Goal: Task Accomplishment & Management: Use online tool/utility

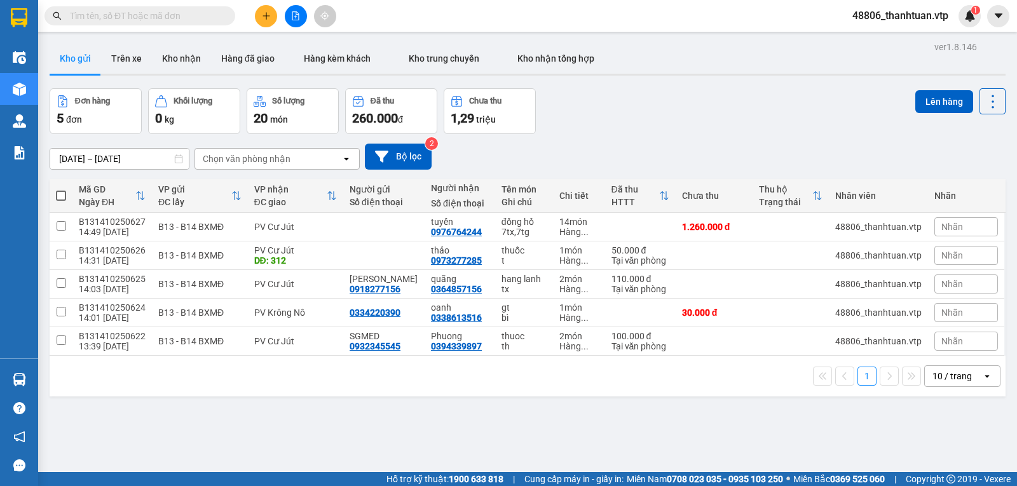
click at [263, 13] on icon "plus" at bounding box center [266, 15] width 9 height 9
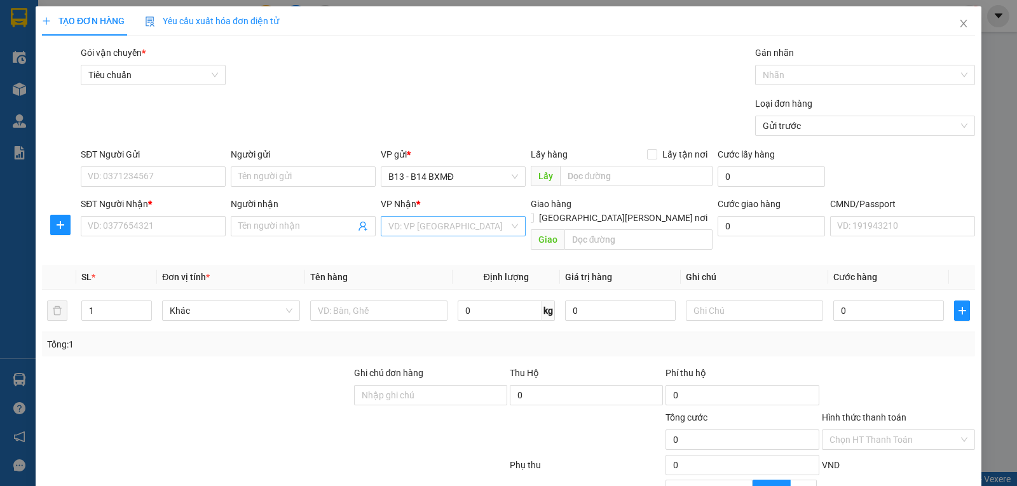
click at [395, 225] on input "search" at bounding box center [449, 226] width 121 height 19
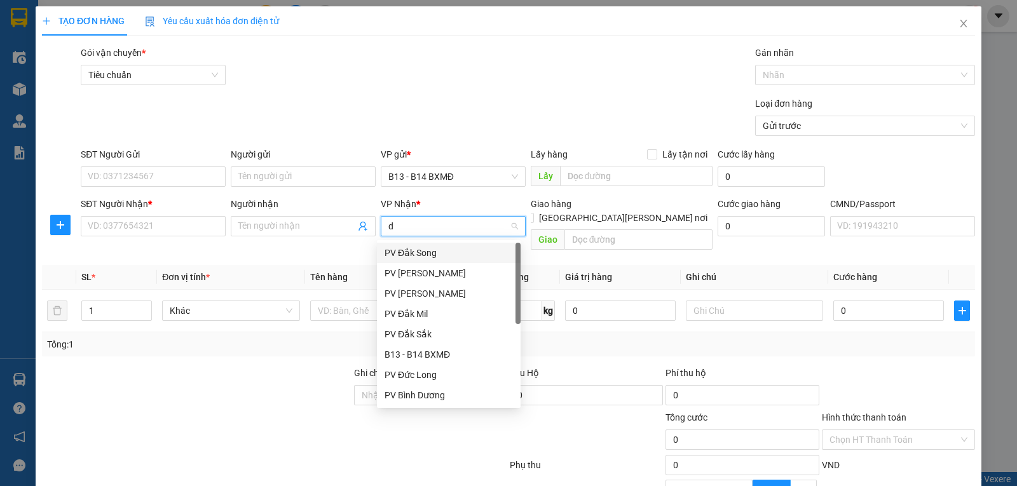
type input "dm"
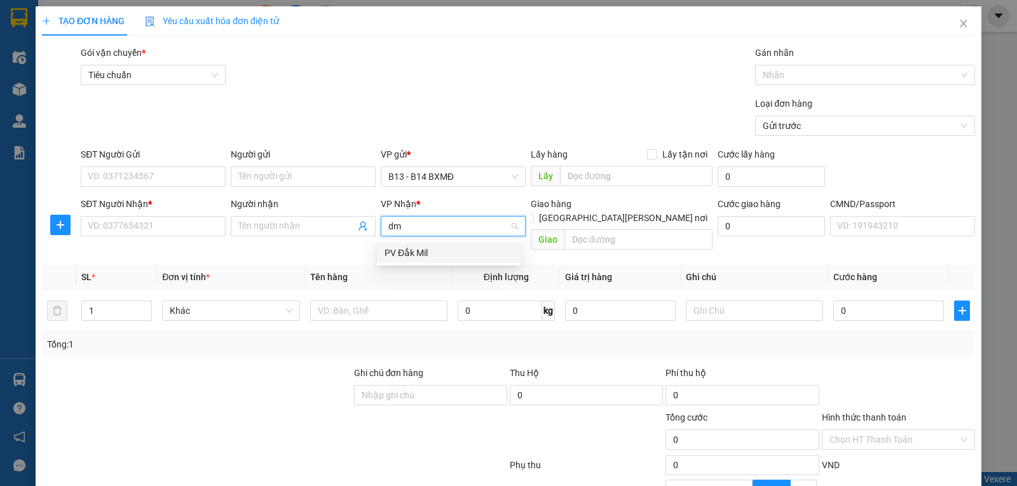
click at [401, 252] on div "PV Đắk Mil" at bounding box center [449, 253] width 128 height 14
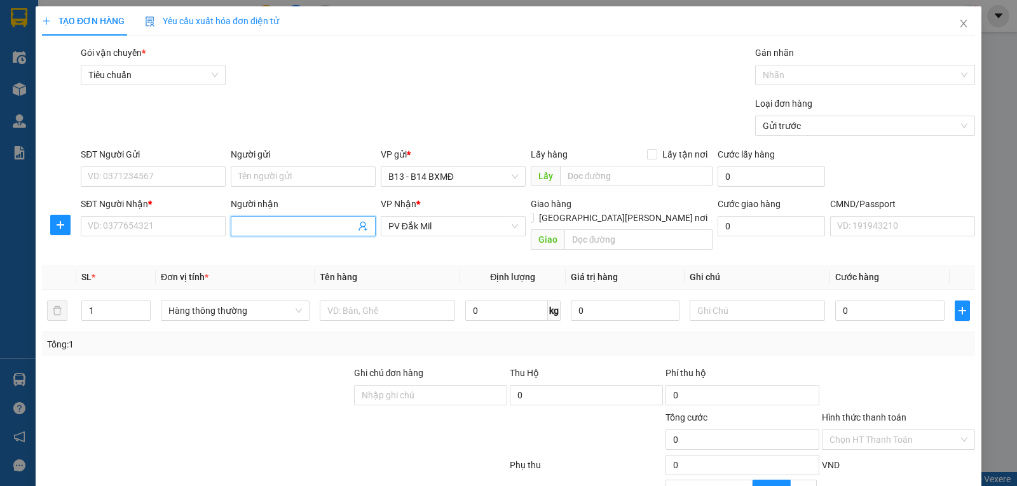
click at [268, 233] on input "Người nhận" at bounding box center [296, 226] width 117 height 14
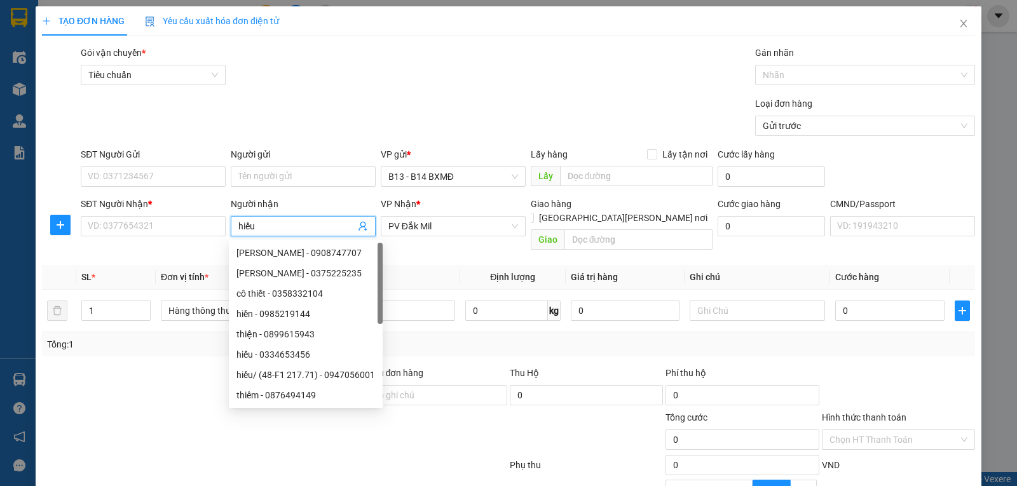
type input "hiếu"
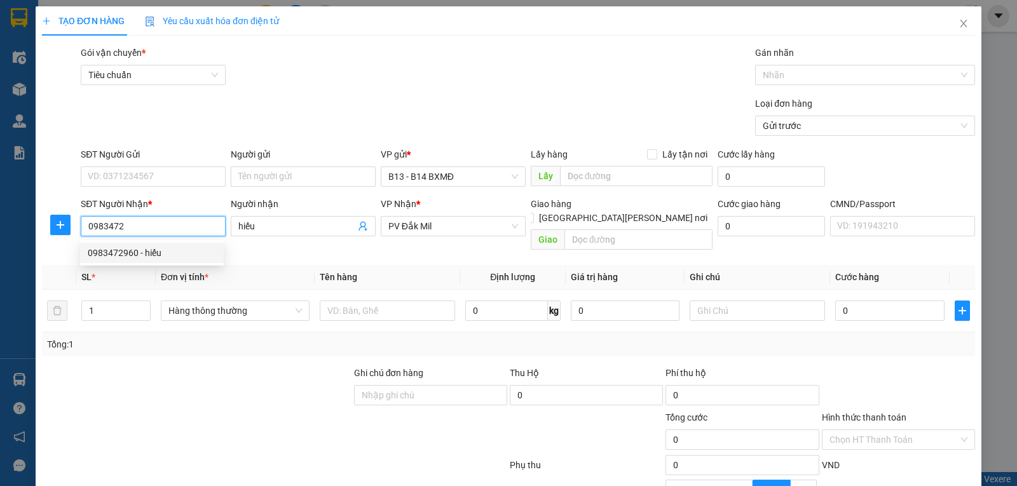
click at [122, 254] on div "0983472960 - hiếu" at bounding box center [152, 253] width 128 height 14
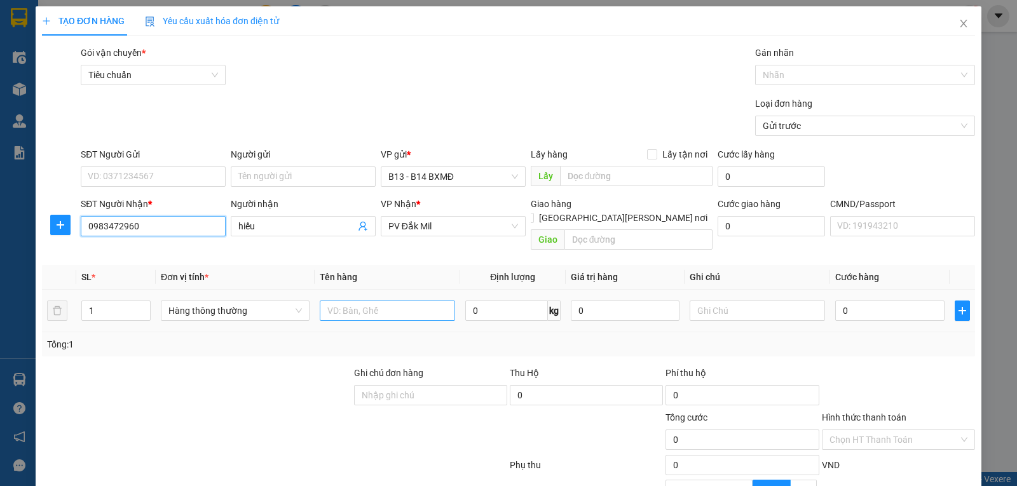
type input "0983472960"
click at [333, 305] on input "text" at bounding box center [387, 311] width 135 height 20
type input "tc"
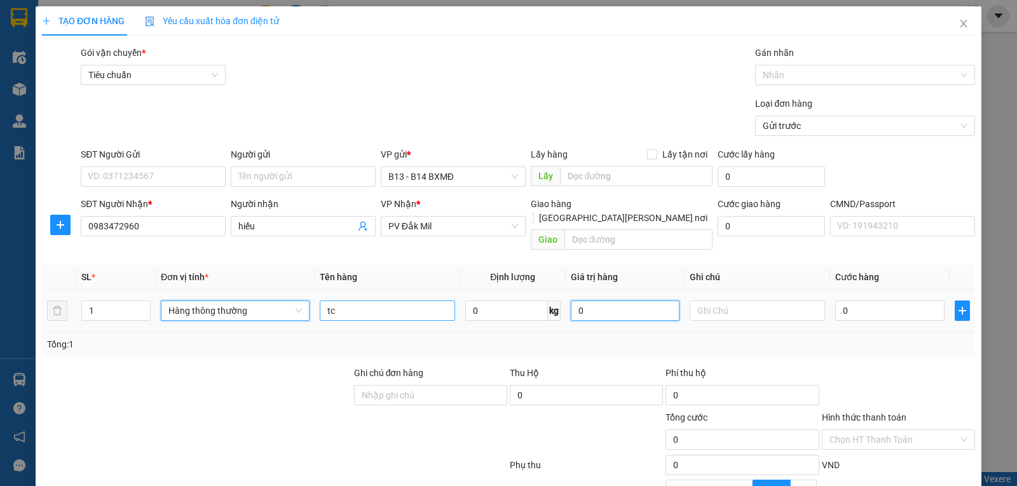
scroll to position [265, 0]
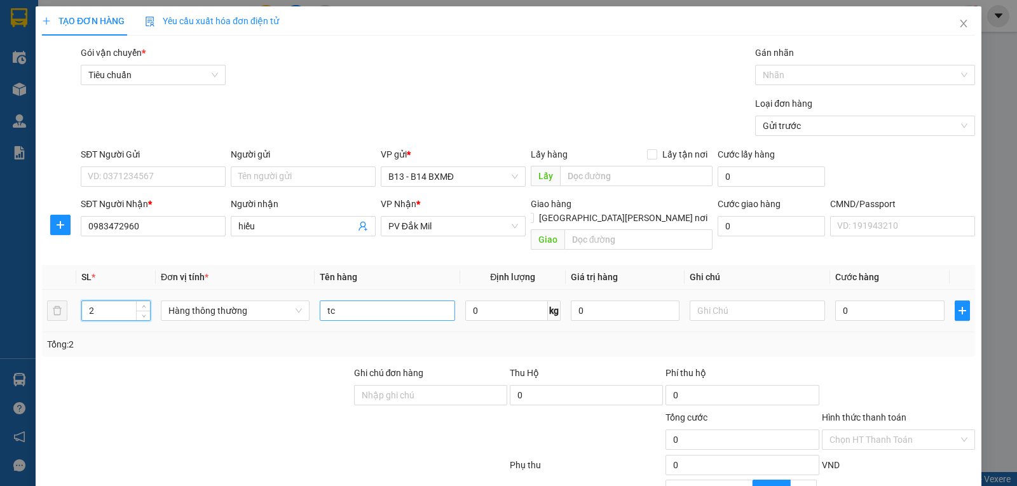
type input "2"
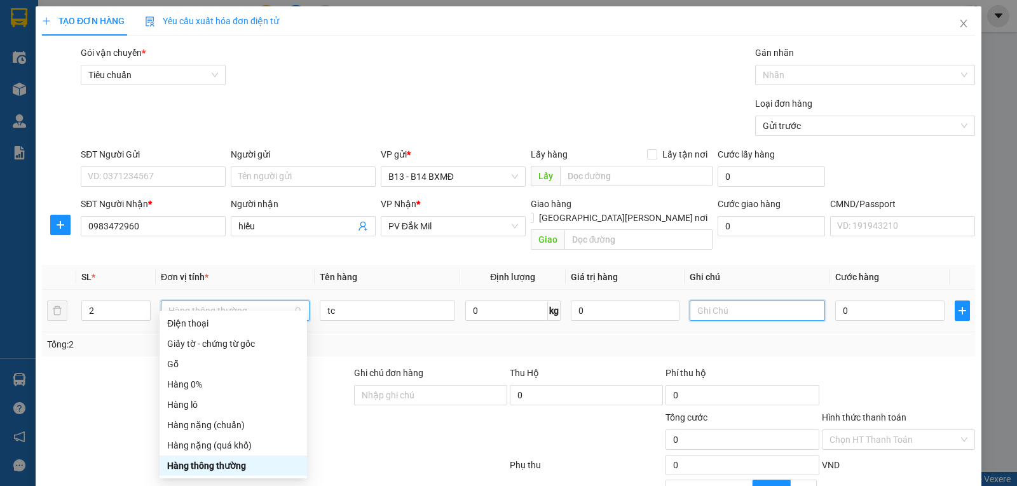
click at [748, 301] on input "text" at bounding box center [757, 311] width 135 height 20
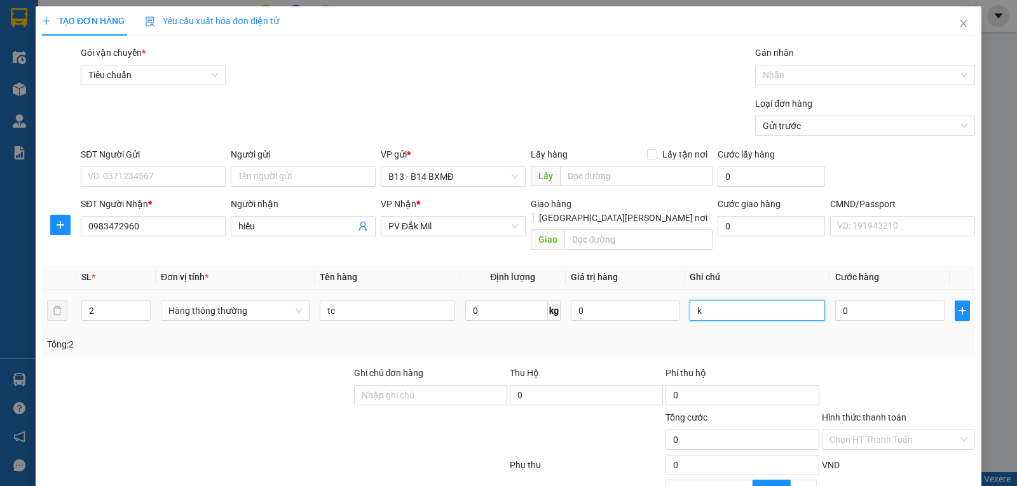
type input "k"
type input "8"
type input "80"
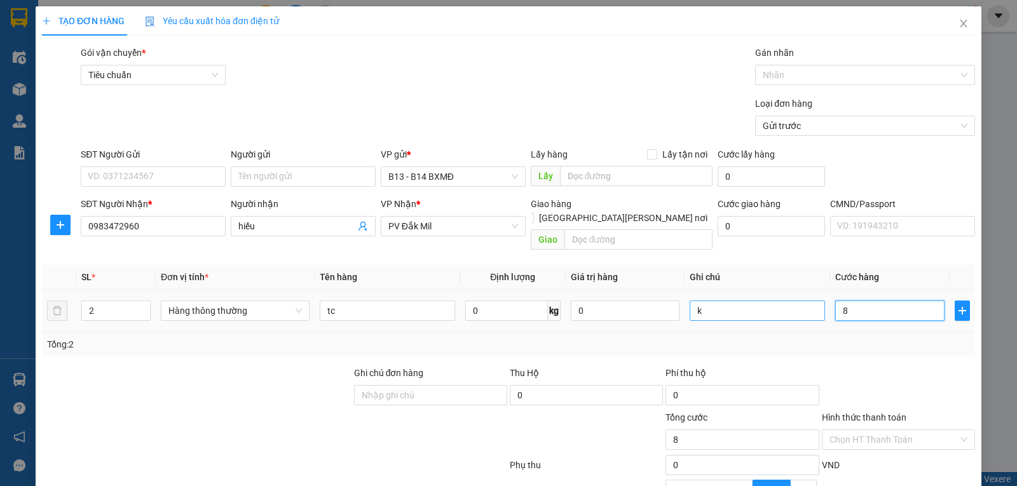
type input "80"
type input "800"
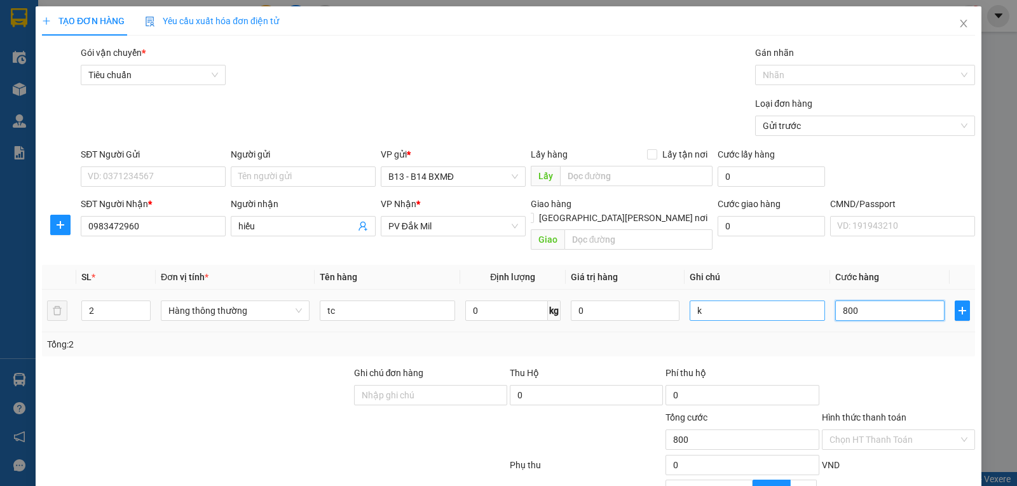
type input "8.000"
type input "80.000"
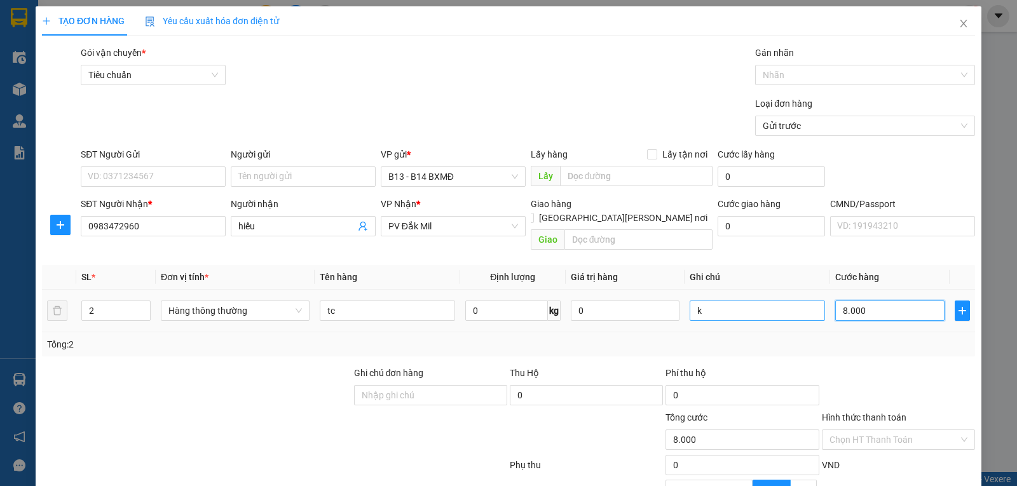
type input "80.000"
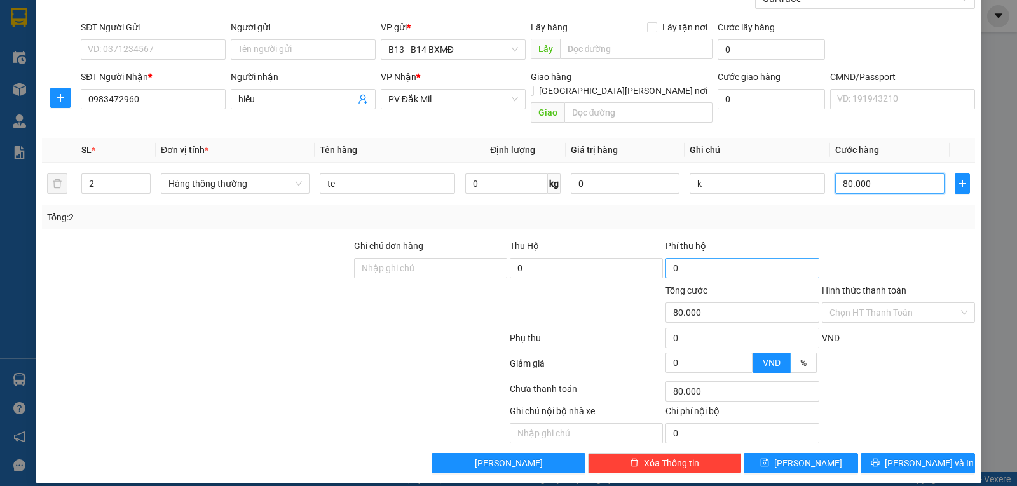
scroll to position [128, 0]
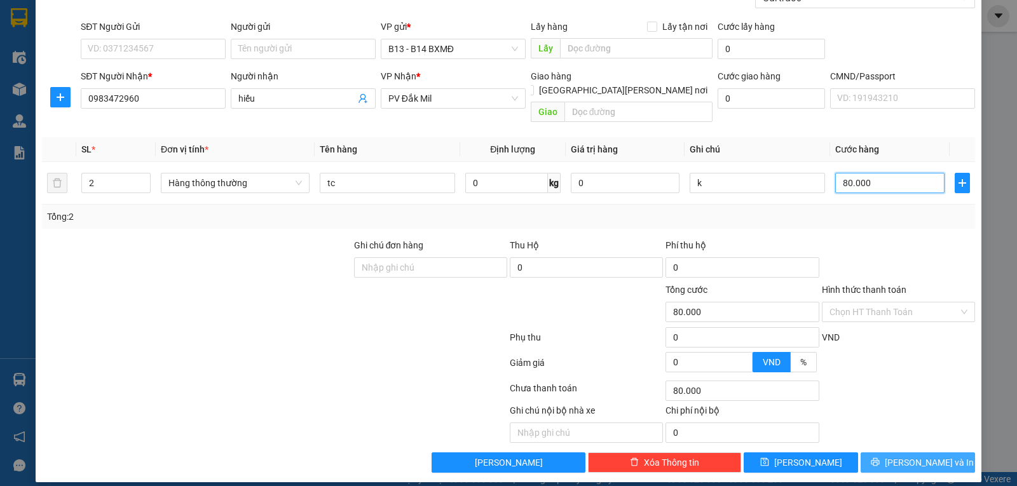
type input "80.000"
click at [910, 456] on span "[PERSON_NAME] và In" at bounding box center [929, 463] width 89 height 14
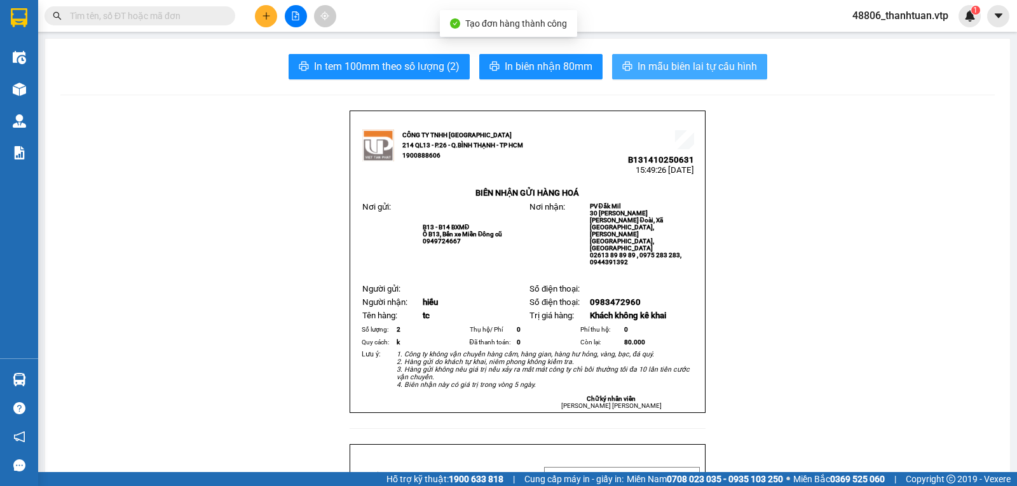
click at [696, 60] on span "In mẫu biên lai tự cấu hình" at bounding box center [698, 67] width 120 height 16
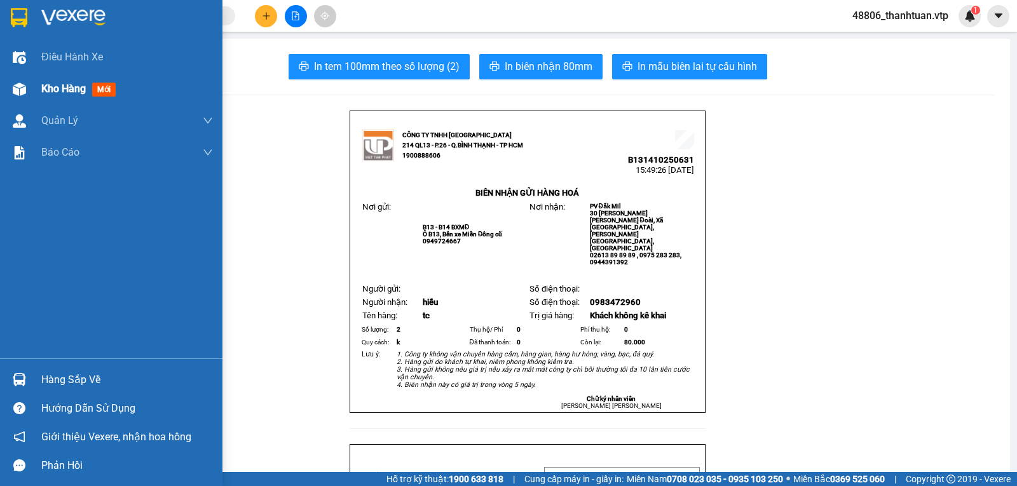
click at [57, 90] on span "Kho hàng" at bounding box center [63, 89] width 45 height 12
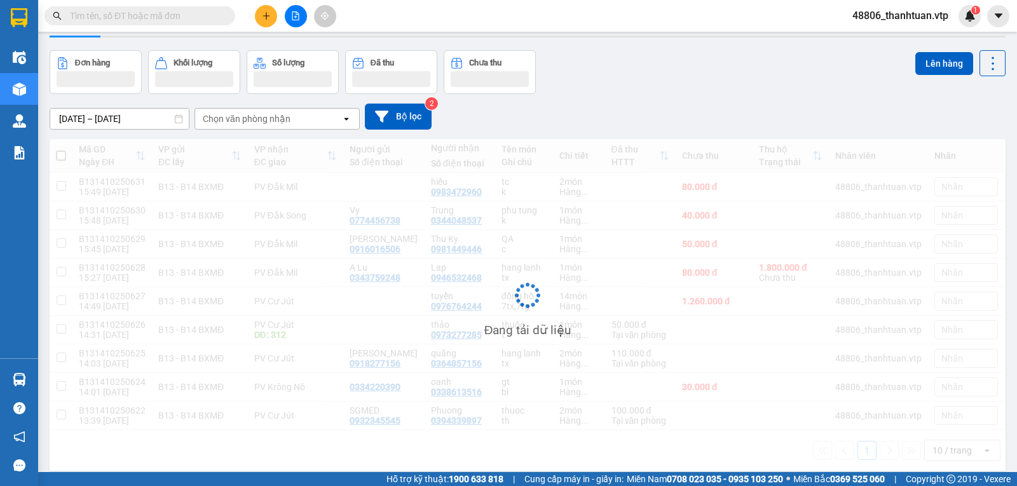
scroll to position [59, 0]
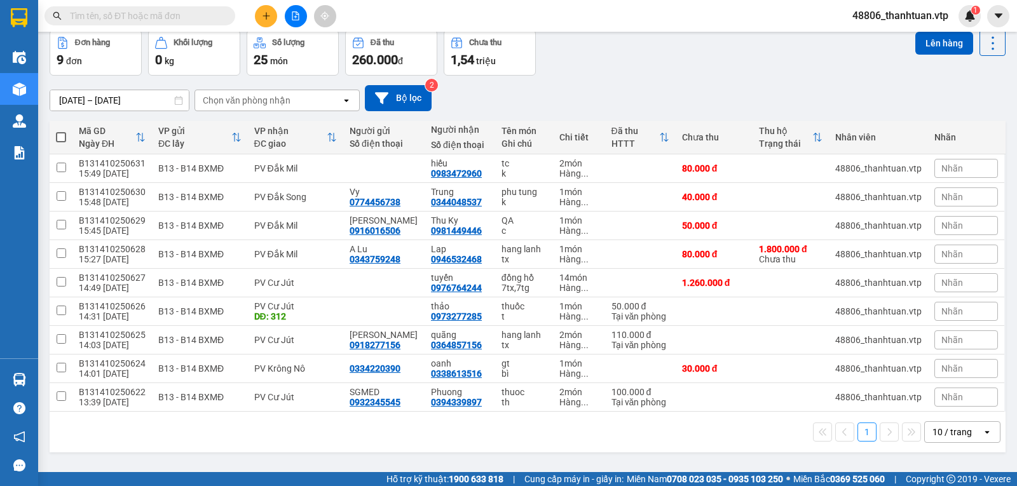
click at [258, 10] on button at bounding box center [266, 16] width 22 height 22
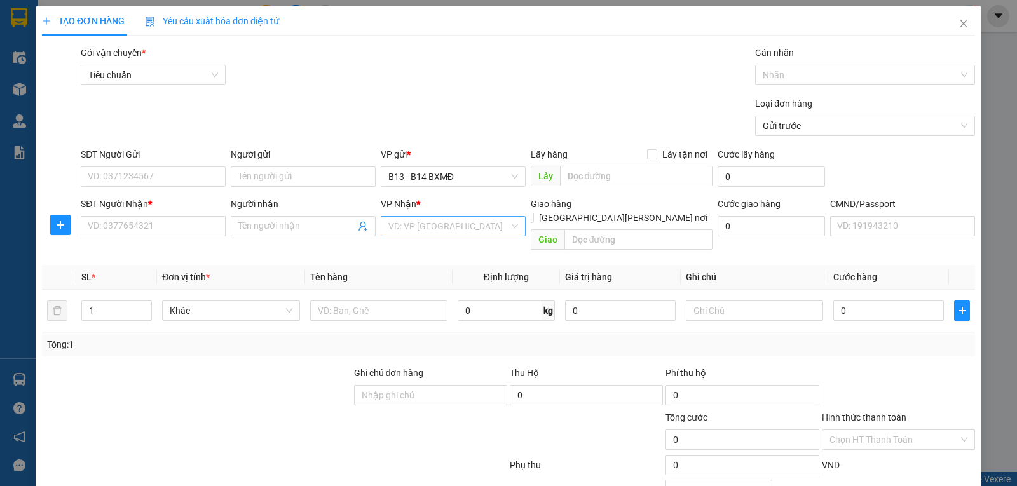
click at [400, 232] on input "search" at bounding box center [449, 226] width 121 height 19
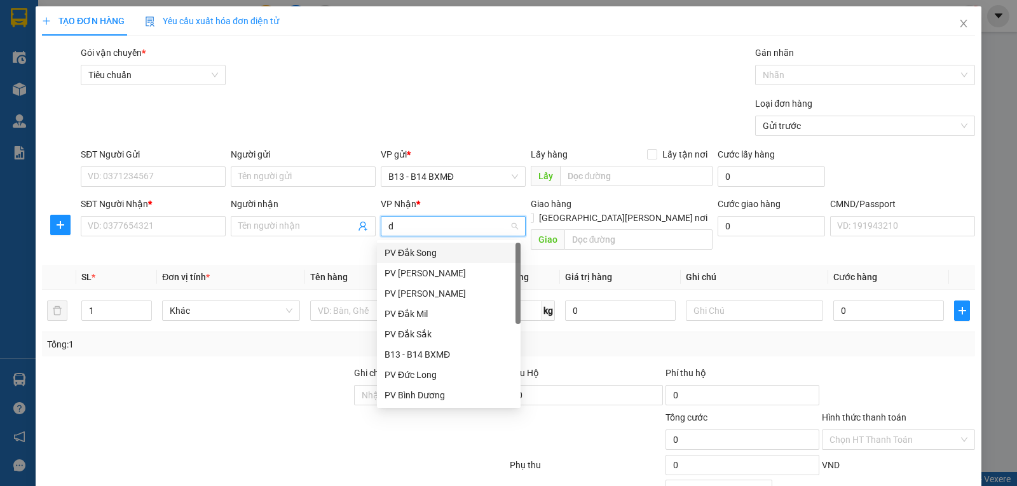
type input "dm"
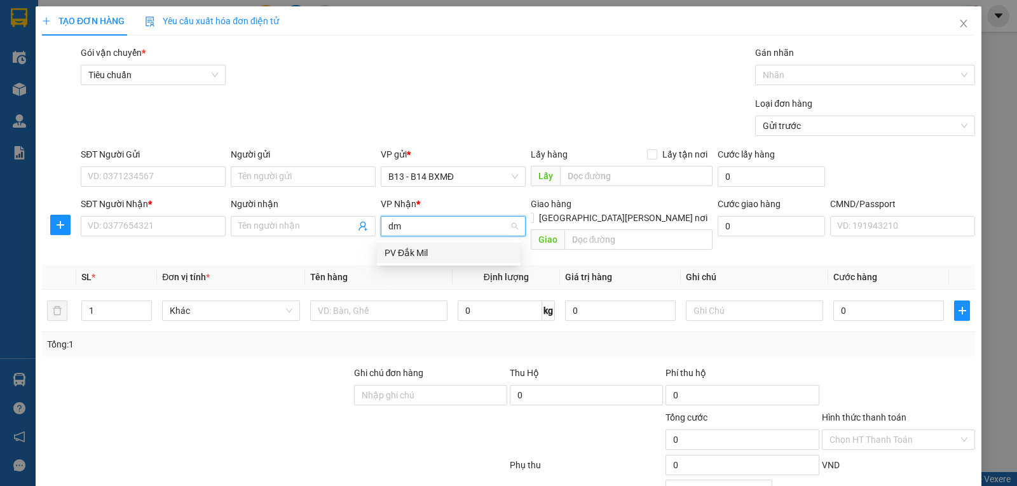
click at [403, 252] on div "PV Đắk Mil" at bounding box center [449, 253] width 128 height 14
click at [322, 231] on input "Người nhận" at bounding box center [296, 226] width 117 height 14
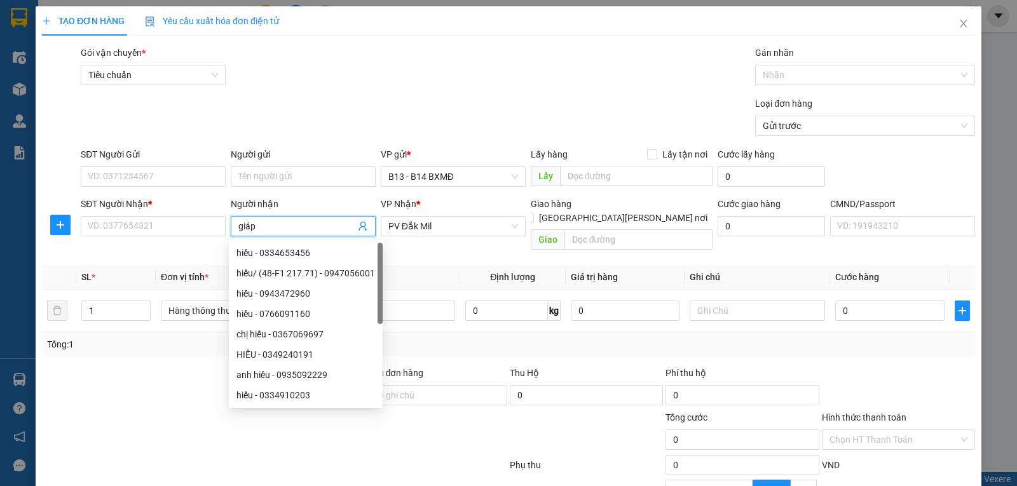
type input "giáp"
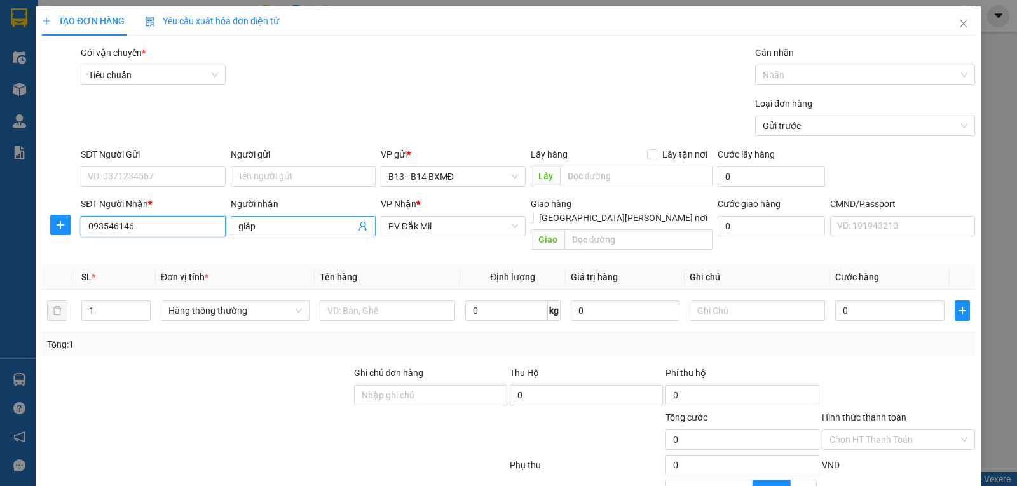
type input "0935461464"
click at [135, 253] on div "0935461464 - GIÁP" at bounding box center [152, 253] width 128 height 14
type input "GIÁP"
type input "0935461464"
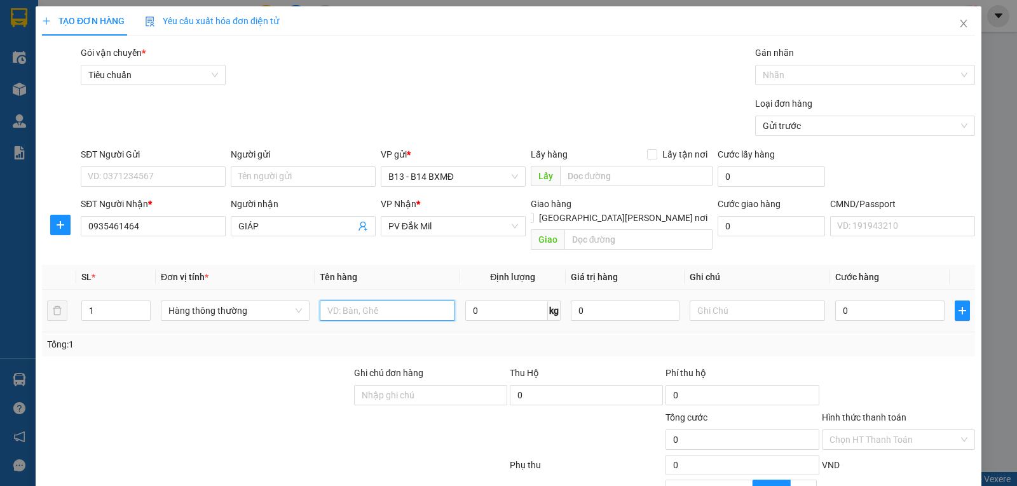
click at [354, 301] on input "text" at bounding box center [387, 311] width 135 height 20
type input "mực"
type input "t"
type input "6"
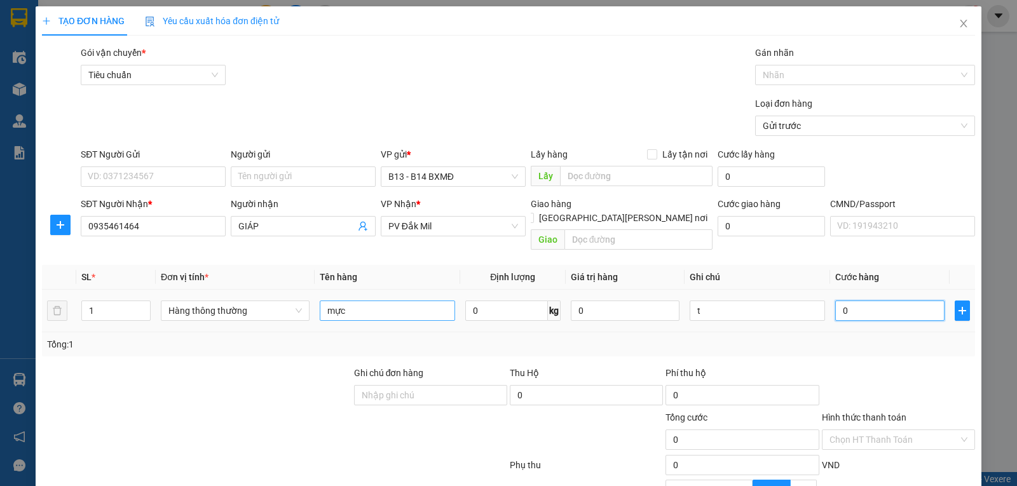
type input "6"
type input "60"
type input "600"
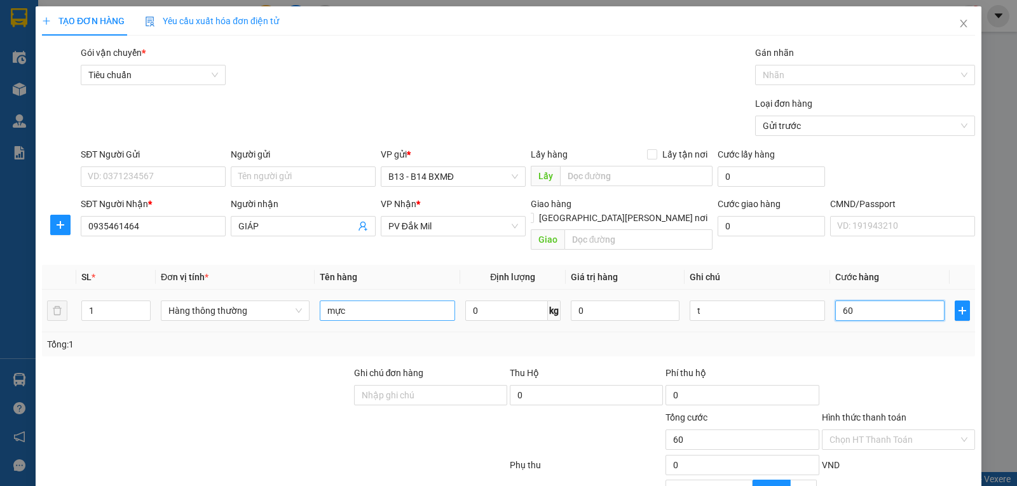
type input "600"
type input "6.000"
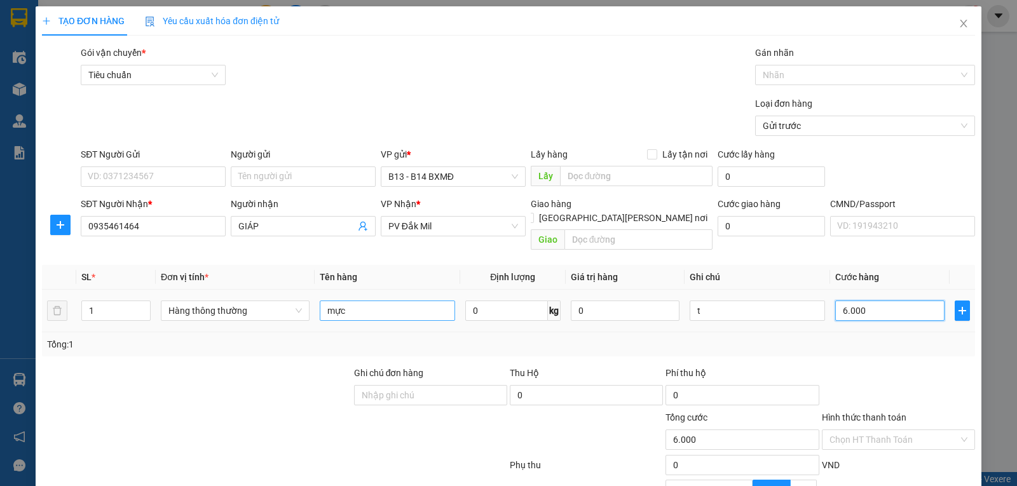
type input "60.000"
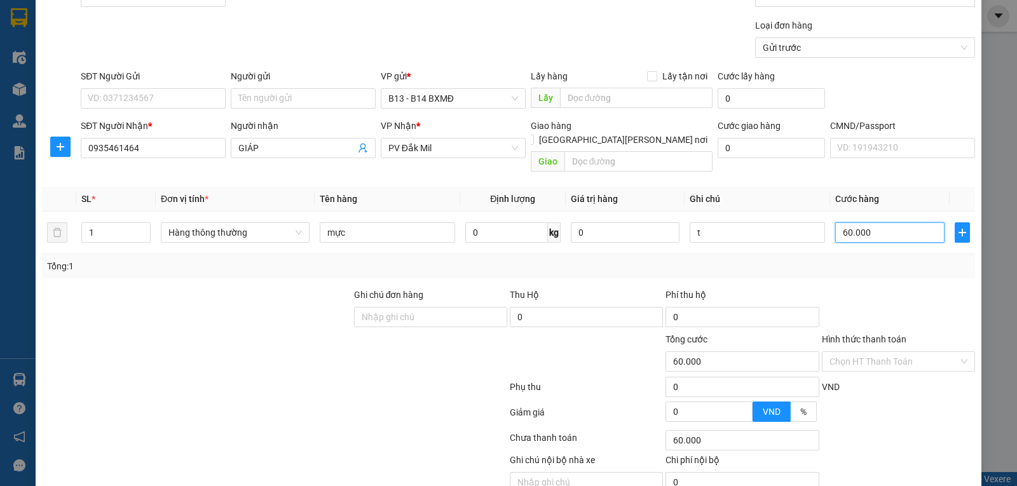
scroll to position [128, 0]
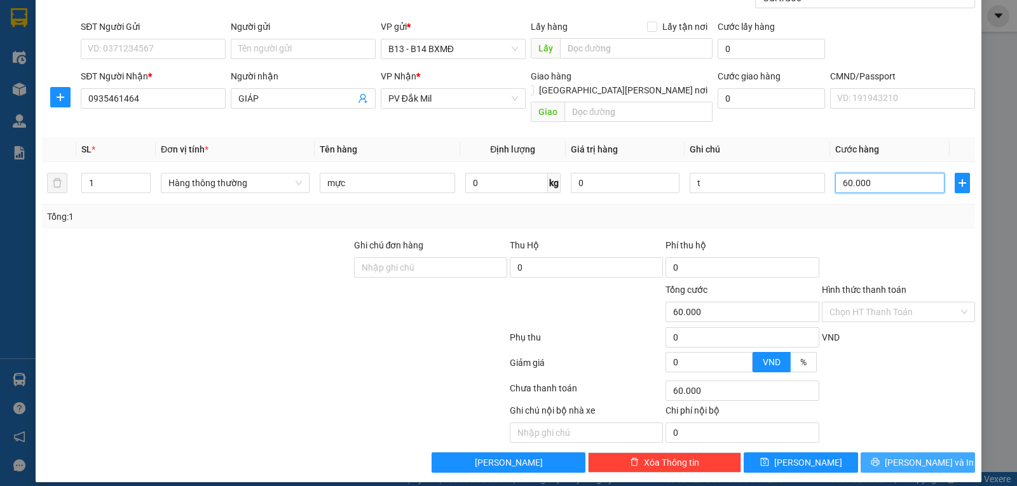
type input "60.000"
click at [920, 456] on span "[PERSON_NAME] và In" at bounding box center [929, 463] width 89 height 14
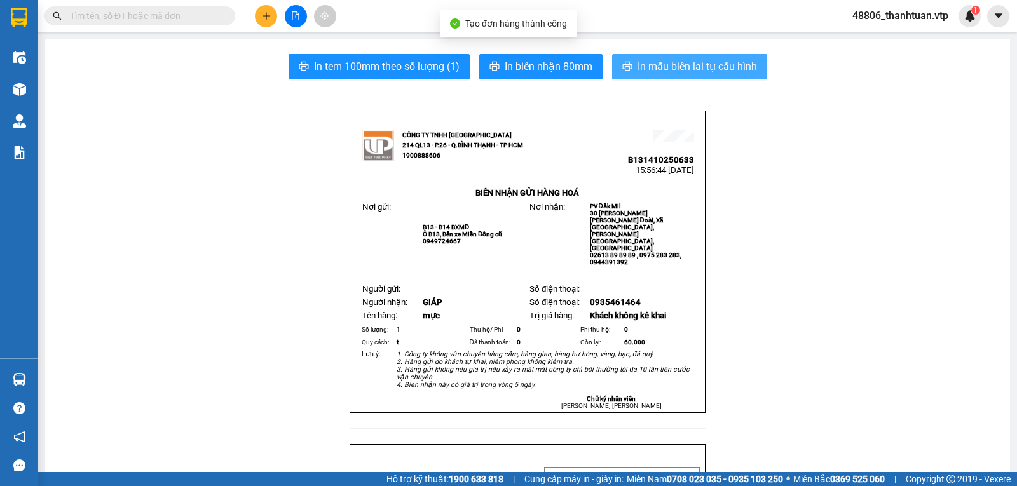
click at [649, 66] on span "In mẫu biên lai tự cấu hình" at bounding box center [698, 67] width 120 height 16
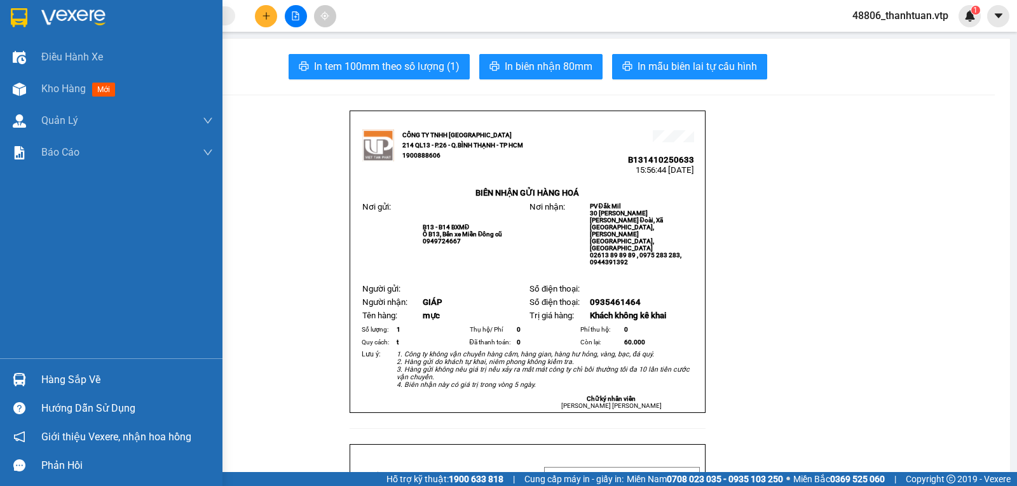
drag, startPoint x: 53, startPoint y: 94, endPoint x: 361, endPoint y: 5, distance: 320.4
click at [53, 94] on span "Kho hàng" at bounding box center [63, 89] width 45 height 12
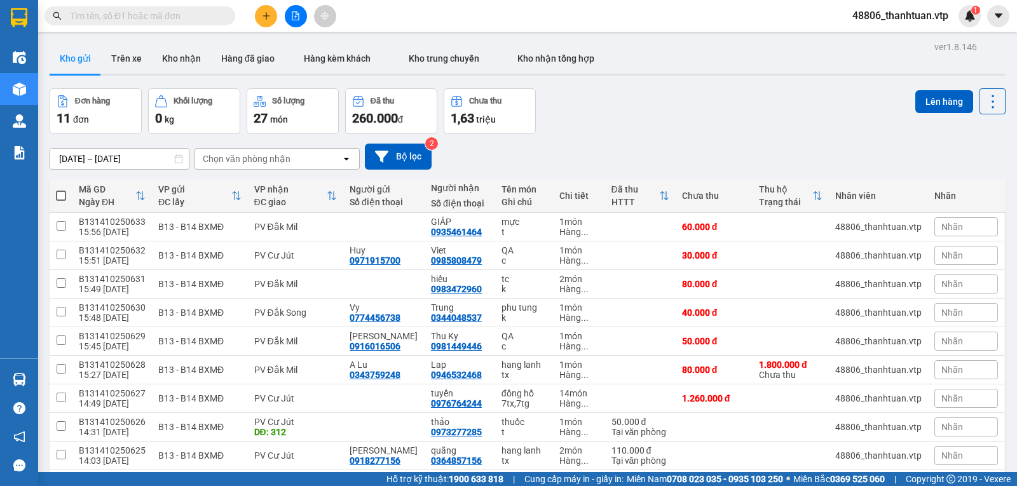
click at [624, 118] on div "Đơn hàng 11 đơn Khối lượng 0 kg Số lượng 27 món Đã thu 260.000 đ Chưa thu 1,63 …" at bounding box center [528, 111] width 956 height 46
click at [268, 21] on button at bounding box center [266, 16] width 22 height 22
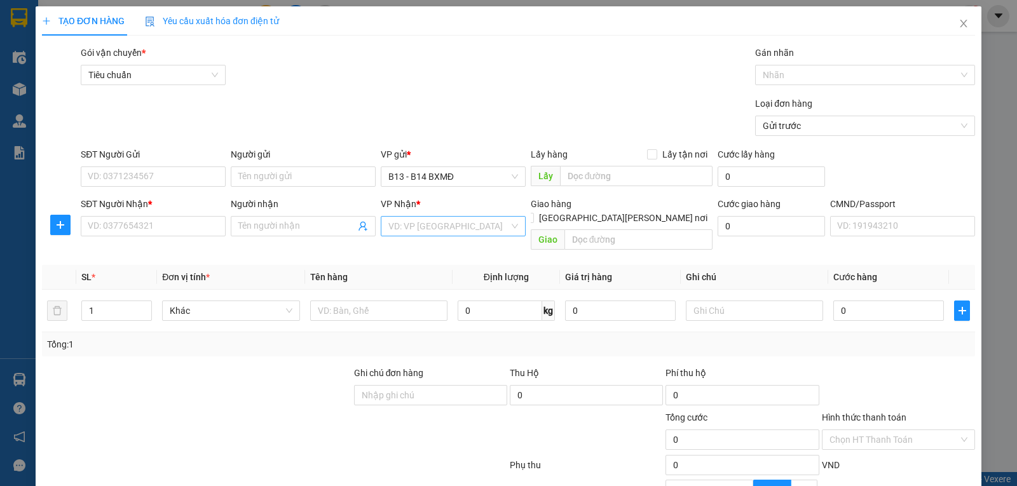
click at [405, 226] on input "search" at bounding box center [449, 226] width 121 height 19
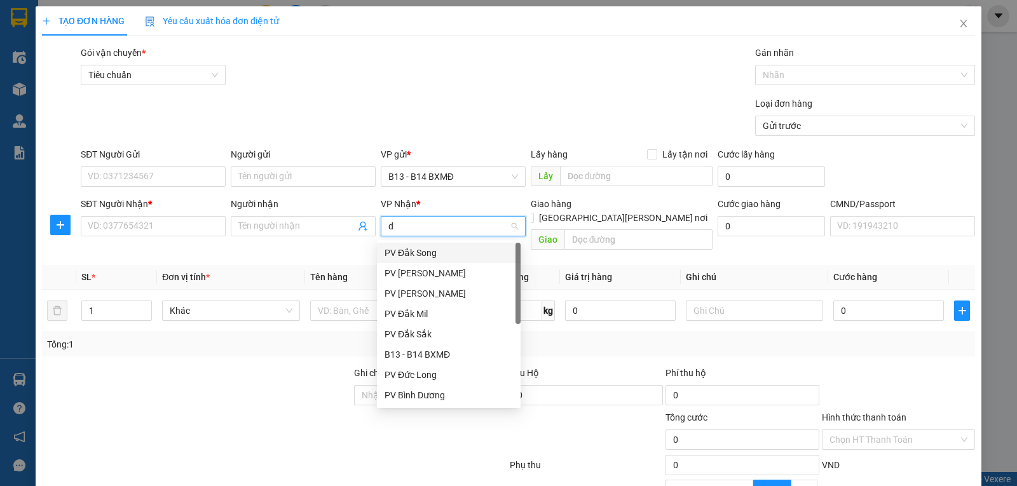
type input "dx"
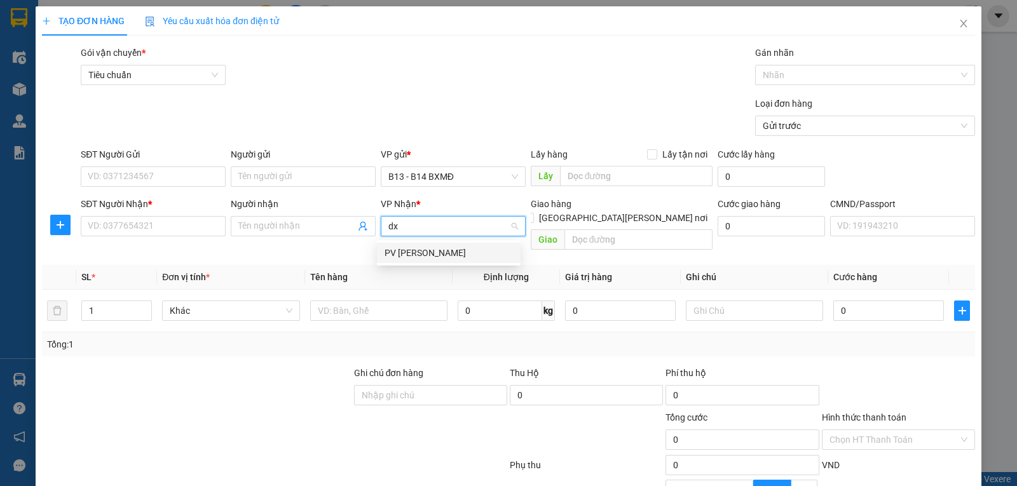
click at [395, 254] on div "PV [PERSON_NAME]" at bounding box center [449, 253] width 128 height 14
click at [245, 232] on input "Người nhận" at bounding box center [296, 226] width 117 height 14
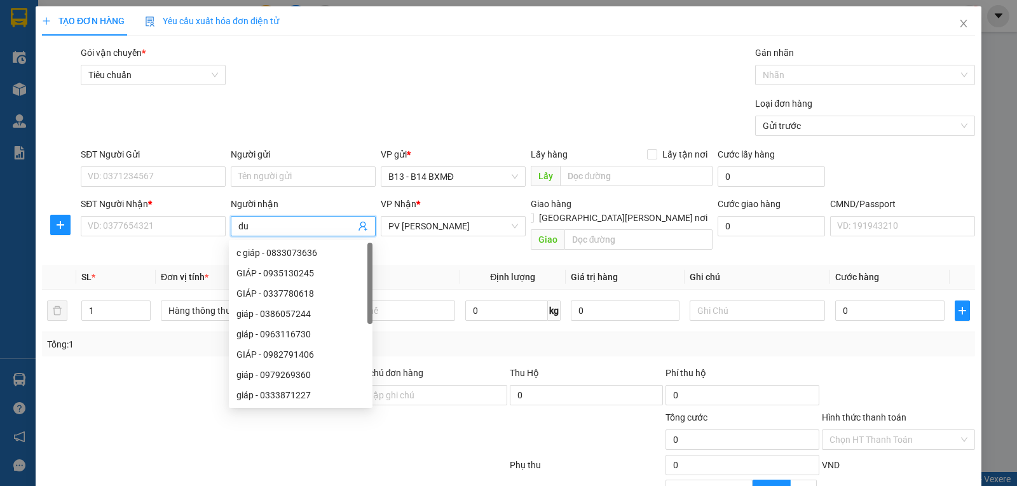
type input "du"
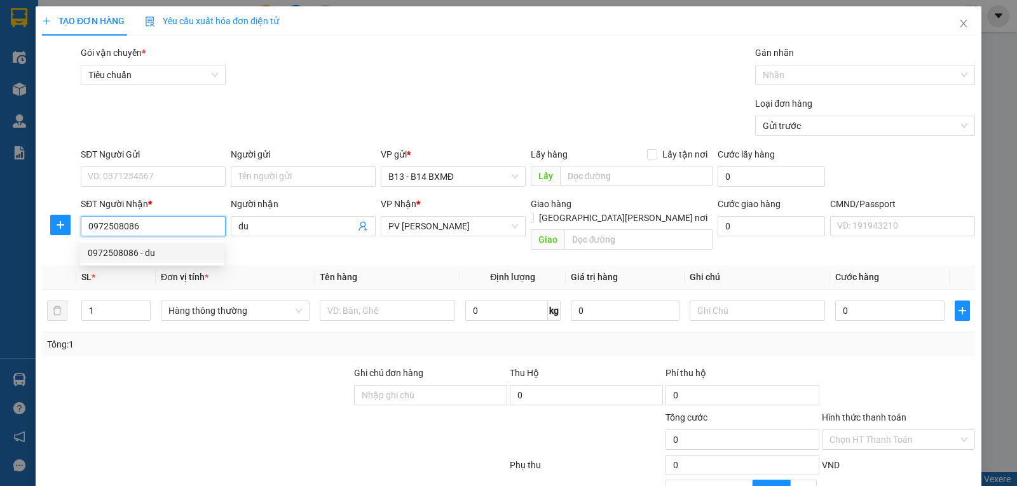
click at [127, 255] on div "0972508086 - du" at bounding box center [152, 253] width 128 height 14
type input "0972508086"
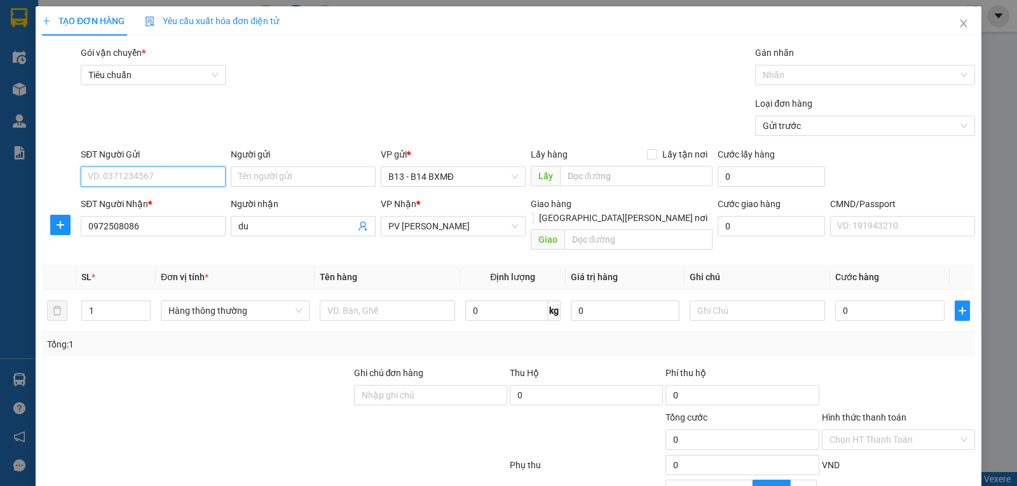
click at [150, 177] on input "SĐT Người Gửi" at bounding box center [153, 177] width 145 height 20
type input "0384384478"
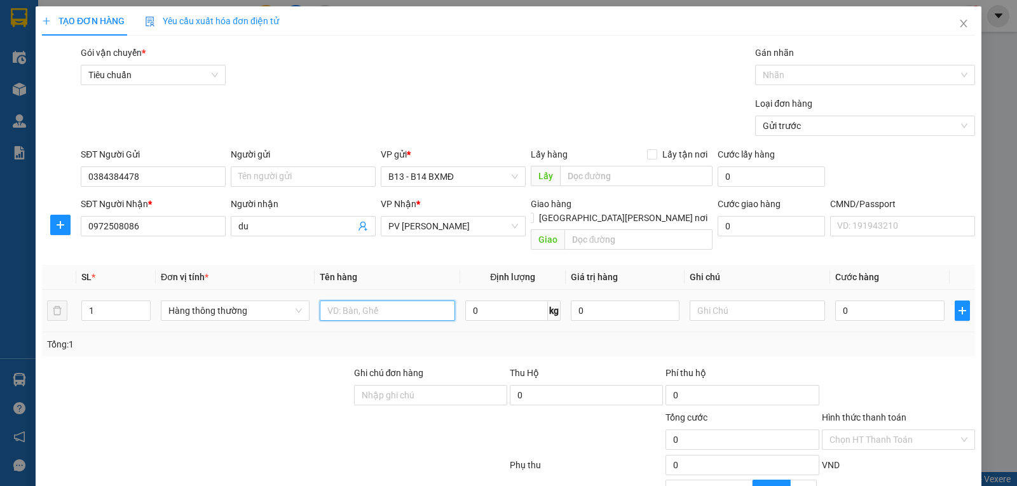
click at [348, 308] on input "text" at bounding box center [387, 311] width 135 height 20
type input "tc"
click at [141, 179] on input "0384384478" at bounding box center [153, 177] width 145 height 20
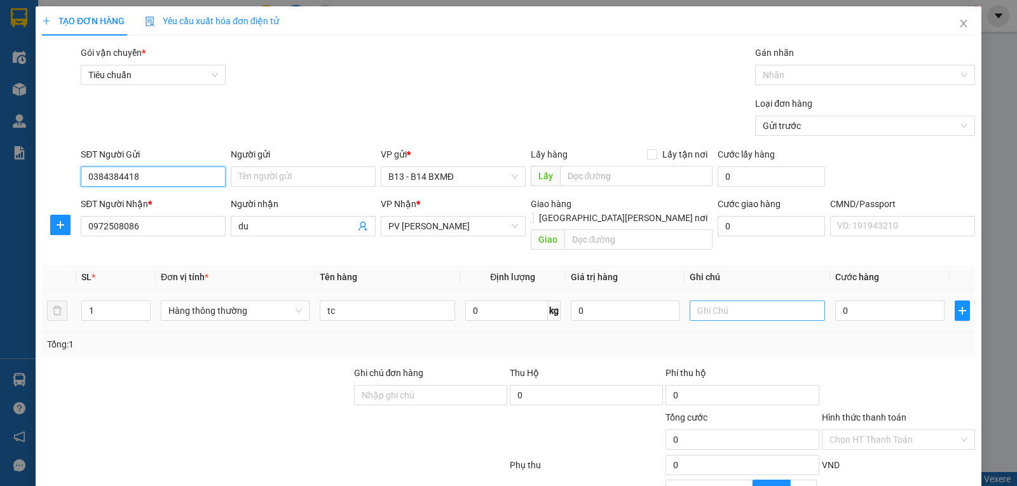
type input "0384384418"
click at [746, 301] on input "text" at bounding box center [757, 311] width 135 height 20
type input "k"
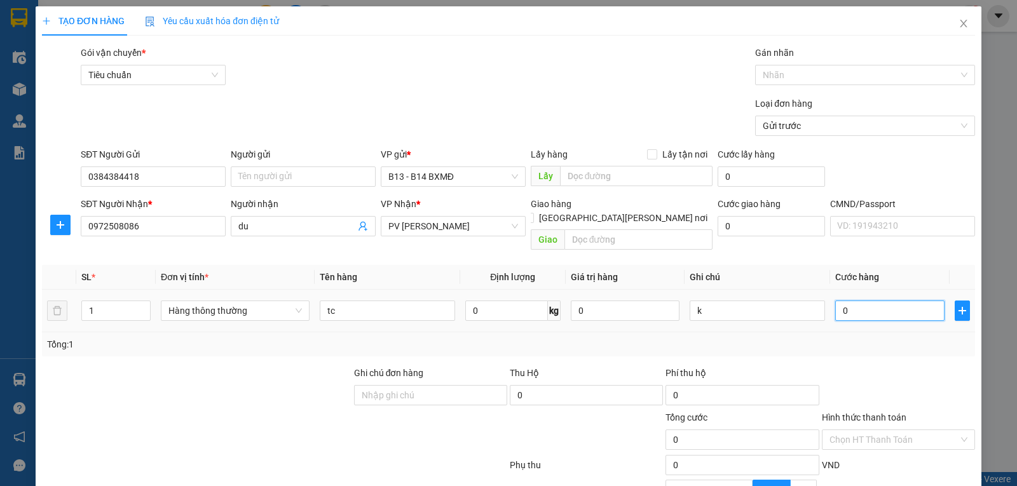
type input "4"
type input "40"
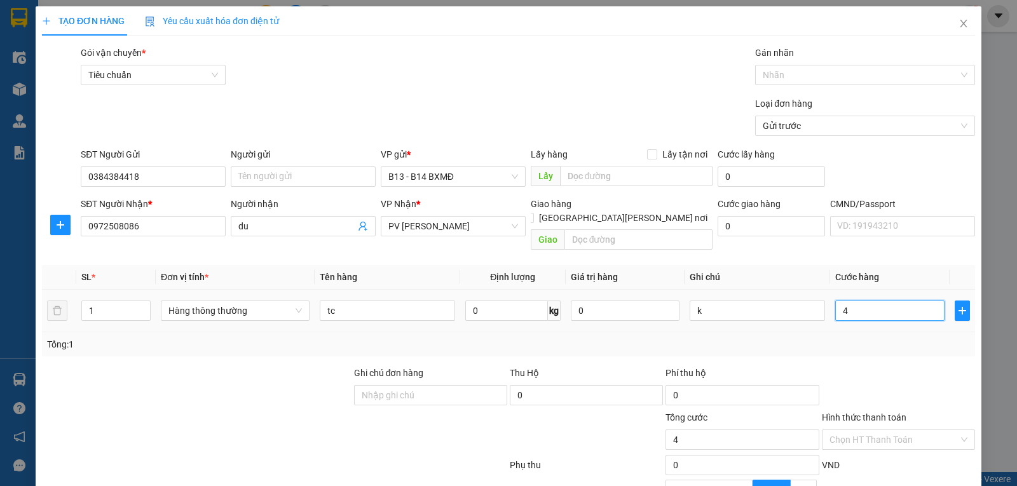
type input "40"
type input "400"
type input "4.000"
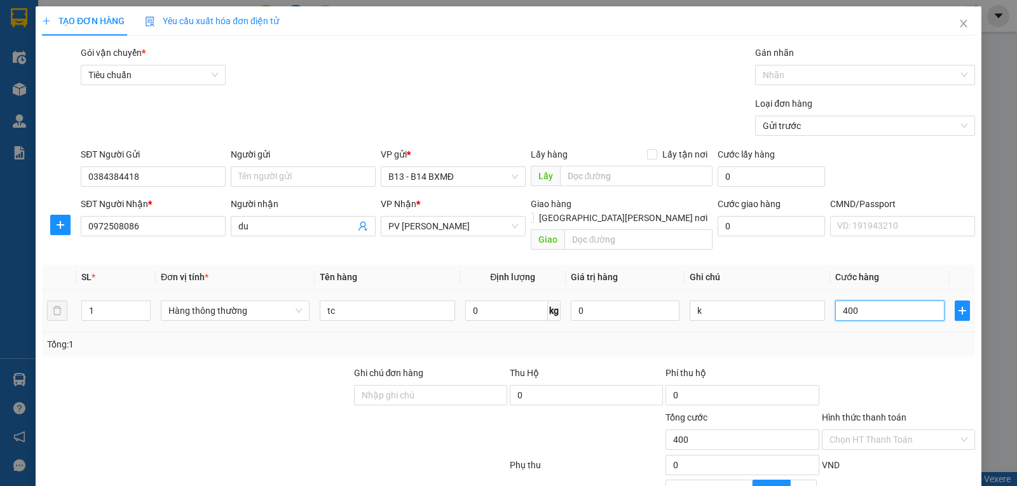
type input "4.000"
type input "40.000"
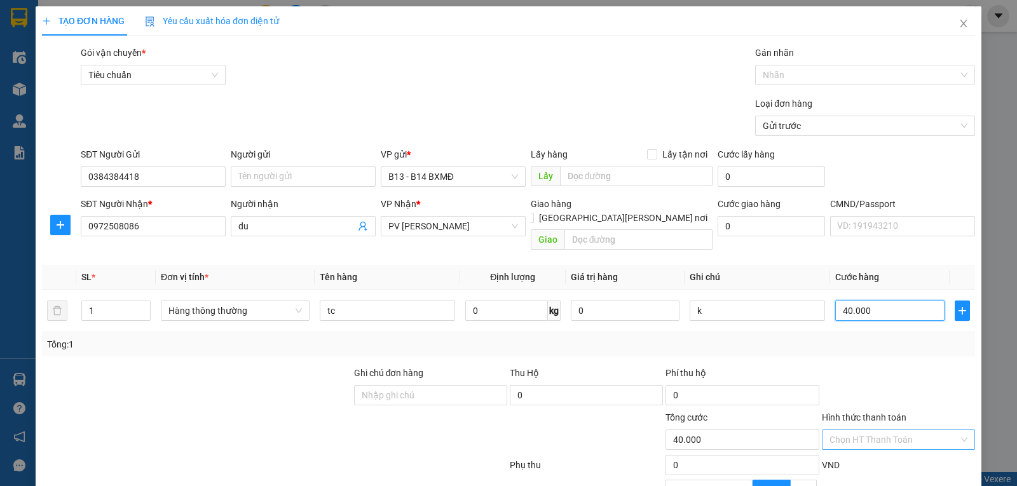
scroll to position [128, 0]
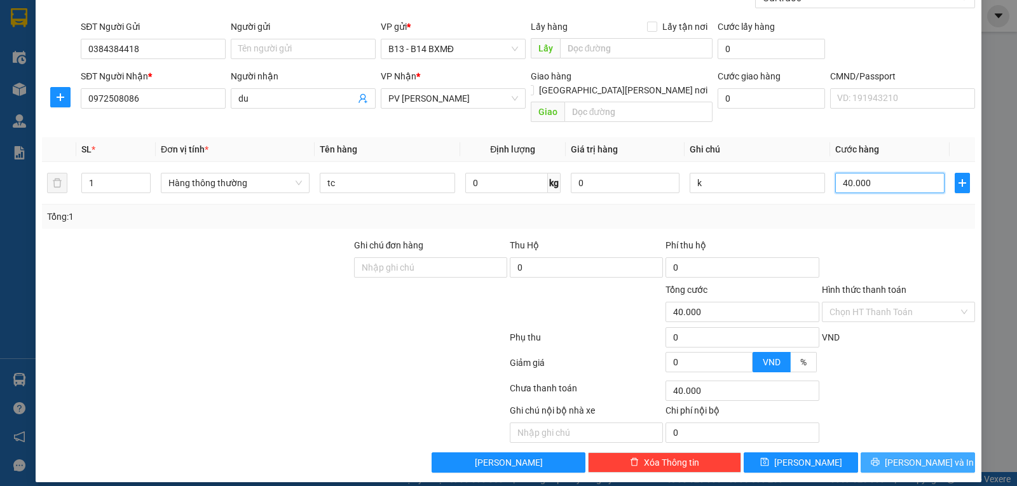
type input "40.000"
drag, startPoint x: 902, startPoint y: 450, endPoint x: 903, endPoint y: 425, distance: 24.2
click at [902, 456] on span "[PERSON_NAME] và In" at bounding box center [929, 463] width 89 height 14
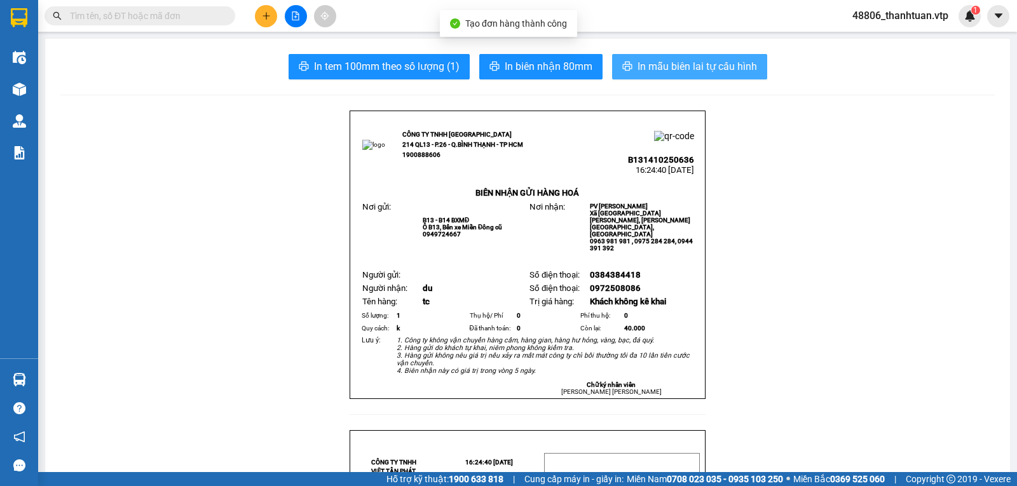
click at [721, 67] on span "In mẫu biên lai tự cấu hình" at bounding box center [698, 67] width 120 height 16
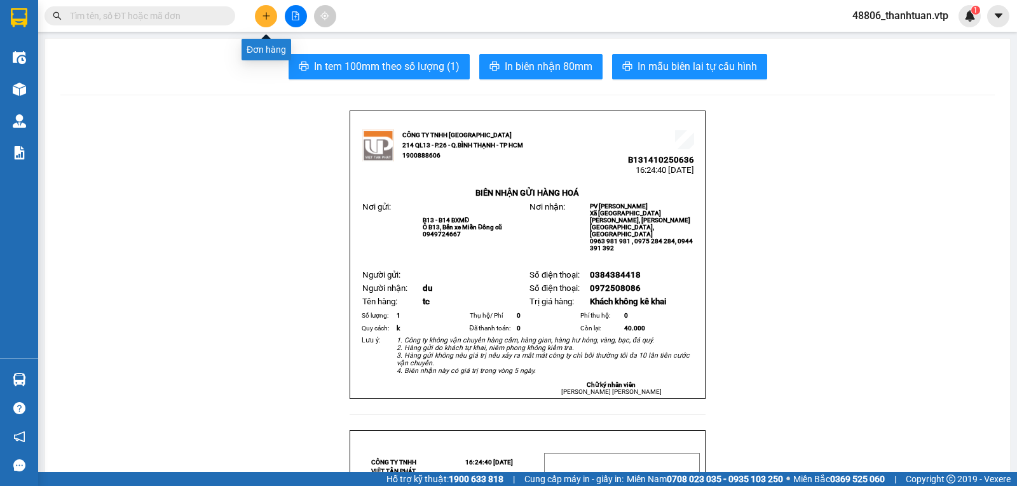
click at [266, 17] on icon "plus" at bounding box center [266, 15] width 1 height 7
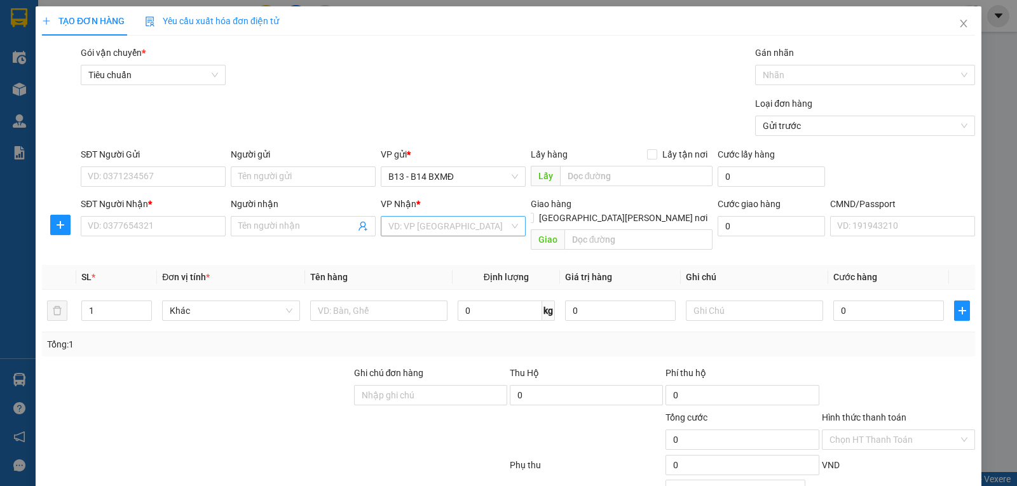
click at [414, 231] on input "search" at bounding box center [449, 226] width 121 height 19
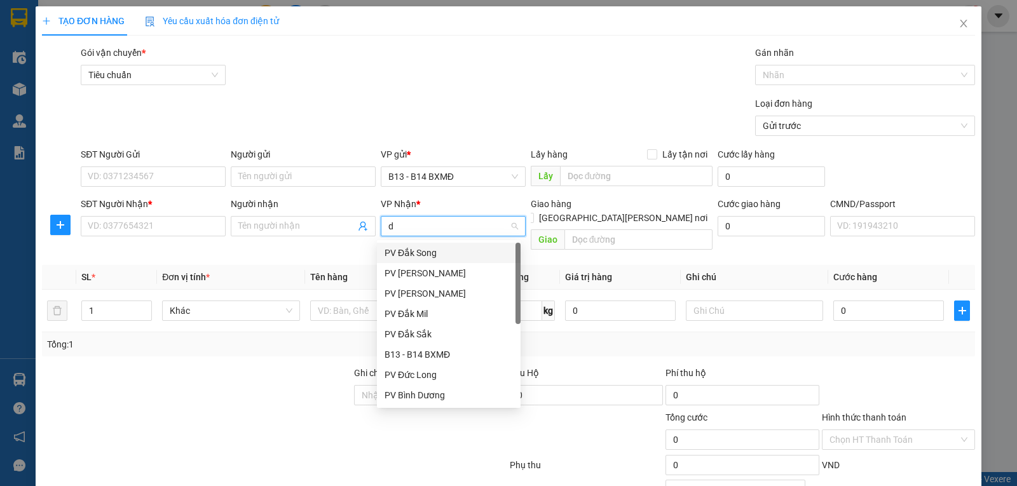
type input "ds"
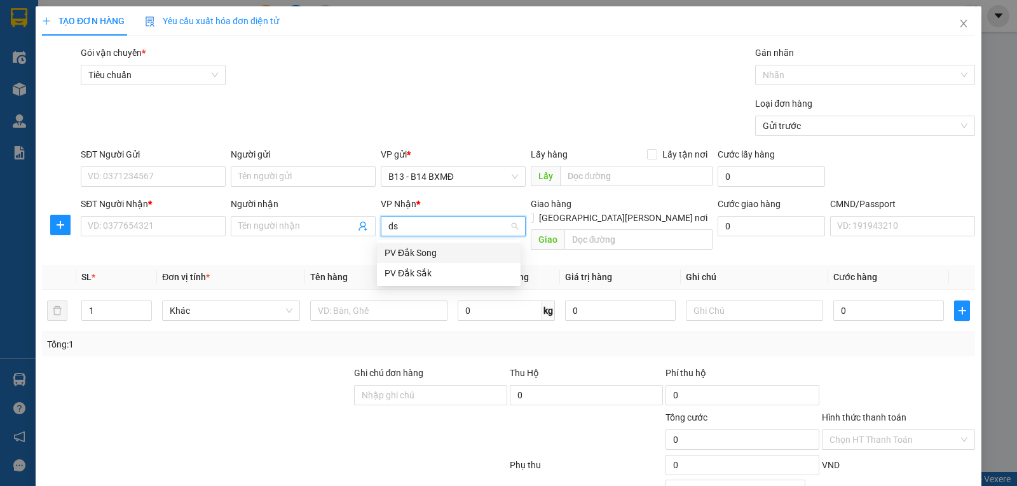
click at [403, 251] on div "PV Đắk Song" at bounding box center [449, 253] width 128 height 14
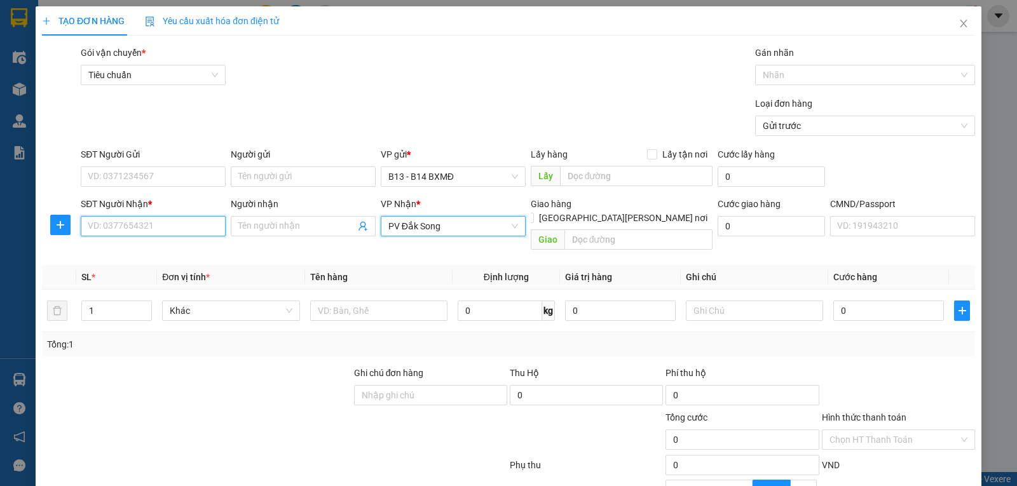
click at [132, 220] on input "SĐT Người Nhận *" at bounding box center [153, 226] width 145 height 20
type input "0917808379"
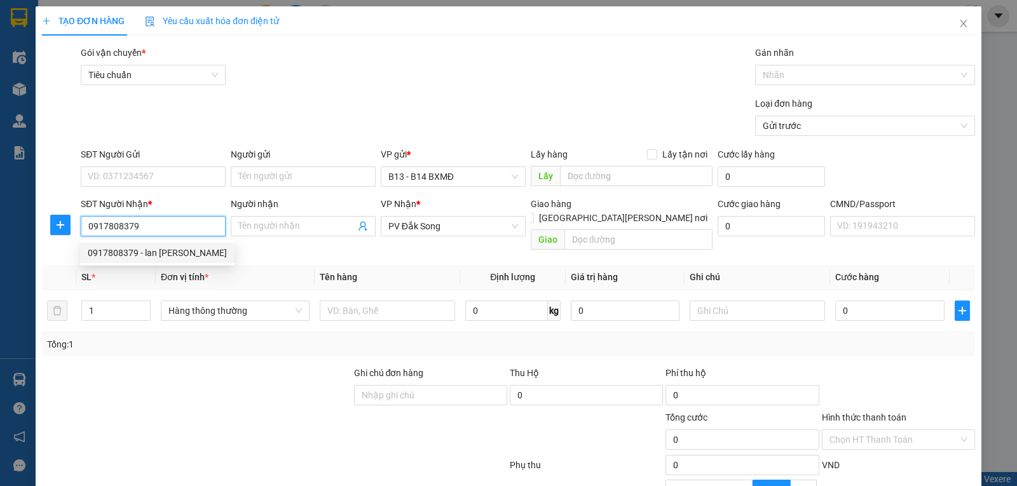
click at [167, 253] on div "0917808379 - lan anh" at bounding box center [157, 253] width 139 height 14
type input "lan anh"
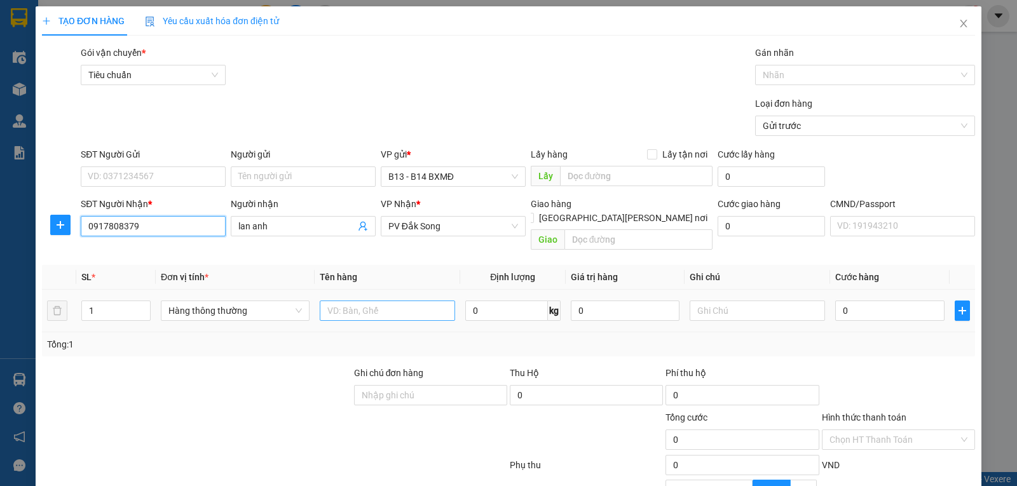
type input "0917808379"
click at [410, 304] on input "text" at bounding box center [387, 311] width 135 height 20
type input "q a"
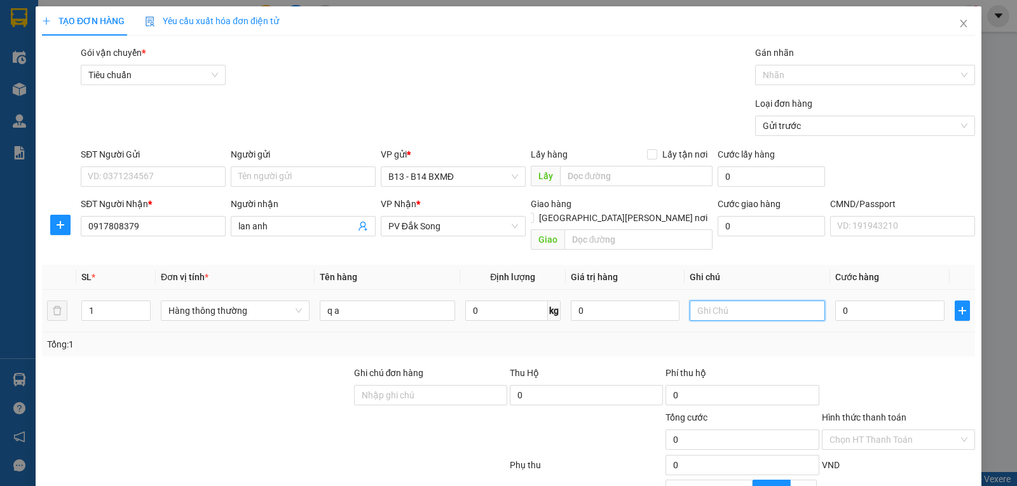
click at [724, 301] on input "text" at bounding box center [757, 311] width 135 height 20
type input "c"
type input "5"
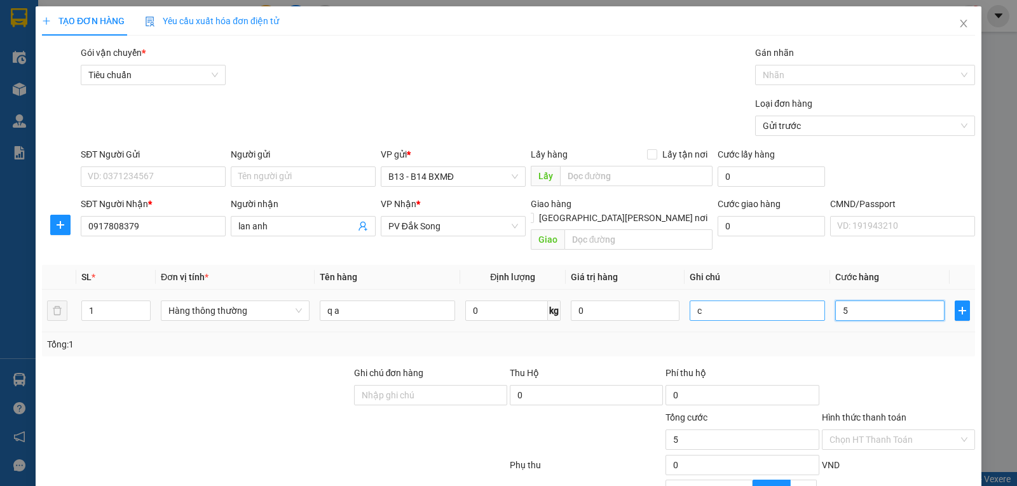
type input "50"
type input "500"
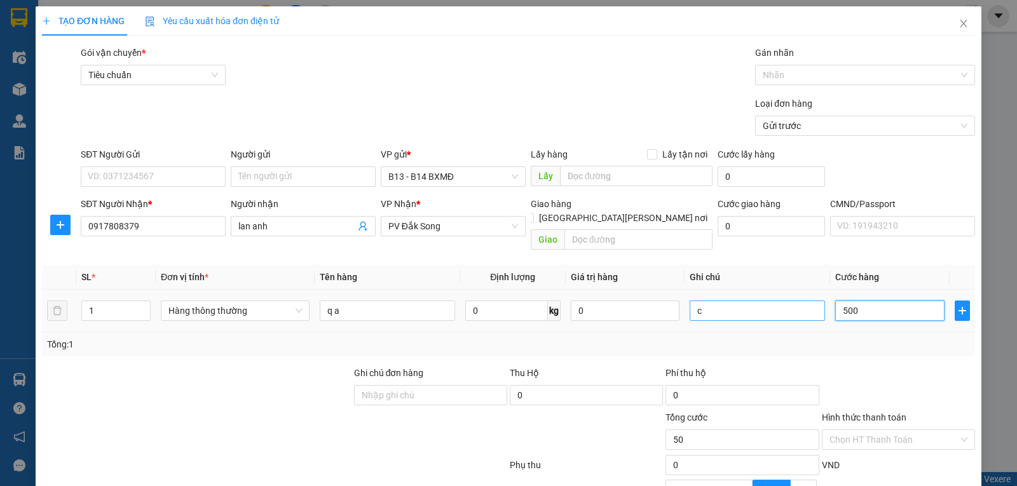
type input "500"
type input "5.000"
type input "50.000"
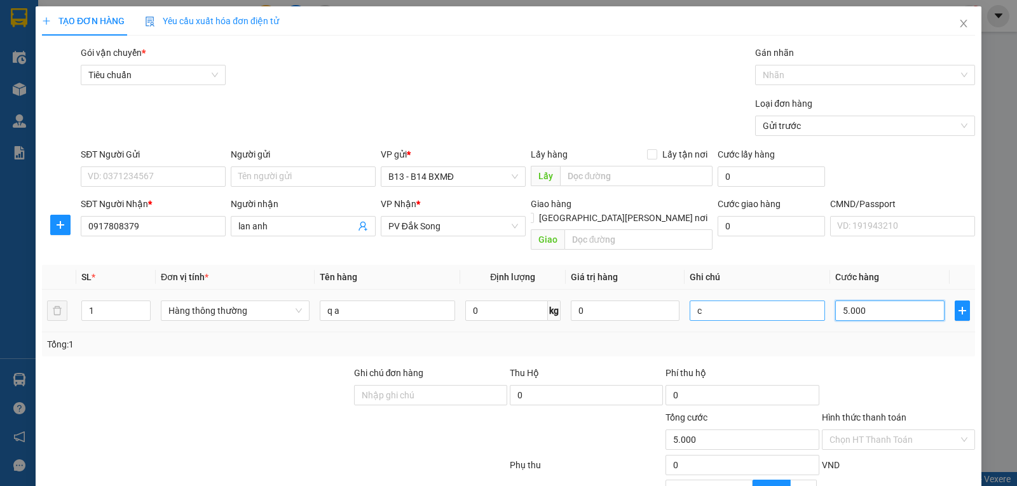
type input "50.000"
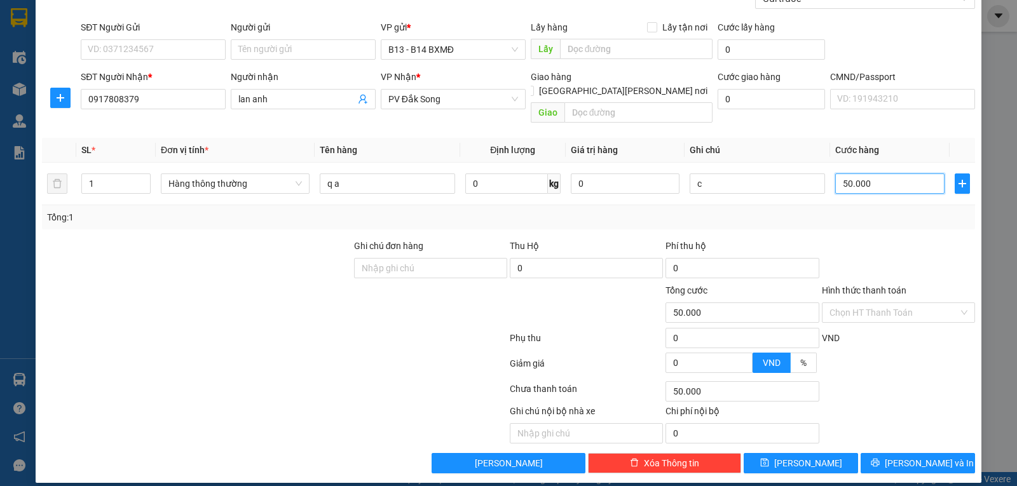
scroll to position [128, 0]
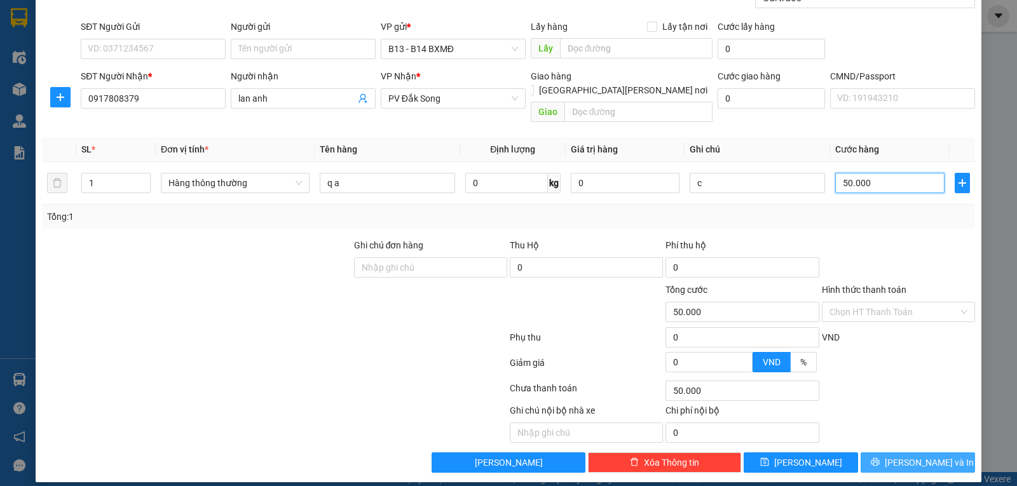
type input "50.000"
click at [903, 456] on span "[PERSON_NAME] và In" at bounding box center [929, 463] width 89 height 14
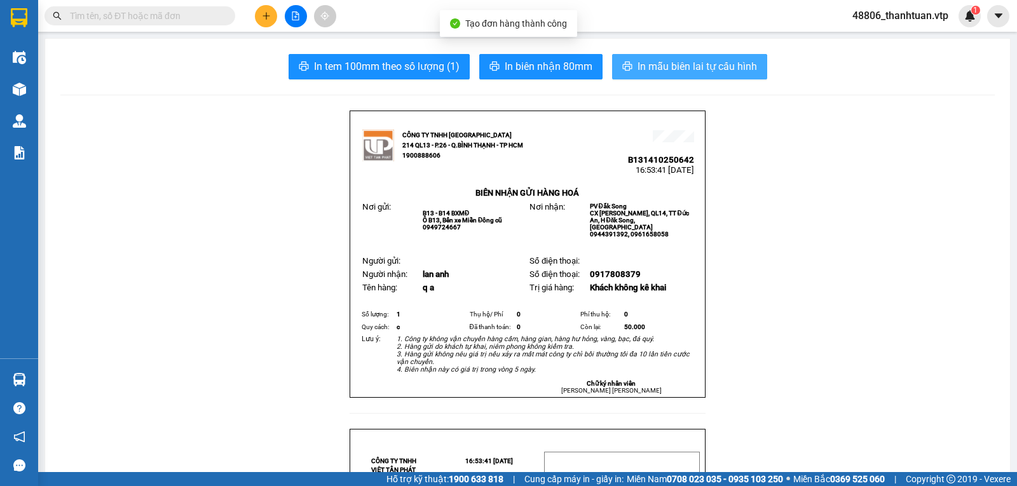
click at [705, 65] on span "In mẫu biên lai tự cấu hình" at bounding box center [698, 67] width 120 height 16
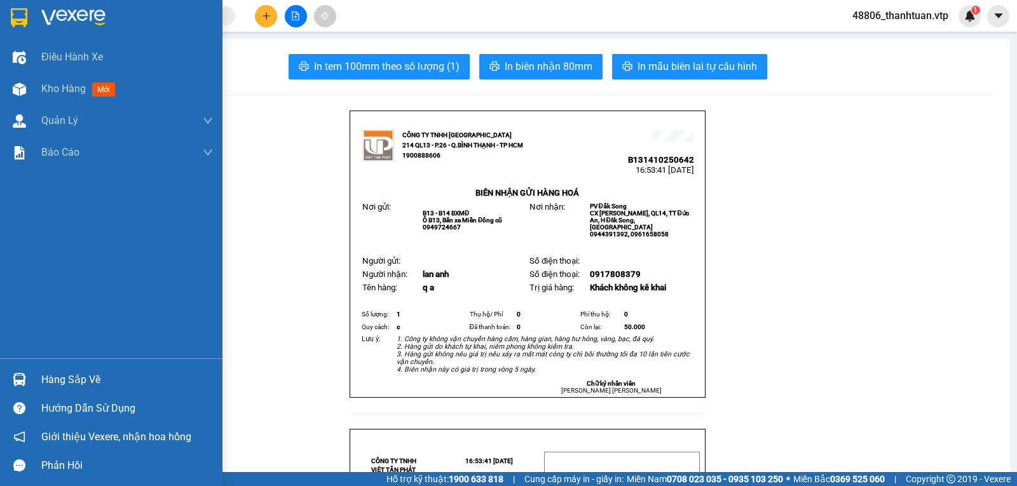
click at [48, 83] on span "Kho hàng" at bounding box center [63, 89] width 45 height 12
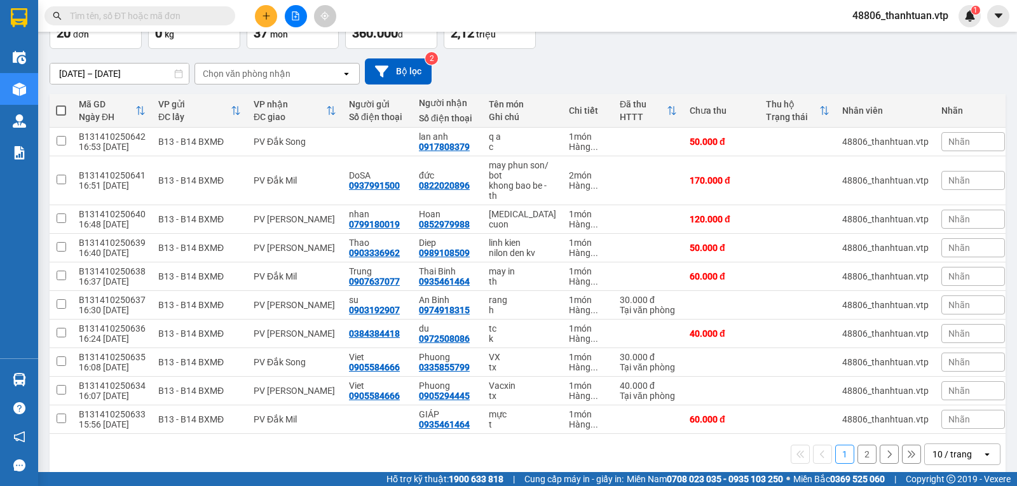
scroll to position [115, 0]
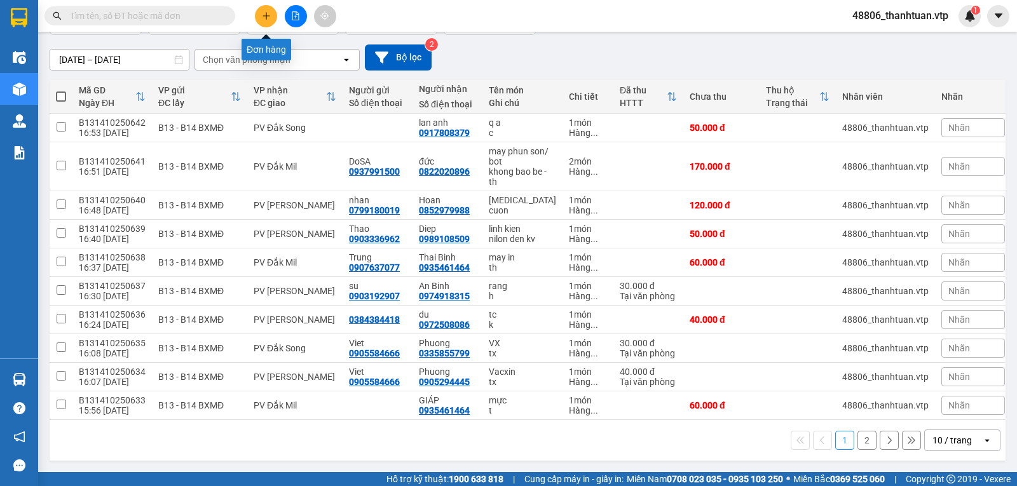
click at [268, 18] on icon "plus" at bounding box center [266, 15] width 9 height 9
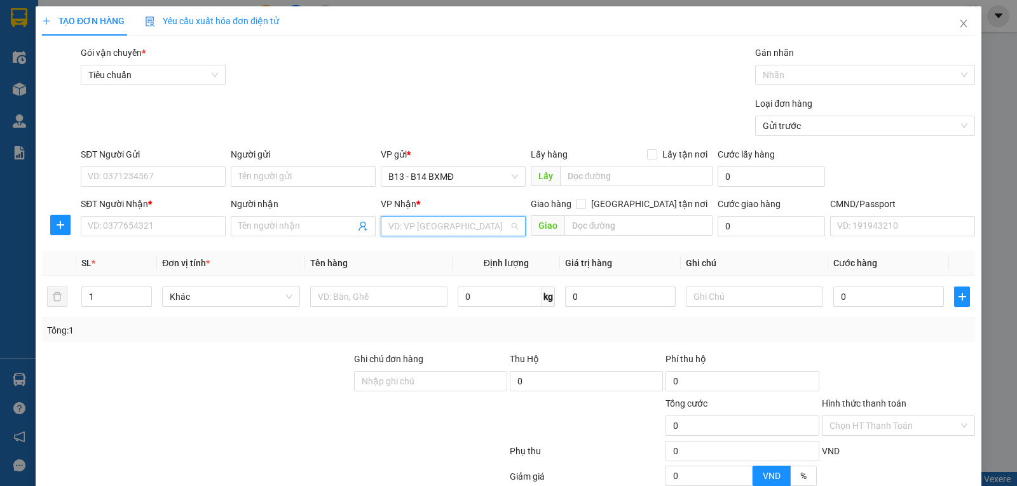
click at [411, 229] on input "search" at bounding box center [449, 226] width 121 height 19
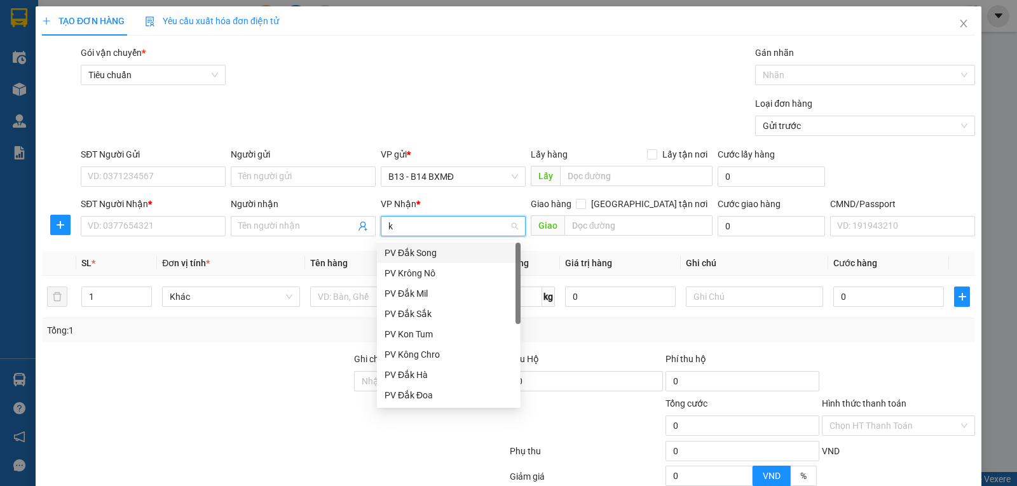
type input "kn"
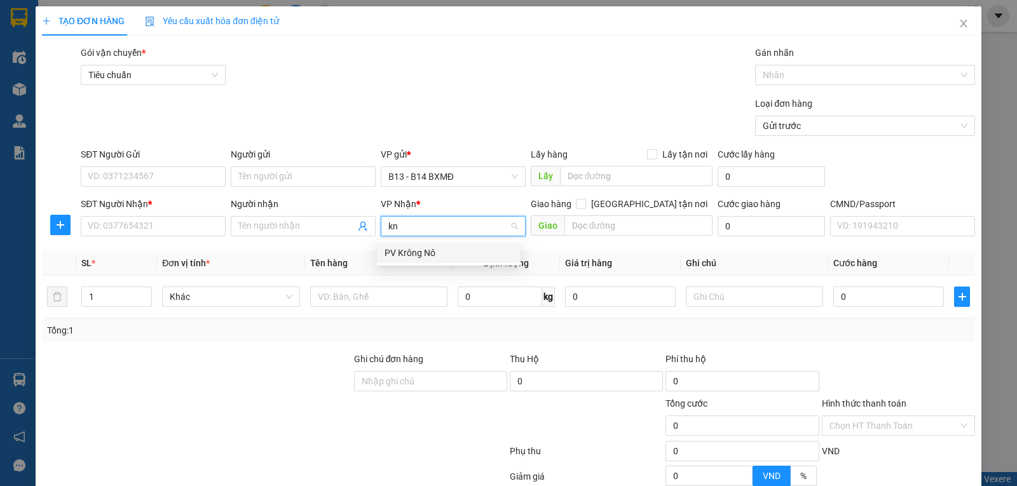
click at [424, 248] on div "PV Krông Nô" at bounding box center [449, 253] width 128 height 14
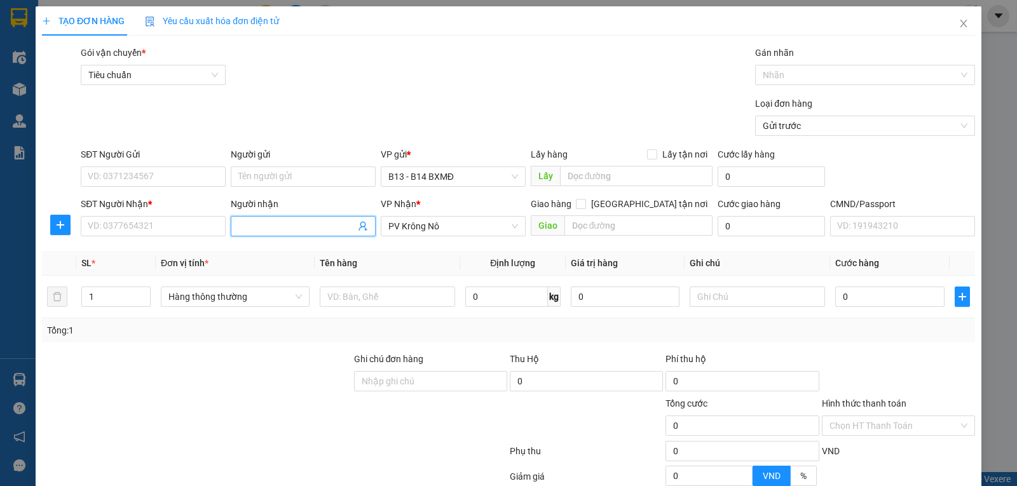
click at [240, 231] on input "Người nhận" at bounding box center [296, 226] width 117 height 14
type input "diệu"
type input "0984961920"
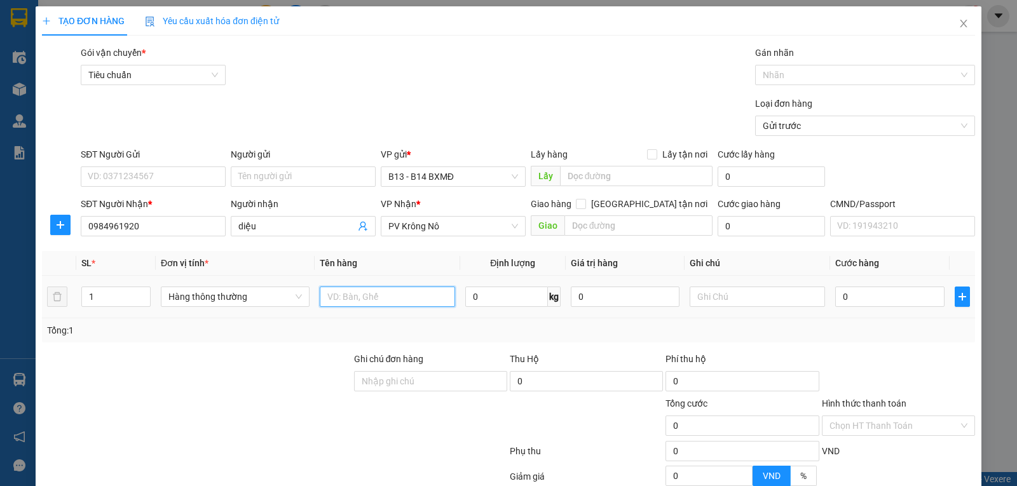
click at [364, 299] on input "text" at bounding box center [387, 297] width 135 height 20
type input "q a"
type input "c"
click at [701, 298] on input "text" at bounding box center [757, 297] width 135 height 20
type input "c"
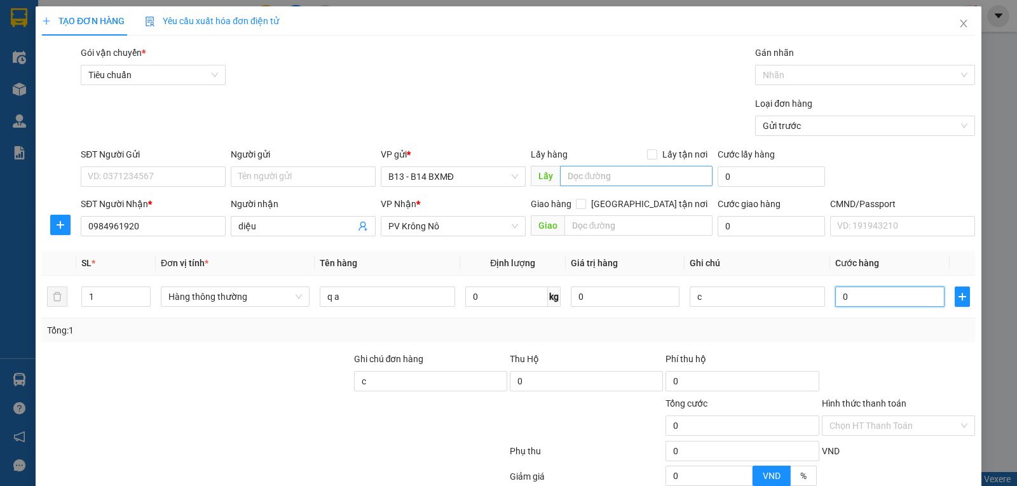
type input "3"
type input "30"
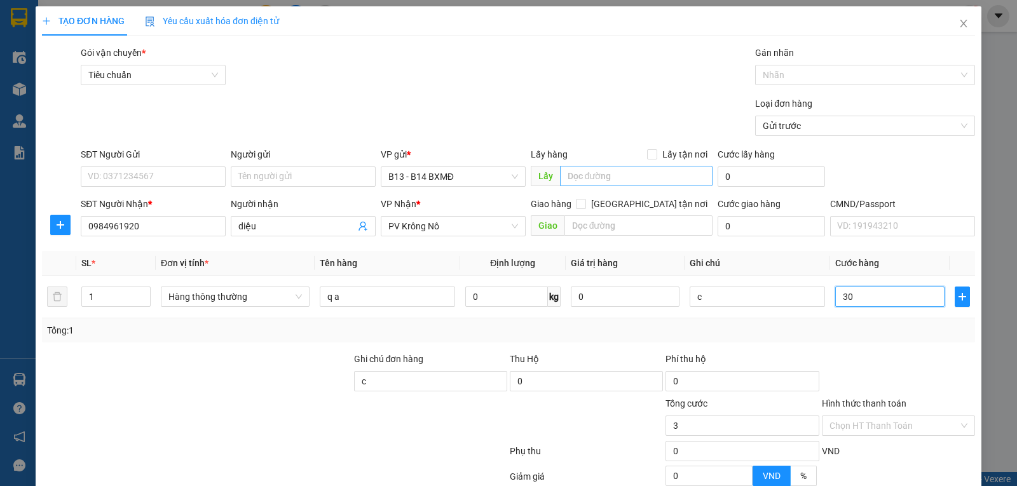
type input "30"
type input "300"
type input "3.000"
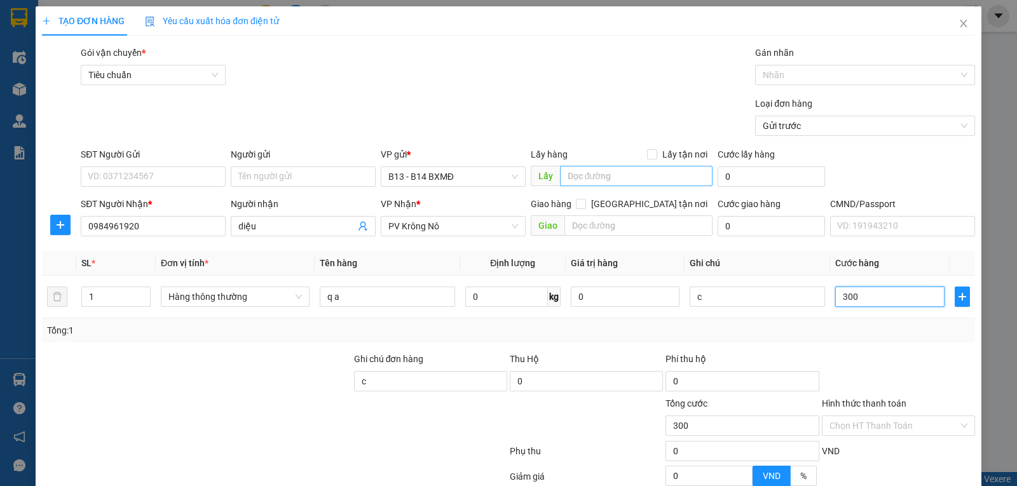
type input "3.000"
type input "30.000"
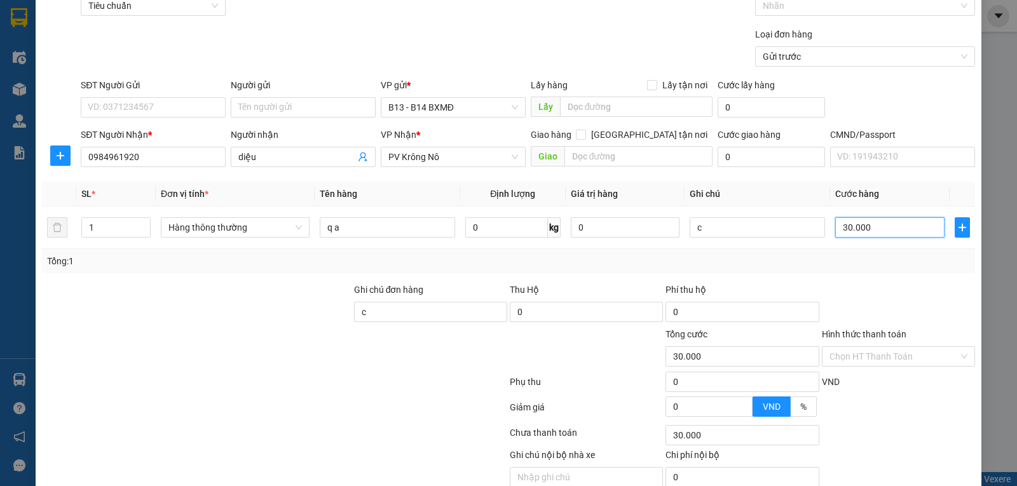
scroll to position [128, 0]
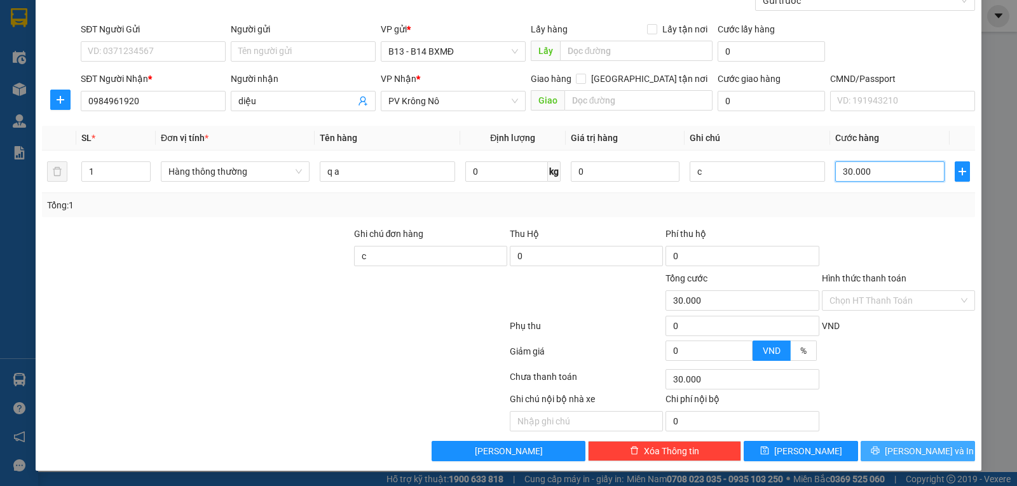
type input "30.000"
click at [919, 451] on span "[PERSON_NAME] và In" at bounding box center [929, 451] width 89 height 14
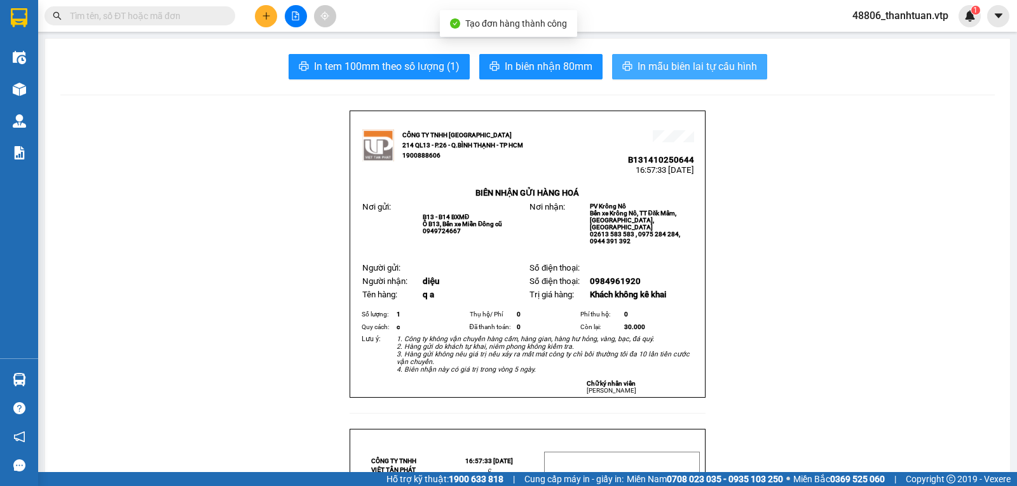
click at [638, 60] on span "In mẫu biên lai tự cấu hình" at bounding box center [698, 67] width 120 height 16
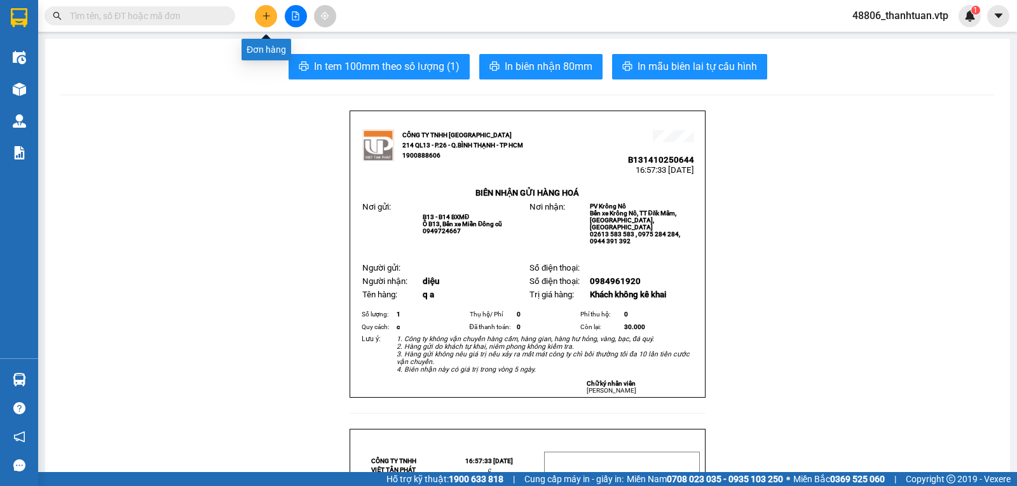
click at [264, 13] on icon "plus" at bounding box center [266, 15] width 9 height 9
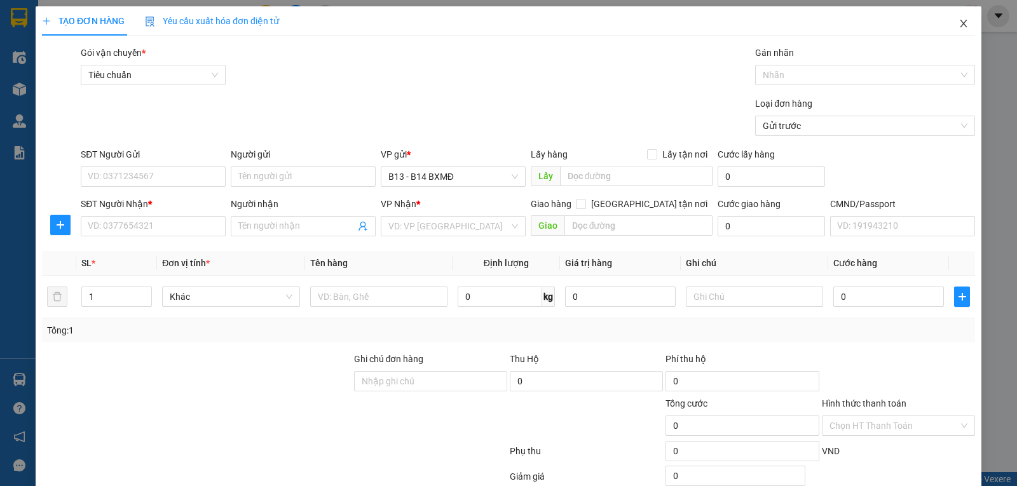
click at [959, 24] on icon "close" at bounding box center [964, 23] width 10 height 10
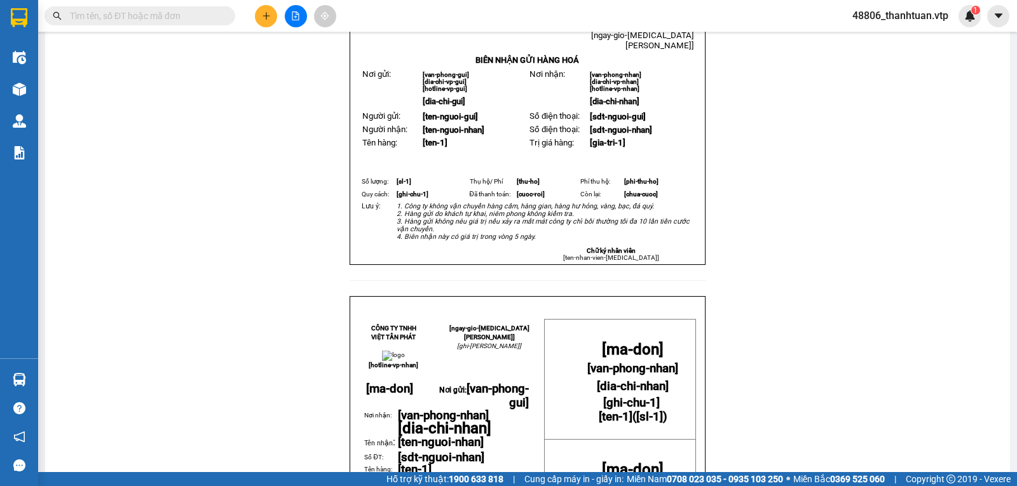
scroll to position [254, 0]
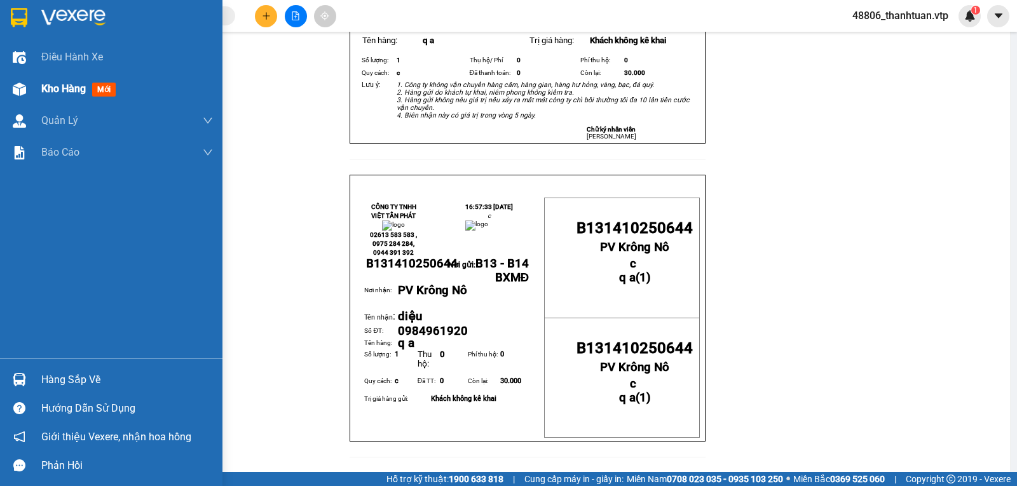
click at [51, 90] on span "Kho hàng" at bounding box center [63, 89] width 45 height 12
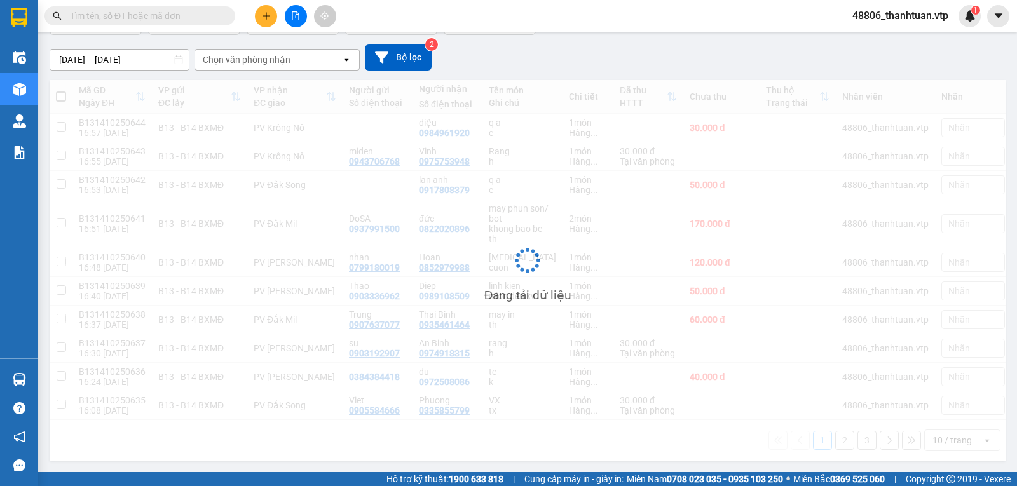
scroll to position [115, 0]
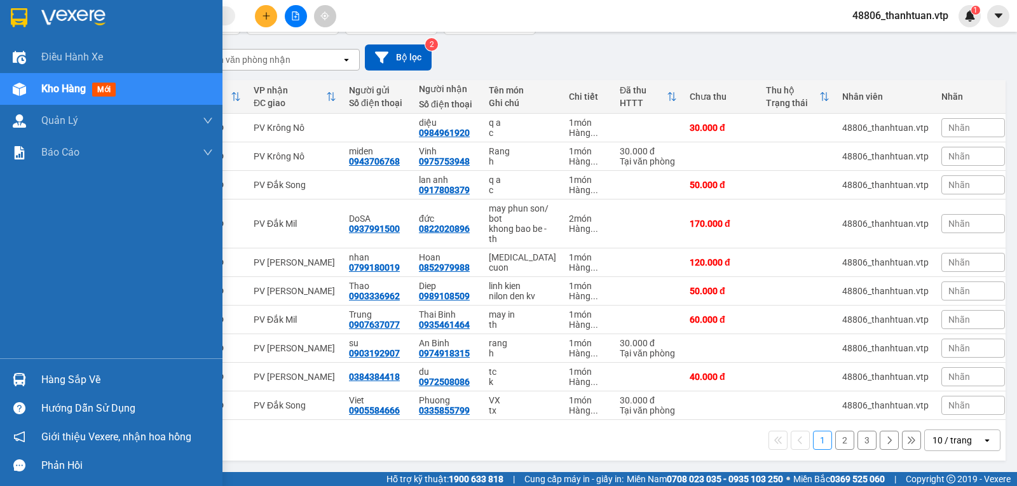
click at [53, 83] on span "Kho hàng" at bounding box center [63, 89] width 45 height 12
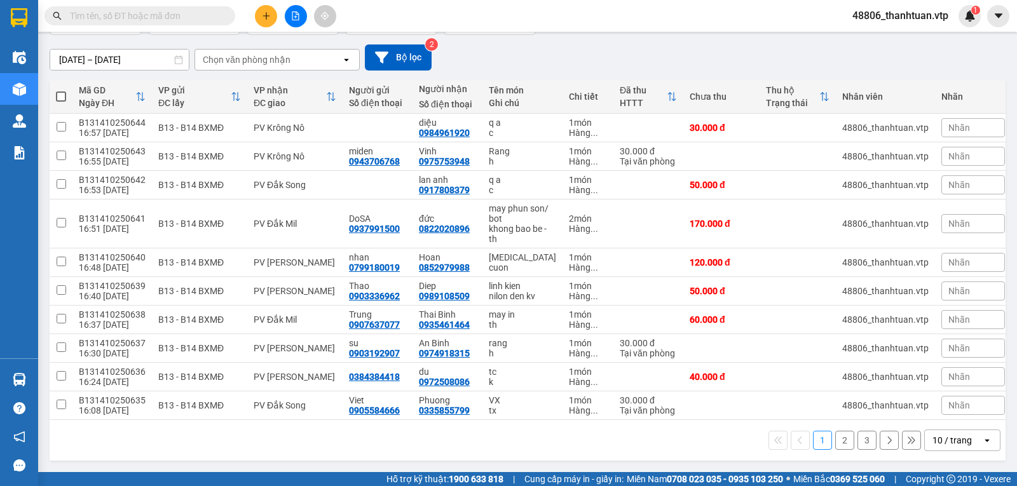
click at [265, 14] on icon "plus" at bounding box center [266, 15] width 9 height 9
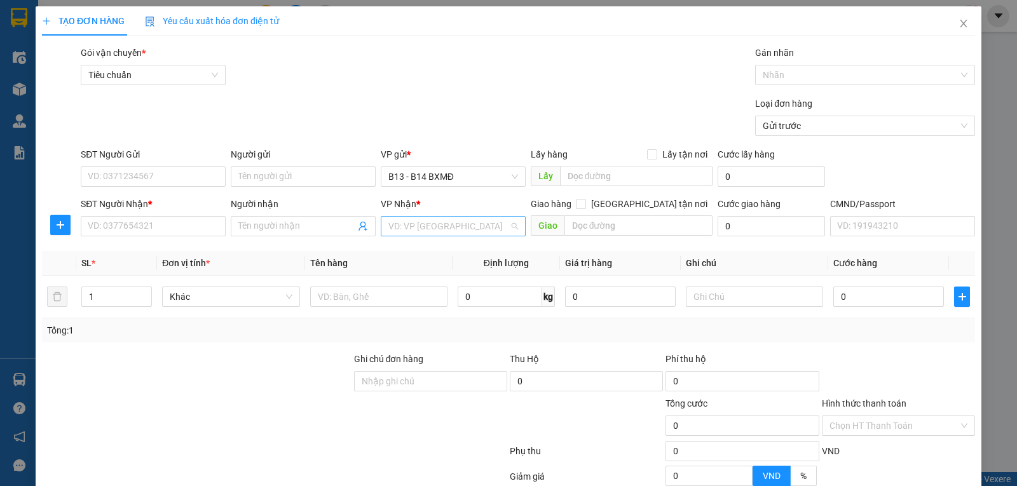
click at [398, 229] on input "search" at bounding box center [449, 226] width 121 height 19
type input "f"
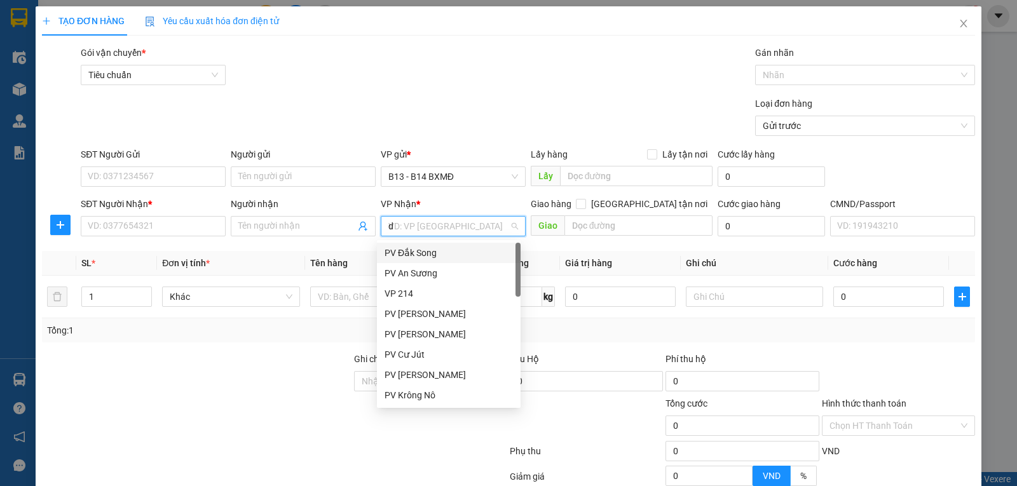
type input "ds"
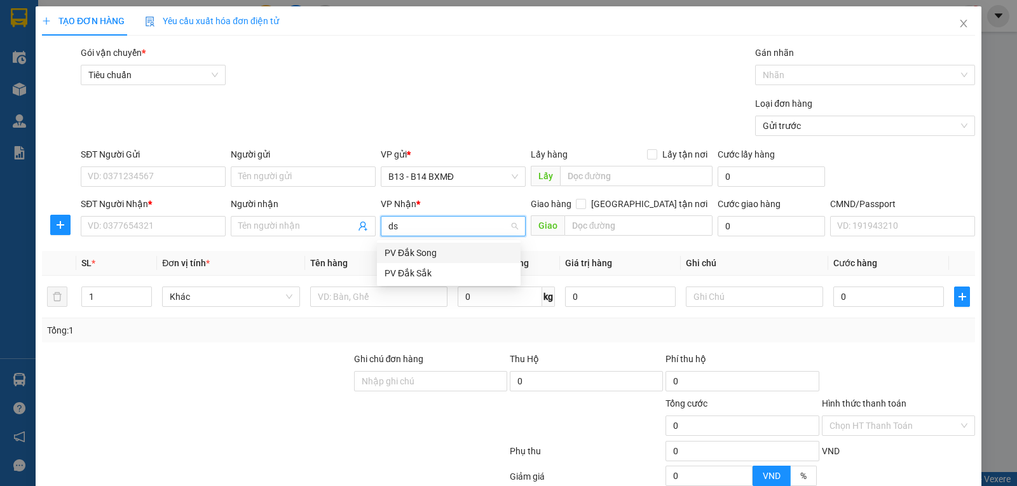
click at [418, 253] on div "PV Đắk Song" at bounding box center [449, 253] width 128 height 14
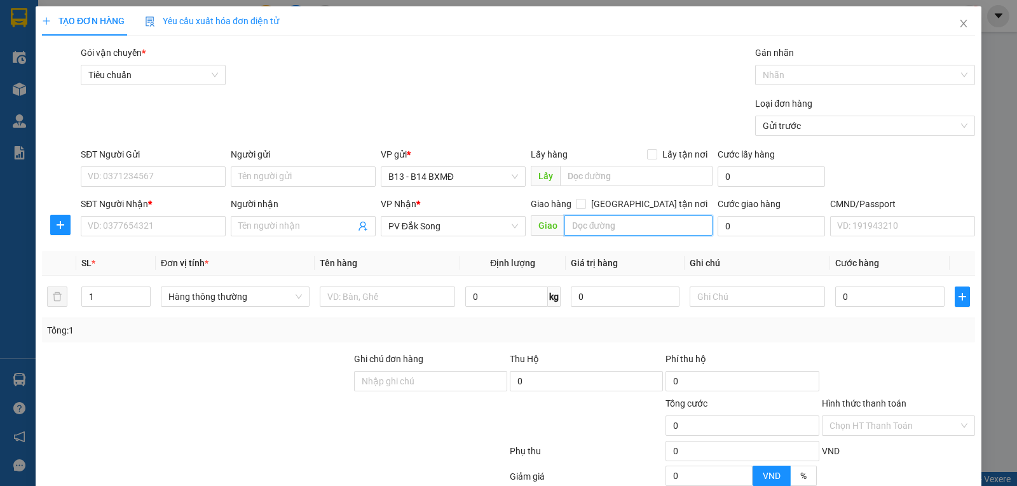
click at [605, 232] on input "text" at bounding box center [639, 226] width 149 height 20
type input "~"
type input "t"
type input "rừng lạnh"
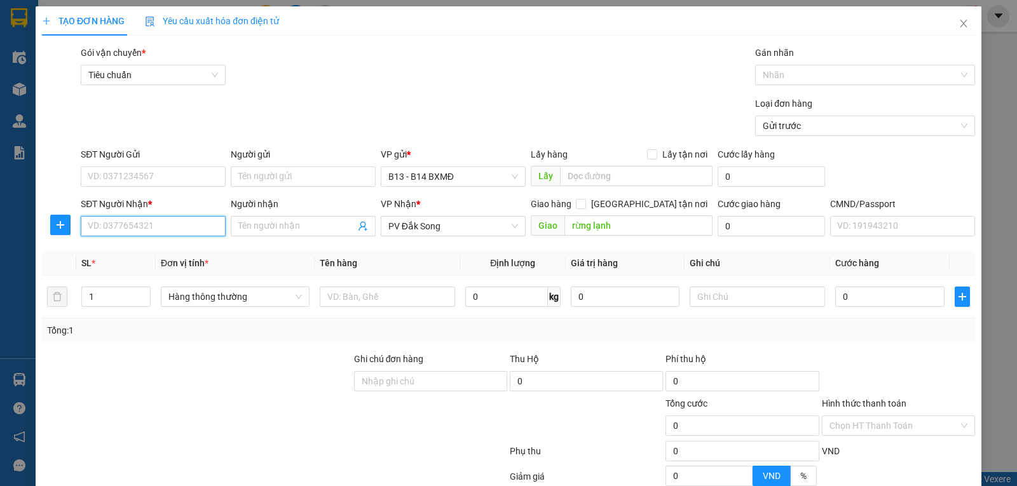
click at [91, 230] on input "SĐT Người Nhận *" at bounding box center [153, 226] width 145 height 20
type input "0782706789"
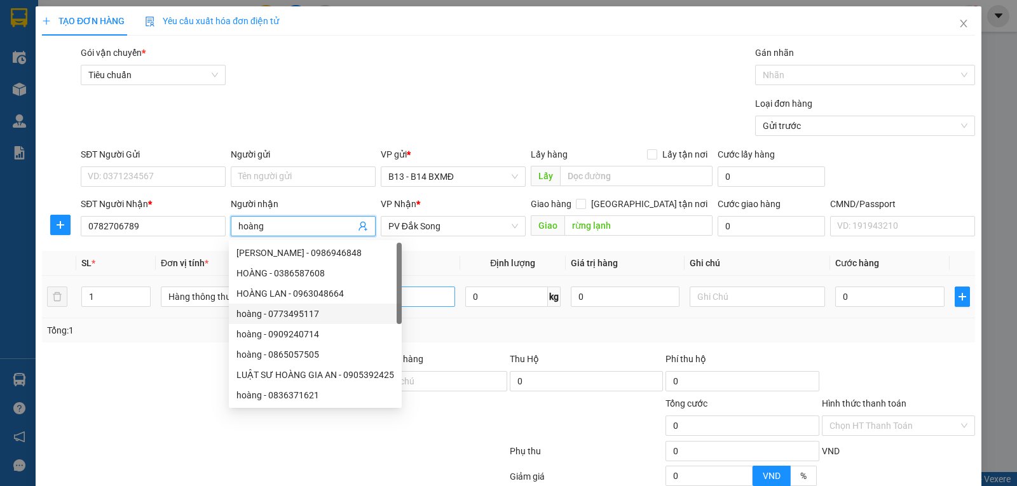
type input "hoàng"
click at [434, 306] on input "text" at bounding box center [387, 297] width 135 height 20
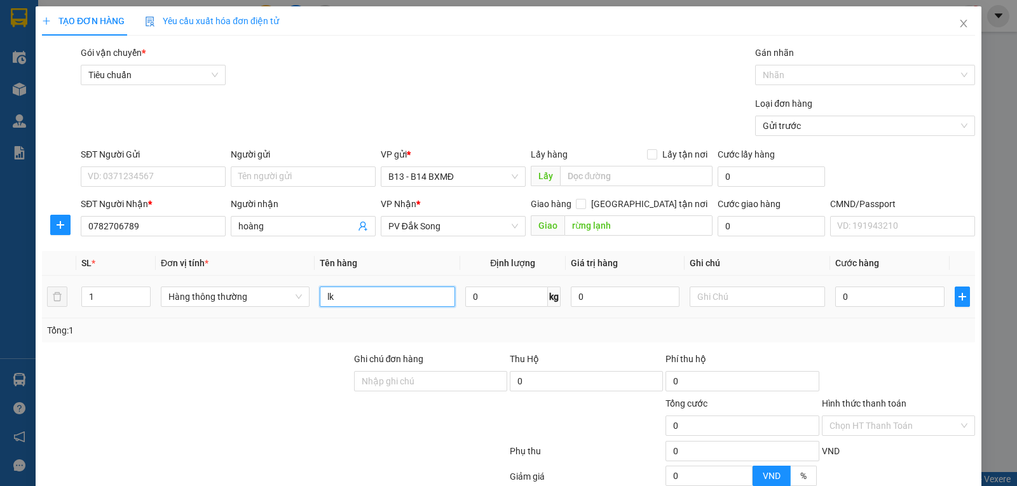
type input "lk"
type input "c"
type input "5"
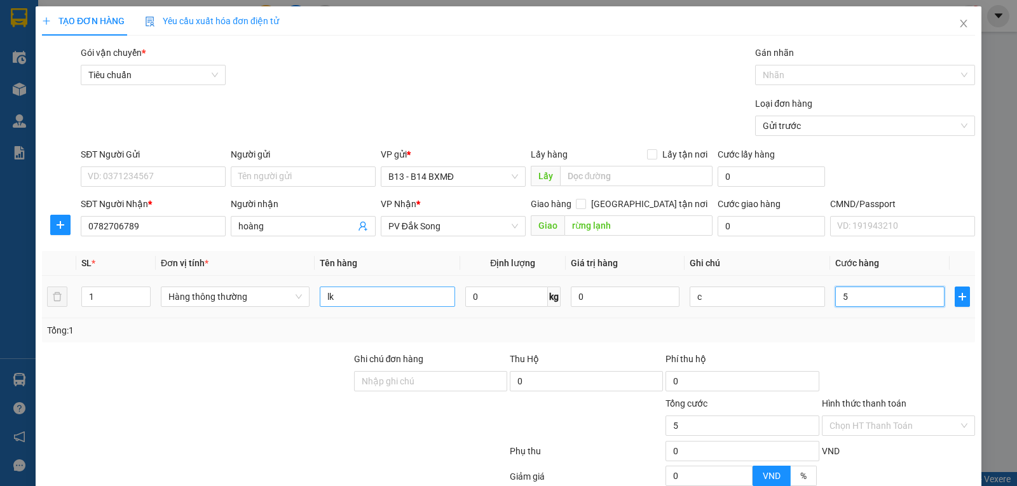
type input "50"
type input "500"
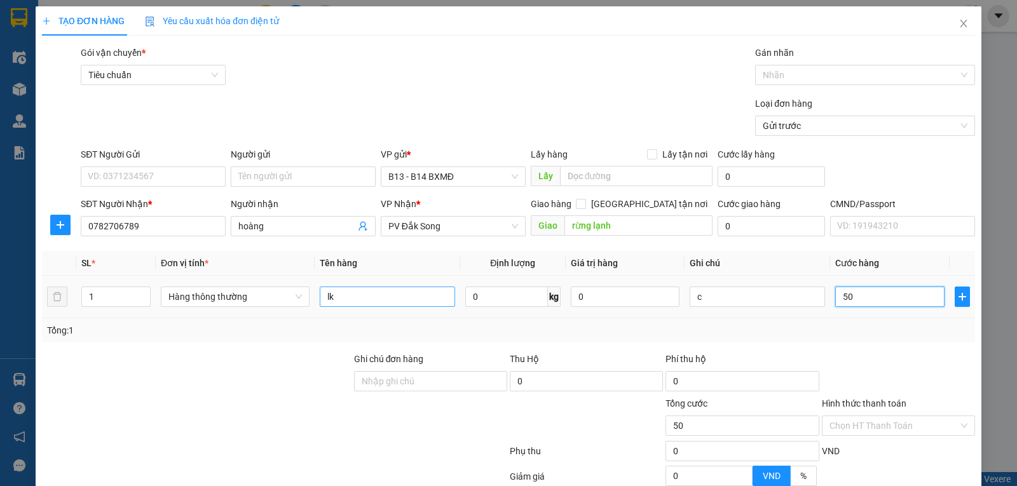
type input "500"
type input "5.000"
type input "50.000"
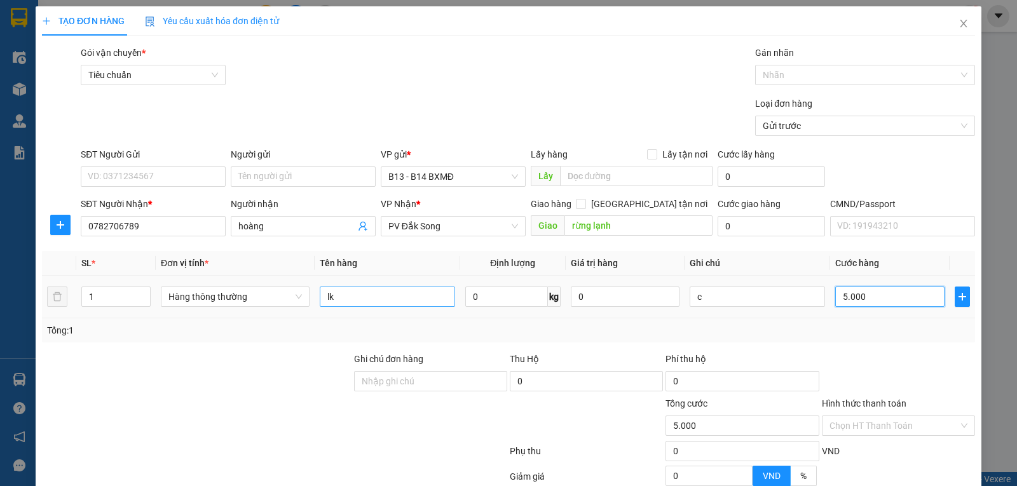
type input "50.000"
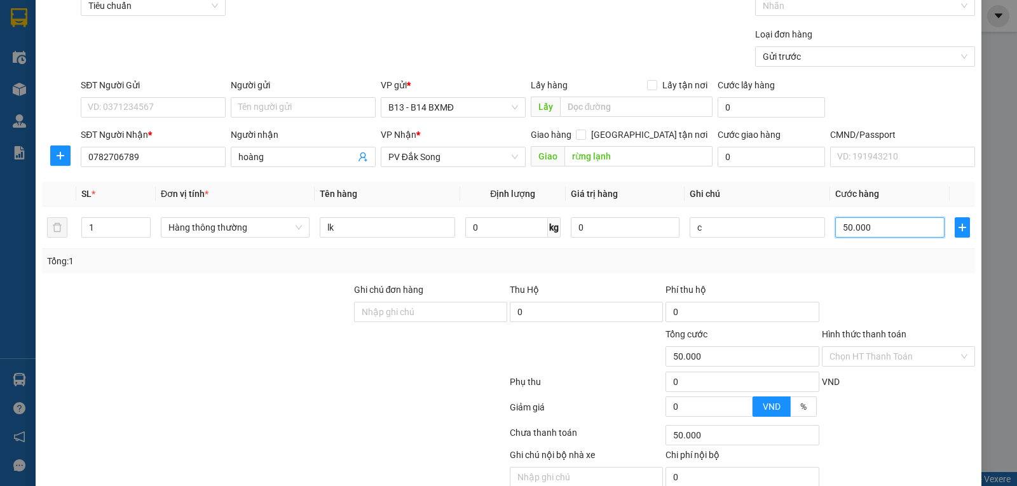
scroll to position [128, 0]
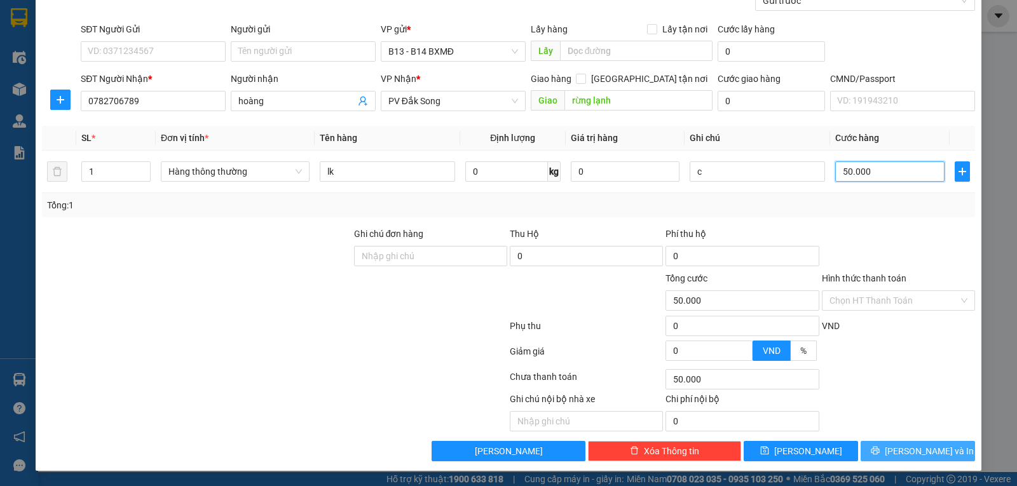
type input "50.000"
click at [880, 455] on icon "printer" at bounding box center [875, 450] width 9 height 9
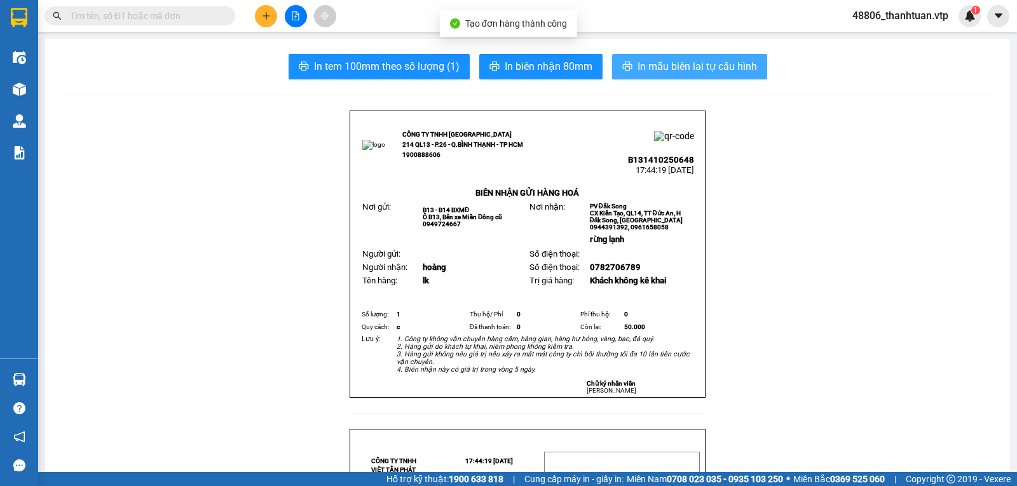
click at [678, 65] on span "In mẫu biên lai tự cấu hình" at bounding box center [698, 67] width 120 height 16
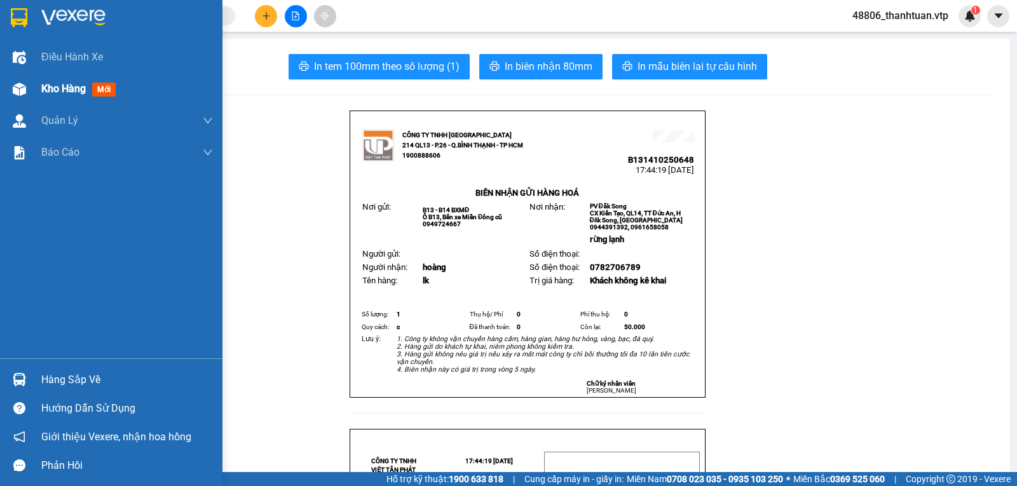
click at [64, 90] on span "Kho hàng" at bounding box center [63, 89] width 45 height 12
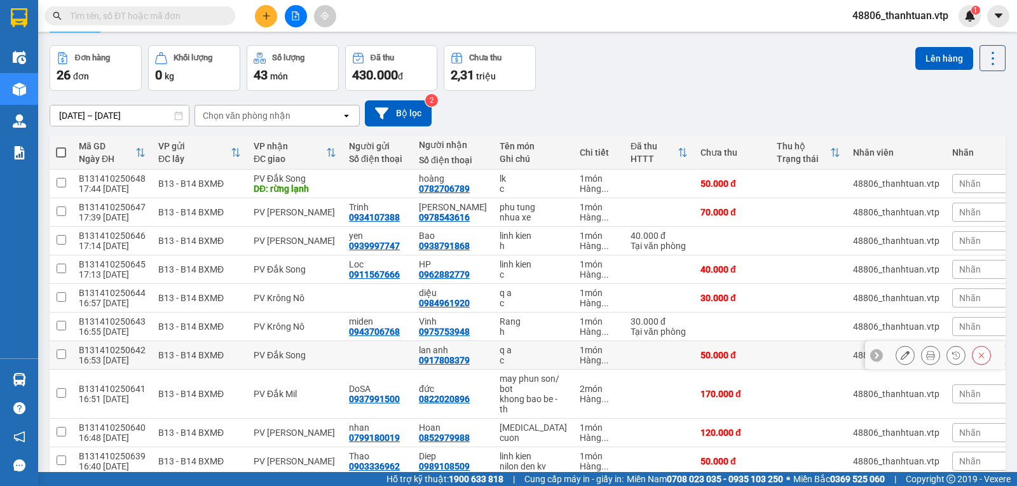
scroll to position [64, 0]
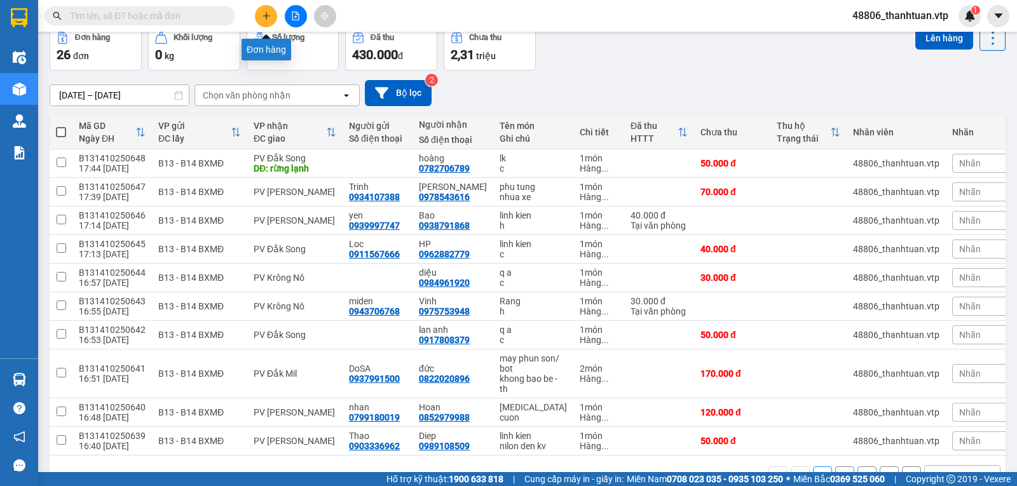
click at [265, 13] on icon "plus" at bounding box center [266, 15] width 9 height 9
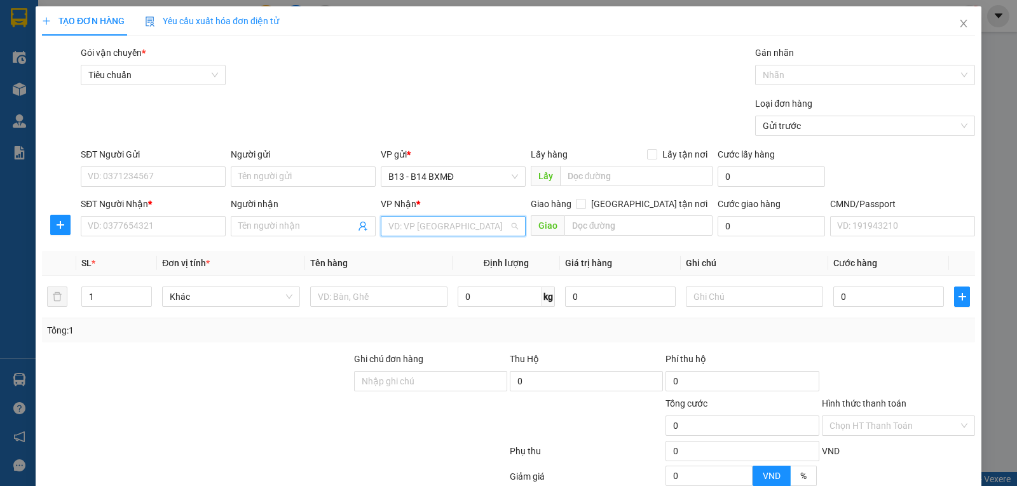
click at [458, 230] on input "search" at bounding box center [449, 226] width 121 height 19
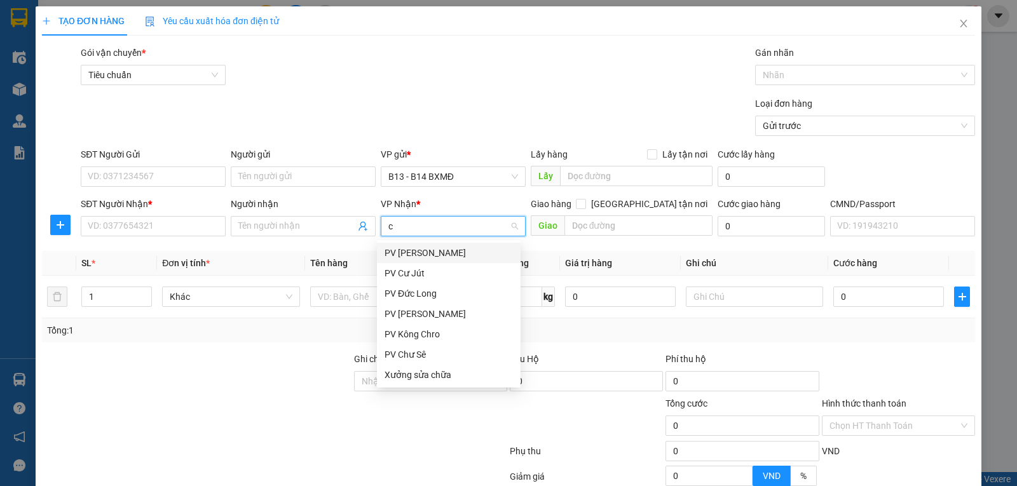
type input "cj"
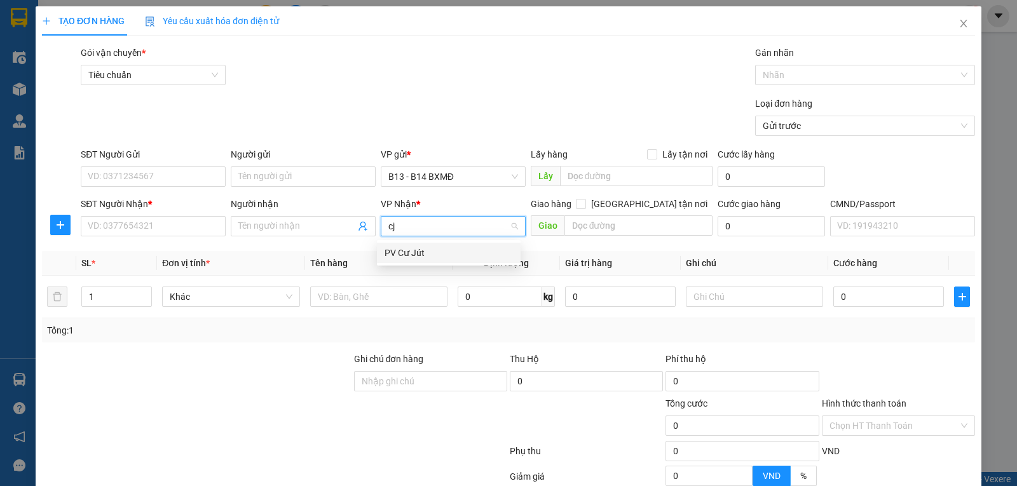
click at [417, 251] on div "PV Cư Jút" at bounding box center [449, 253] width 128 height 14
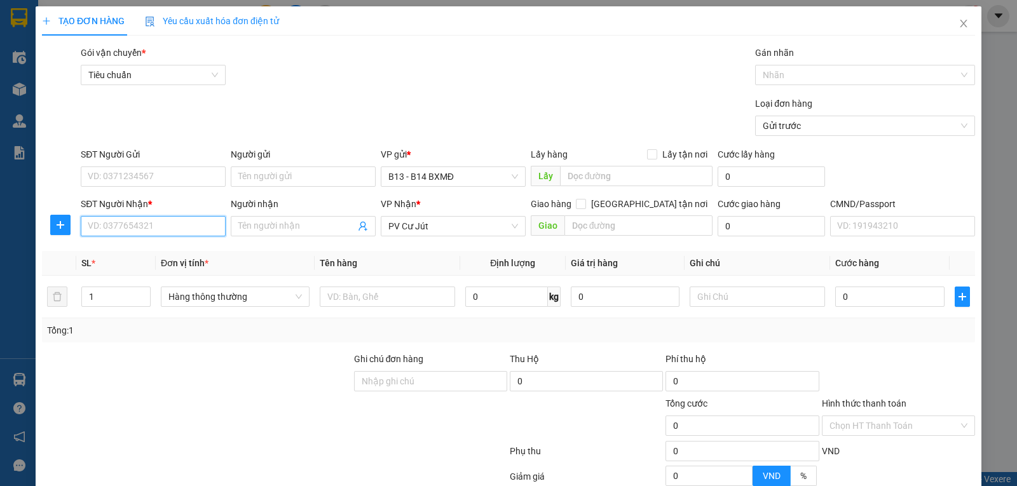
click at [159, 228] on input "SĐT Người Nhận *" at bounding box center [153, 226] width 145 height 20
type input "0972404888"
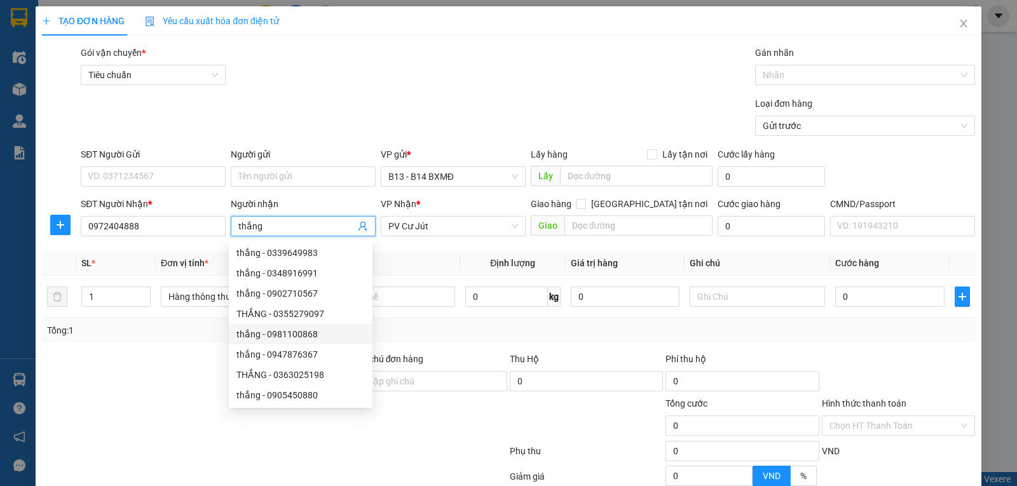
type input "thắng"
click at [135, 389] on div at bounding box center [197, 374] width 312 height 45
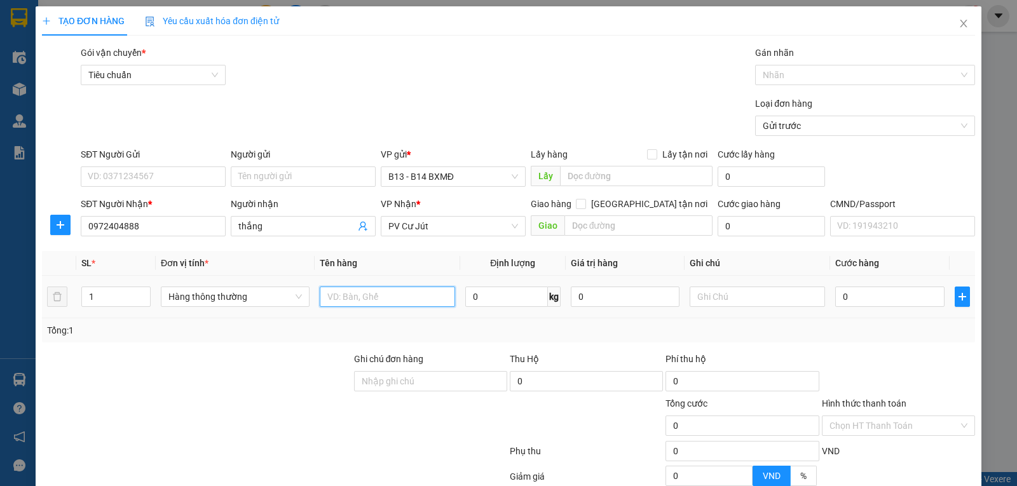
click at [375, 300] on input "text" at bounding box center [387, 297] width 135 height 20
type input "lk"
type input "t"
type input "5"
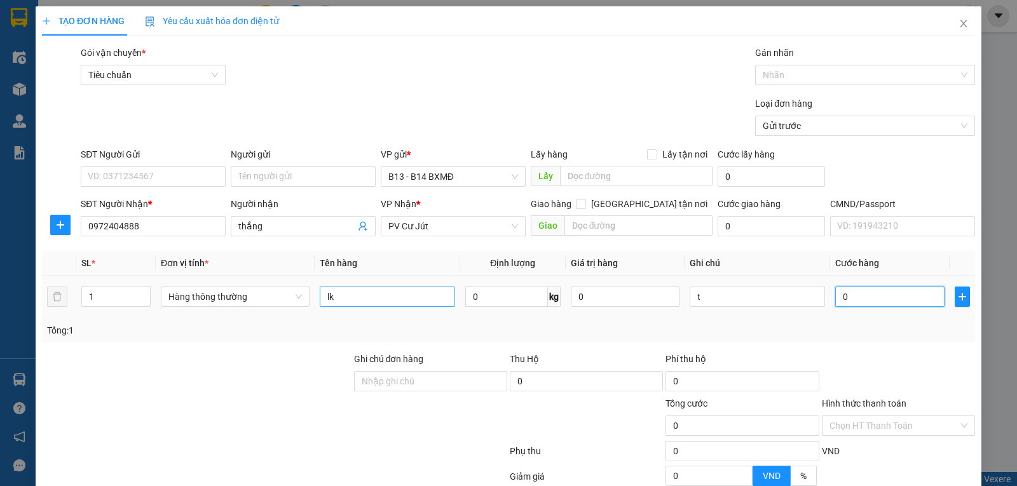
type input "5"
type input "50"
type input "500"
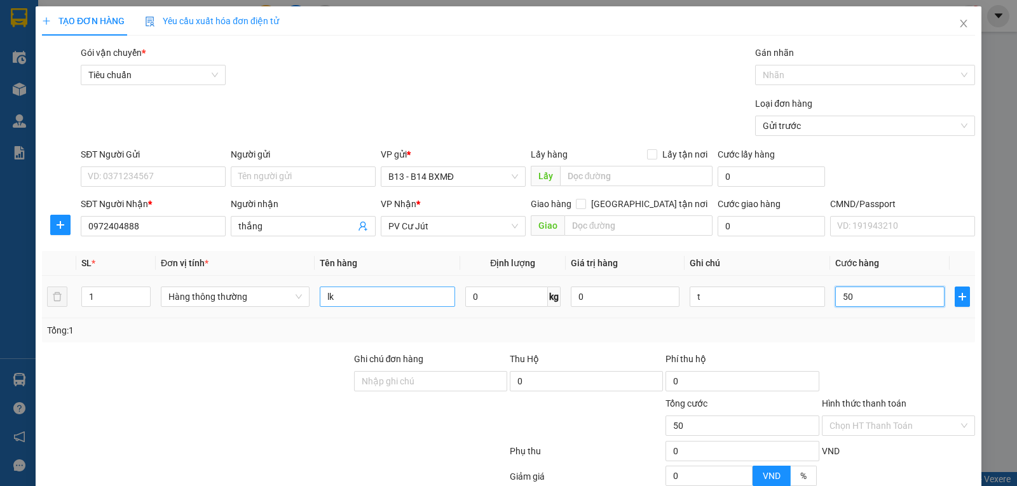
type input "500"
type input "5.000"
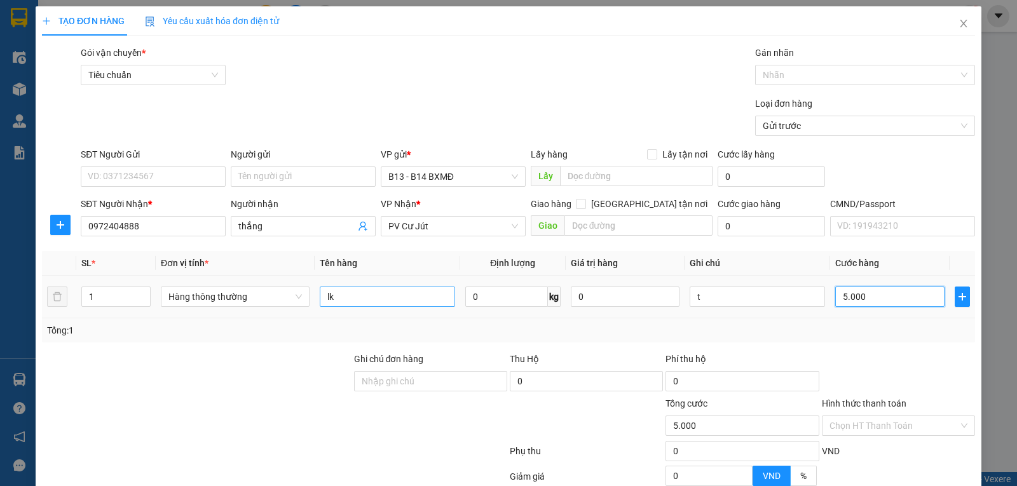
type input "50.000"
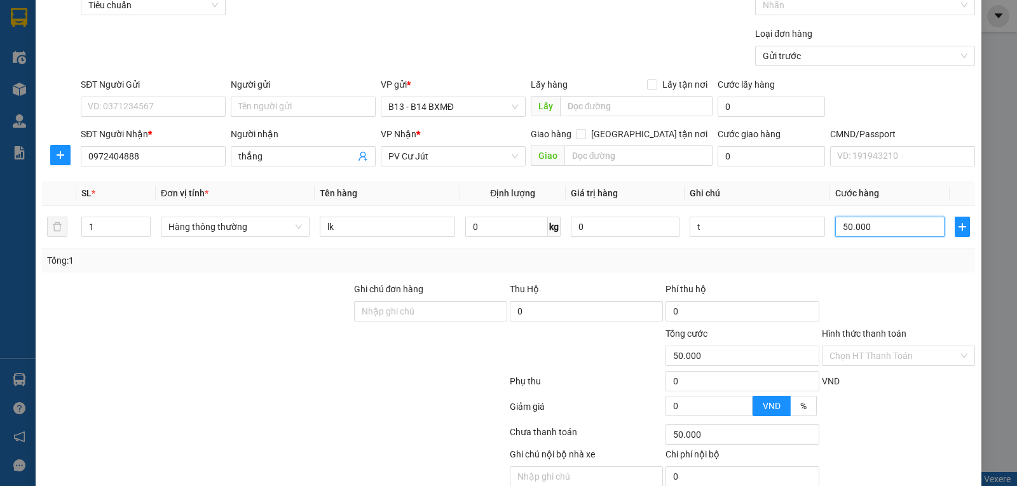
scroll to position [128, 0]
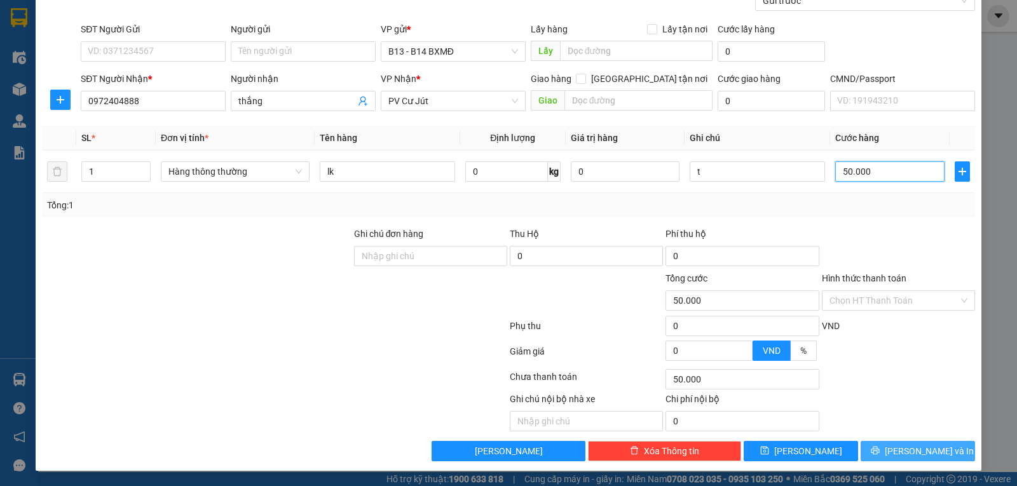
type input "50.000"
click at [879, 451] on icon "printer" at bounding box center [875, 451] width 8 height 8
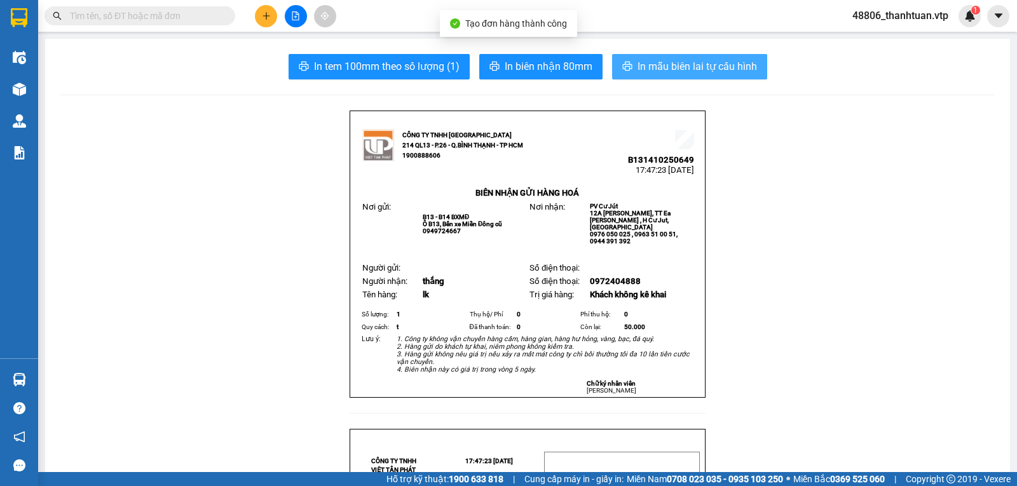
drag, startPoint x: 684, startPoint y: 62, endPoint x: 685, endPoint y: 70, distance: 8.5
click at [684, 65] on span "In mẫu biên lai tự cấu hình" at bounding box center [698, 67] width 120 height 16
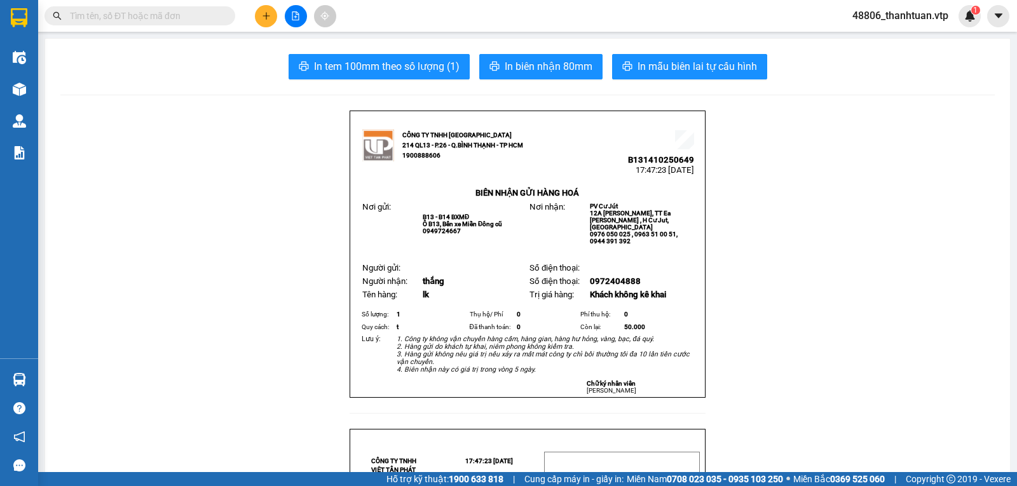
click at [268, 6] on button at bounding box center [266, 16] width 22 height 22
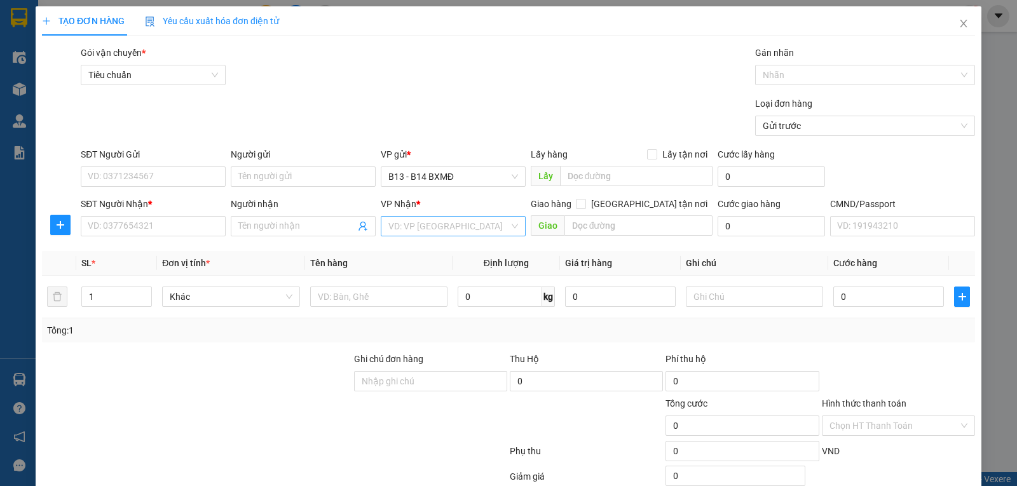
click at [397, 231] on input "search" at bounding box center [449, 226] width 121 height 19
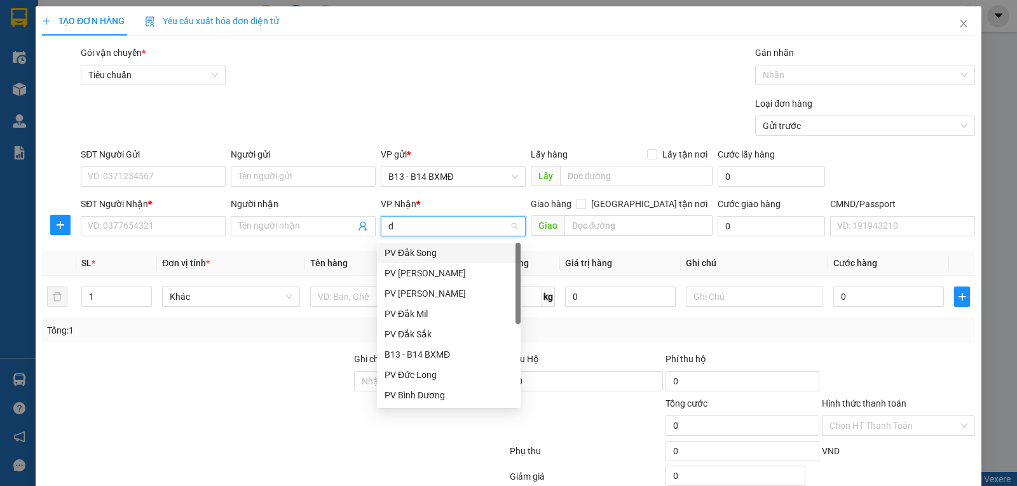
type input "dx"
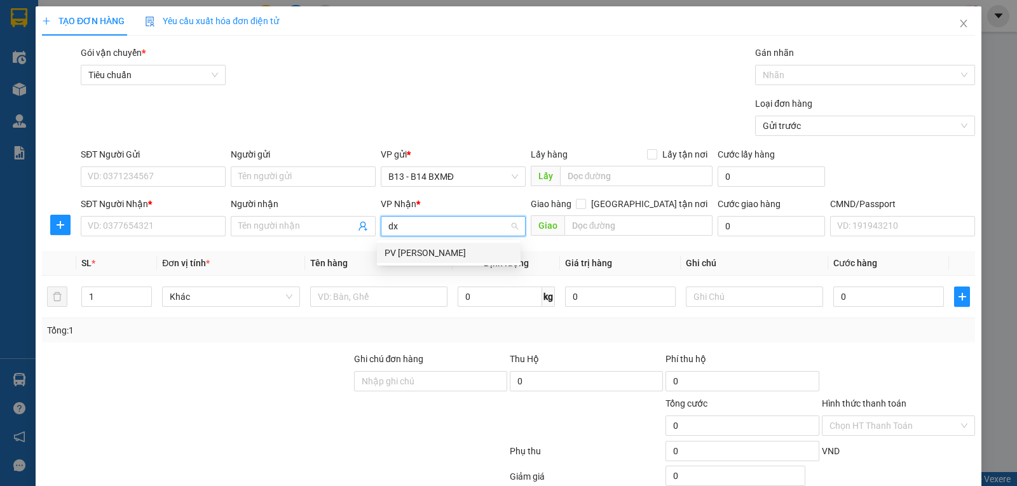
drag, startPoint x: 400, startPoint y: 251, endPoint x: 374, endPoint y: 241, distance: 27.8
click at [401, 251] on div "PV [PERSON_NAME]" at bounding box center [449, 253] width 128 height 14
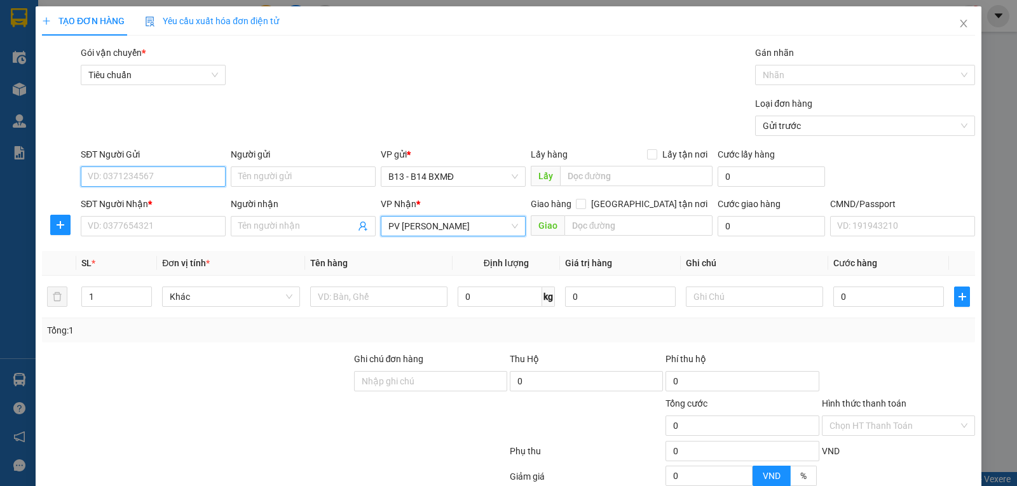
click at [184, 178] on input "SĐT Người Gửi" at bounding box center [153, 177] width 145 height 20
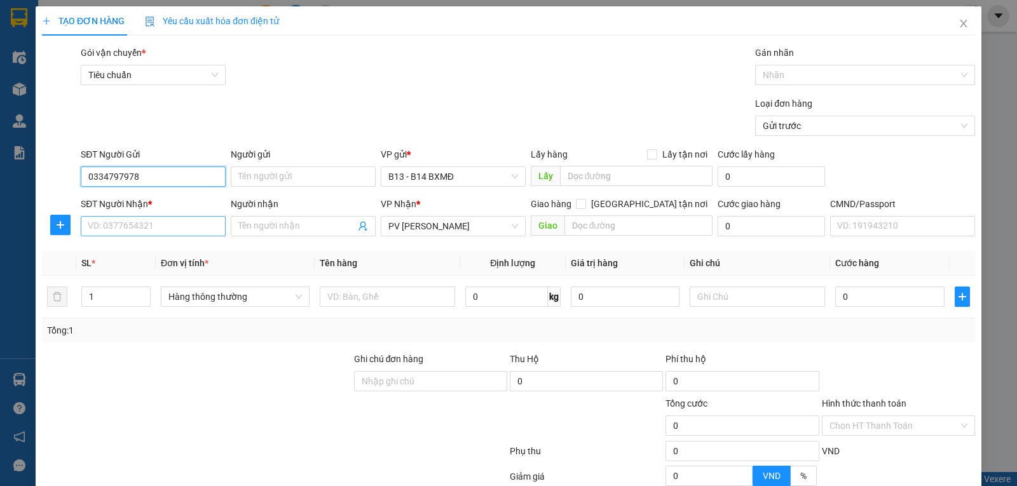
type input "0334797978"
click at [158, 231] on input "SĐT Người Nhận *" at bounding box center [153, 226] width 145 height 20
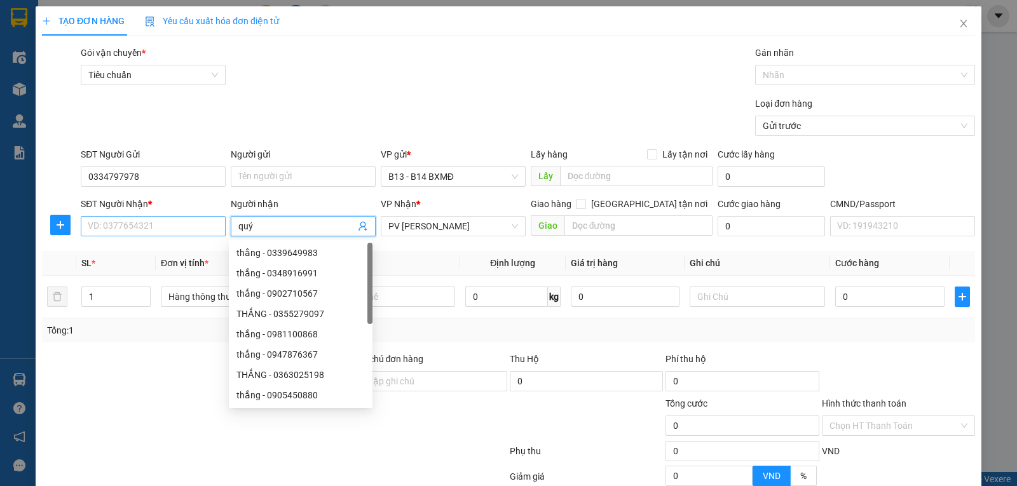
type input "quý"
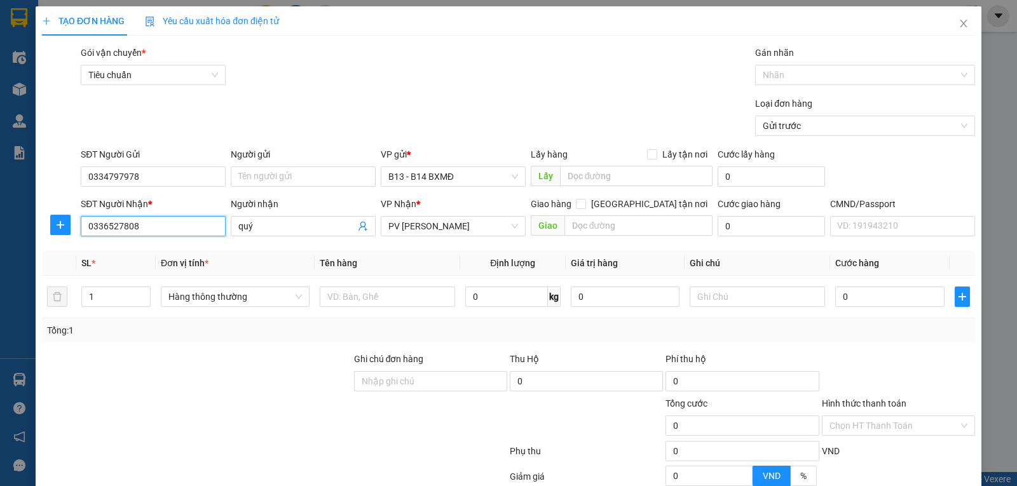
type input "0336527808"
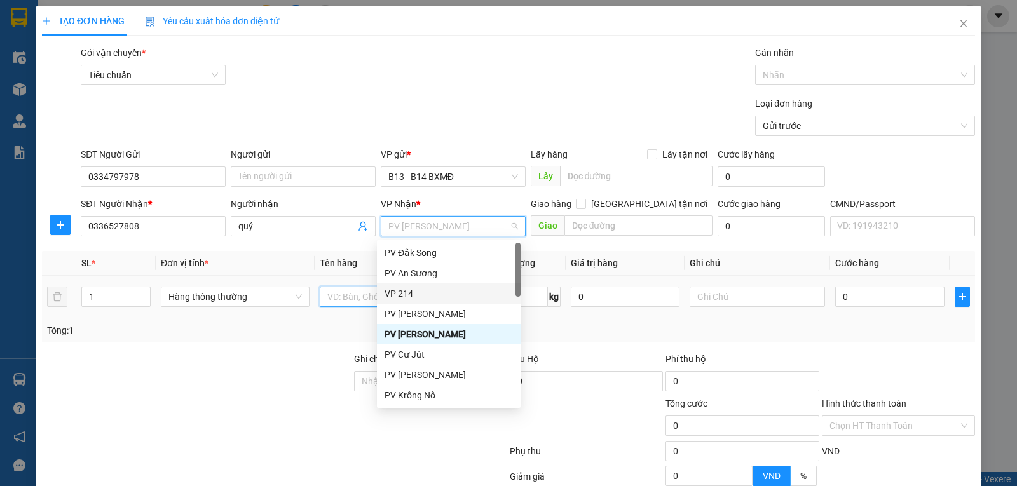
click at [355, 296] on input "text" at bounding box center [387, 297] width 135 height 20
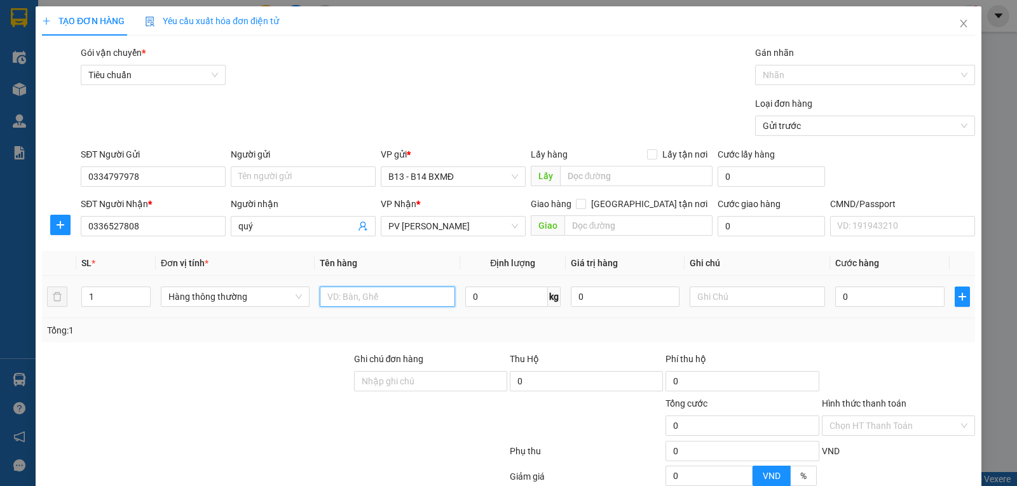
type input "d"
type input "đ"
type input "sữa"
type input "t"
type input "4"
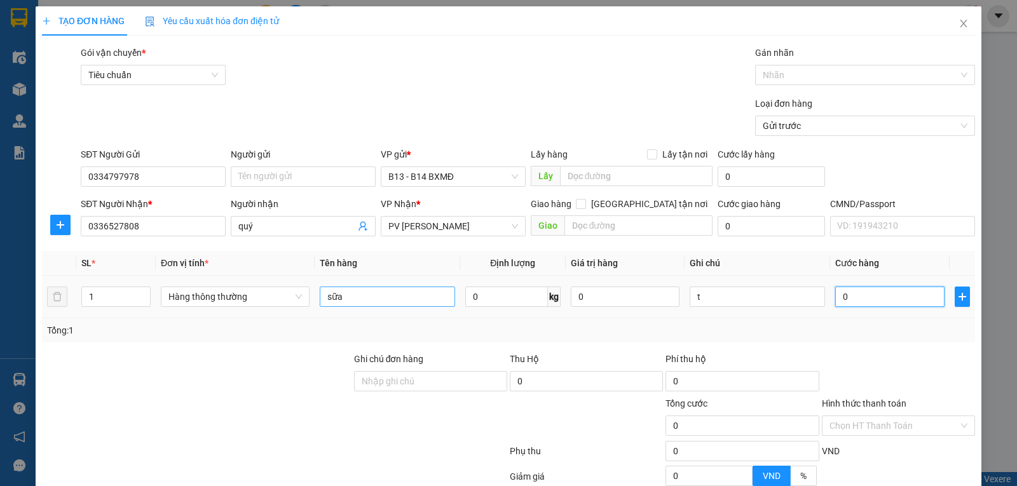
type input "4"
type input "40"
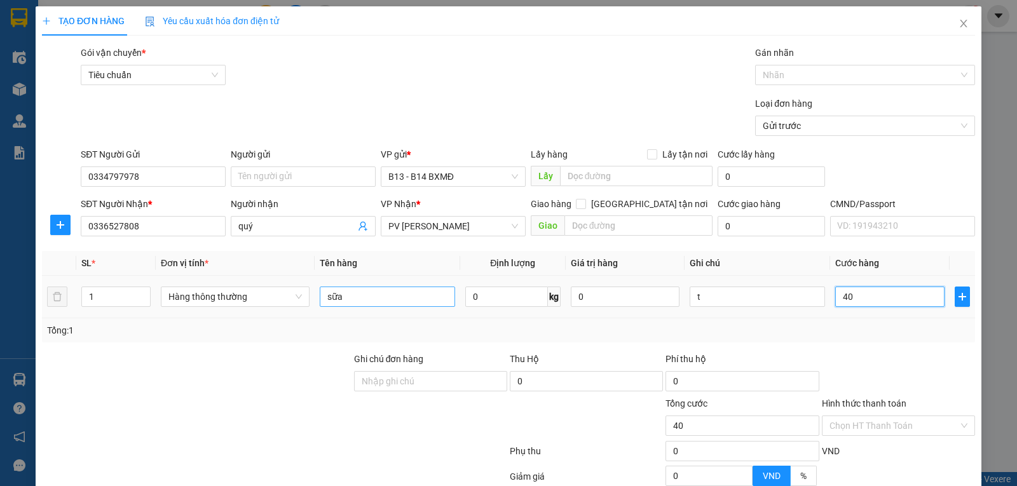
type input "400"
type input "4.000"
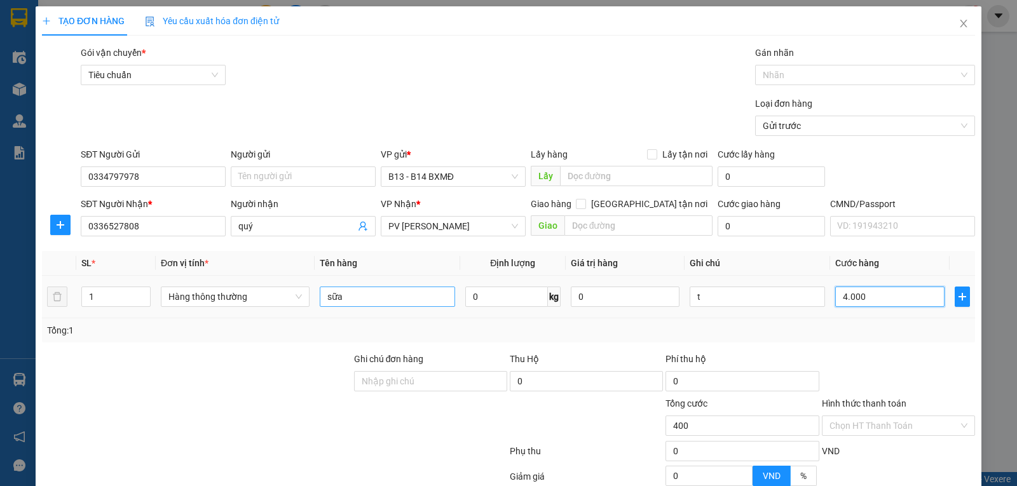
type input "4.000"
type input "40.000"
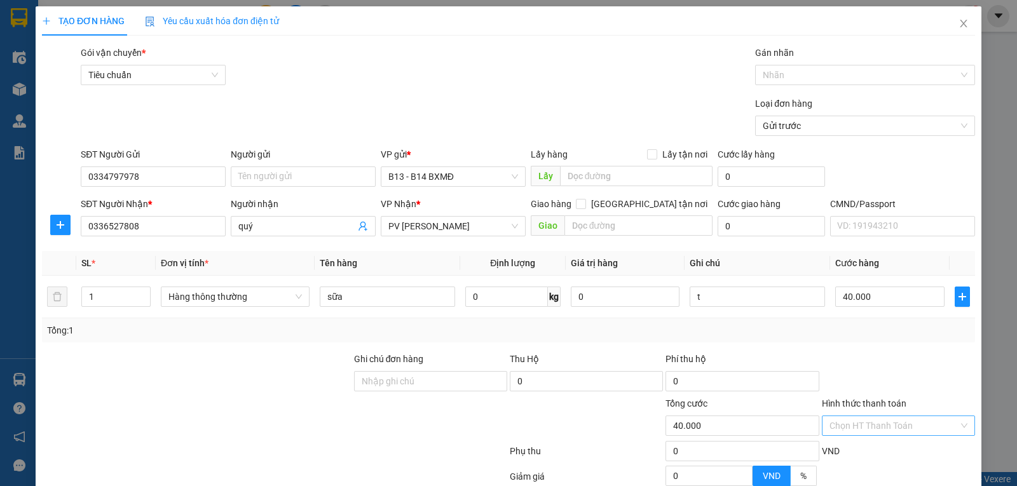
click at [908, 425] on input "Hình thức thanh toán" at bounding box center [894, 425] width 129 height 19
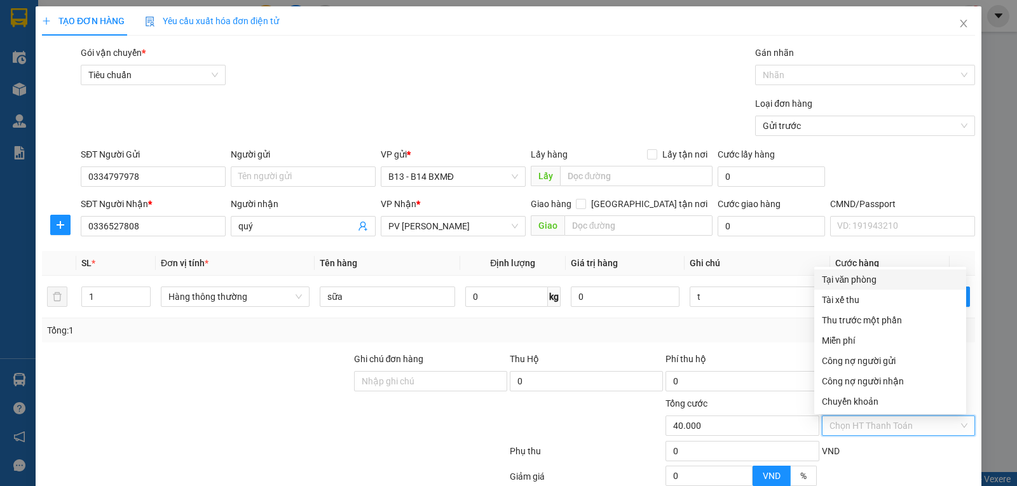
click at [849, 279] on div "Tại văn phòng" at bounding box center [890, 280] width 137 height 14
type input "0"
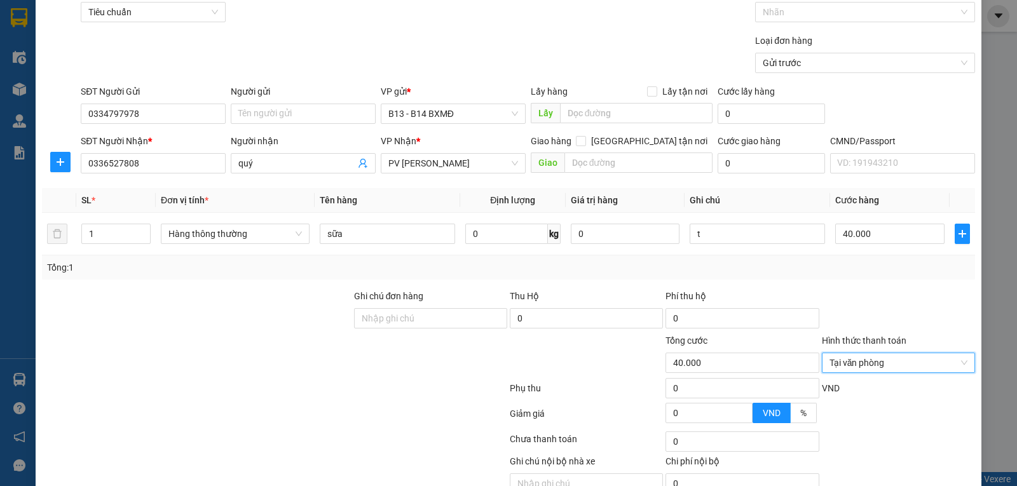
scroll to position [128, 0]
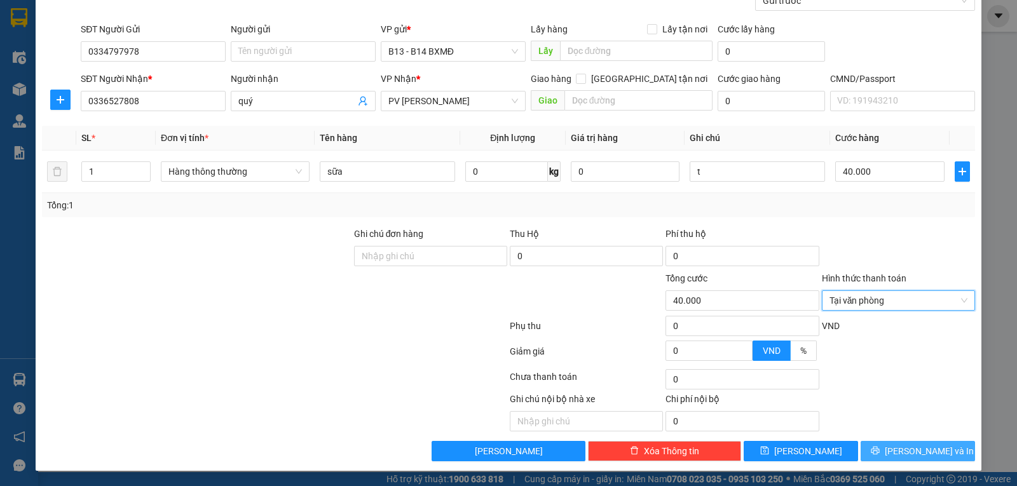
click at [918, 448] on span "[PERSON_NAME] và In" at bounding box center [929, 451] width 89 height 14
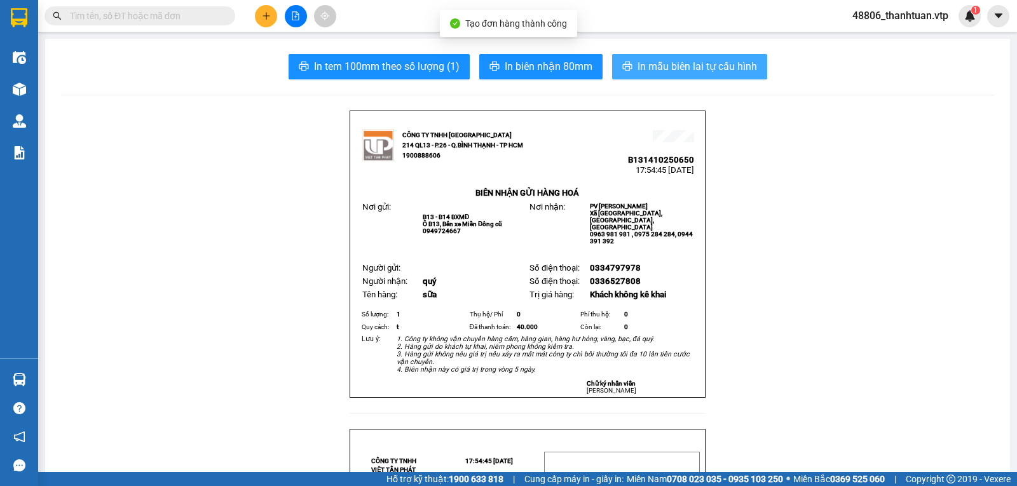
click at [653, 76] on button "In mẫu biên lai tự cấu hình" at bounding box center [689, 66] width 155 height 25
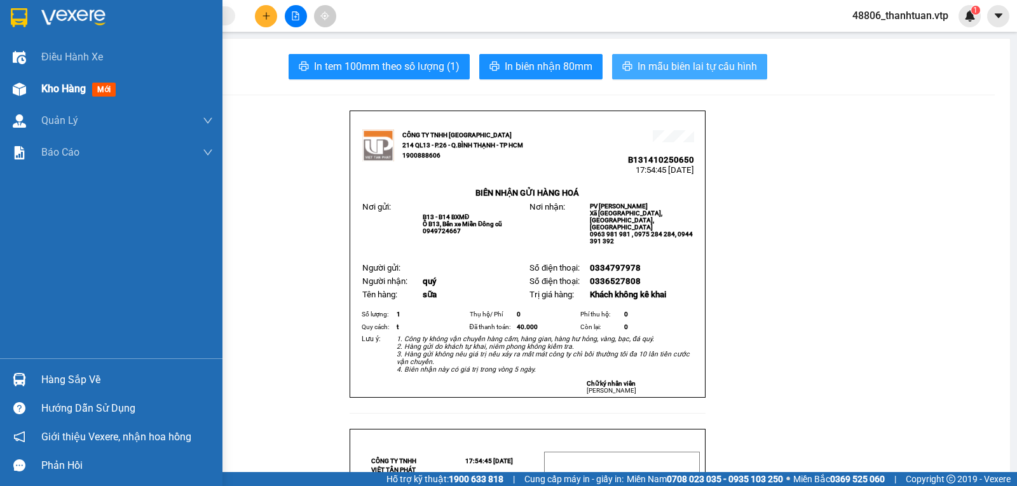
click at [57, 91] on span "Kho hàng" at bounding box center [63, 89] width 45 height 12
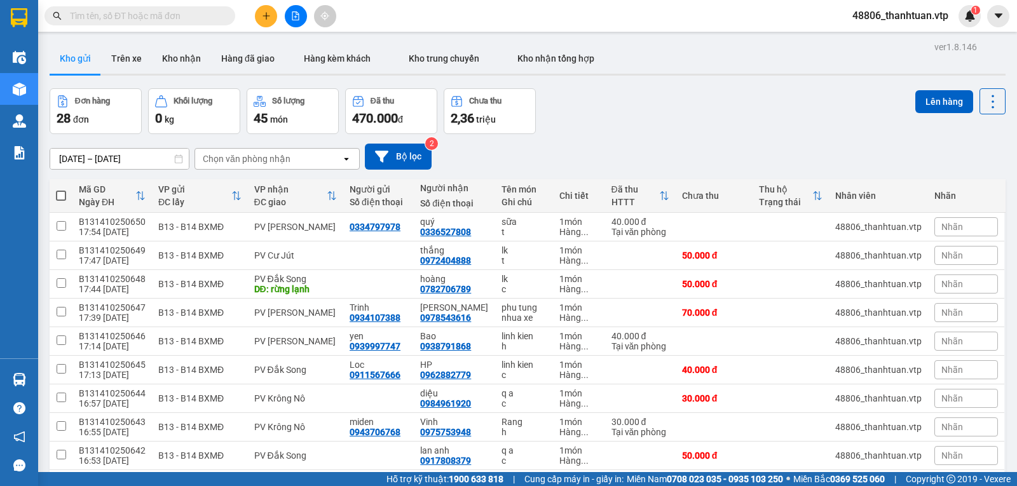
scroll to position [105, 0]
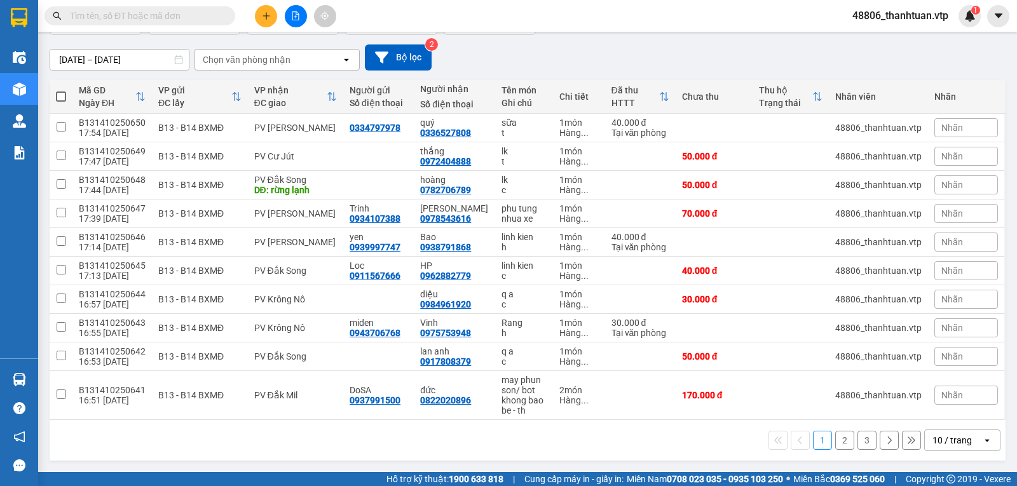
click at [263, 17] on icon "plus" at bounding box center [266, 15] width 9 height 9
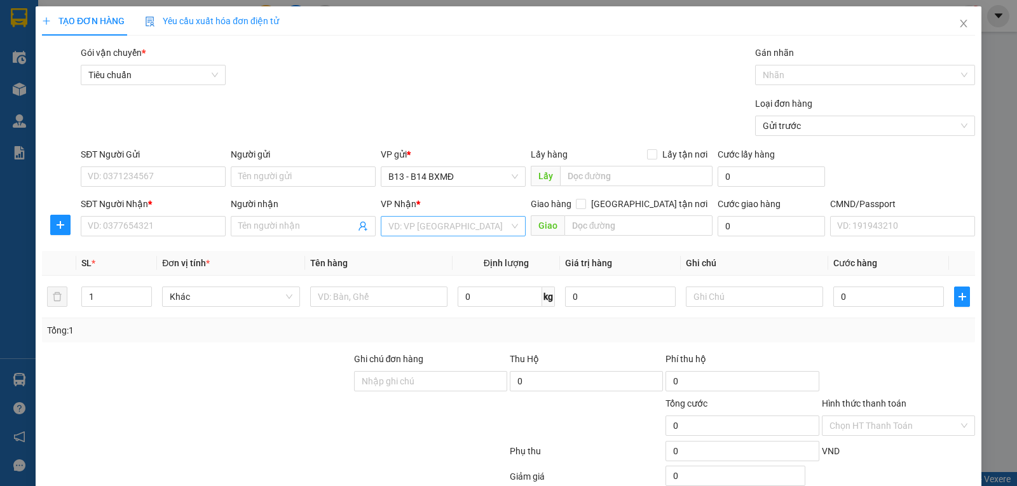
click at [390, 229] on input "search" at bounding box center [449, 226] width 121 height 19
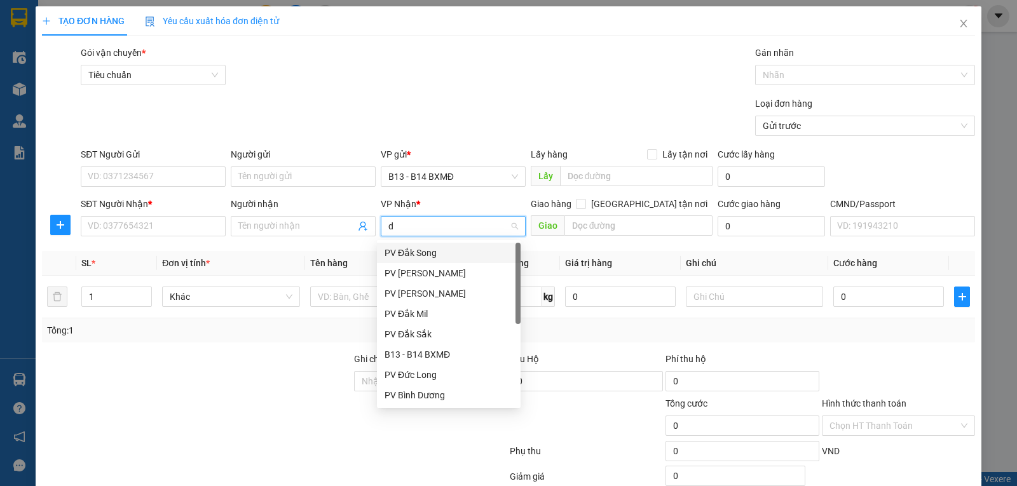
type input "dm"
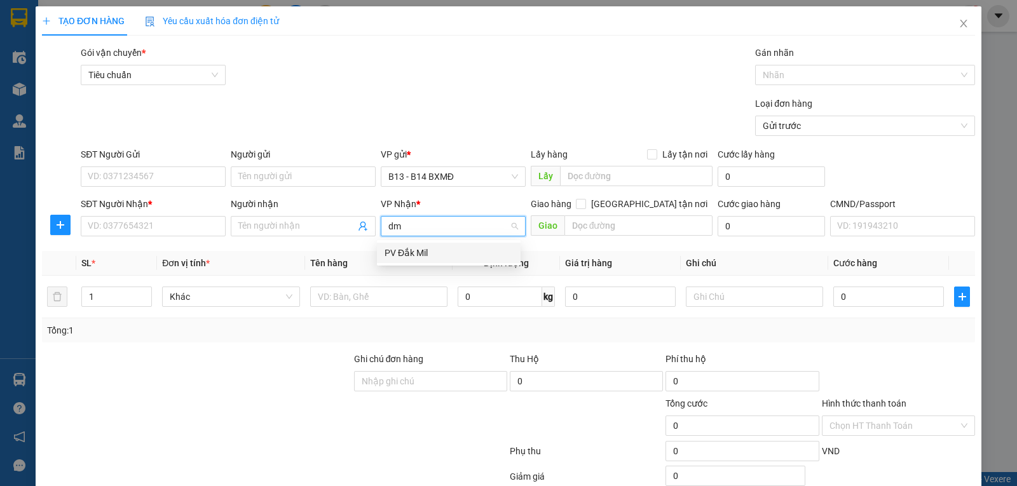
click at [402, 249] on div "PV Đắk Mil" at bounding box center [449, 253] width 128 height 14
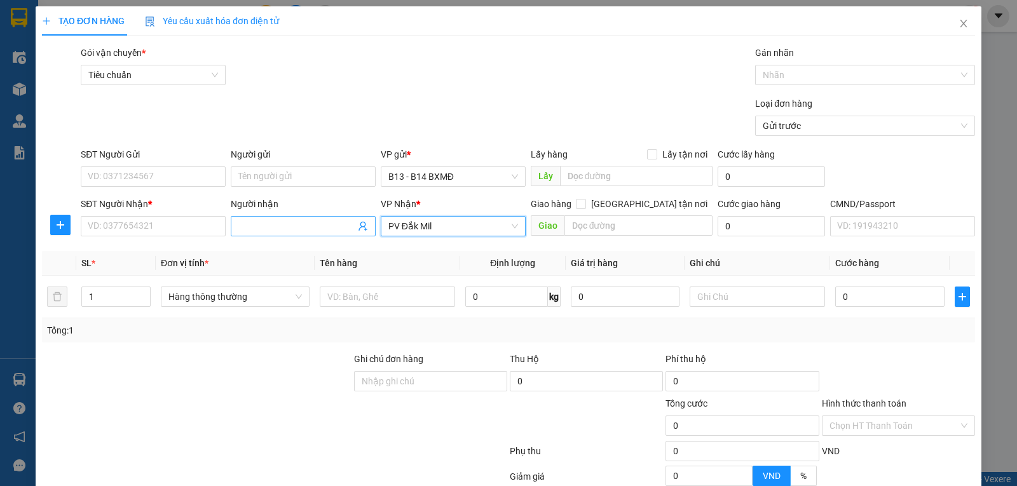
click at [282, 226] on input "Người nhận" at bounding box center [296, 226] width 117 height 14
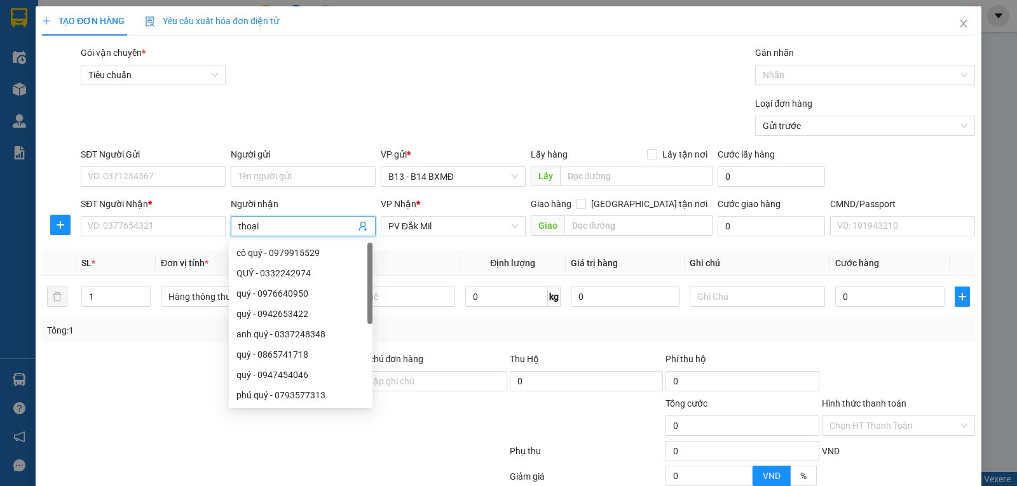
type input "thoại"
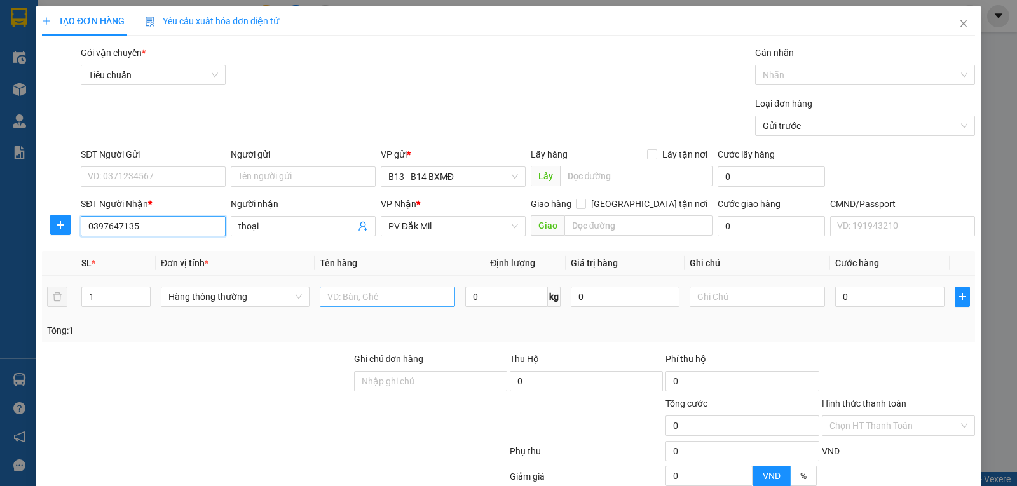
type input "0397647135"
click at [387, 296] on input "text" at bounding box center [387, 297] width 135 height 20
type input "q a"
click at [708, 299] on input "text" at bounding box center [757, 297] width 135 height 20
type input "c"
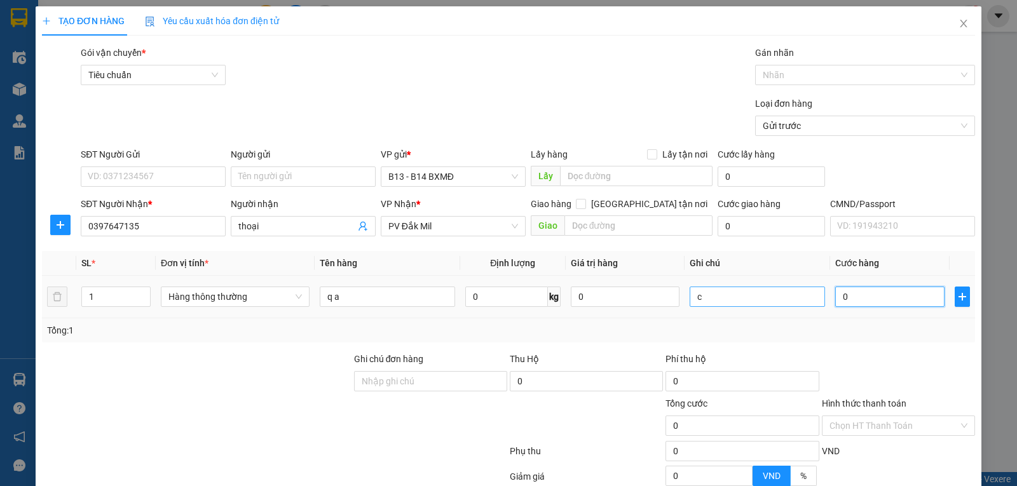
type input "3"
type input "30"
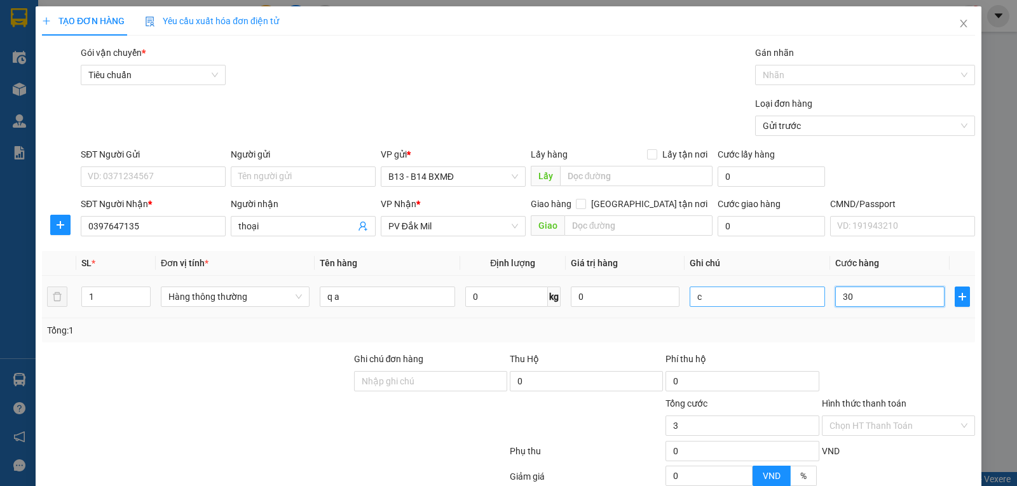
type input "30"
type input "300"
type input "3.000"
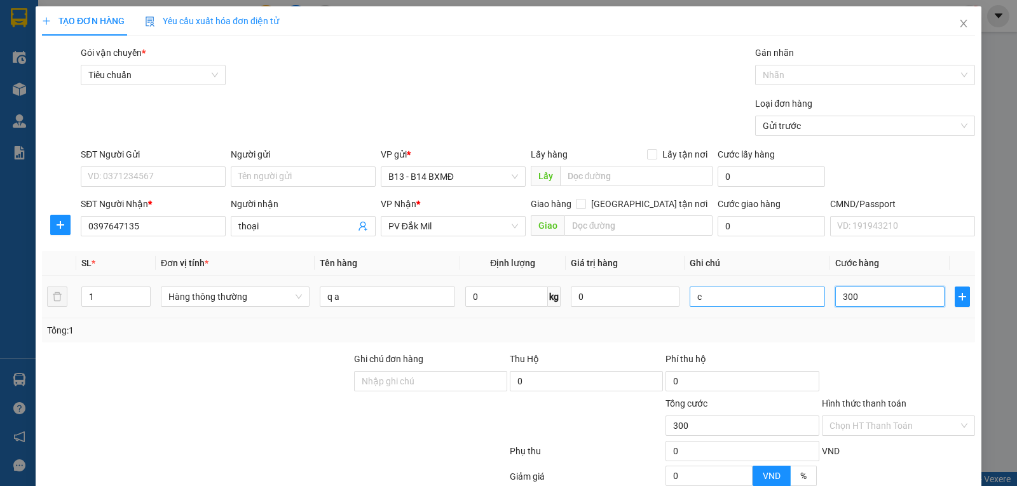
type input "3.000"
type input "30.000"
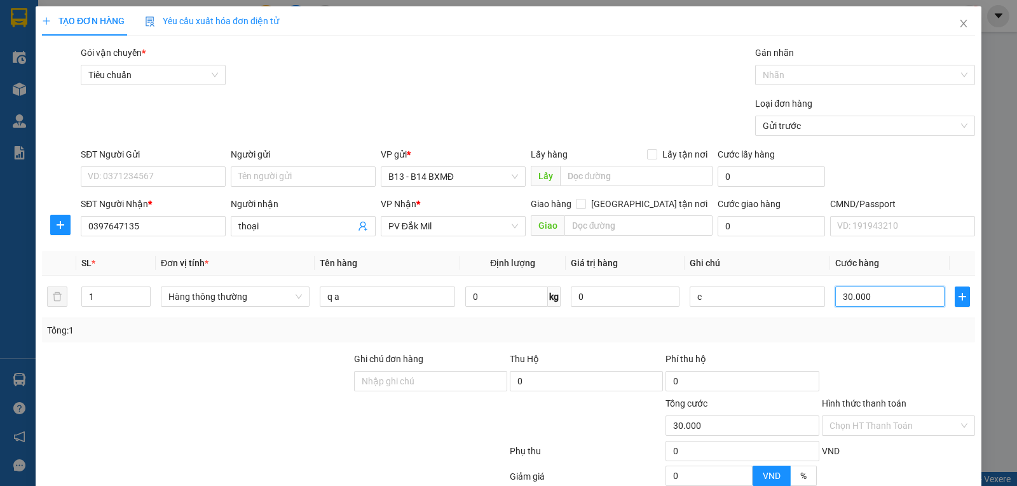
scroll to position [128, 0]
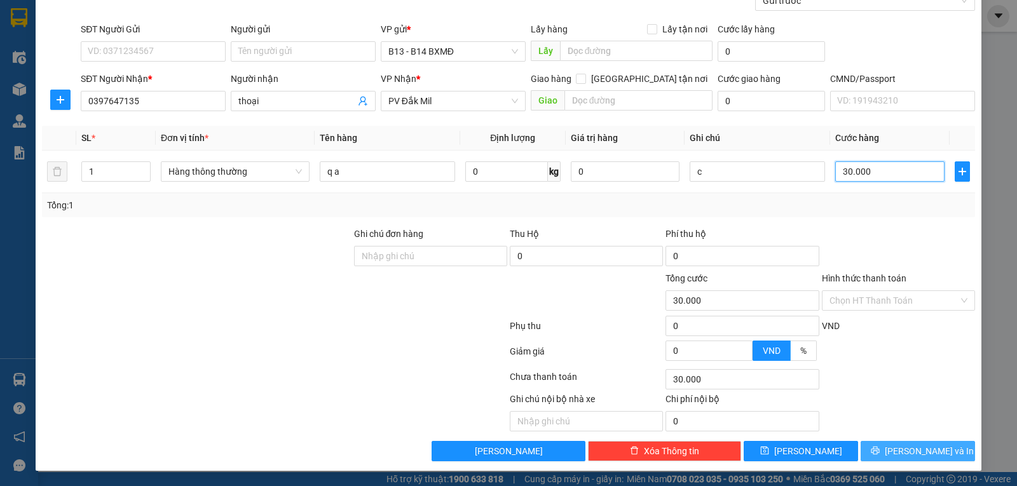
type input "30.000"
click at [880, 449] on icon "printer" at bounding box center [875, 450] width 9 height 9
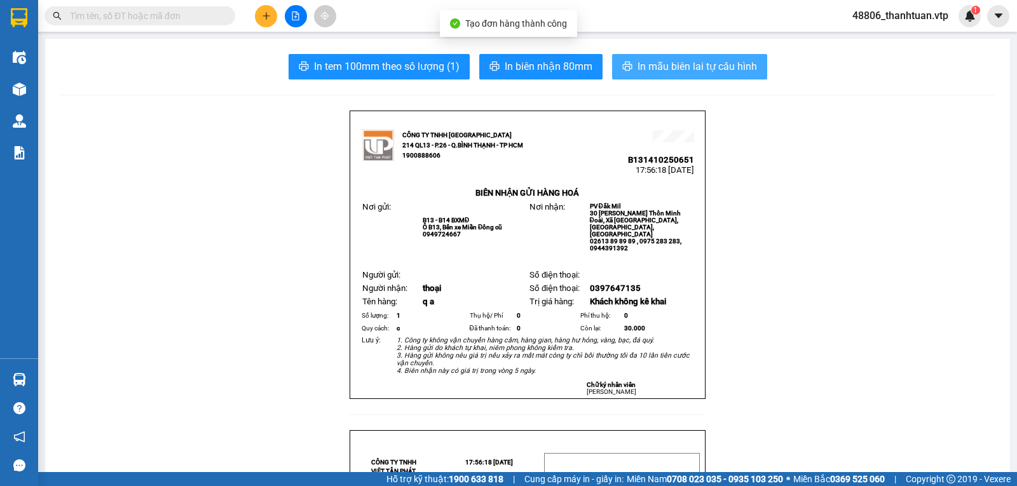
click at [679, 69] on span "In mẫu biên lai tự cấu hình" at bounding box center [698, 67] width 120 height 16
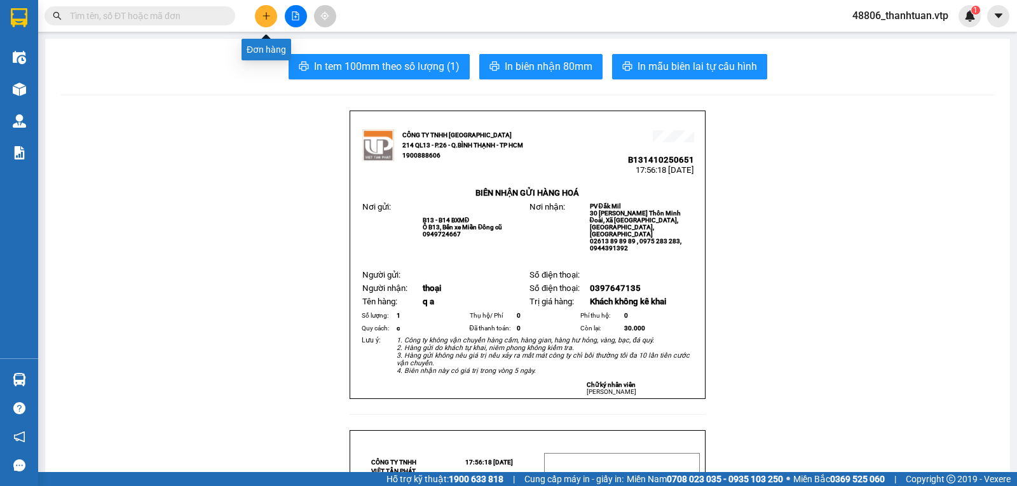
click at [269, 12] on icon "plus" at bounding box center [266, 15] width 9 height 9
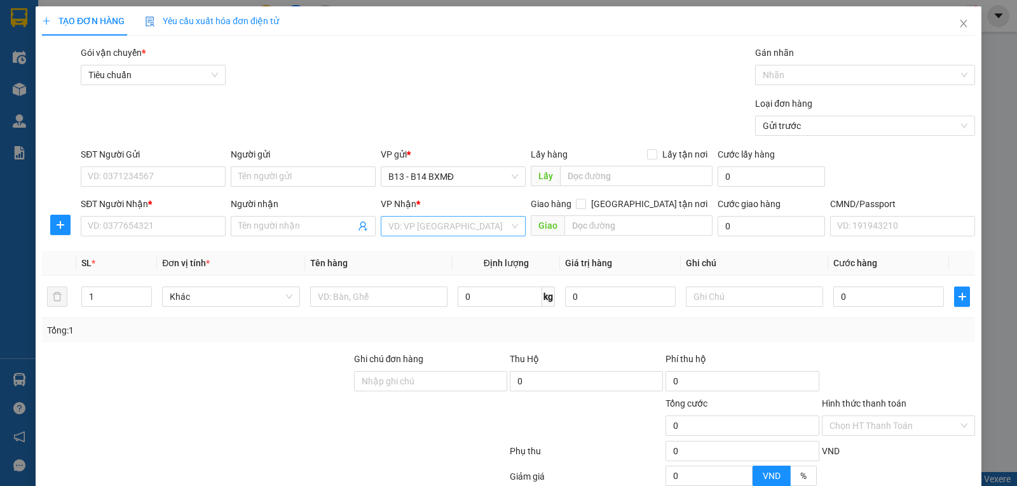
click at [408, 231] on input "search" at bounding box center [449, 226] width 121 height 19
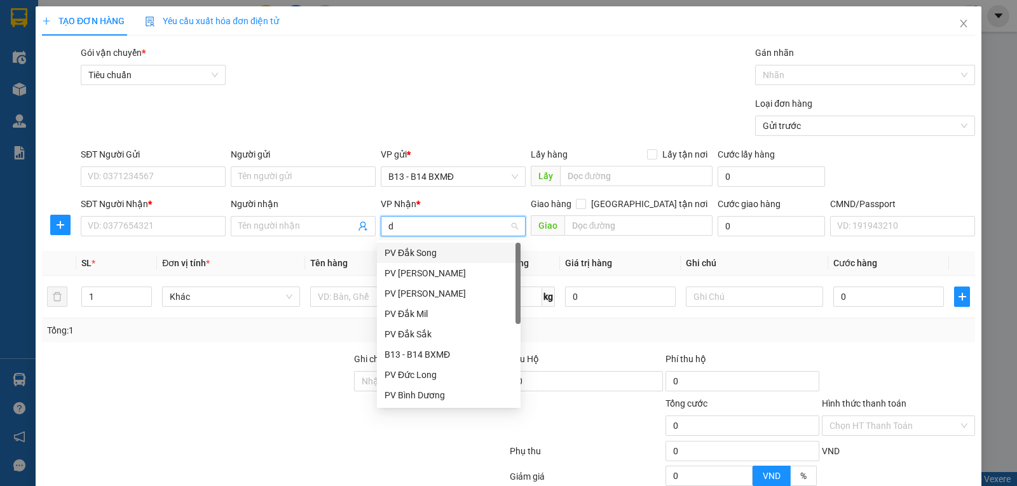
type input "ds"
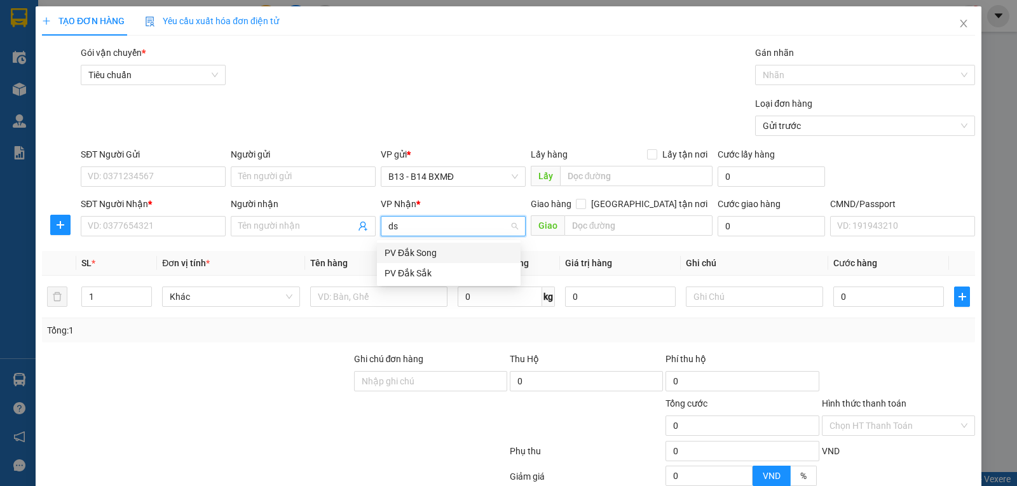
click at [394, 254] on div "PV Đắk Song" at bounding box center [449, 253] width 128 height 14
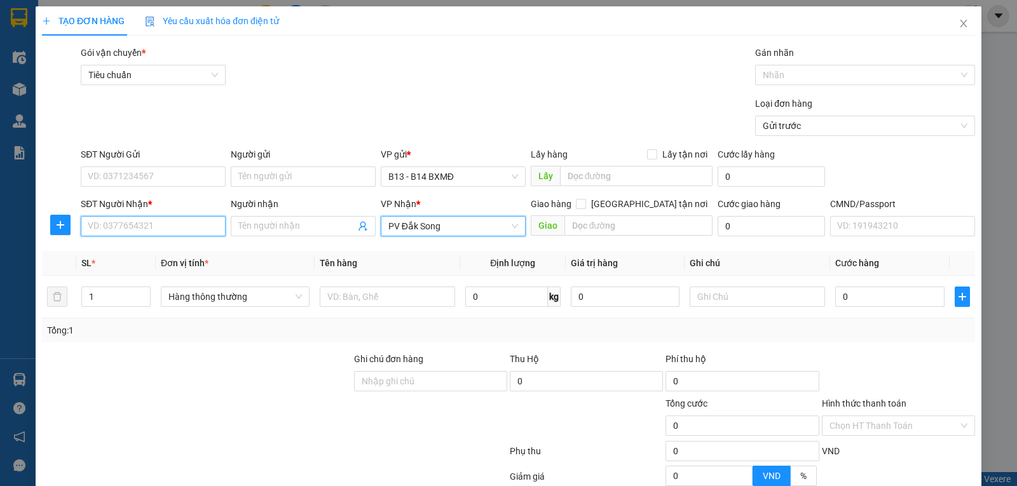
click at [184, 230] on input "SĐT Người Nhận *" at bounding box center [153, 226] width 145 height 20
type input "0366092012"
click at [176, 249] on div "0366092012 - hoa" at bounding box center [152, 253] width 128 height 14
type input "hoa"
type input "0366092012"
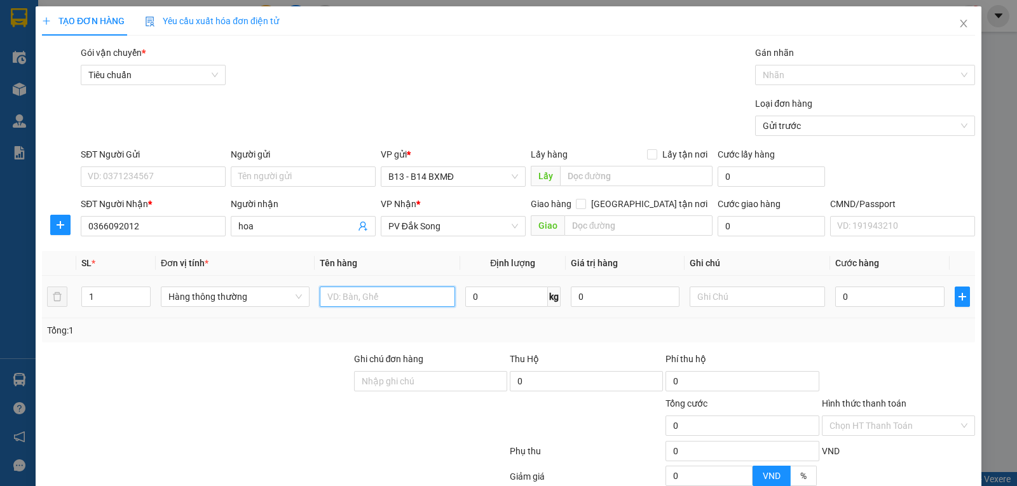
click at [356, 303] on input "text" at bounding box center [387, 297] width 135 height 20
type input "q a"
type input "c"
type input "3"
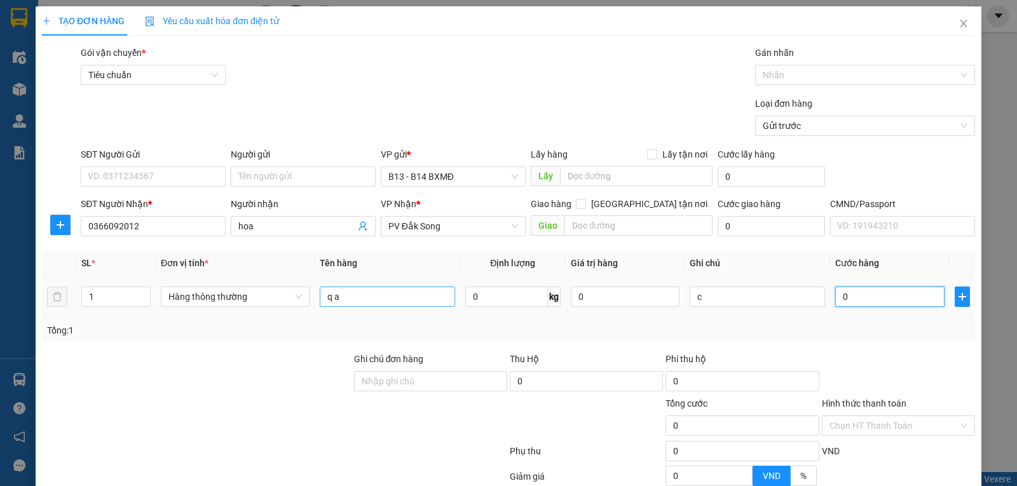
type input "3"
type input "30"
type input "300"
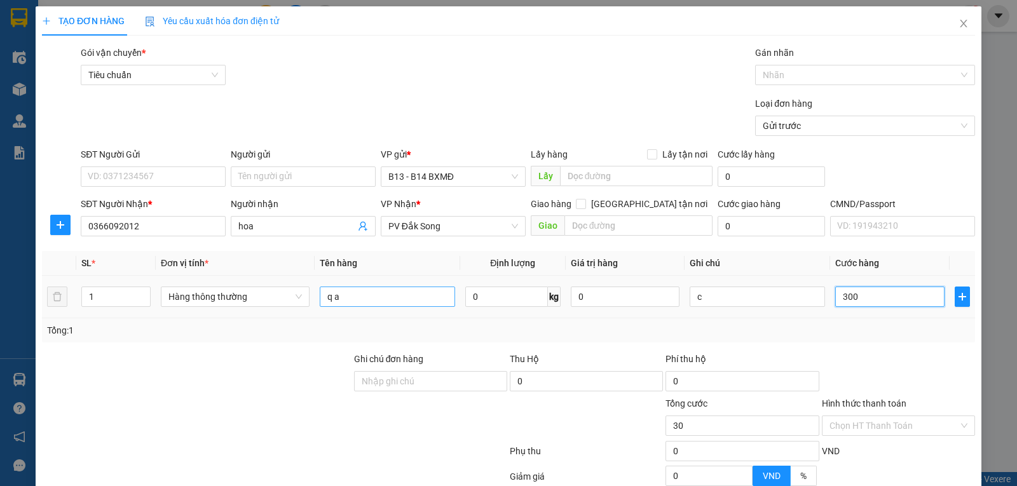
type input "300"
type input "3.000"
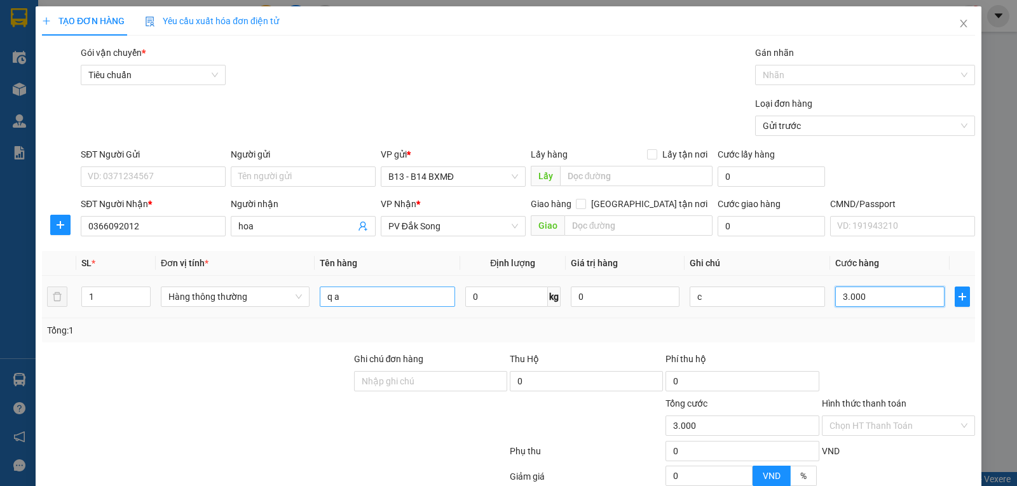
type input "30.000"
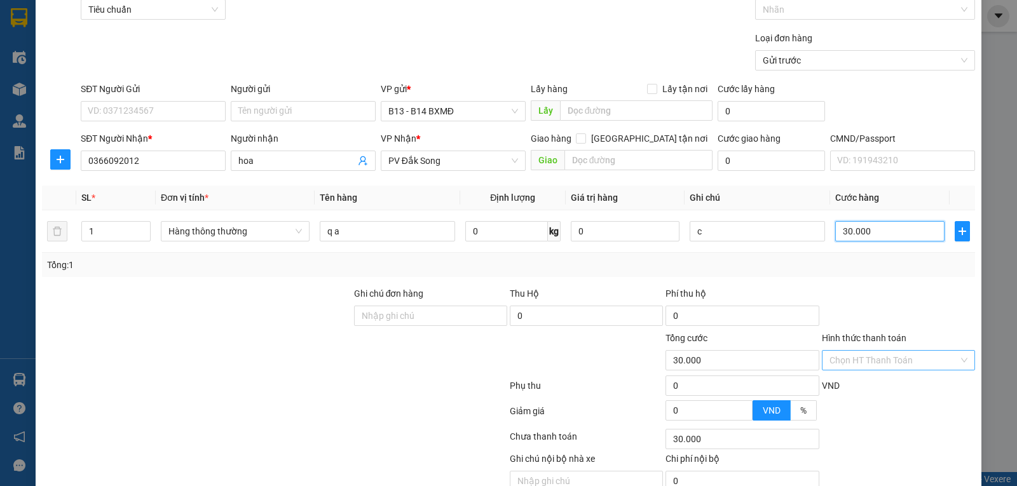
scroll to position [128, 0]
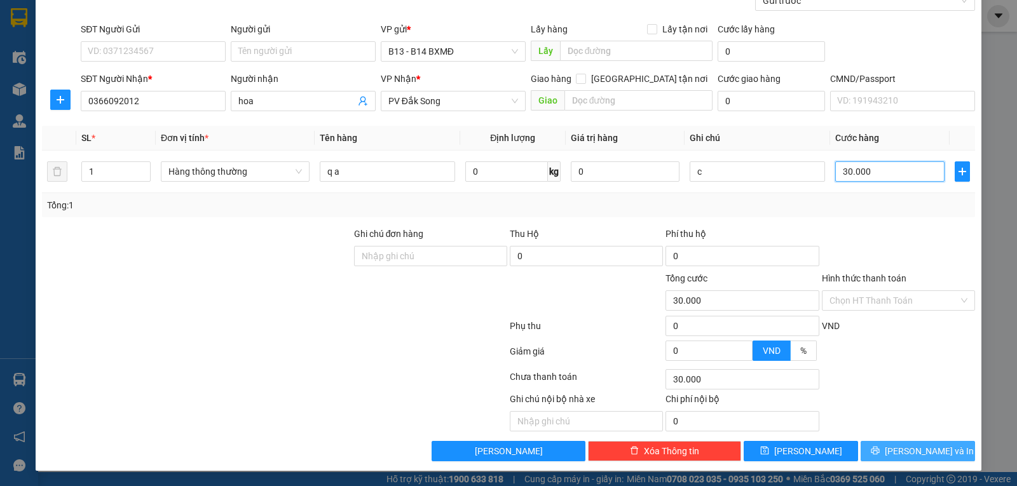
type input "30.000"
click at [897, 451] on button "[PERSON_NAME] và In" at bounding box center [918, 451] width 114 height 20
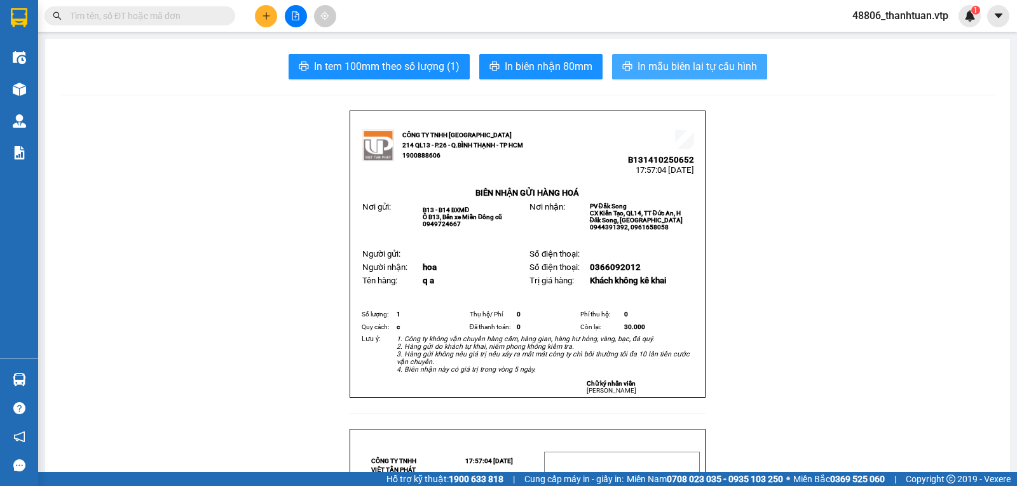
drag, startPoint x: 677, startPoint y: 67, endPoint x: 589, endPoint y: 95, distance: 92.7
click at [677, 66] on span "In mẫu biên lai tự cấu hình" at bounding box center [698, 67] width 120 height 16
click at [260, 13] on button at bounding box center [266, 16] width 22 height 22
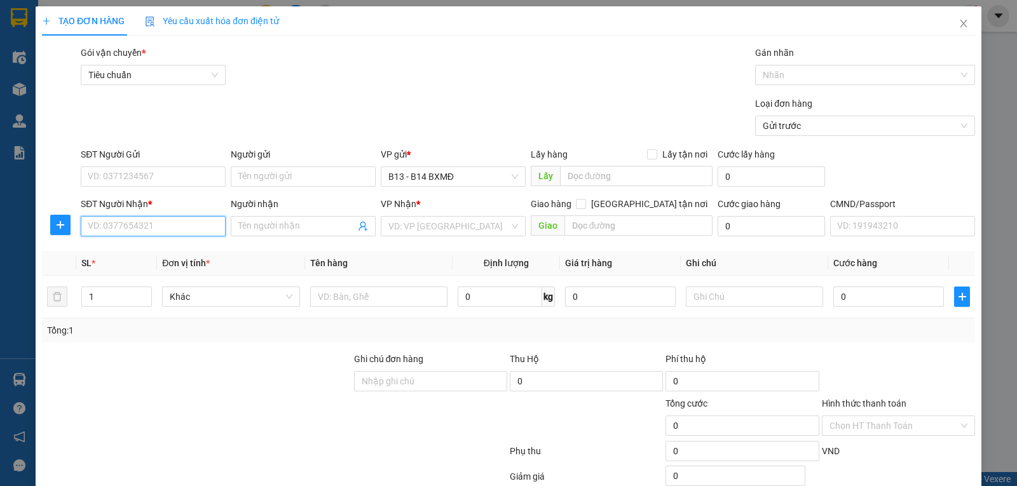
click at [120, 228] on input "SĐT Người Nhận *" at bounding box center [153, 226] width 145 height 20
type input "0968245454"
click at [137, 251] on div "0968245454 - linh ct" at bounding box center [152, 253] width 128 height 14
type input "linh ct"
type input "[GEOGRAPHIC_DATA]"
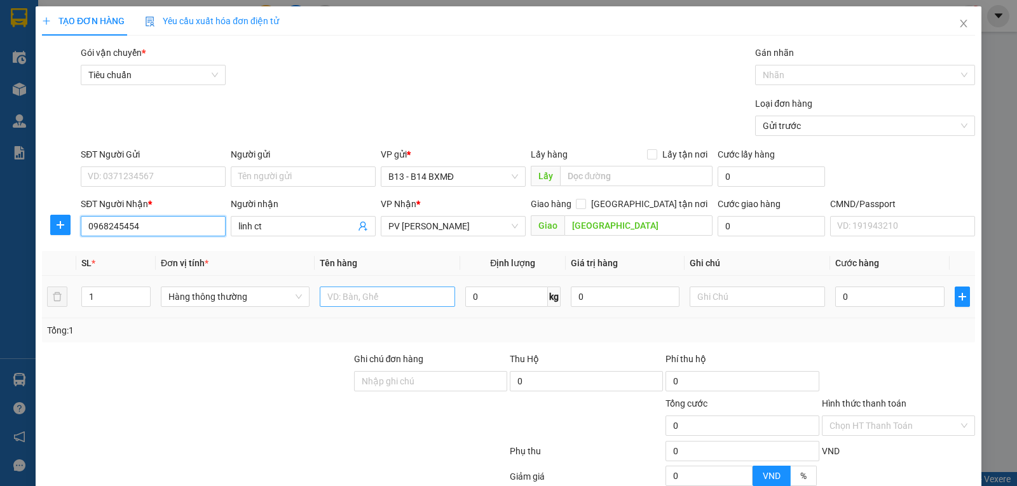
type input "0968245454"
click at [352, 303] on input "text" at bounding box center [387, 297] width 135 height 20
type input "pt"
type input "t"
type input "5"
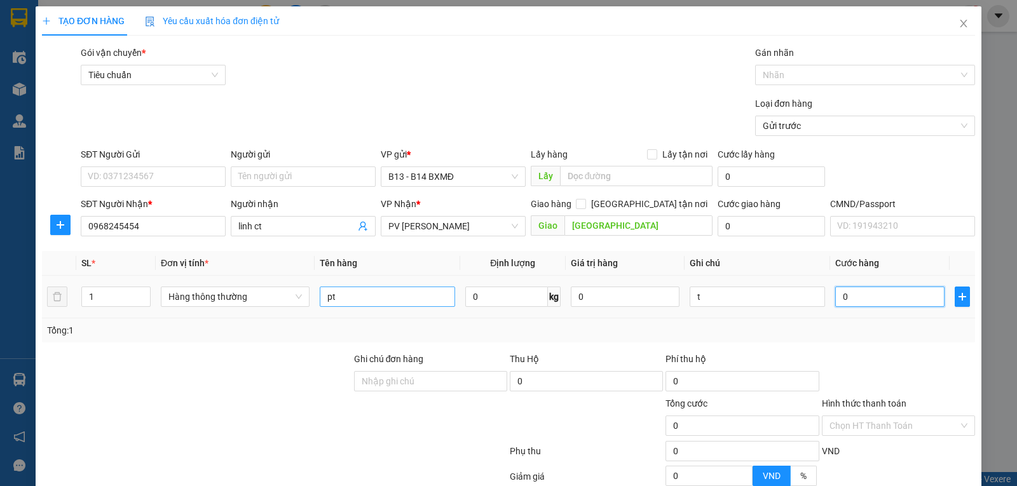
type input "5"
type input "50"
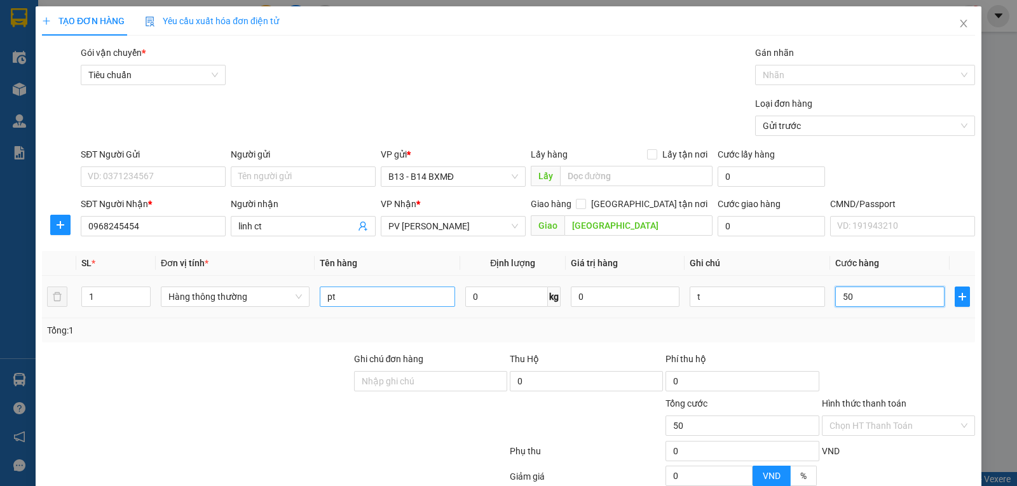
type input "500"
type input "5.000"
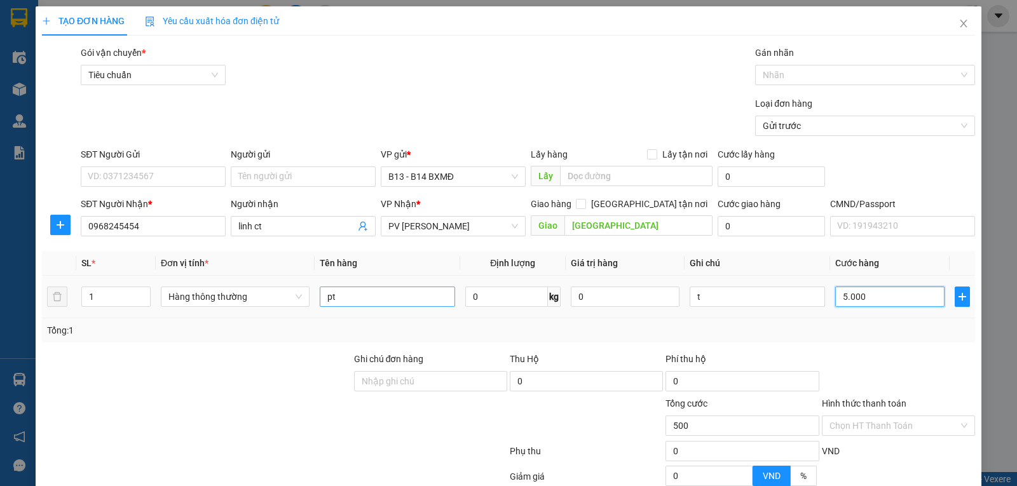
type input "5.000"
type input "50.000"
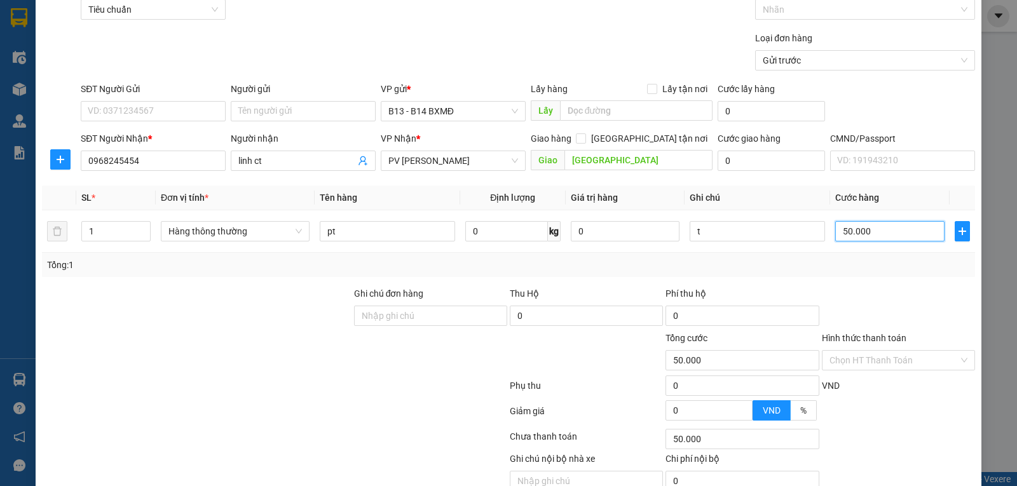
scroll to position [128, 0]
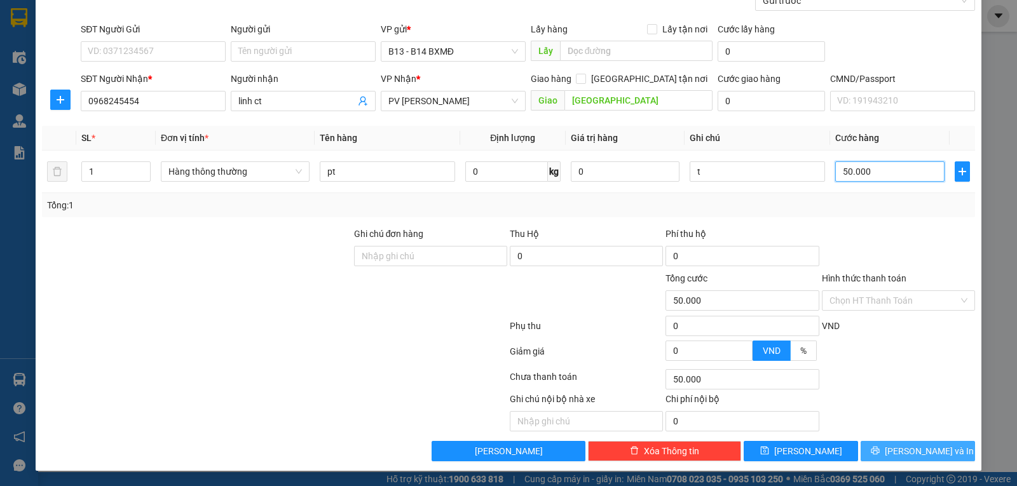
type input "50.000"
click at [924, 447] on span "[PERSON_NAME] và In" at bounding box center [929, 451] width 89 height 14
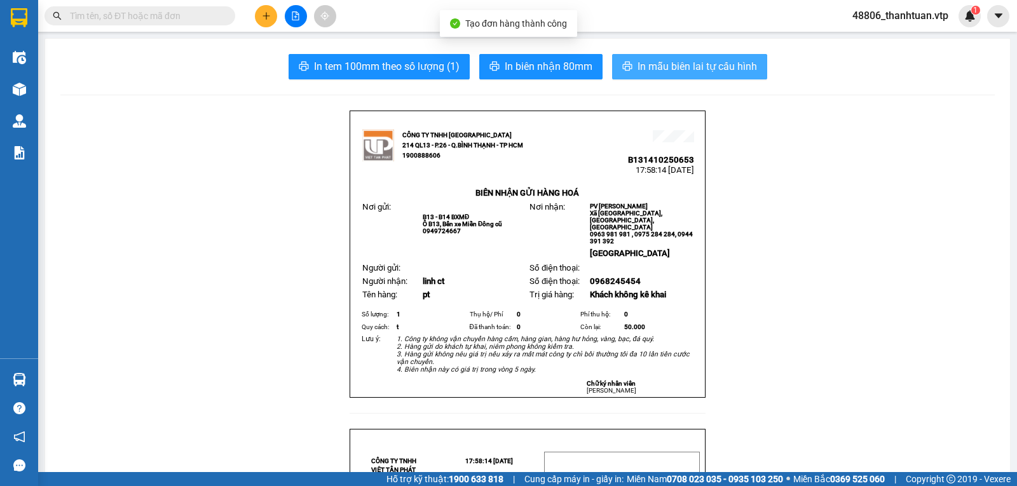
click at [687, 64] on span "In mẫu biên lai tự cấu hình" at bounding box center [698, 67] width 120 height 16
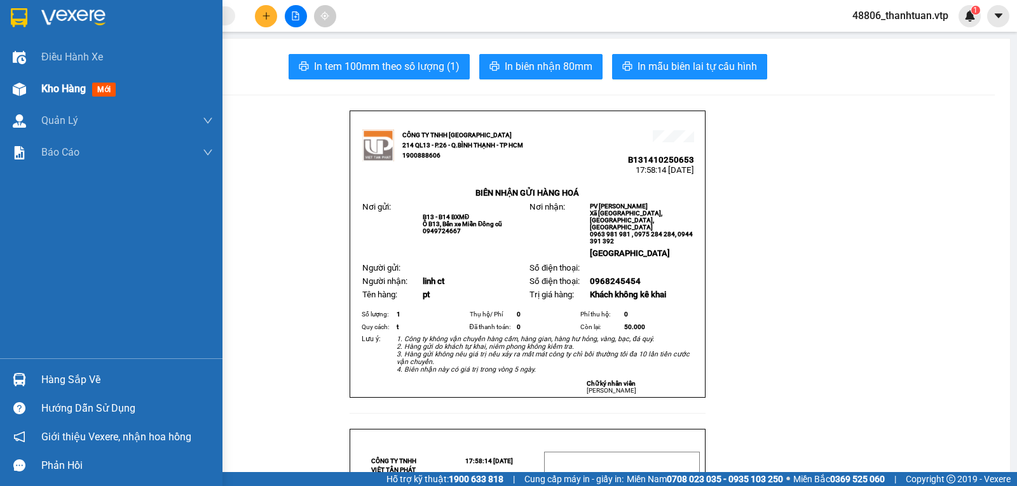
click at [66, 90] on span "Kho hàng" at bounding box center [63, 89] width 45 height 12
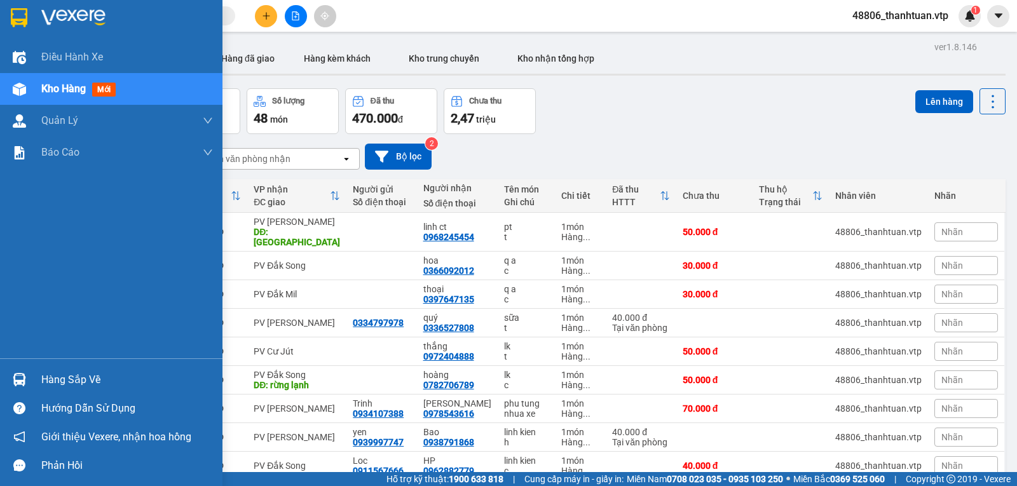
click at [59, 93] on span "Kho hàng" at bounding box center [63, 89] width 45 height 12
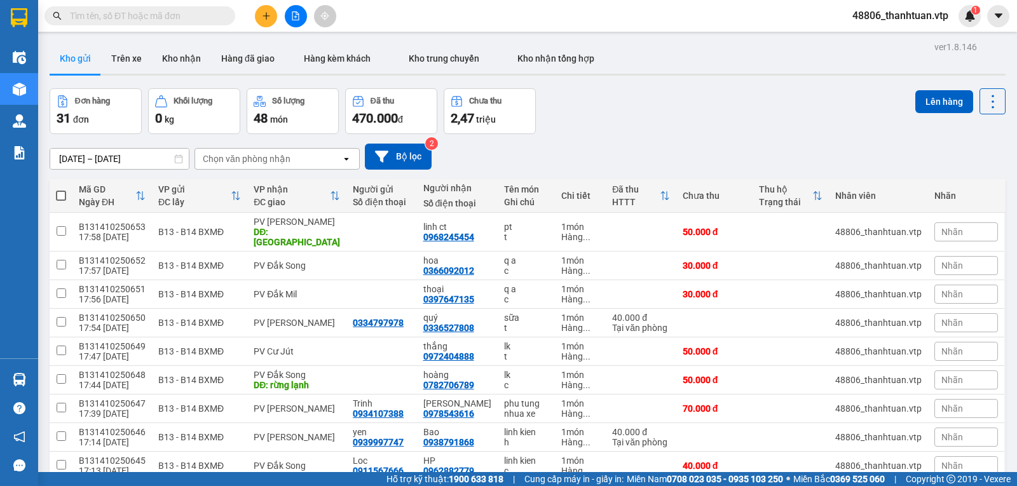
click at [249, 169] on div "Chọn văn phòng nhận" at bounding box center [268, 159] width 146 height 20
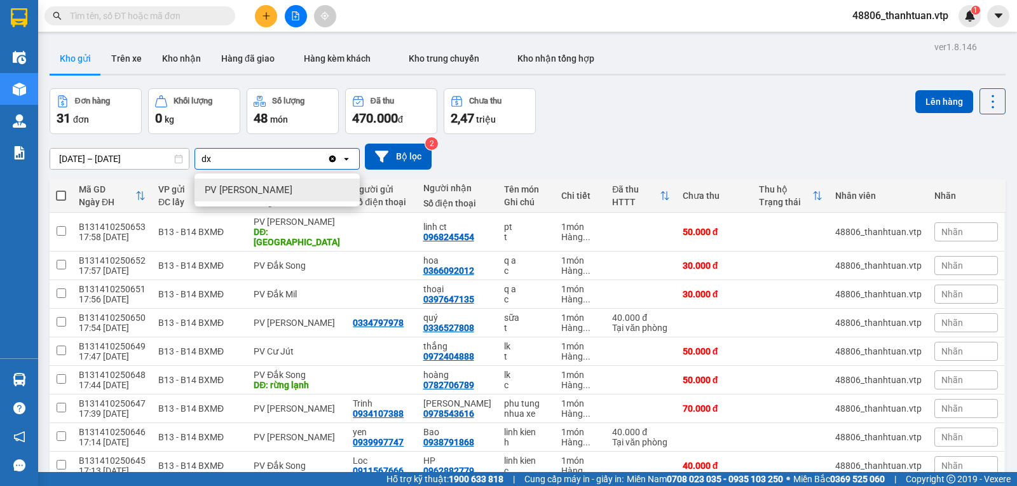
type input "dx"
click at [249, 195] on span "PV [PERSON_NAME]" at bounding box center [249, 190] width 88 height 13
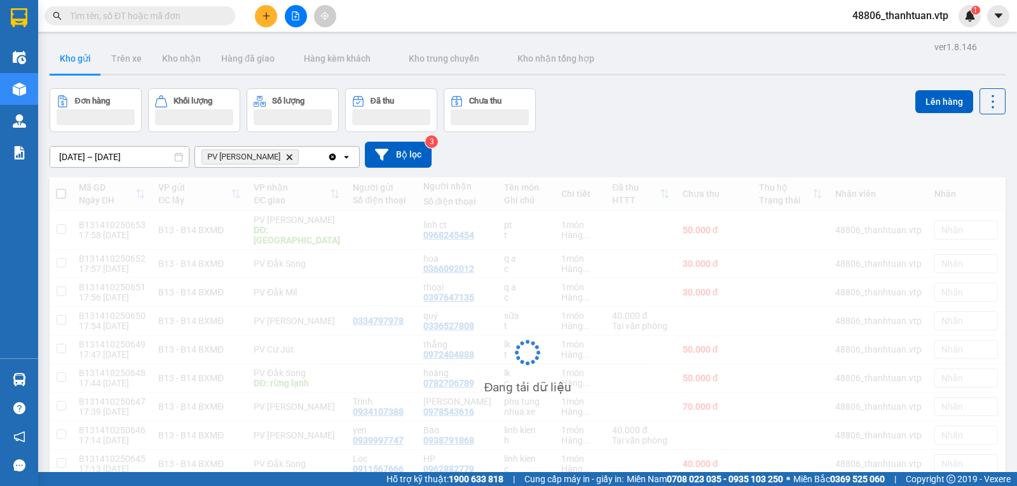
click at [293, 160] on div "PV Đức Xuyên Delete" at bounding box center [261, 157] width 132 height 20
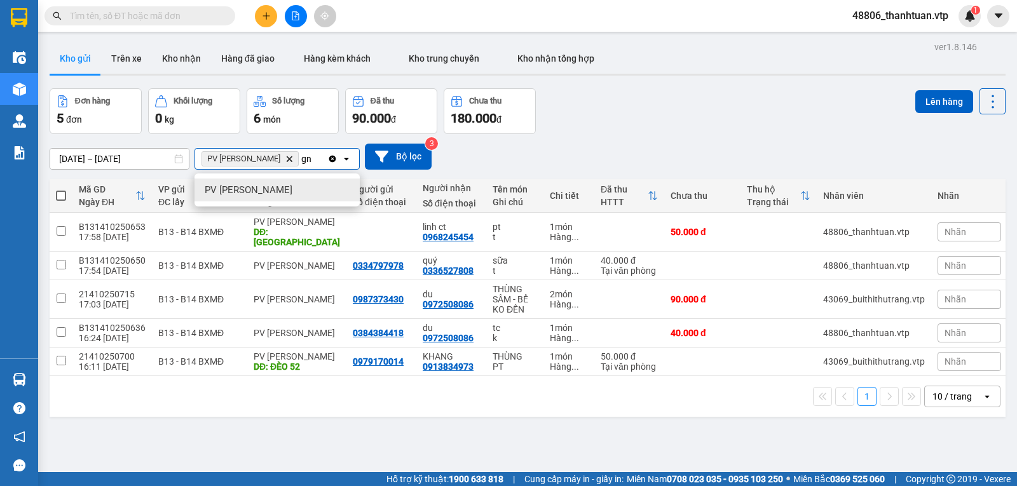
type input "gn"
click at [251, 191] on span "PV [PERSON_NAME]" at bounding box center [249, 190] width 88 height 13
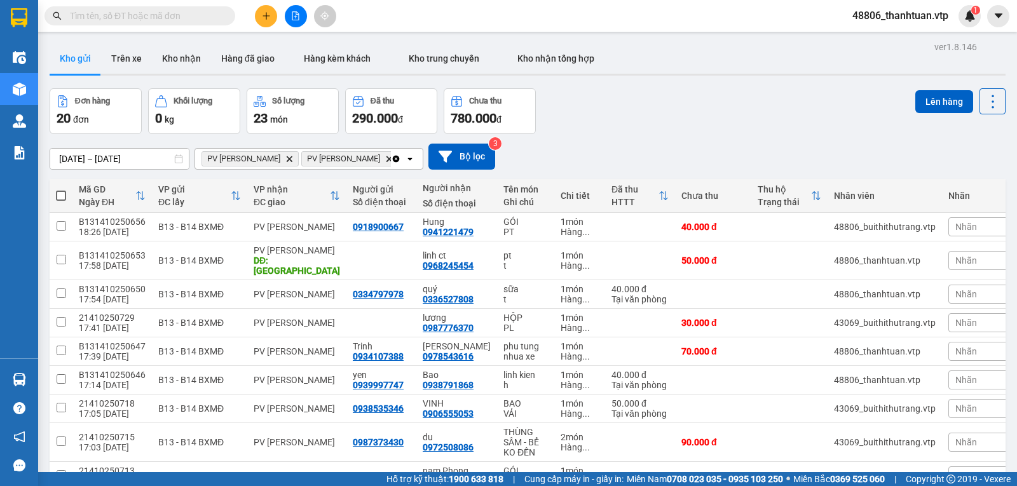
scroll to position [110, 0]
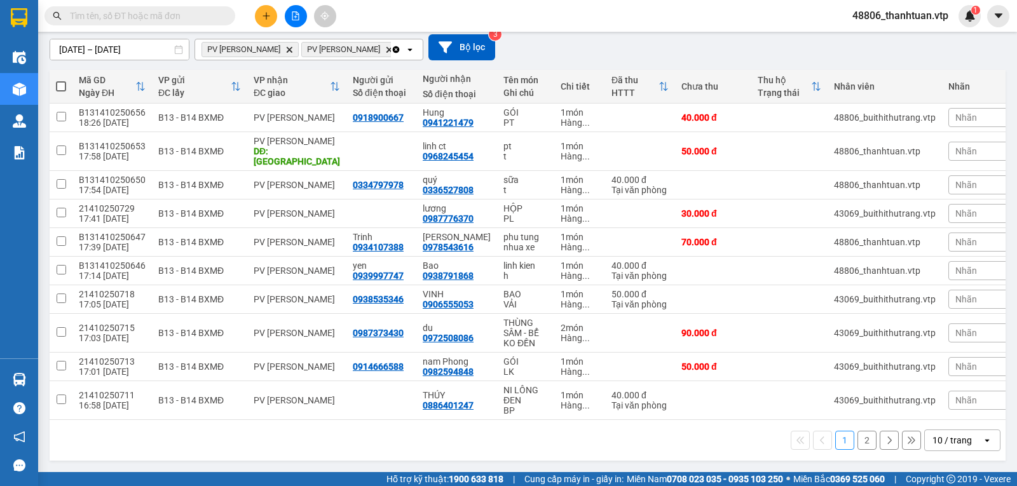
click at [64, 92] on span at bounding box center [61, 86] width 10 height 10
click at [61, 80] on input "checkbox" at bounding box center [61, 80] width 0 height 0
checkbox input "true"
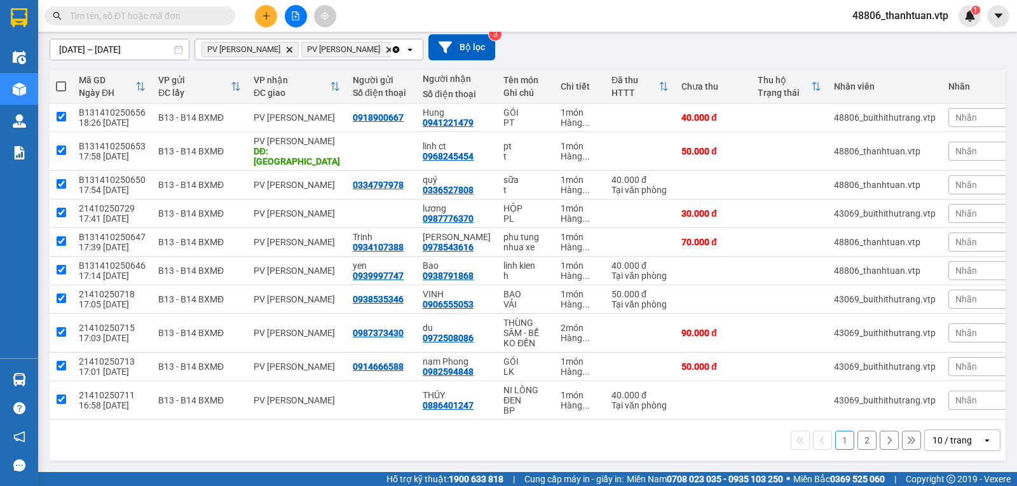
checkbox input "true"
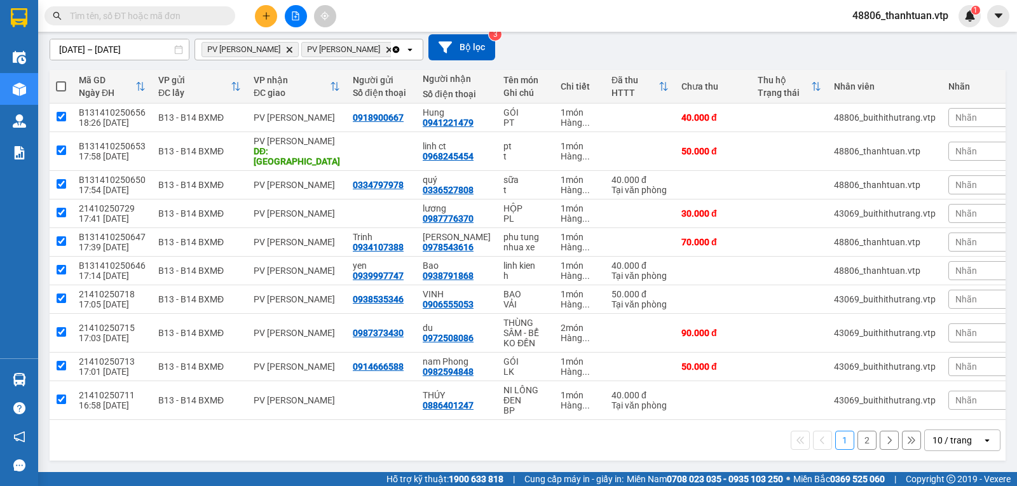
checkbox input "true"
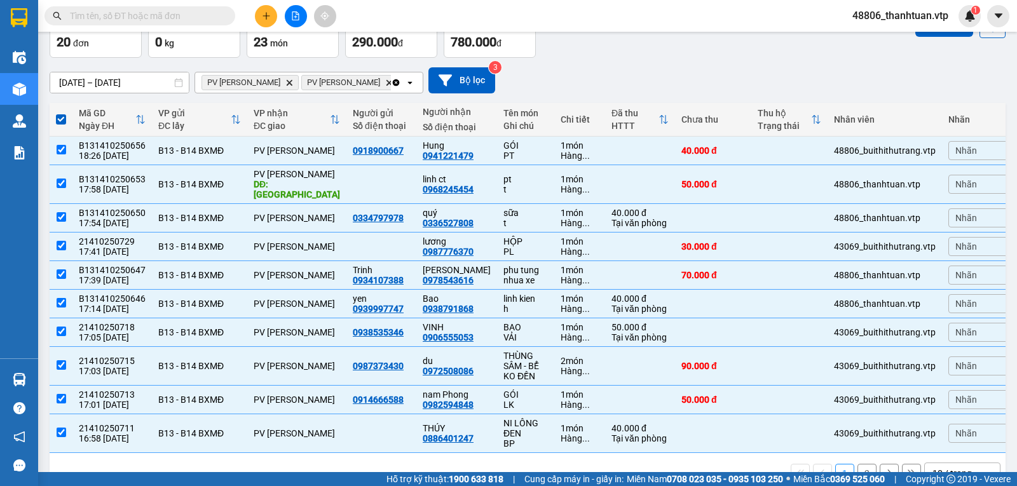
scroll to position [46, 0]
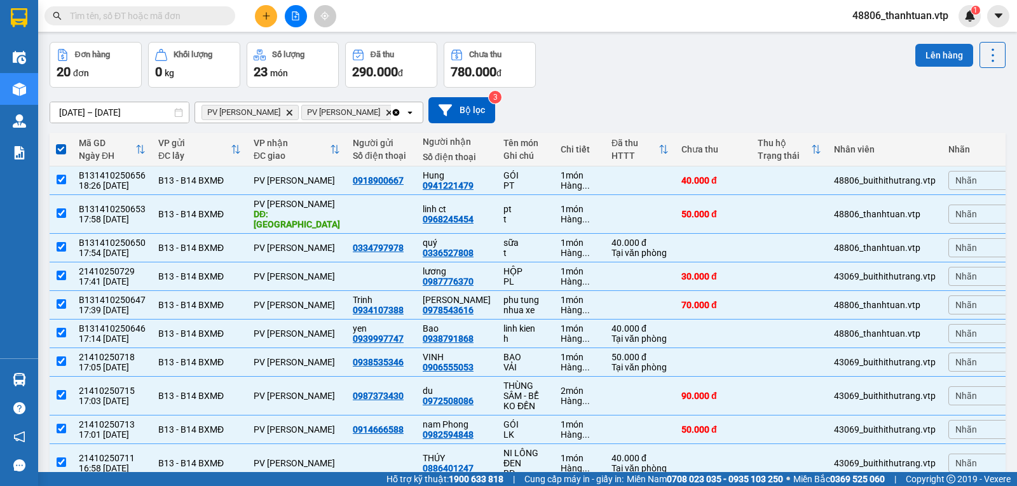
click at [935, 57] on button "Lên hàng" at bounding box center [945, 55] width 58 height 23
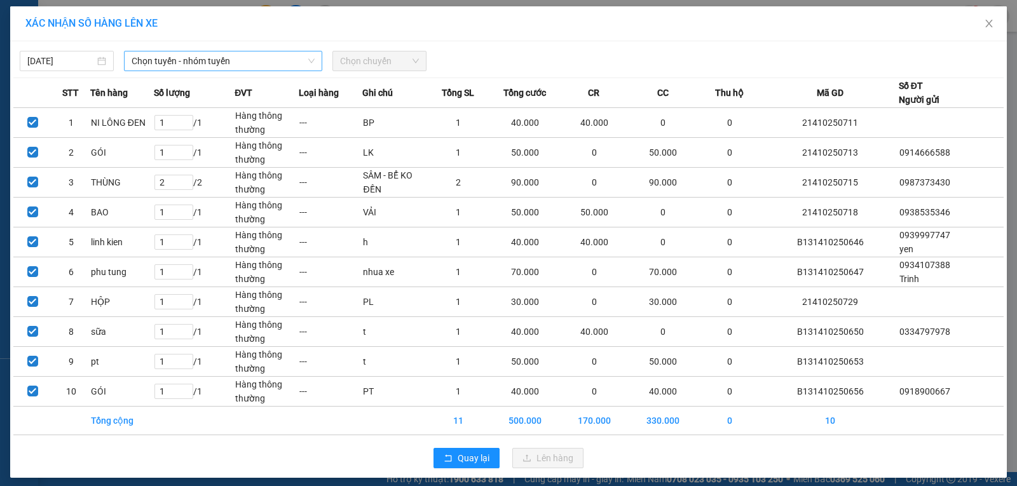
click at [266, 62] on span "Chọn tuyến - nhóm tuyến" at bounding box center [223, 61] width 183 height 19
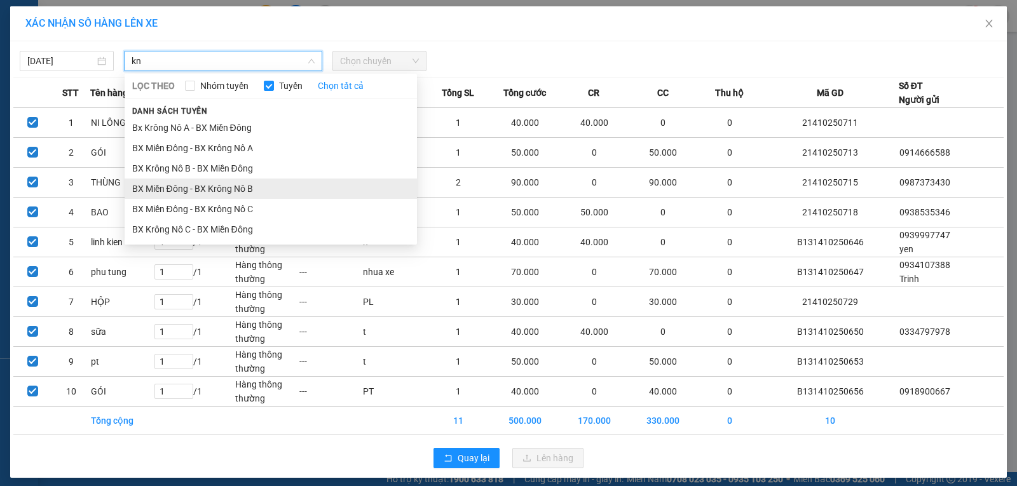
type input "kn"
click at [248, 186] on li "BX Miền Đông - BX Krông Nô B" at bounding box center [271, 189] width 293 height 20
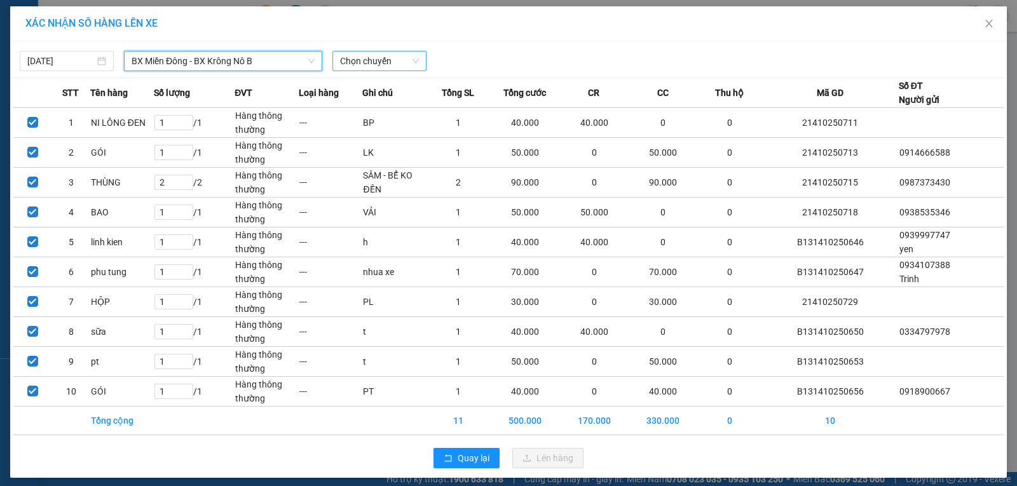
click at [362, 66] on span "Chọn chuyến" at bounding box center [379, 61] width 79 height 19
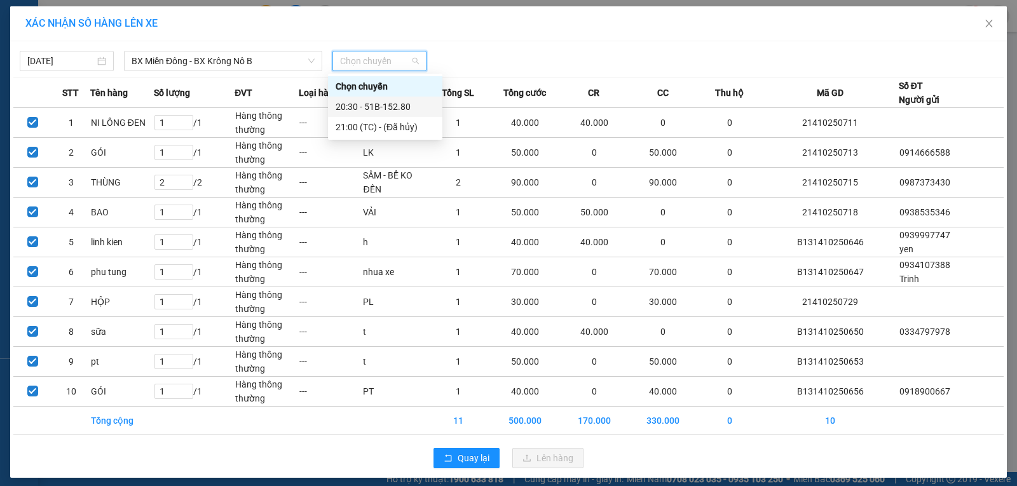
click at [362, 106] on div "20:30 - 51B-152.80" at bounding box center [385, 107] width 99 height 14
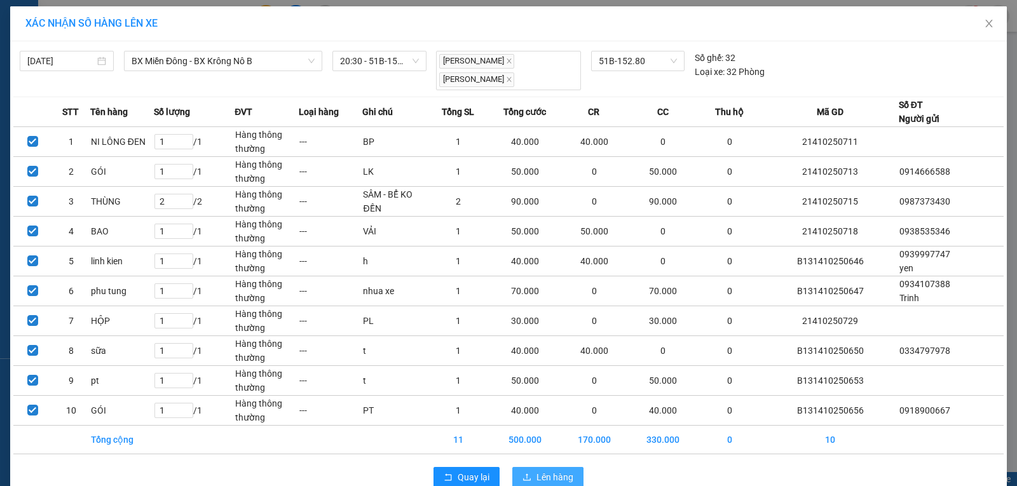
click at [557, 471] on span "Lên hàng" at bounding box center [555, 478] width 37 height 14
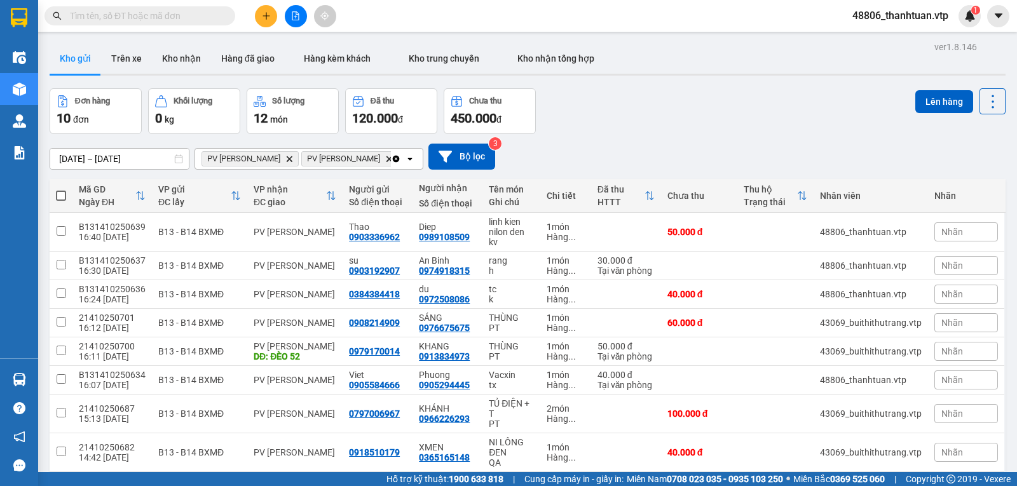
click at [62, 197] on span at bounding box center [61, 196] width 10 height 10
click at [61, 189] on input "checkbox" at bounding box center [61, 189] width 0 height 0
checkbox input "true"
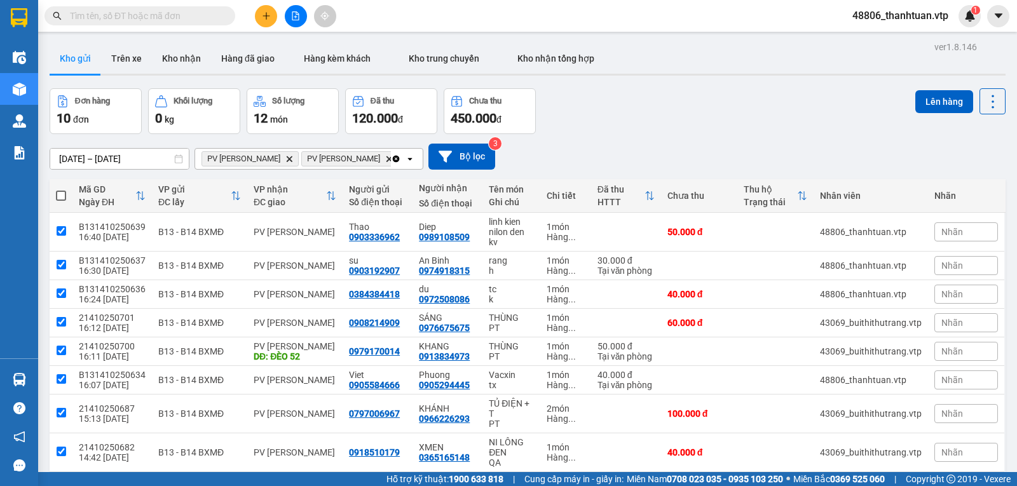
checkbox input "true"
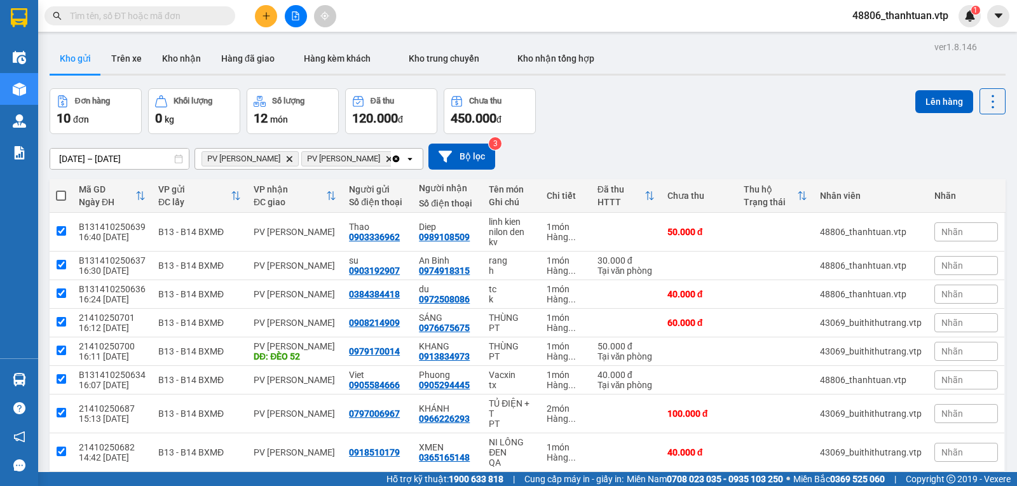
checkbox input "true"
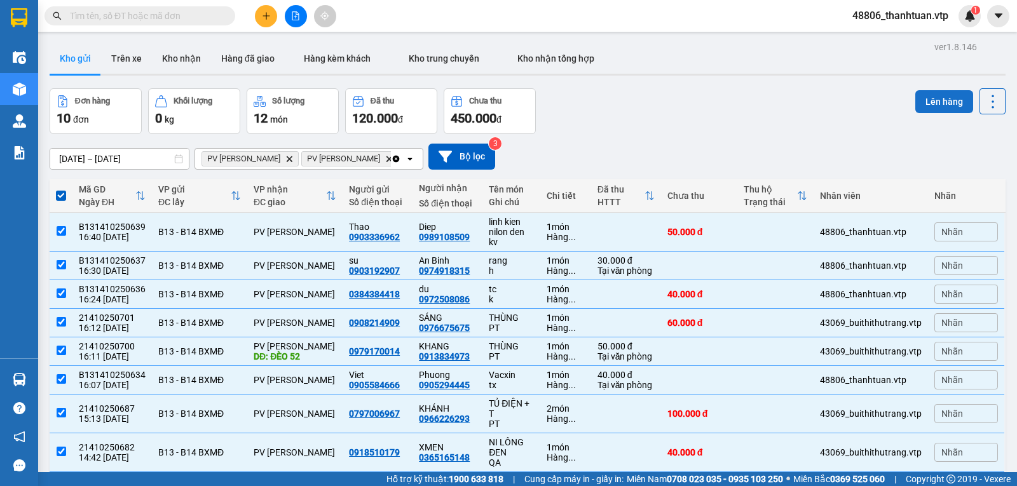
click at [930, 103] on button "Lên hàng" at bounding box center [945, 101] width 58 height 23
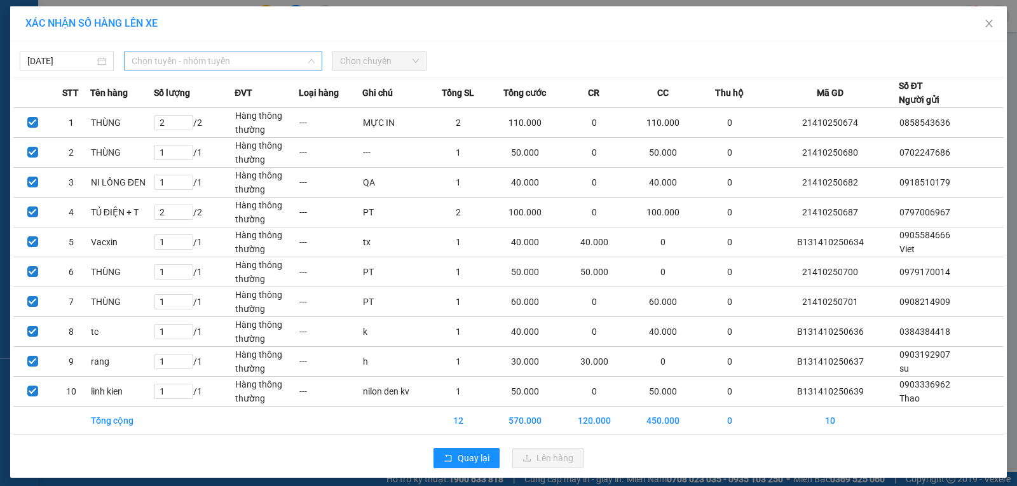
click at [208, 65] on span "Chọn tuyến - nhóm tuyến" at bounding box center [223, 61] width 183 height 19
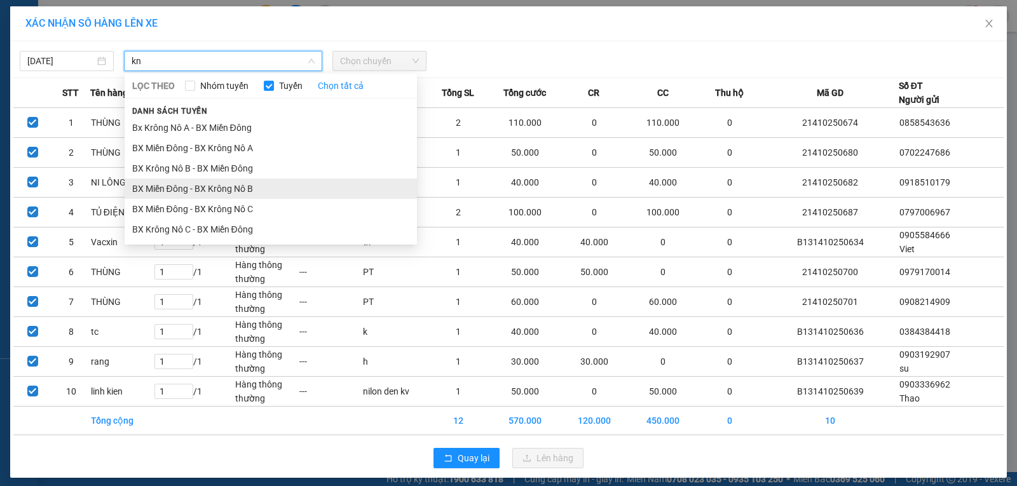
type input "kn"
click at [231, 186] on li "BX Miền Đông - BX Krông Nô B" at bounding box center [271, 189] width 293 height 20
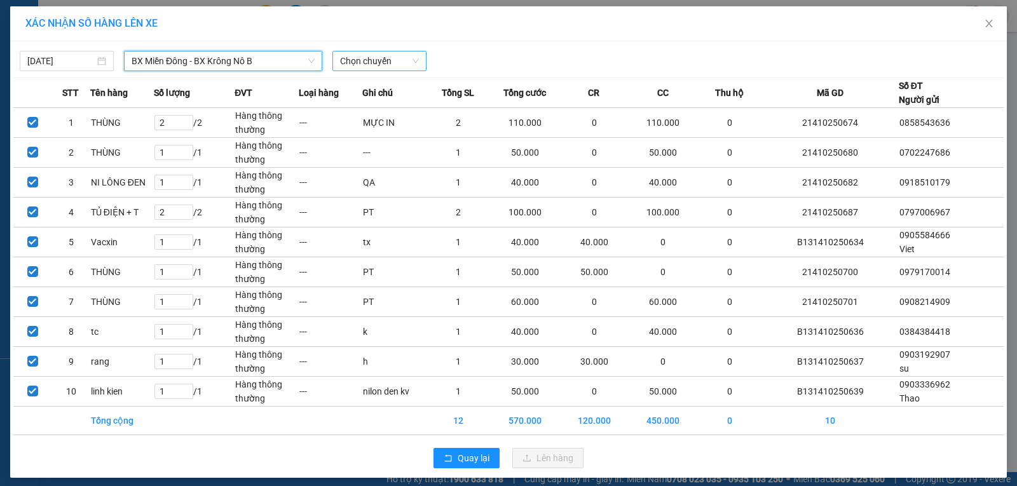
click at [356, 64] on span "Chọn chuyến" at bounding box center [379, 61] width 79 height 19
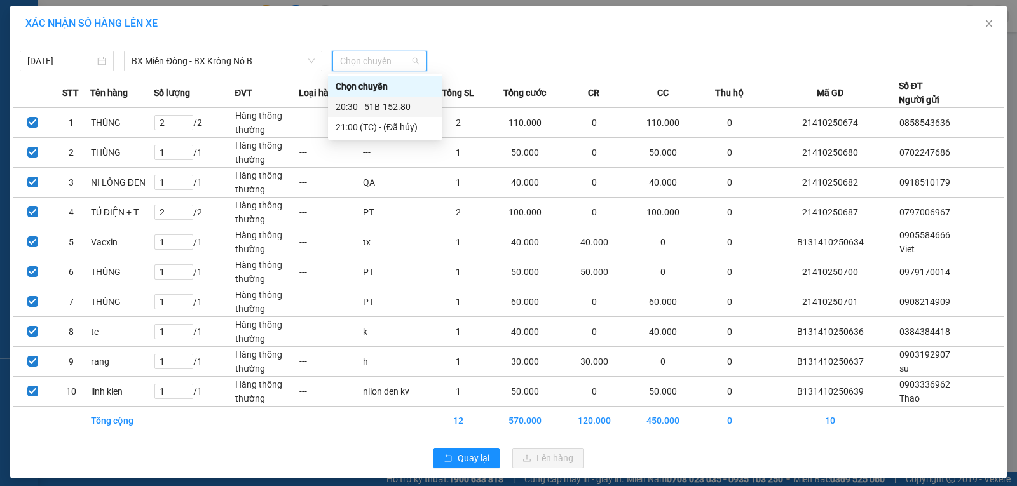
click at [354, 111] on div "20:30 - 51B-152.80" at bounding box center [385, 107] width 99 height 14
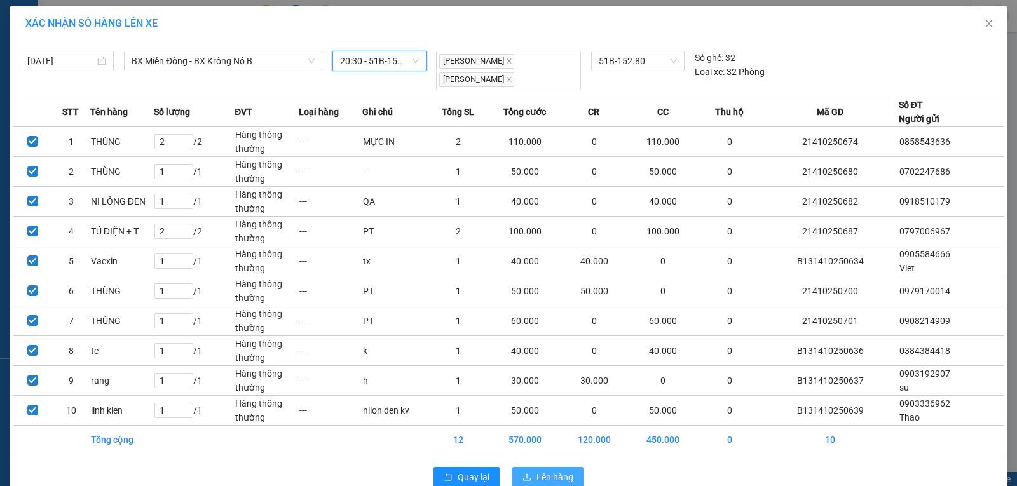
click at [542, 473] on span "Lên hàng" at bounding box center [555, 478] width 37 height 14
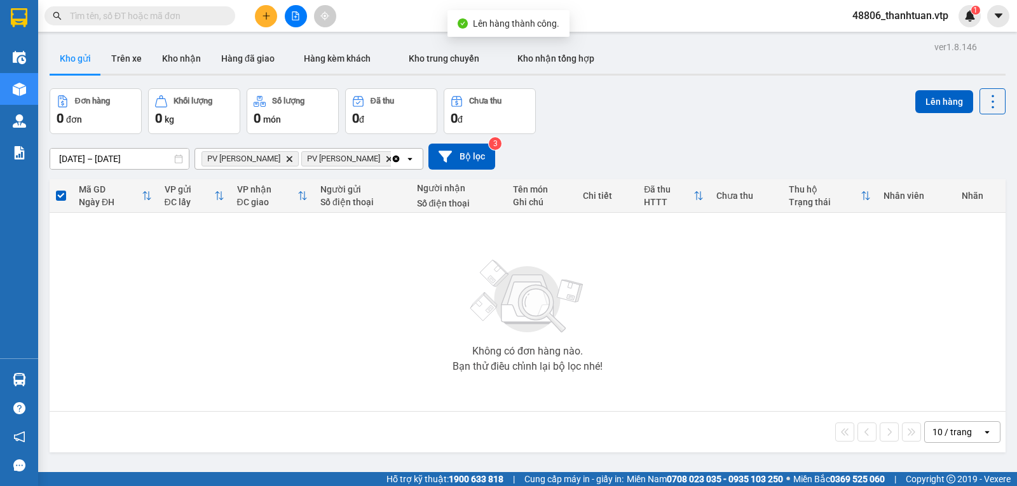
click at [393, 162] on icon "Clear all" at bounding box center [396, 158] width 7 height 7
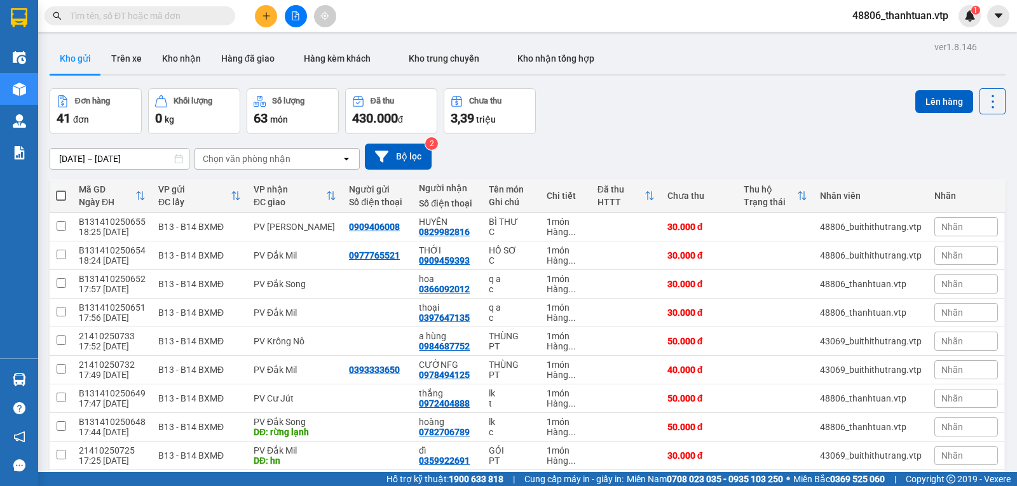
click at [277, 164] on div "Chọn văn phòng nhận" at bounding box center [247, 159] width 88 height 13
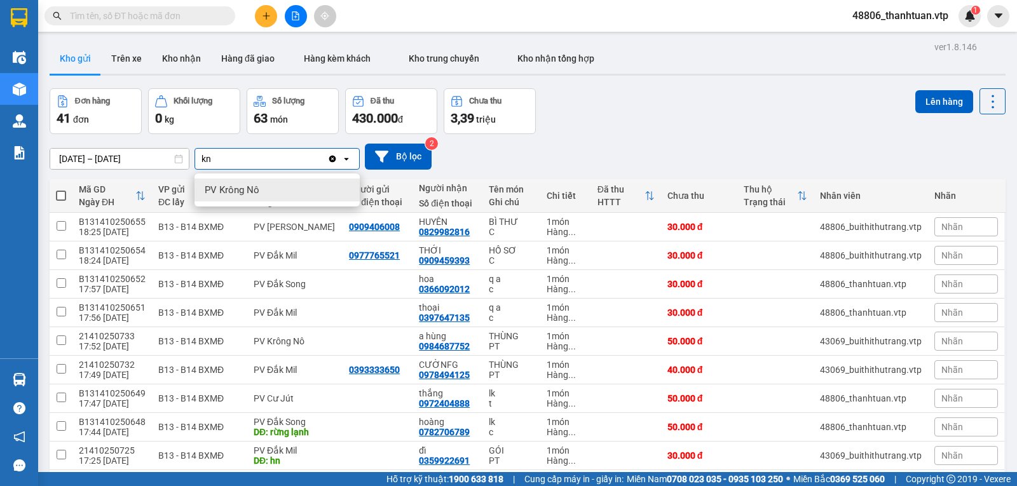
type input "kn"
click at [254, 193] on span "PV Krông Nô" at bounding box center [232, 190] width 55 height 13
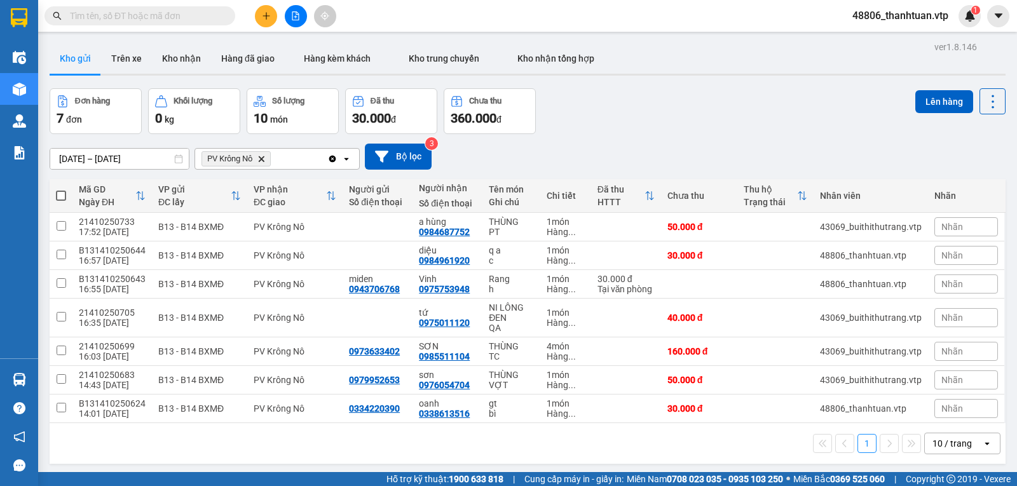
click at [64, 197] on span at bounding box center [61, 196] width 10 height 10
click at [61, 189] on input "checkbox" at bounding box center [61, 189] width 0 height 0
checkbox input "true"
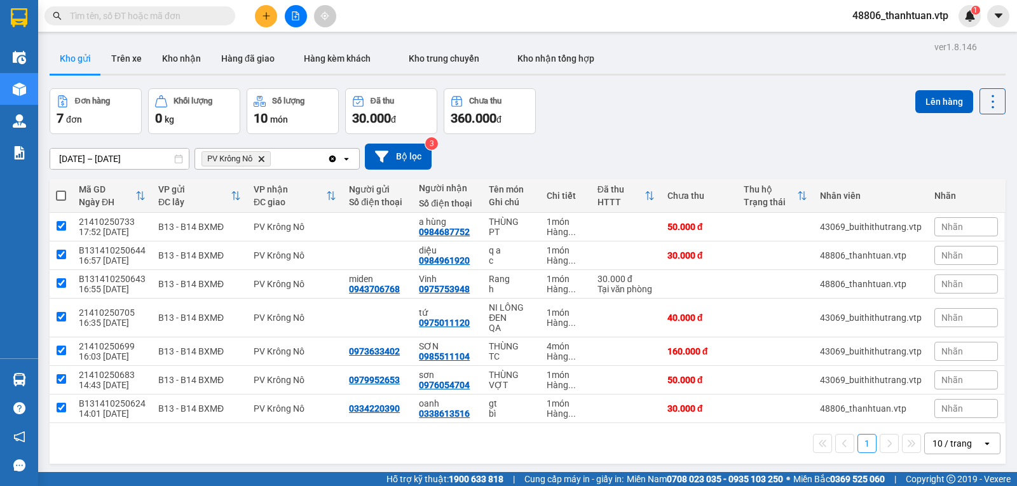
checkbox input "true"
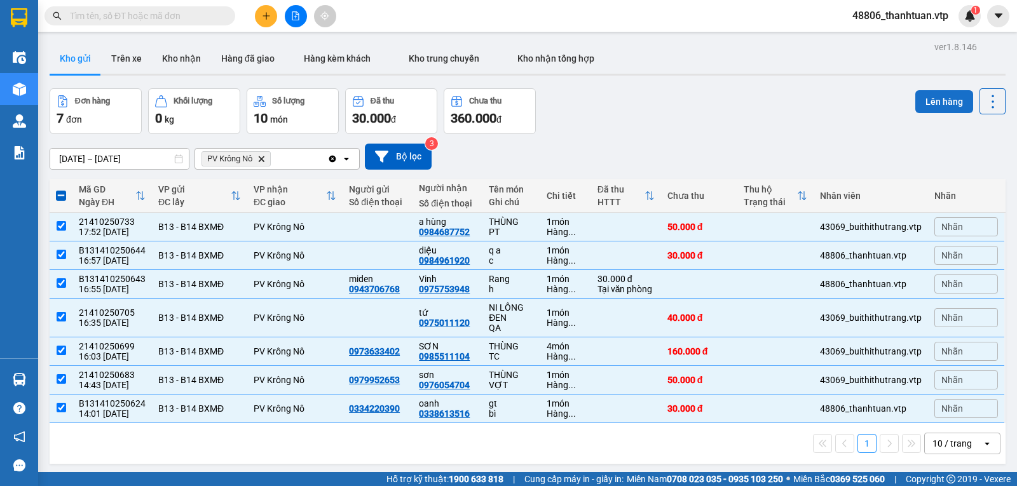
click at [925, 104] on button "Lên hàng" at bounding box center [945, 101] width 58 height 23
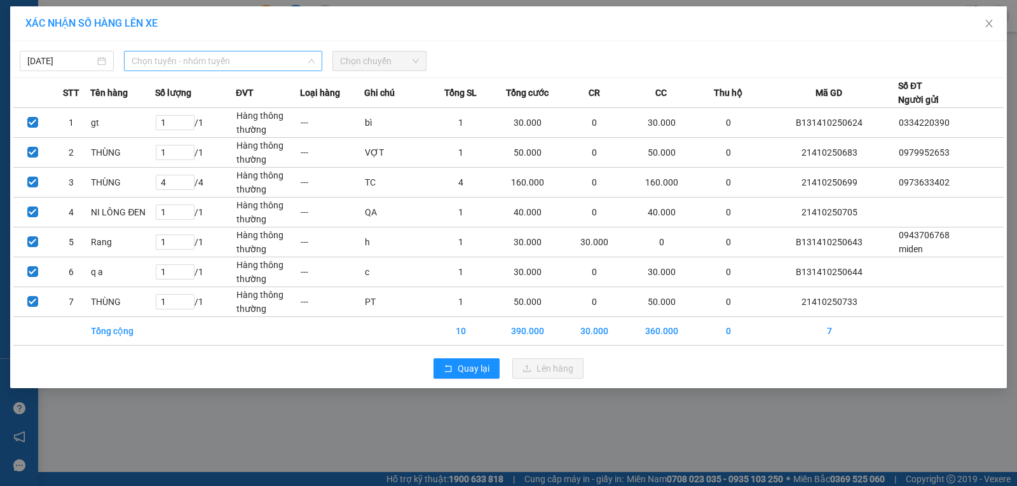
click at [293, 63] on span "Chọn tuyến - nhóm tuyến" at bounding box center [223, 61] width 183 height 19
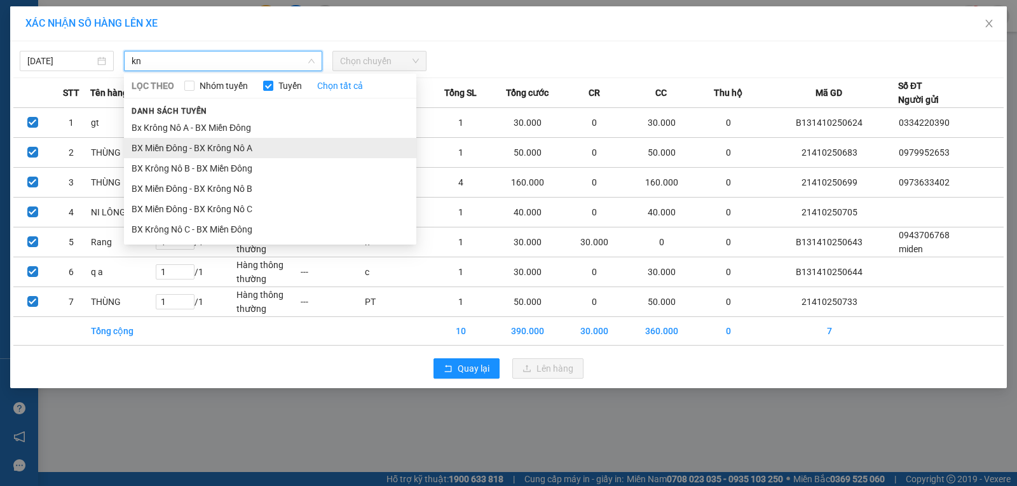
type input "kn"
click at [237, 148] on li "BX Miền Đông - BX Krông Nô A" at bounding box center [270, 148] width 293 height 20
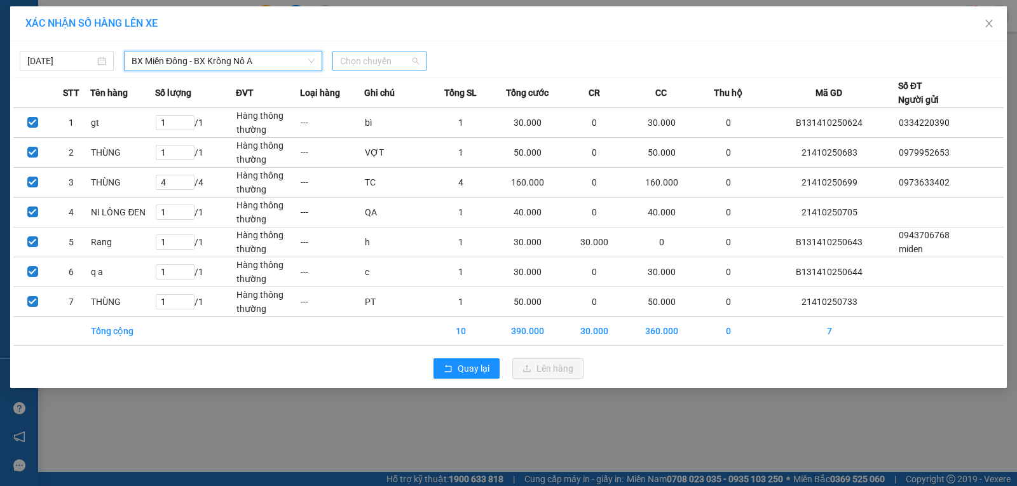
click at [345, 62] on span "Chọn chuyến" at bounding box center [379, 61] width 79 height 19
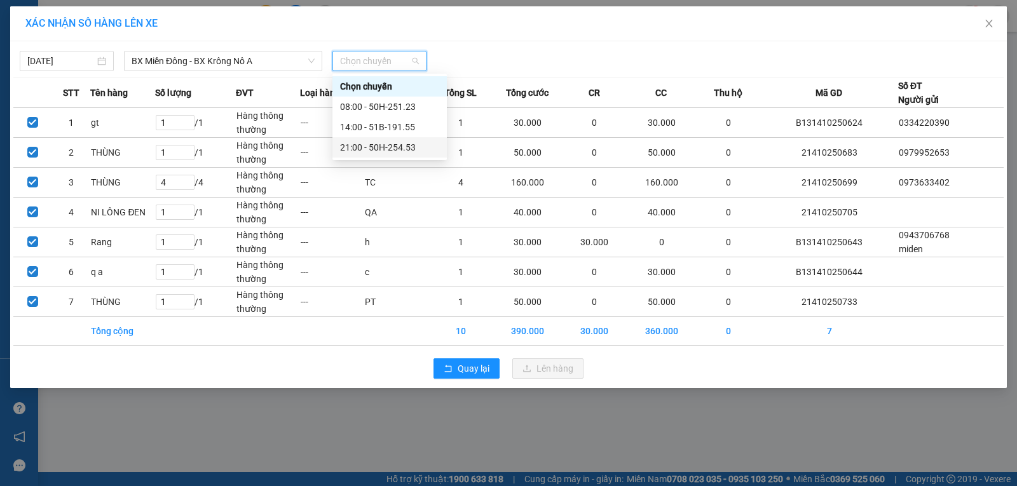
click at [362, 146] on div "21:00 - 50H-254.53" at bounding box center [389, 148] width 99 height 14
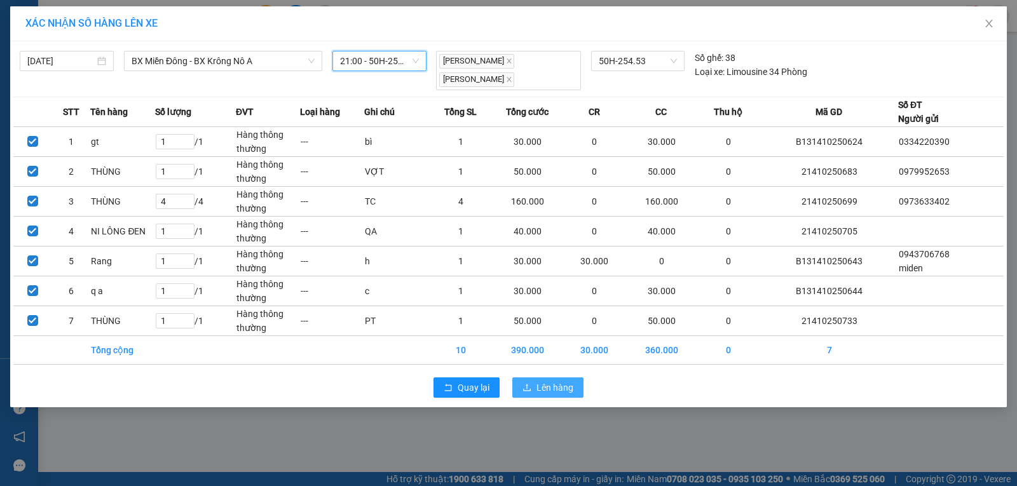
click at [542, 382] on span "Lên hàng" at bounding box center [555, 388] width 37 height 14
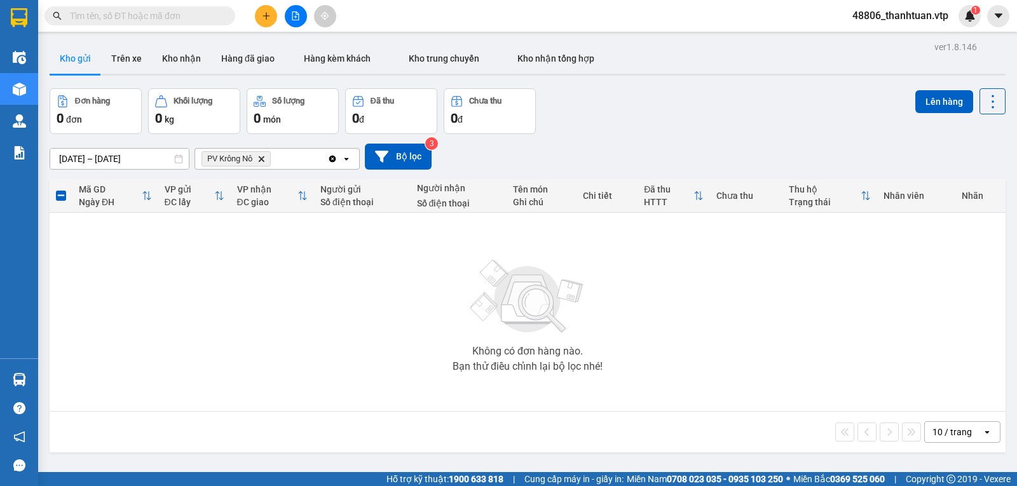
click at [331, 162] on icon "Clear all" at bounding box center [332, 158] width 7 height 7
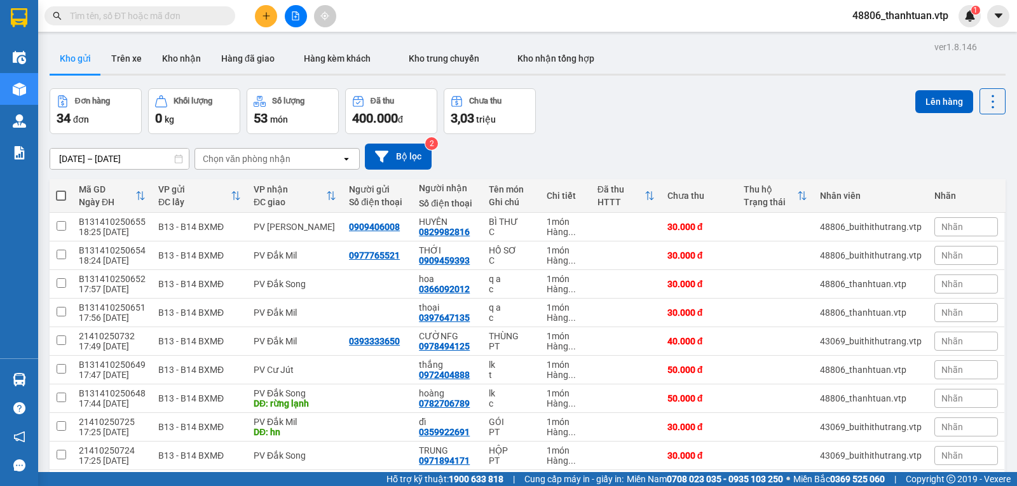
click at [288, 165] on div "Chọn văn phòng nhận" at bounding box center [247, 159] width 88 height 13
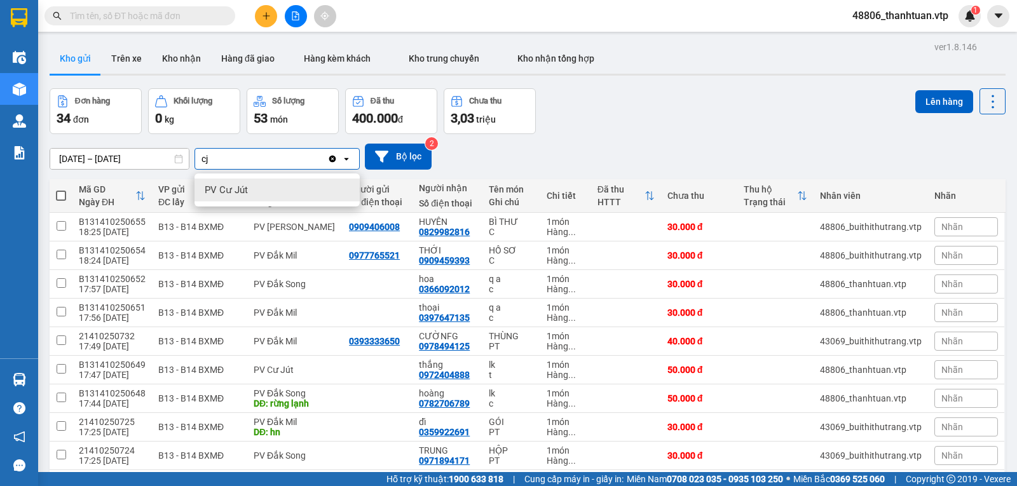
click at [283, 184] on div "PV Cư Jút" at bounding box center [277, 190] width 165 height 23
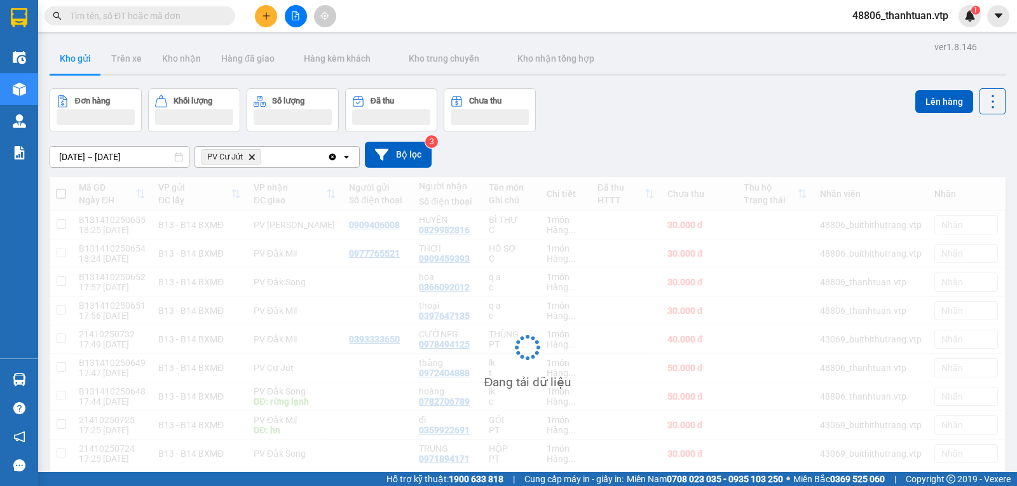
click at [288, 165] on div "PV Cư Jút Delete" at bounding box center [261, 157] width 132 height 20
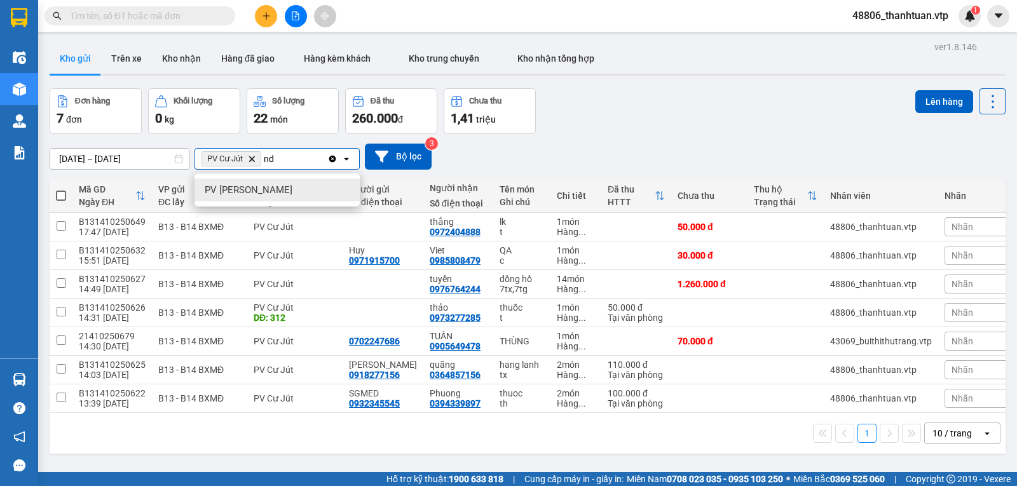
click at [272, 193] on div "PV [PERSON_NAME]" at bounding box center [277, 190] width 165 height 23
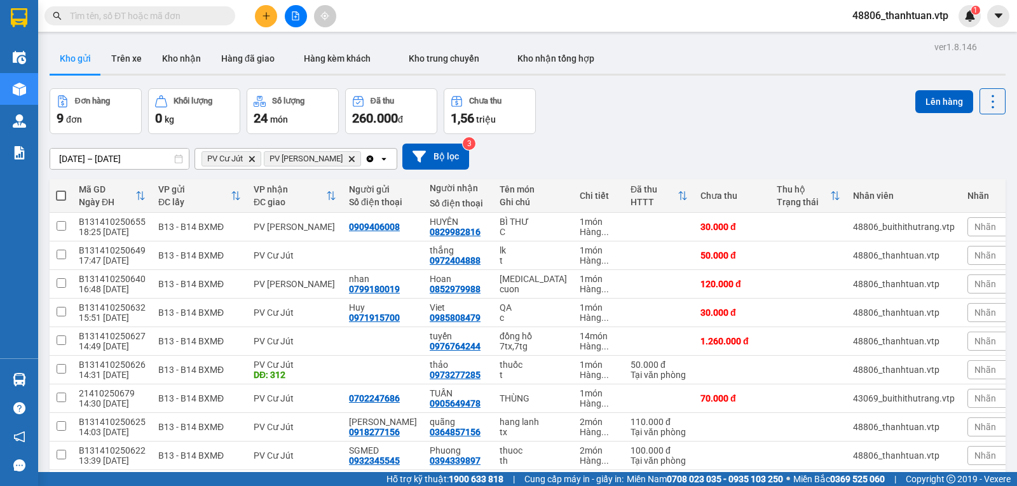
click at [62, 198] on span at bounding box center [61, 196] width 10 height 10
click at [61, 189] on input "checkbox" at bounding box center [61, 189] width 0 height 0
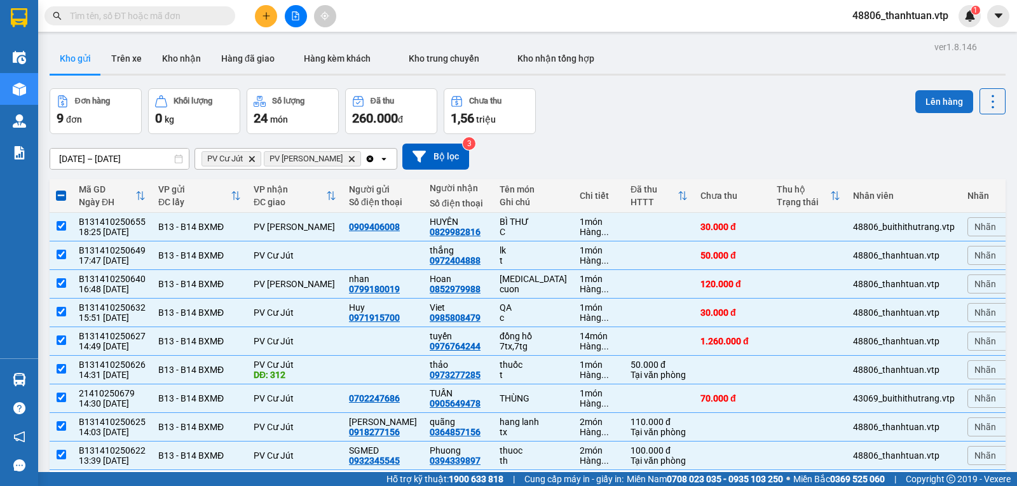
click at [934, 101] on button "Lên hàng" at bounding box center [945, 101] width 58 height 23
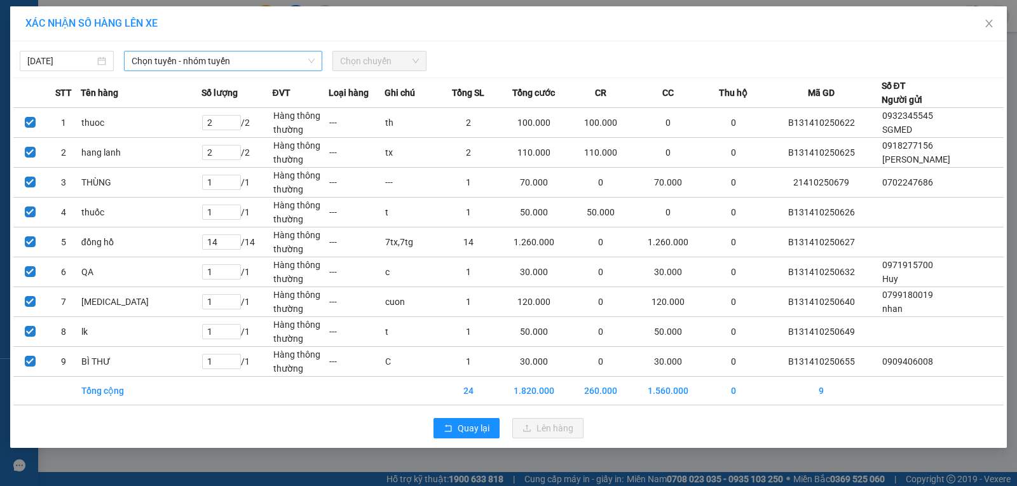
click at [242, 60] on span "Chọn tuyến - nhóm tuyến" at bounding box center [223, 61] width 183 height 19
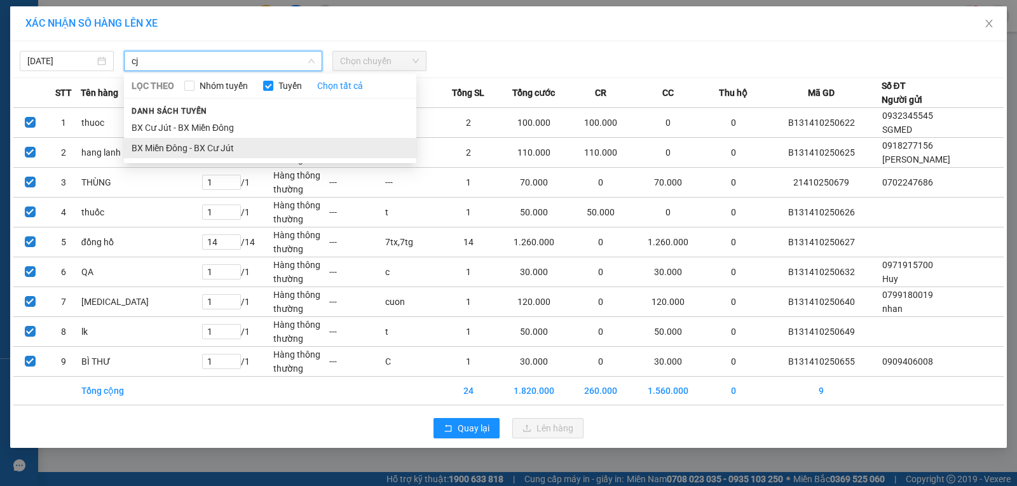
click at [231, 146] on li "BX Miền Đông - BX Cư Jút" at bounding box center [270, 148] width 293 height 20
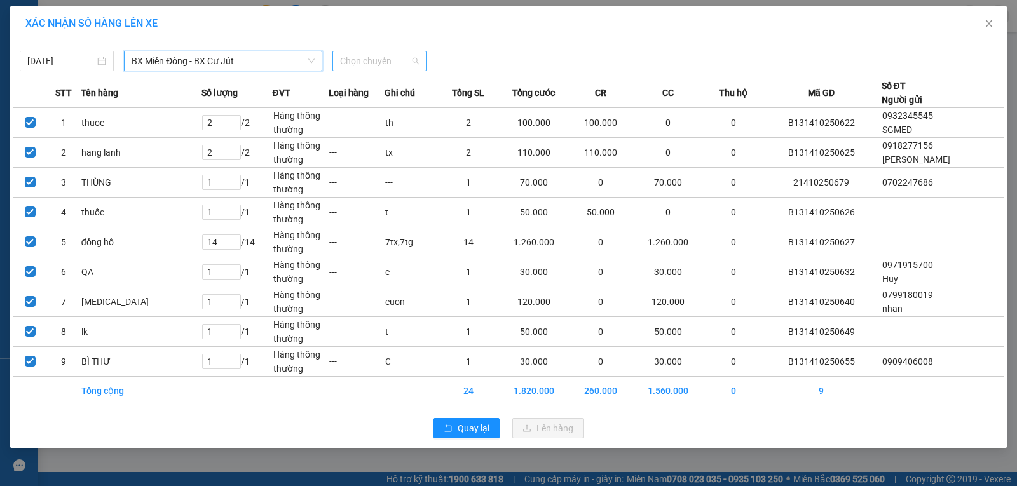
click at [343, 56] on span "Chọn chuyến" at bounding box center [379, 61] width 79 height 19
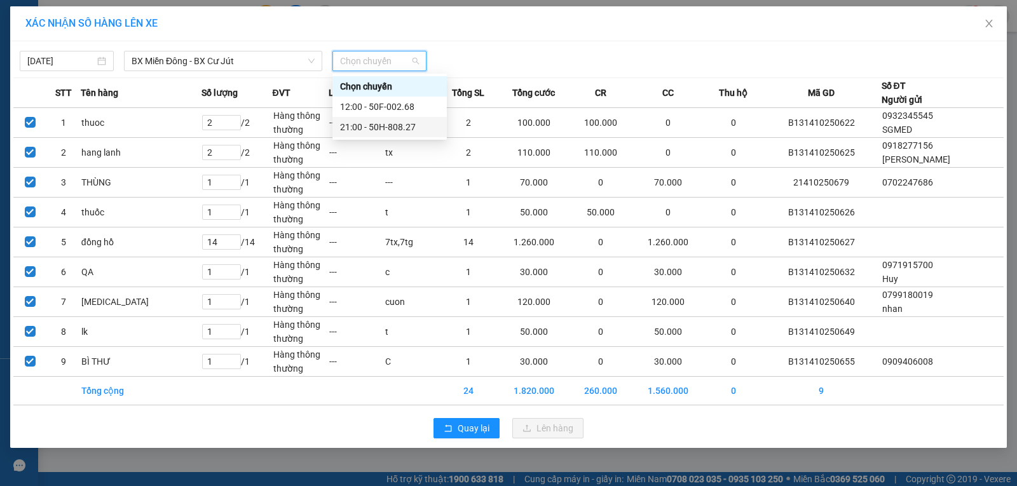
click at [363, 125] on div "21:00 - 50H-808.27" at bounding box center [389, 127] width 99 height 14
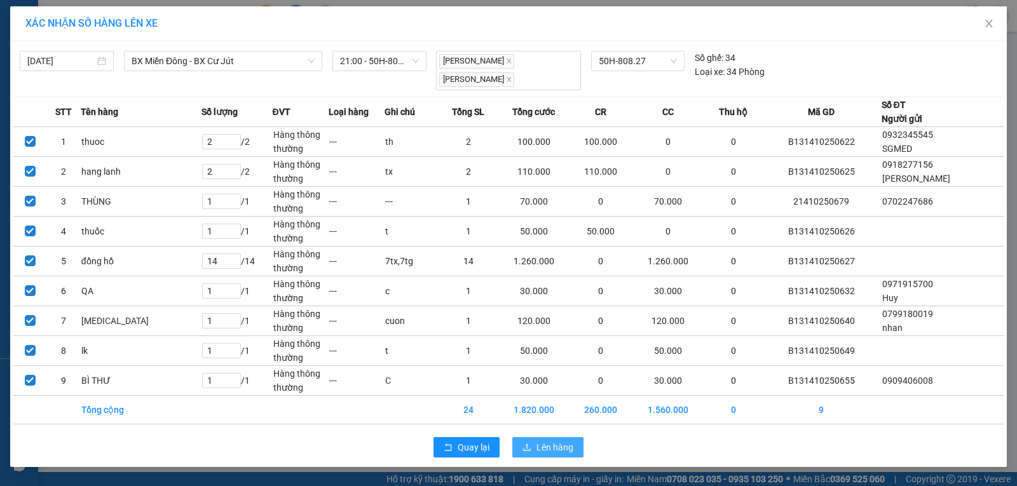
click at [539, 445] on span "Lên hàng" at bounding box center [555, 448] width 37 height 14
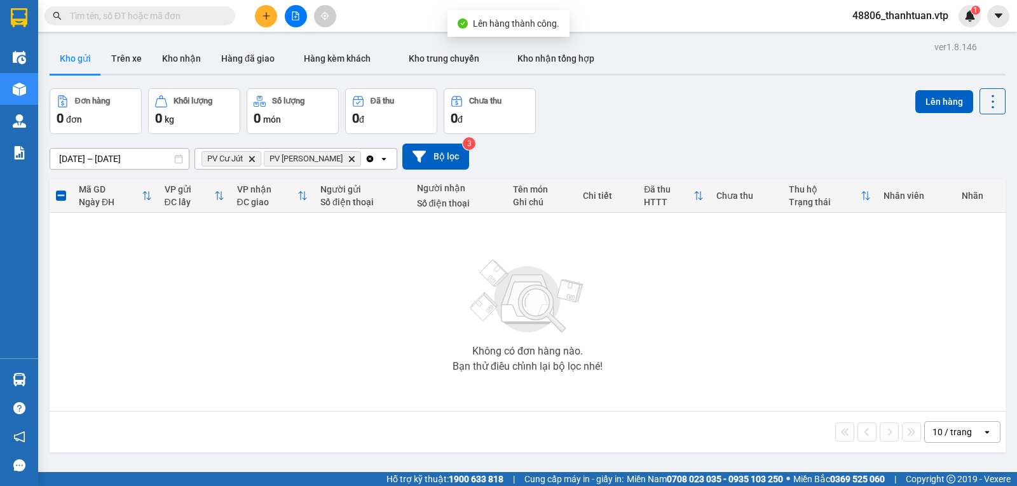
click at [367, 162] on icon "Clear all" at bounding box center [370, 158] width 7 height 7
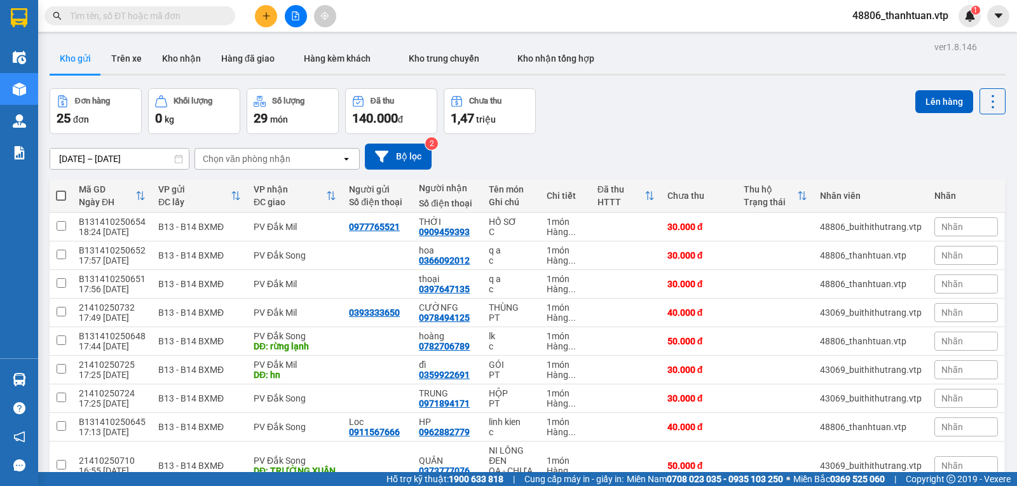
click at [266, 165] on div "Chọn văn phòng nhận" at bounding box center [247, 159] width 88 height 13
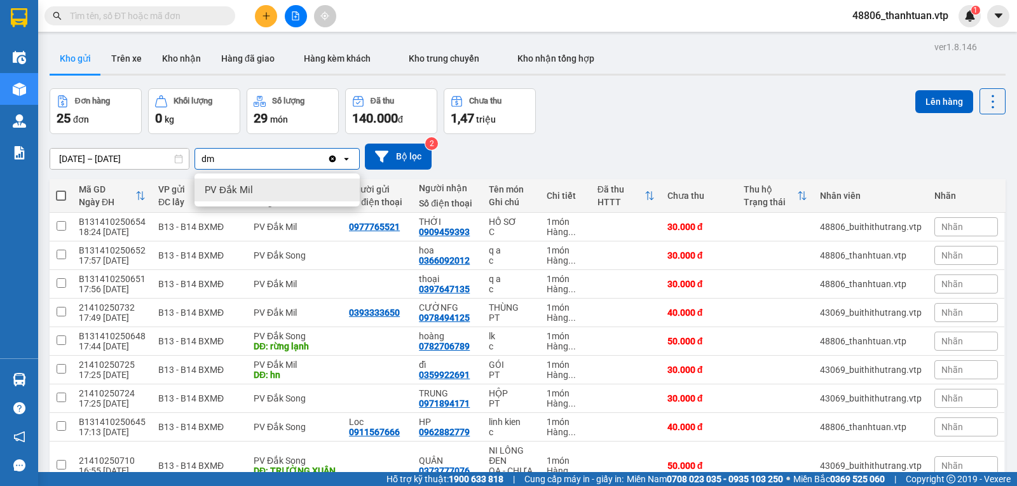
click at [244, 186] on span "PV Đắk Mil" at bounding box center [229, 190] width 48 height 13
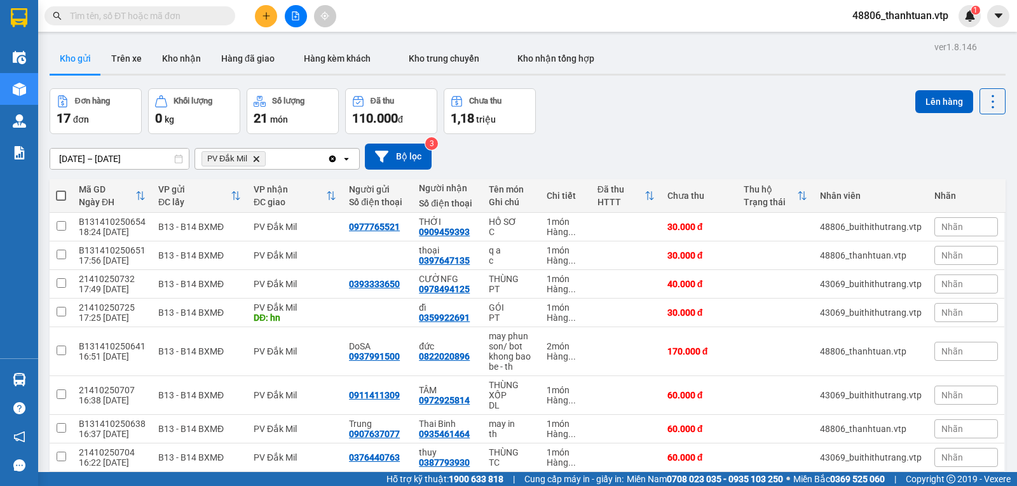
click at [280, 164] on div "PV Đắk Mil Delete" at bounding box center [261, 159] width 132 height 20
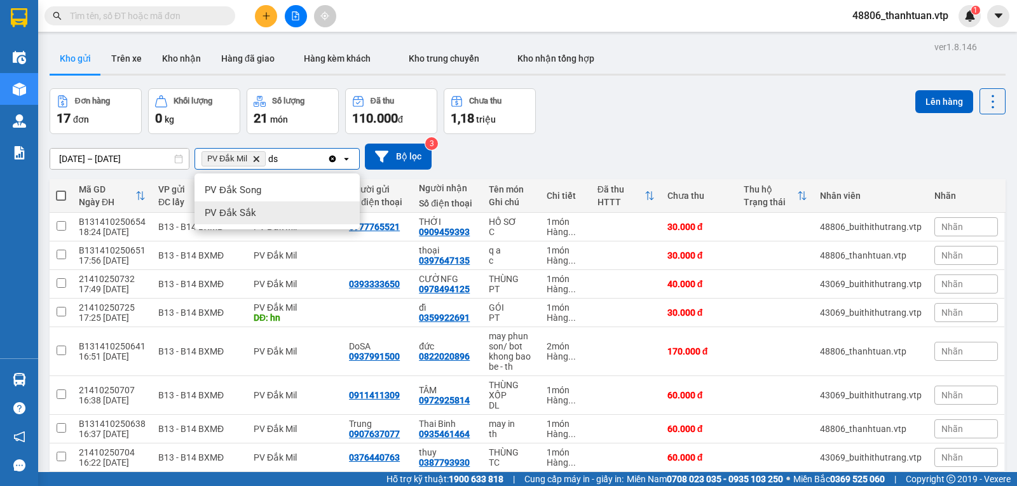
click at [255, 207] on div "PV Đắk Sắk" at bounding box center [277, 213] width 165 height 23
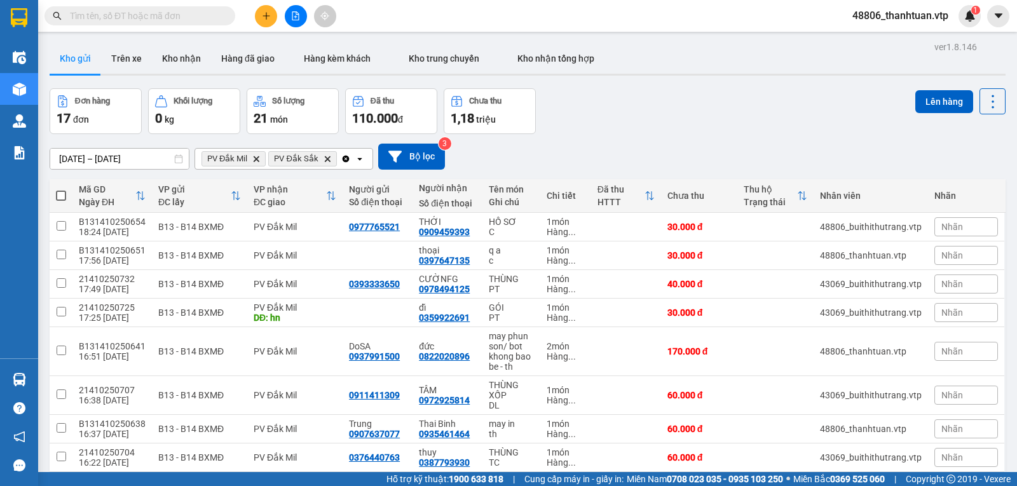
click at [63, 200] on span at bounding box center [61, 196] width 10 height 10
click at [61, 189] on input "checkbox" at bounding box center [61, 189] width 0 height 0
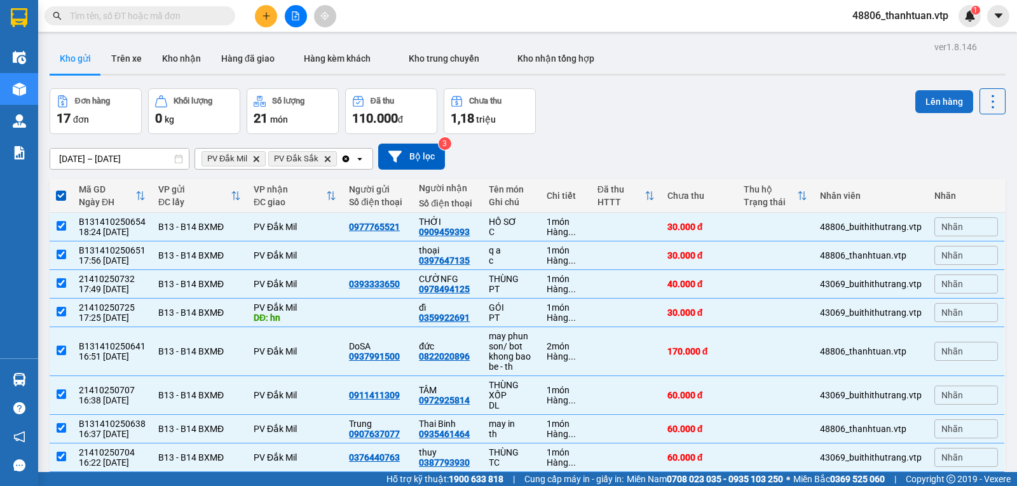
click at [932, 102] on button "Lên hàng" at bounding box center [945, 101] width 58 height 23
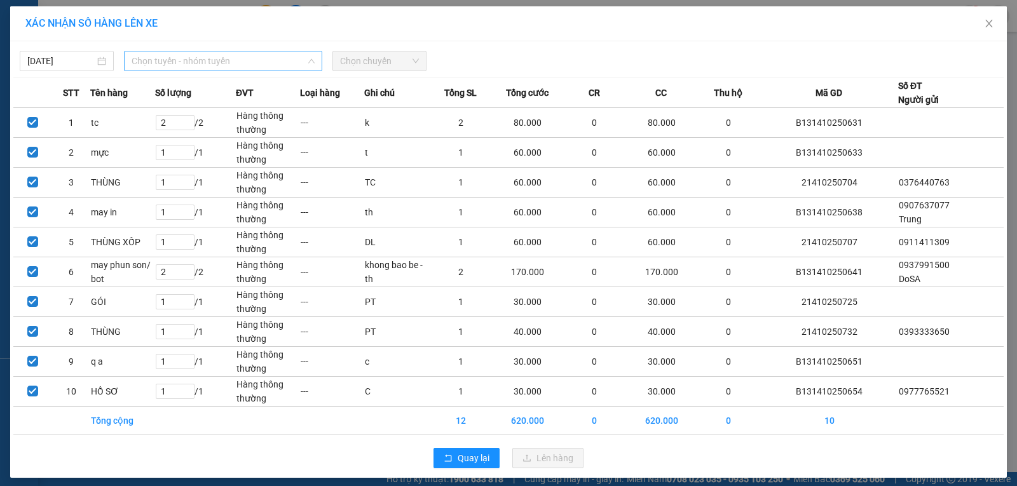
click at [187, 60] on span "Chọn tuyến - nhóm tuyến" at bounding box center [223, 61] width 183 height 19
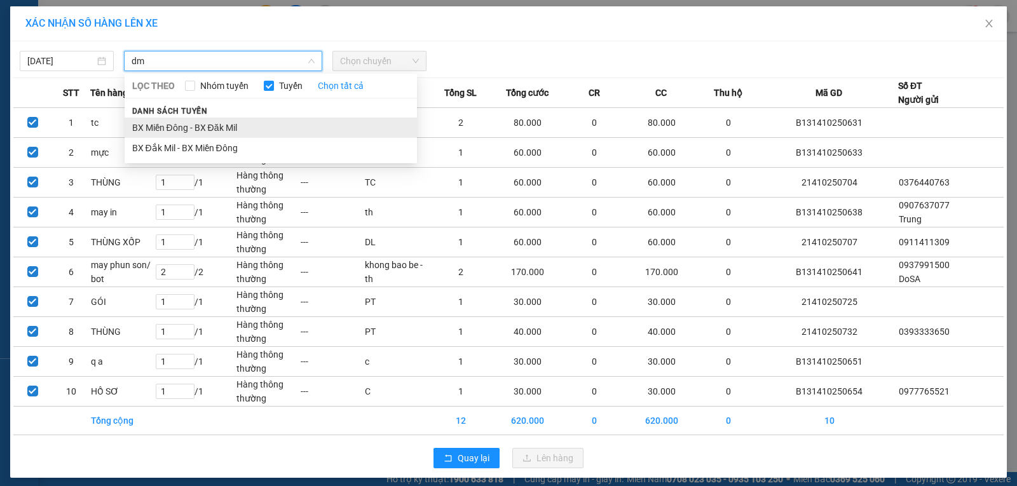
click at [194, 132] on li "BX Miền Đông - BX Đăk Mil" at bounding box center [271, 128] width 293 height 20
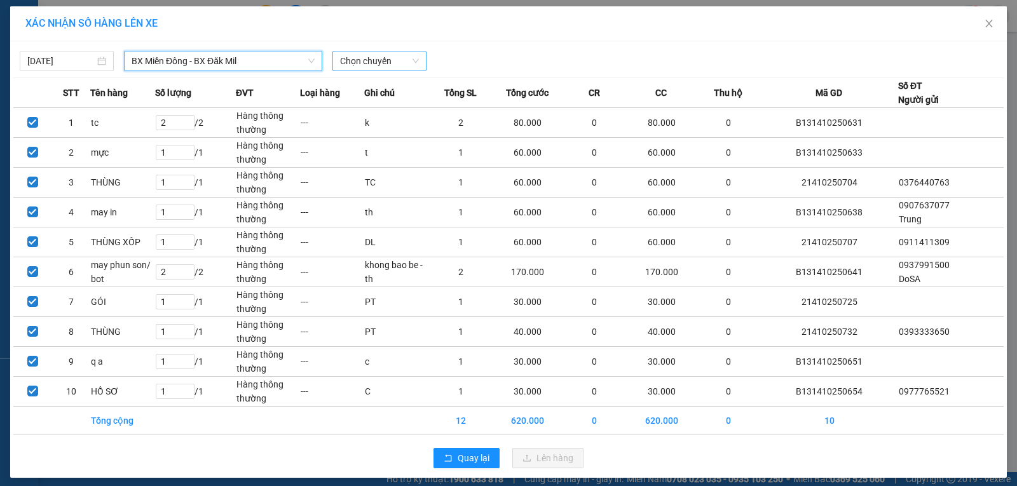
click at [351, 65] on span "Chọn chuyến" at bounding box center [379, 61] width 79 height 19
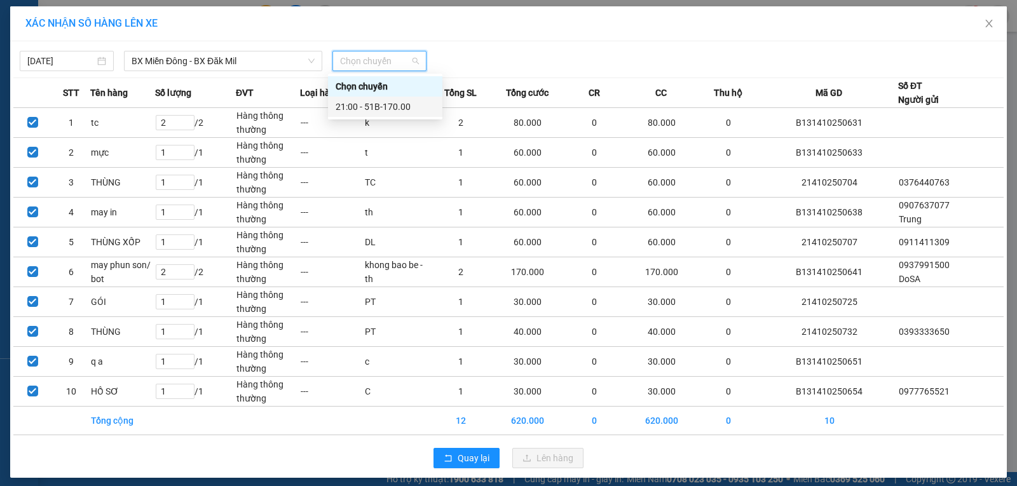
click at [367, 107] on div "21:00 - 51B-170.00" at bounding box center [385, 107] width 99 height 14
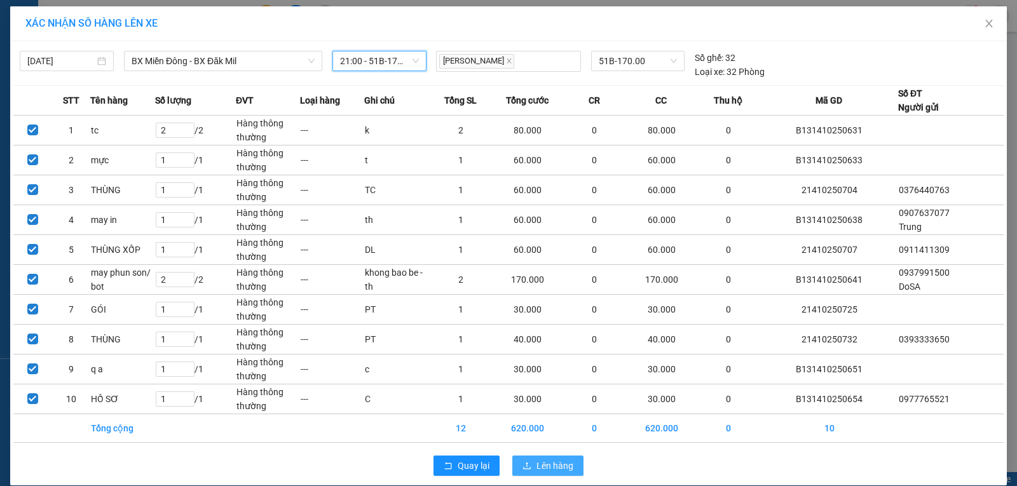
click at [523, 467] on icon "upload" at bounding box center [527, 466] width 9 height 9
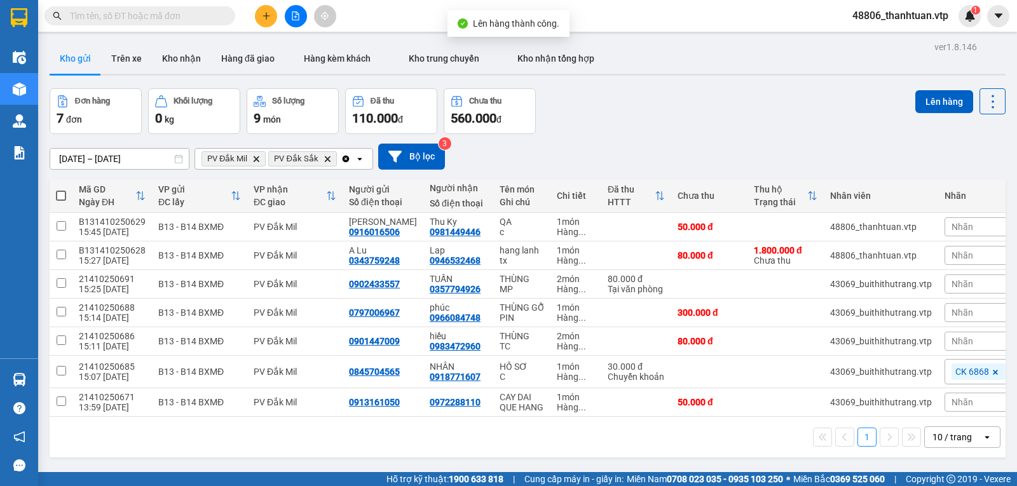
click at [64, 199] on span at bounding box center [61, 196] width 10 height 10
click at [61, 189] on input "checkbox" at bounding box center [61, 189] width 0 height 0
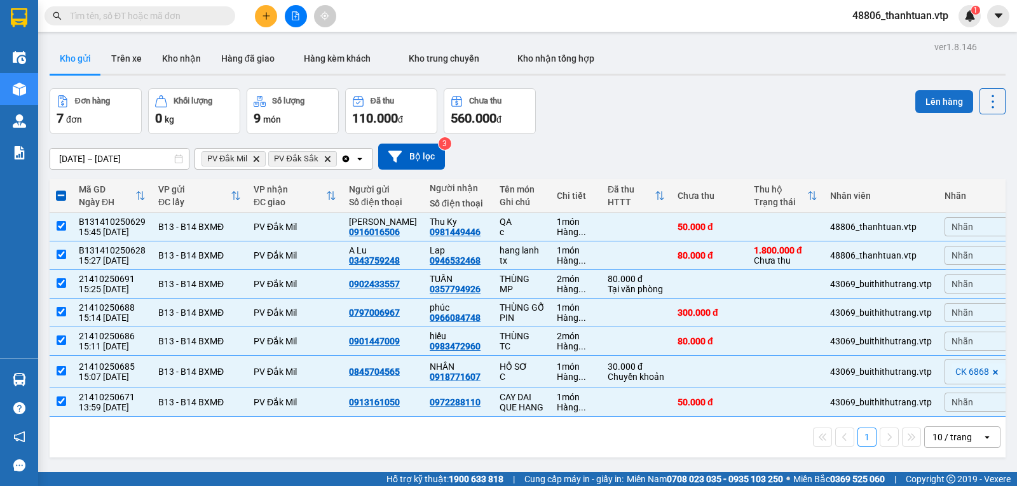
click at [920, 102] on button "Lên hàng" at bounding box center [945, 101] width 58 height 23
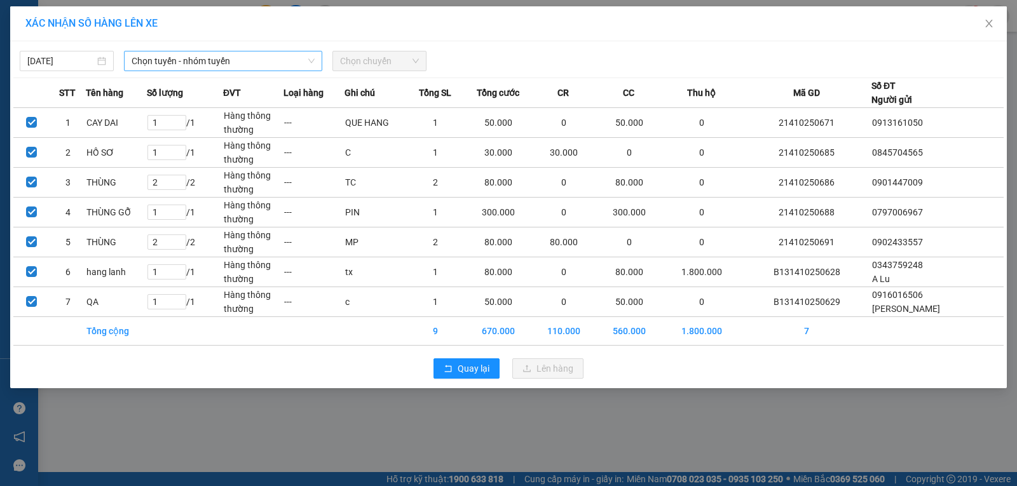
click at [205, 64] on span "Chọn tuyến - nhóm tuyến" at bounding box center [223, 61] width 183 height 19
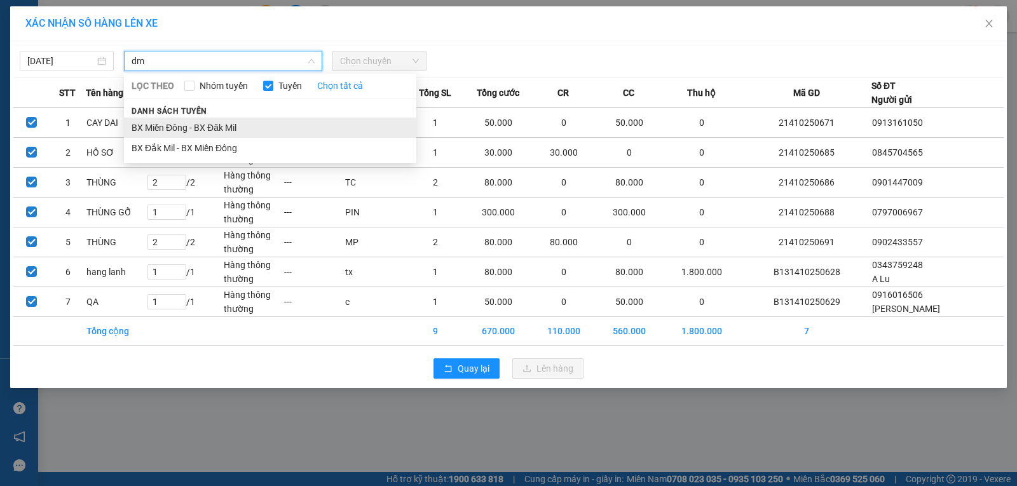
click at [226, 125] on li "BX Miền Đông - BX Đăk Mil" at bounding box center [270, 128] width 293 height 20
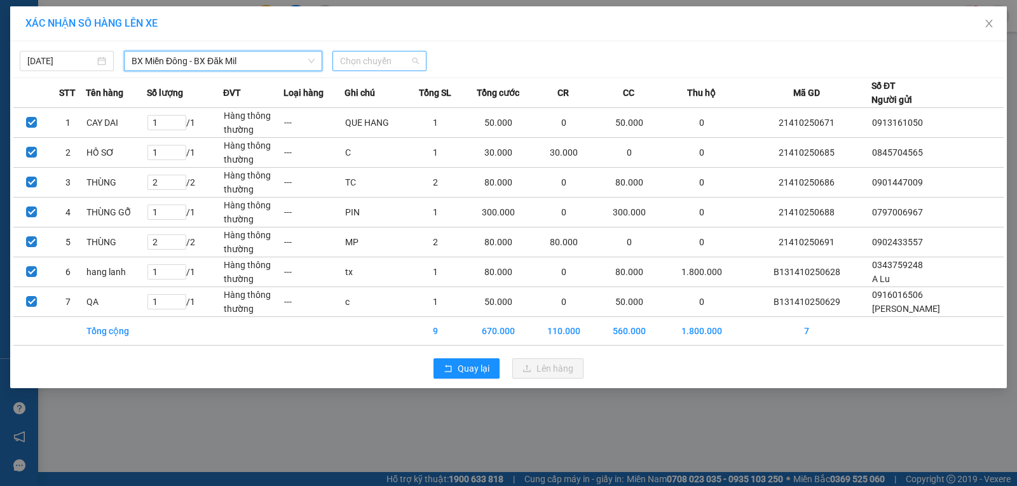
click at [372, 61] on span "Chọn chuyến" at bounding box center [379, 61] width 79 height 19
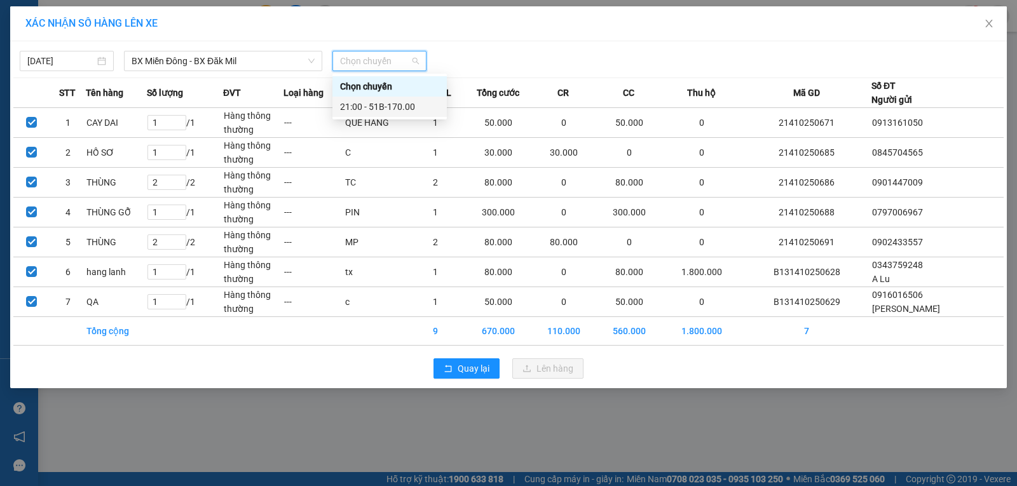
click at [360, 104] on div "21:00 - 51B-170.00" at bounding box center [389, 107] width 99 height 14
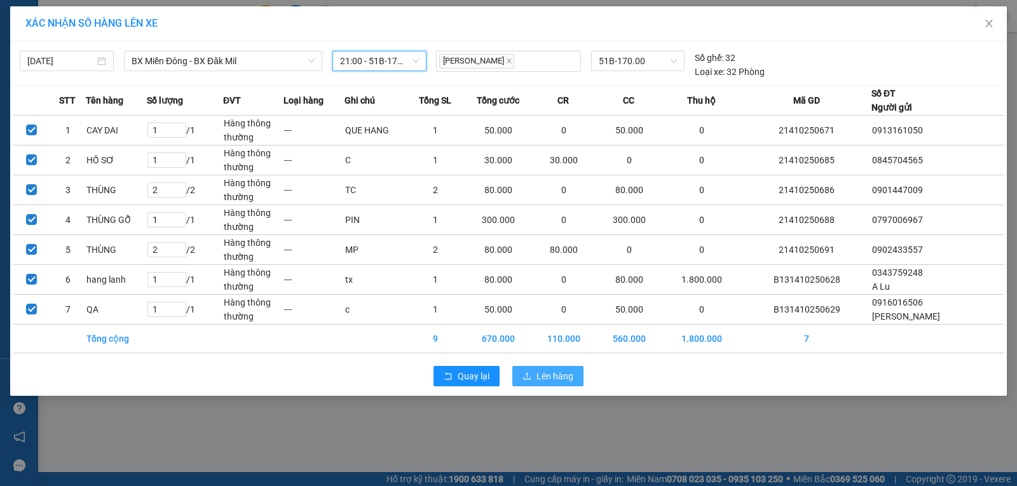
click at [528, 376] on icon "upload" at bounding box center [527, 376] width 9 height 9
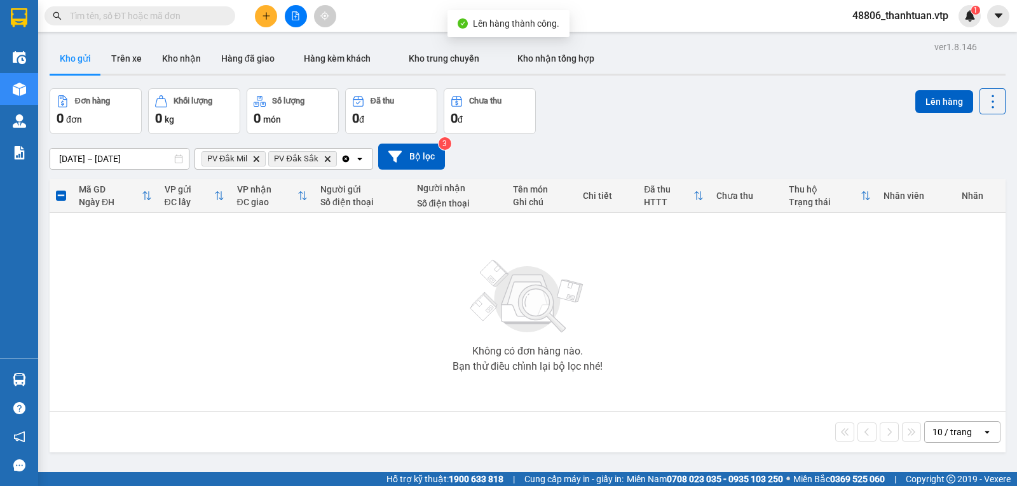
click at [325, 162] on icon "PV Đắk Sắk, close by backspace" at bounding box center [328, 159] width 6 height 6
click at [331, 161] on icon "Clear all" at bounding box center [332, 158] width 7 height 7
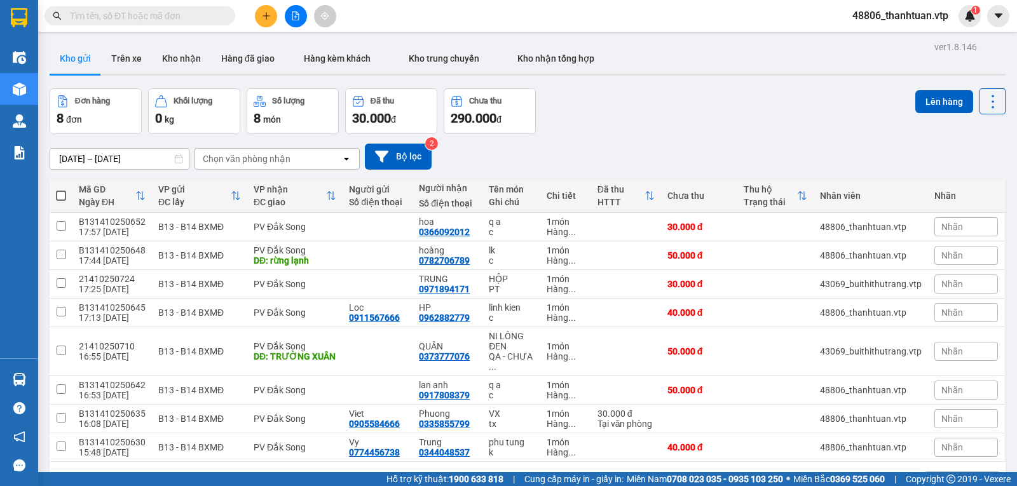
scroll to position [59, 0]
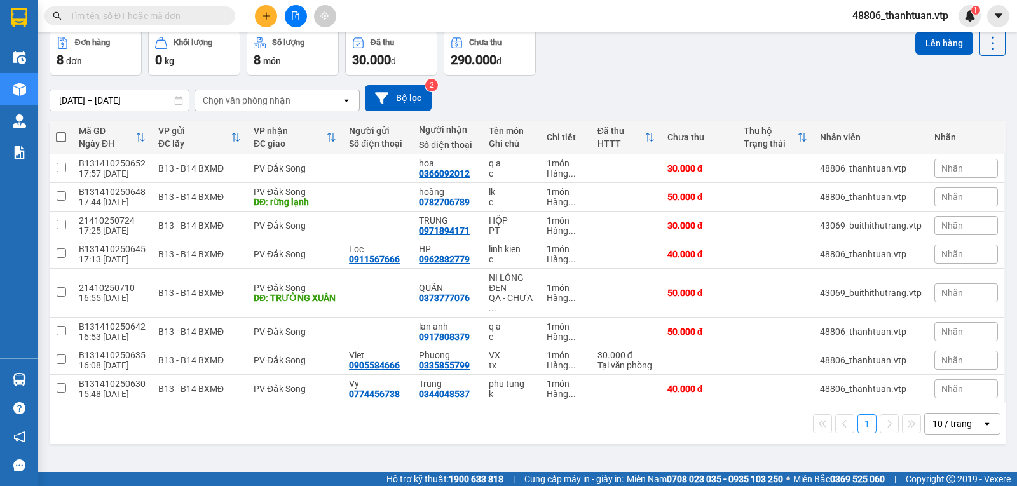
click at [62, 142] on span at bounding box center [61, 137] width 10 height 10
click at [61, 131] on input "checkbox" at bounding box center [61, 131] width 0 height 0
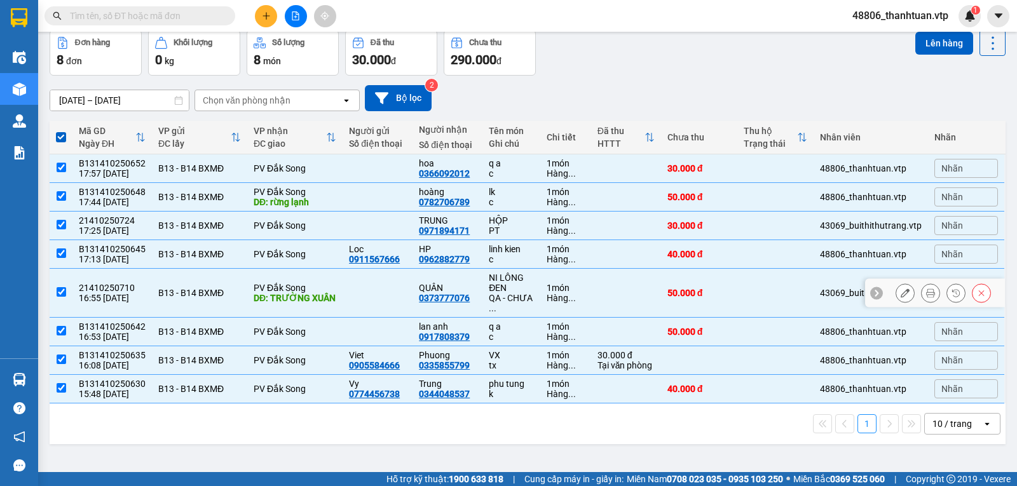
click at [61, 297] on input "checkbox" at bounding box center [62, 292] width 10 height 10
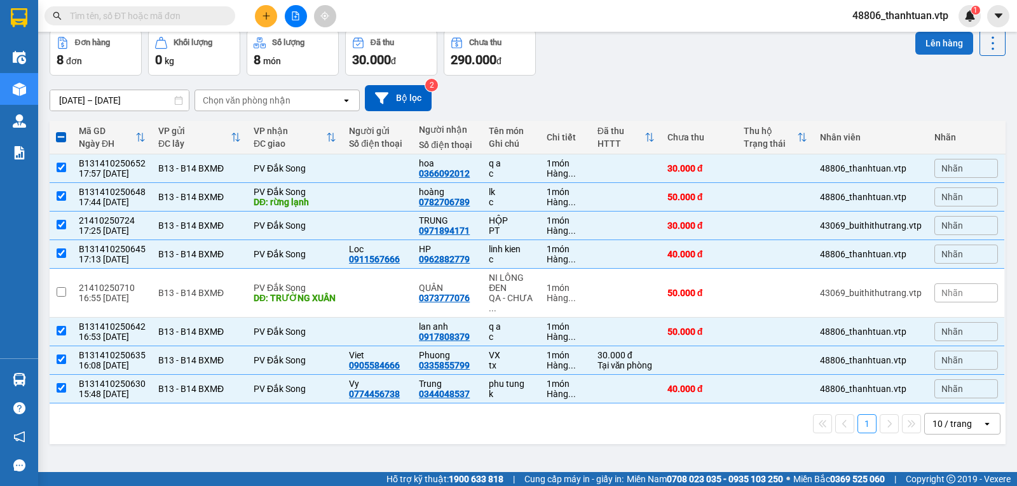
click at [925, 39] on button "Lên hàng" at bounding box center [945, 43] width 58 height 23
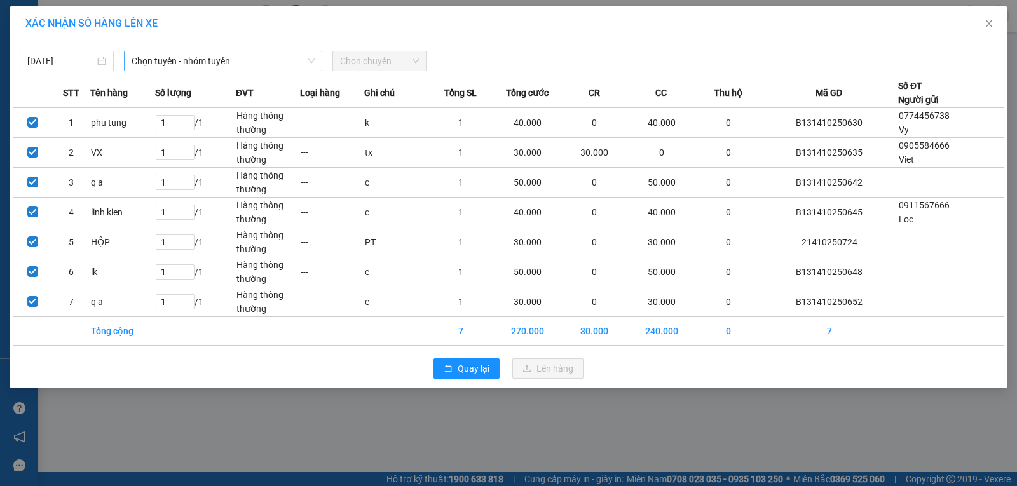
click at [230, 58] on span "Chọn tuyến - nhóm tuyến" at bounding box center [223, 61] width 183 height 19
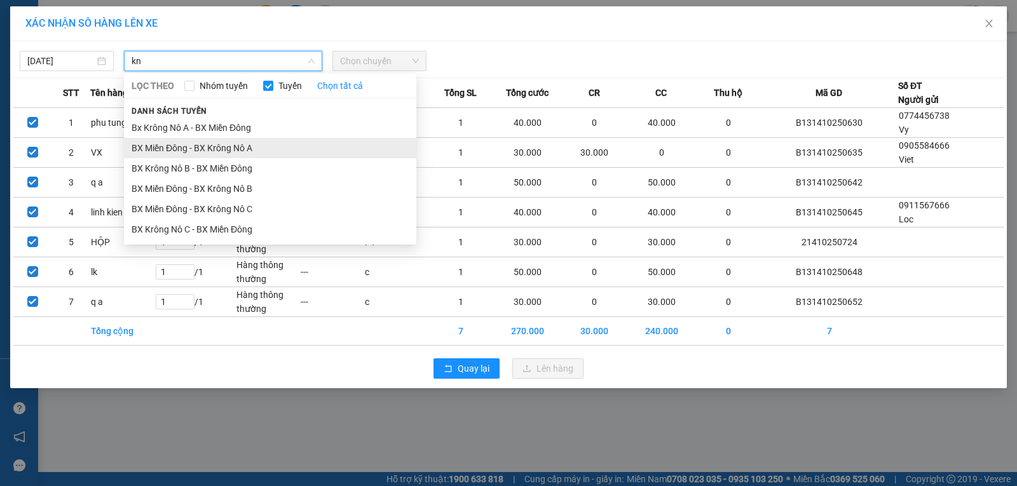
drag, startPoint x: 219, startPoint y: 153, endPoint x: 308, endPoint y: 125, distance: 93.3
click at [219, 152] on li "BX Miền Đông - BX Krông Nô A" at bounding box center [270, 148] width 293 height 20
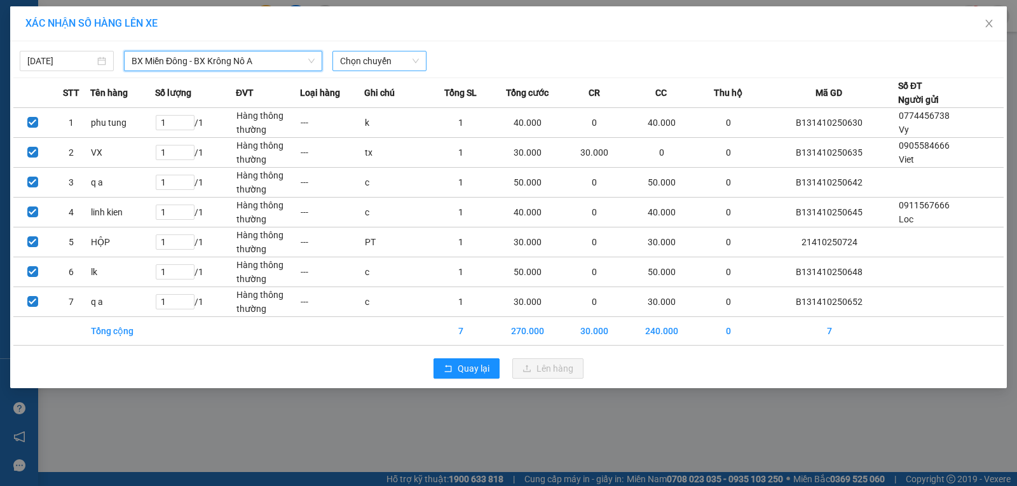
click at [369, 65] on span "Chọn chuyến" at bounding box center [379, 61] width 79 height 19
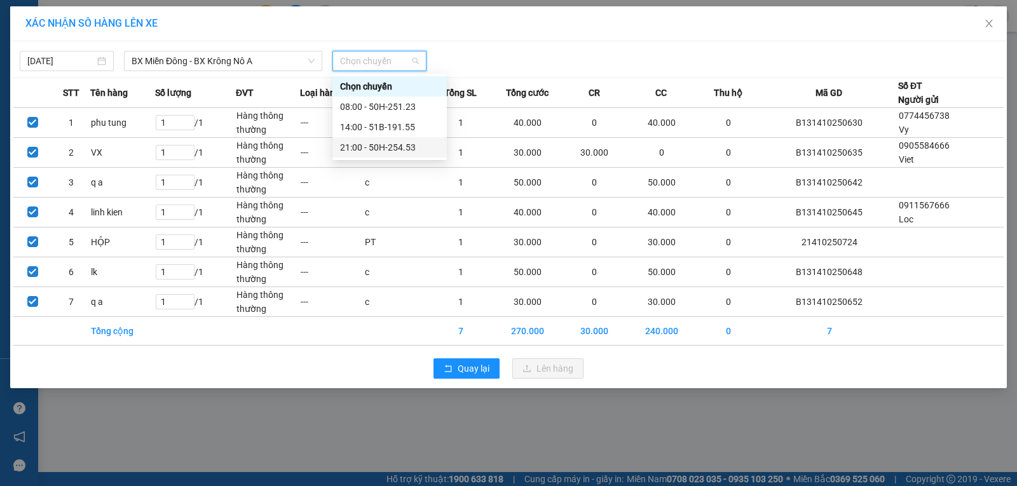
click at [373, 148] on div "21:00 - 50H-254.53" at bounding box center [389, 148] width 99 height 14
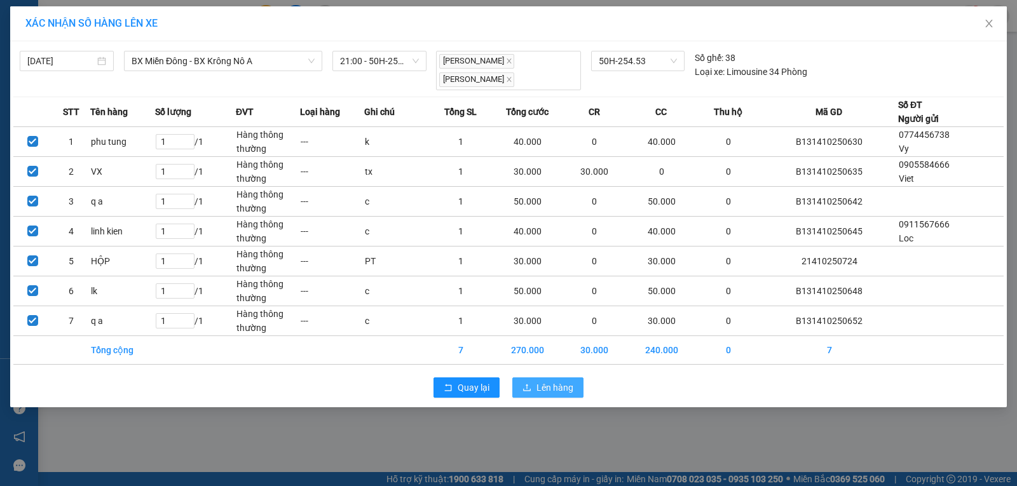
click at [551, 381] on span "Lên hàng" at bounding box center [555, 388] width 37 height 14
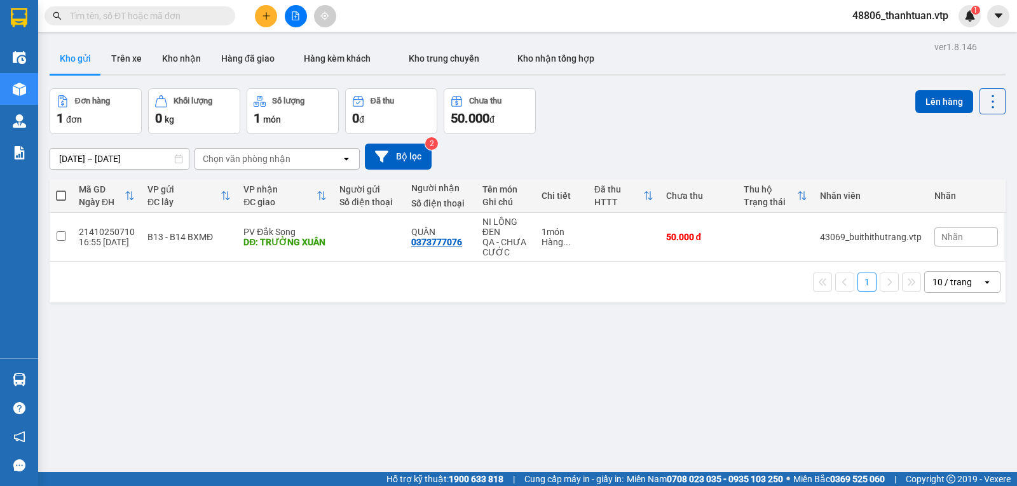
click at [303, 159] on div "Chọn văn phòng nhận" at bounding box center [268, 159] width 146 height 20
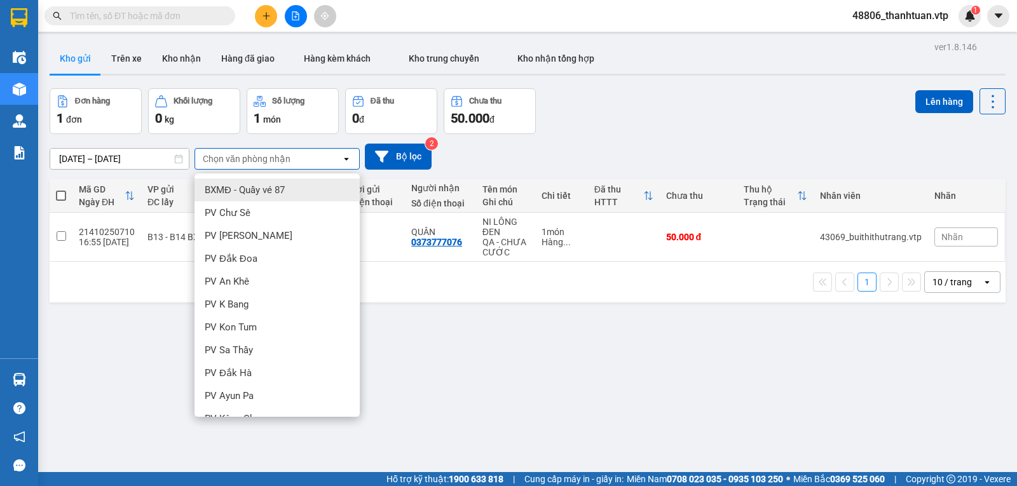
click at [277, 165] on div "Chọn văn phòng nhận" at bounding box center [247, 159] width 88 height 13
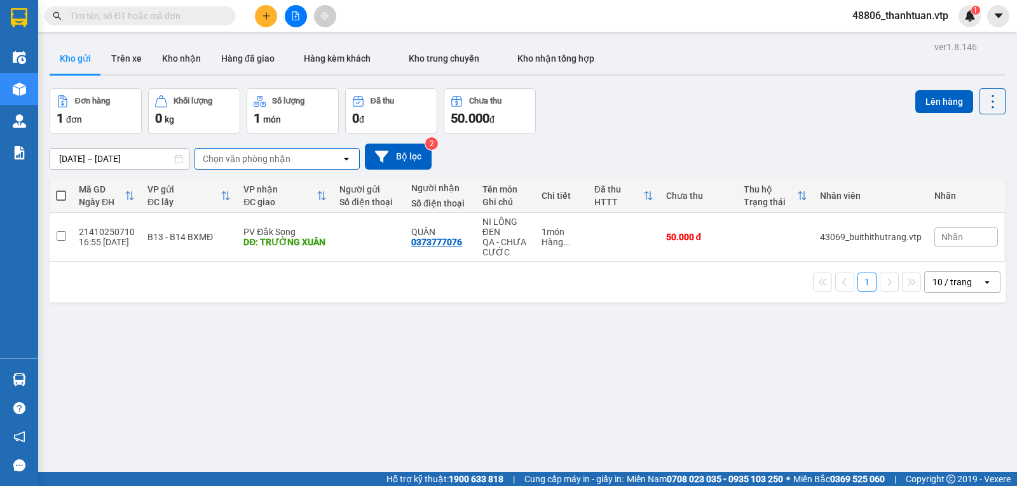
click at [616, 402] on div "ver 1.8.146 Kho gửi Trên xe Kho nhận Hàng đã giao Hàng kèm khách Kho trung chuy…" at bounding box center [528, 281] width 967 height 486
click at [294, 18] on icon "file-add" at bounding box center [295, 15] width 9 height 9
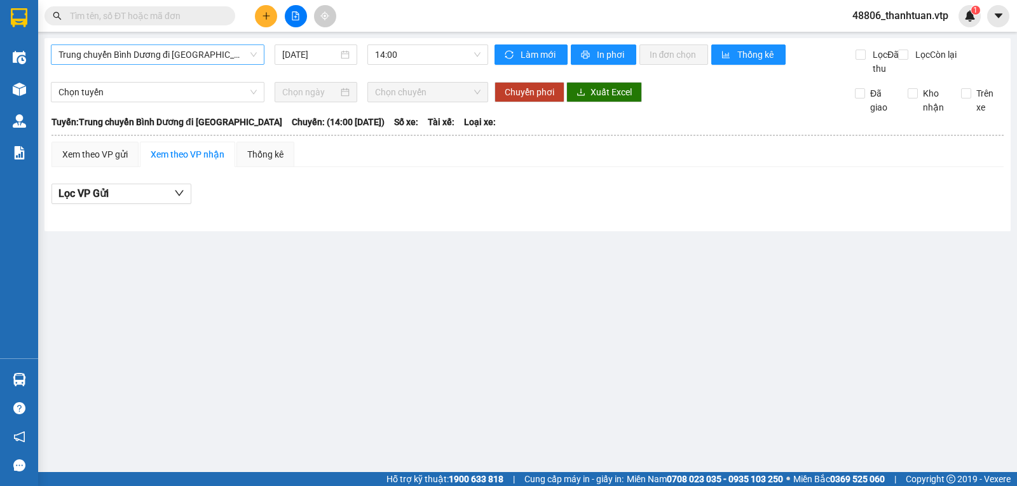
click at [201, 54] on span "Trung chuyển Bình Dương đi [GEOGRAPHIC_DATA]" at bounding box center [158, 54] width 198 height 19
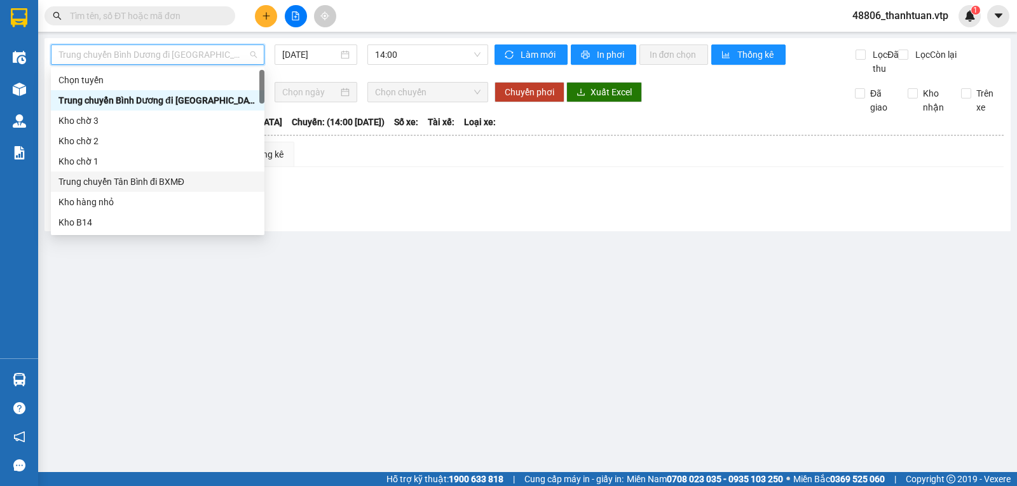
click at [156, 178] on div "Trung chuyển Tân Bình đi BXMĐ" at bounding box center [158, 182] width 198 height 14
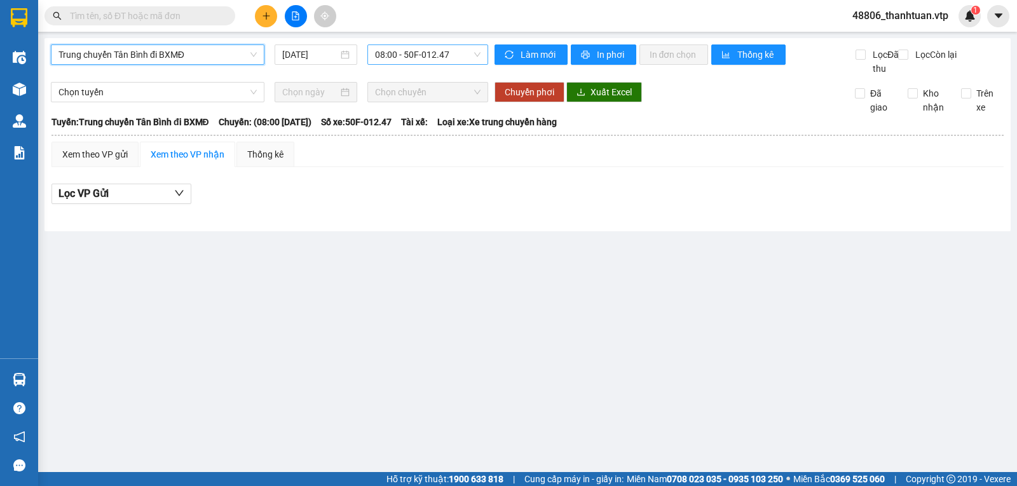
click at [412, 59] on span "08:00 - 50F-012.47" at bounding box center [427, 54] width 105 height 19
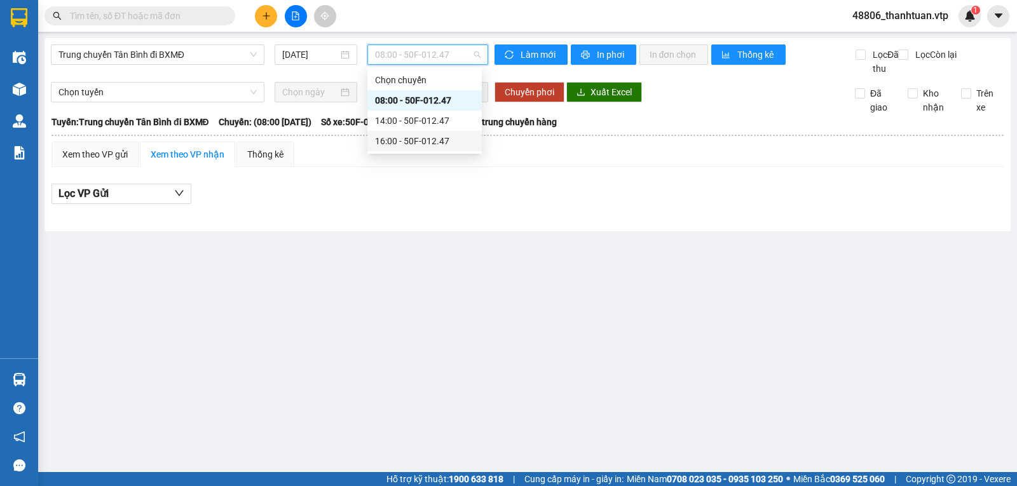
click at [404, 141] on div "16:00 - 50F-012.47" at bounding box center [424, 141] width 99 height 14
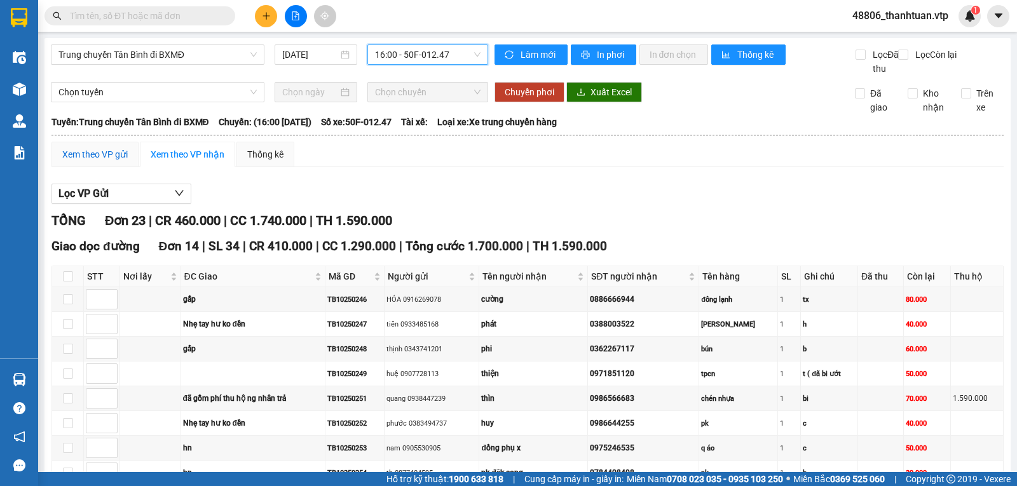
click at [111, 162] on div "Xem theo VP gửi" at bounding box center [94, 155] width 65 height 14
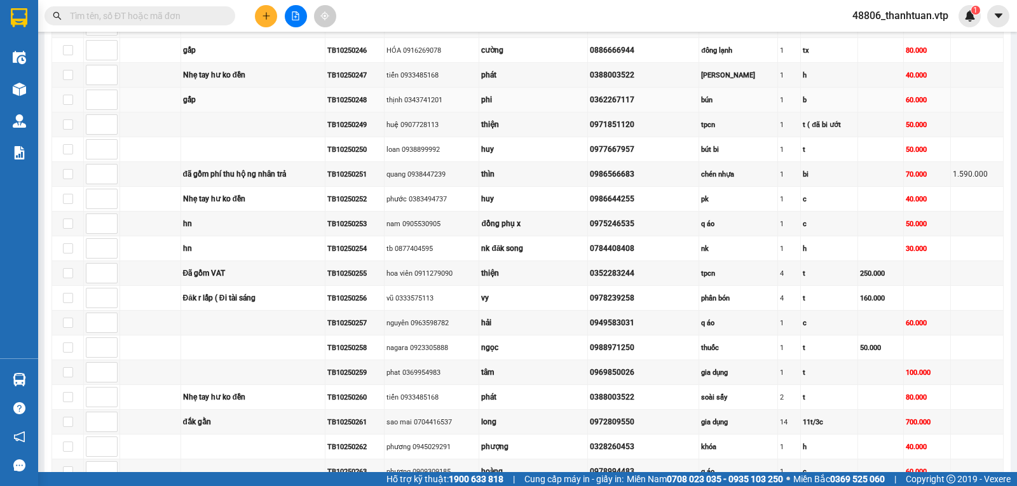
scroll to position [20, 0]
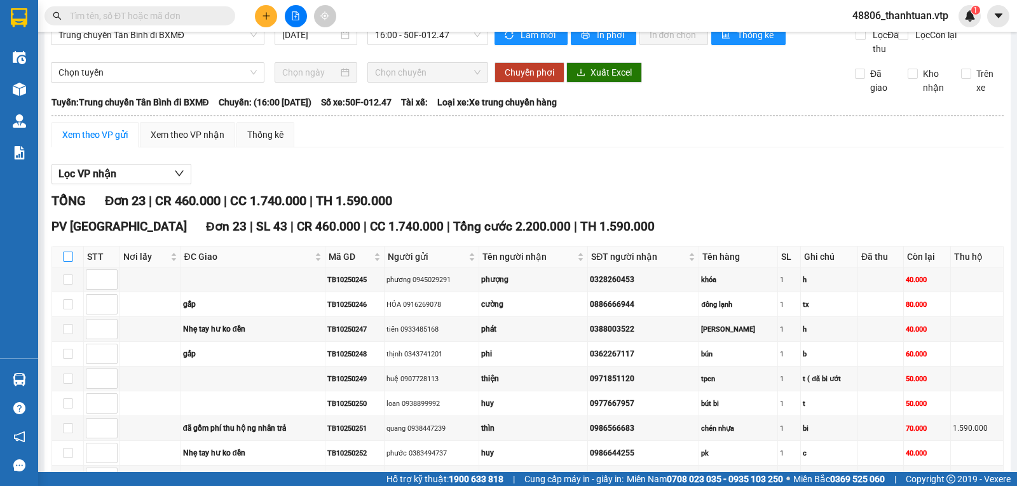
click at [70, 262] on input "checkbox" at bounding box center [68, 257] width 10 height 10
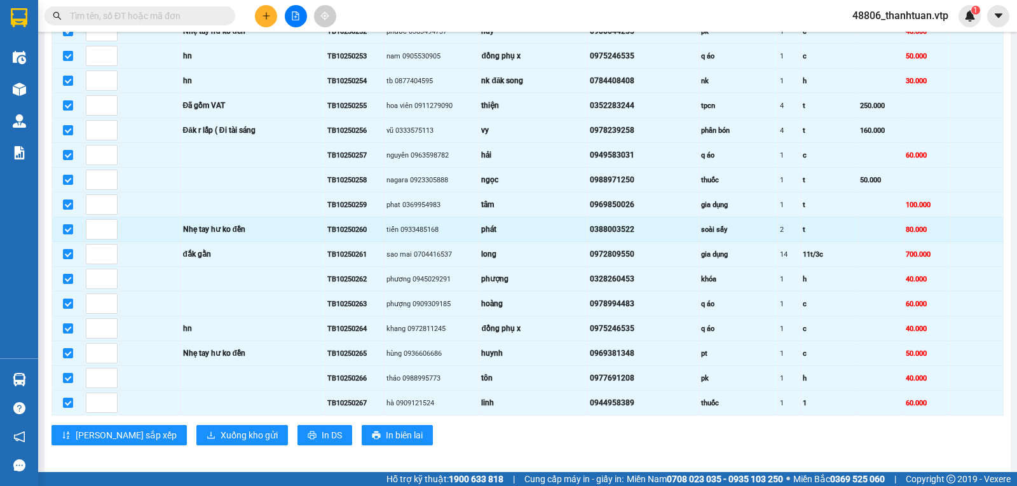
scroll to position [465, 0]
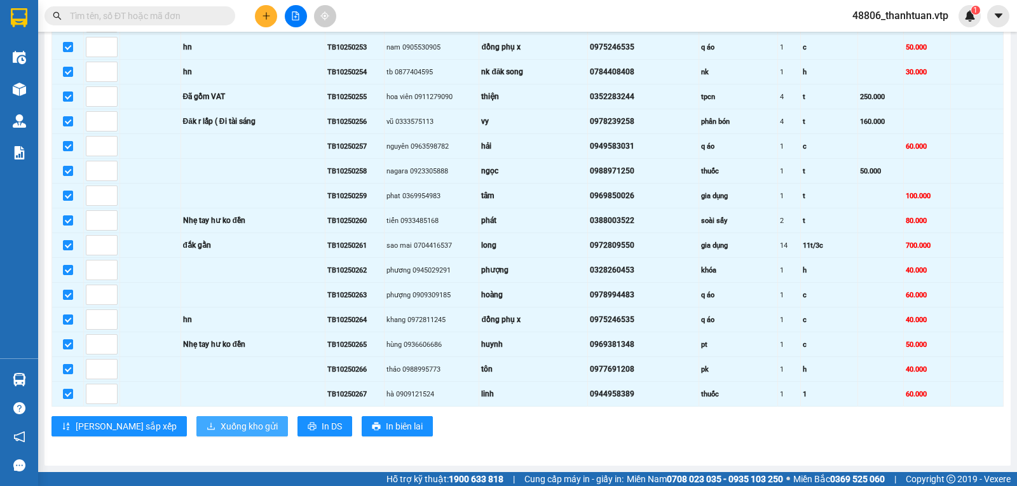
click at [221, 424] on span "Xuống kho gửi" at bounding box center [249, 427] width 57 height 14
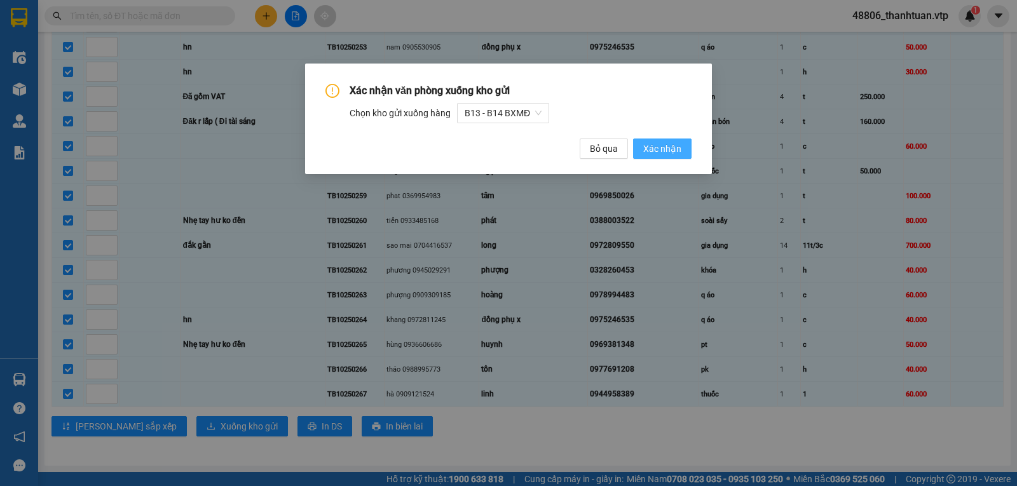
click at [659, 149] on span "Xác nhận" at bounding box center [663, 149] width 38 height 14
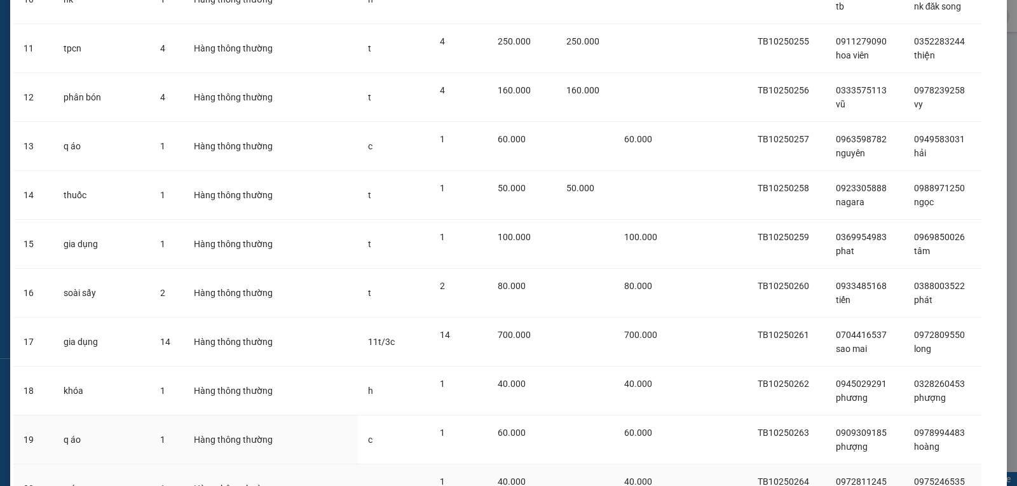
scroll to position [839, 0]
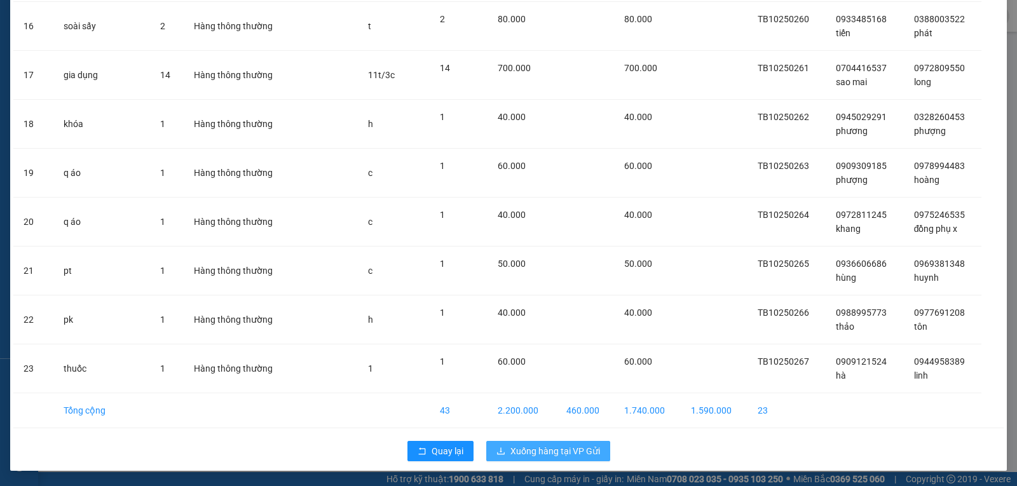
click at [562, 456] on span "Xuống hàng tại VP Gửi" at bounding box center [556, 451] width 90 height 14
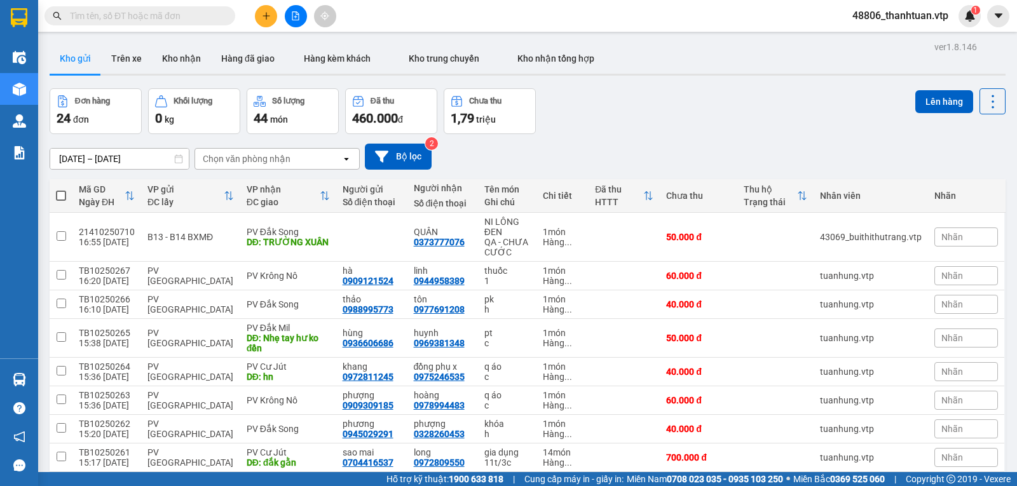
click at [293, 164] on div "Chọn văn phòng nhận" at bounding box center [268, 159] width 146 height 20
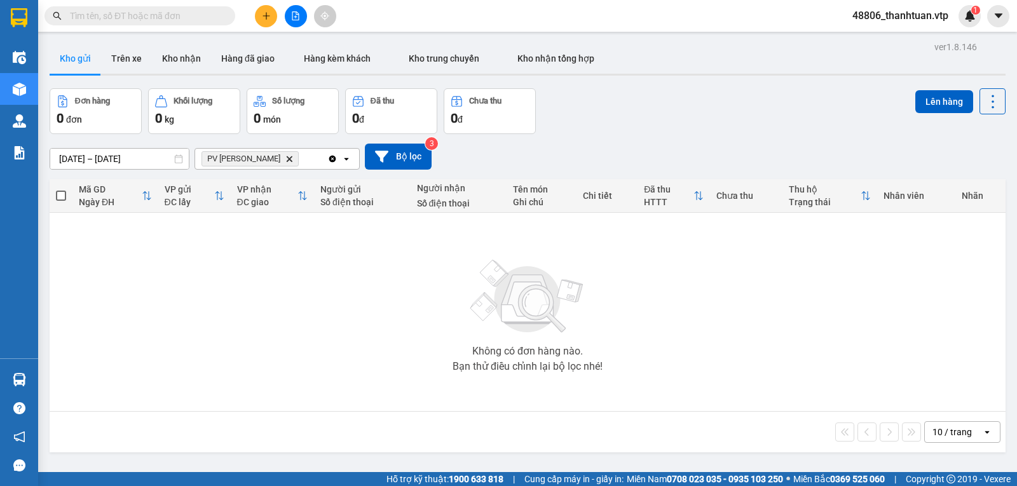
click at [294, 166] on div "PV Đức Xuyên Delete" at bounding box center [261, 159] width 132 height 20
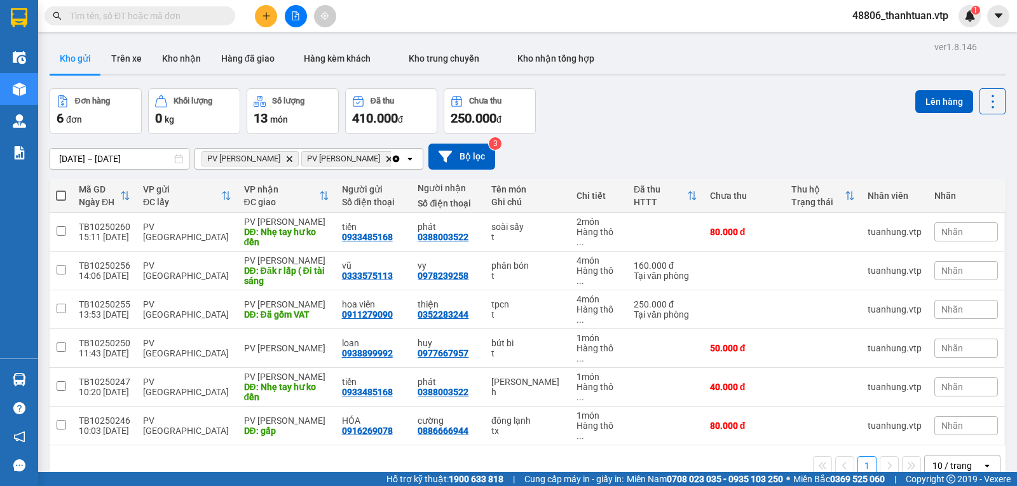
click at [62, 201] on span at bounding box center [61, 196] width 10 height 10
click at [61, 189] on input "checkbox" at bounding box center [61, 189] width 0 height 0
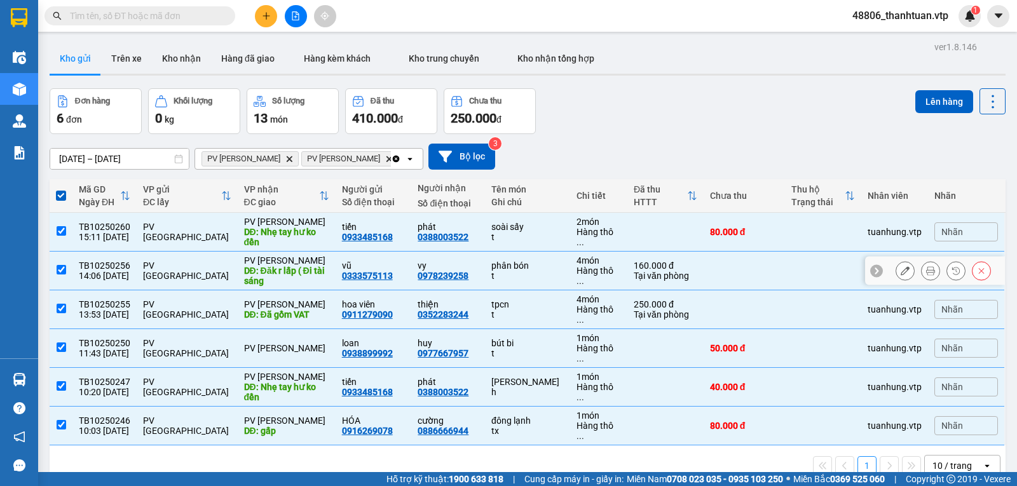
click at [60, 275] on input "checkbox" at bounding box center [62, 270] width 10 height 10
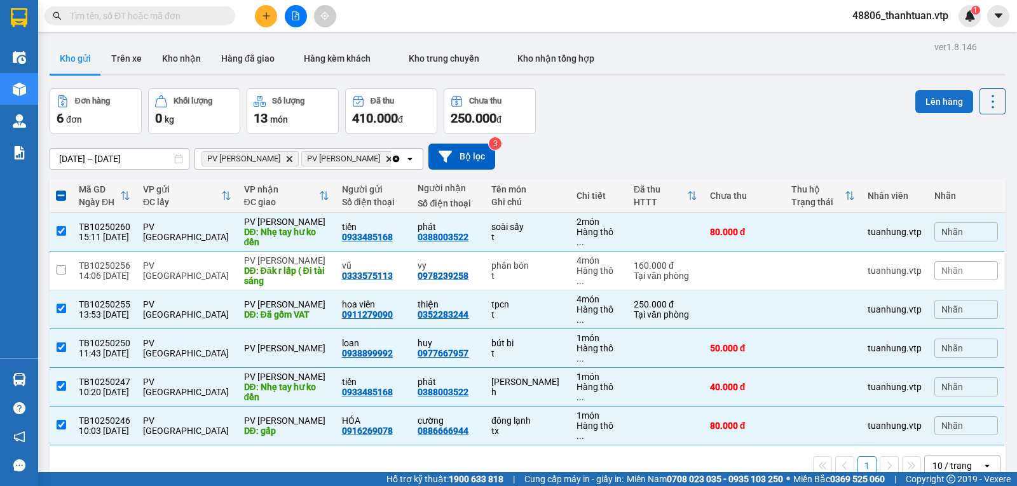
click at [940, 101] on button "Lên hàng" at bounding box center [945, 101] width 58 height 23
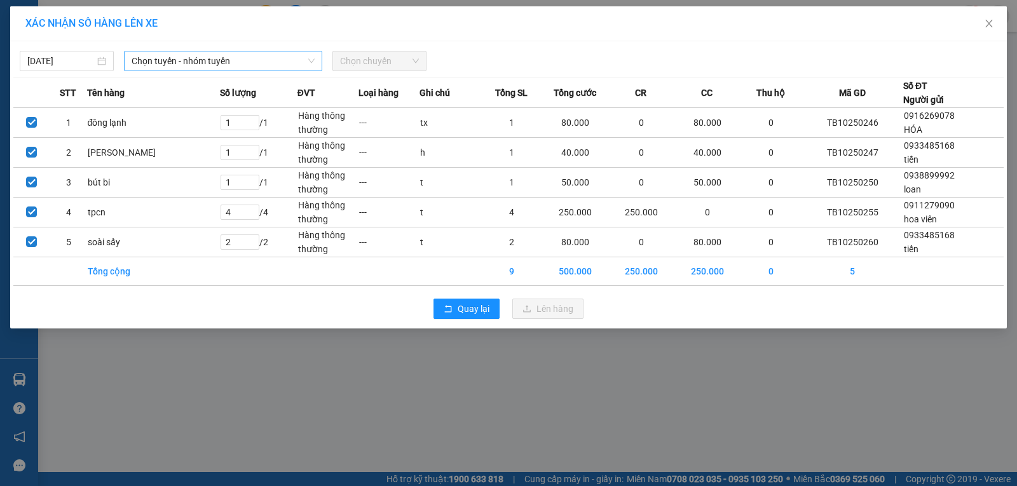
click at [256, 65] on span "Chọn tuyến - nhóm tuyến" at bounding box center [223, 61] width 183 height 19
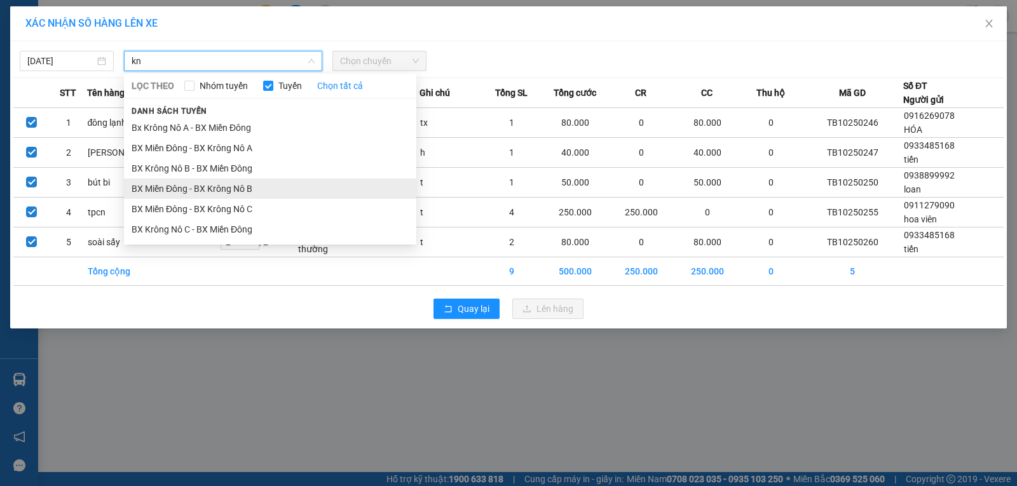
click at [251, 189] on li "BX Miền Đông - BX Krông Nô B" at bounding box center [270, 189] width 293 height 20
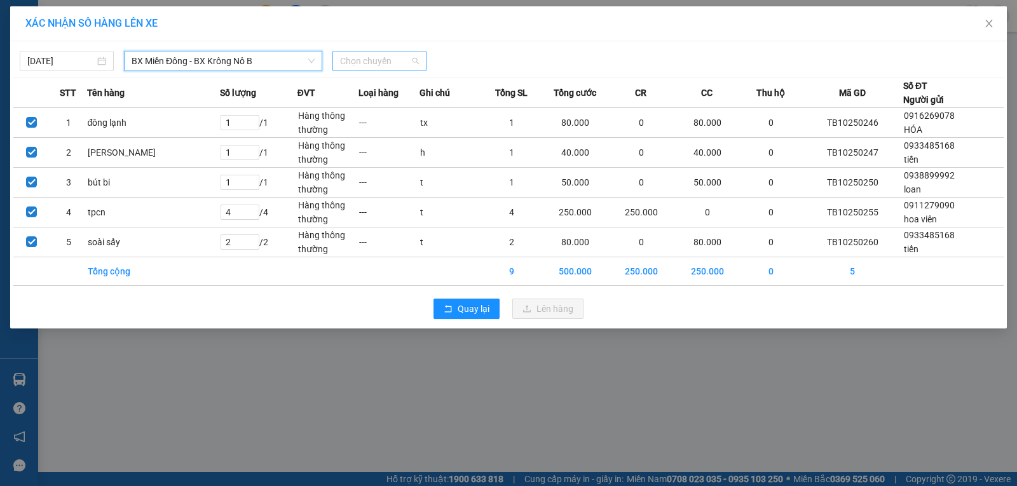
drag, startPoint x: 382, startPoint y: 65, endPoint x: 362, endPoint y: 111, distance: 49.3
click at [382, 67] on span "Chọn chuyến" at bounding box center [379, 61] width 79 height 19
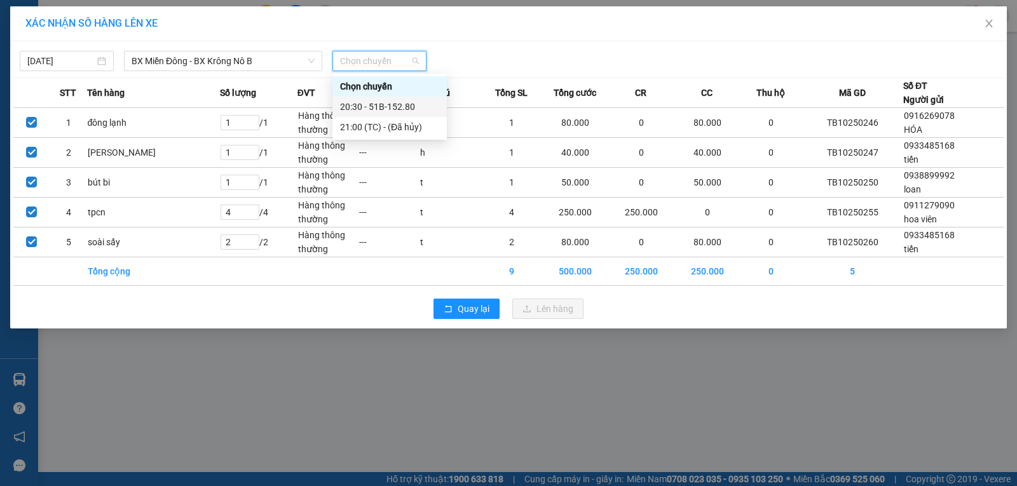
click at [364, 109] on div "20:30 - 51B-152.80" at bounding box center [389, 107] width 99 height 14
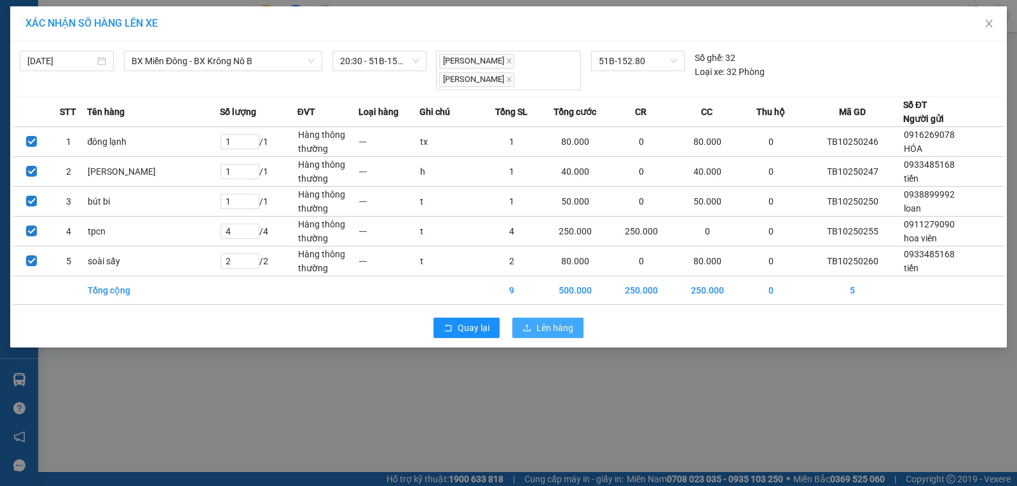
click at [536, 331] on button "Lên hàng" at bounding box center [548, 328] width 71 height 20
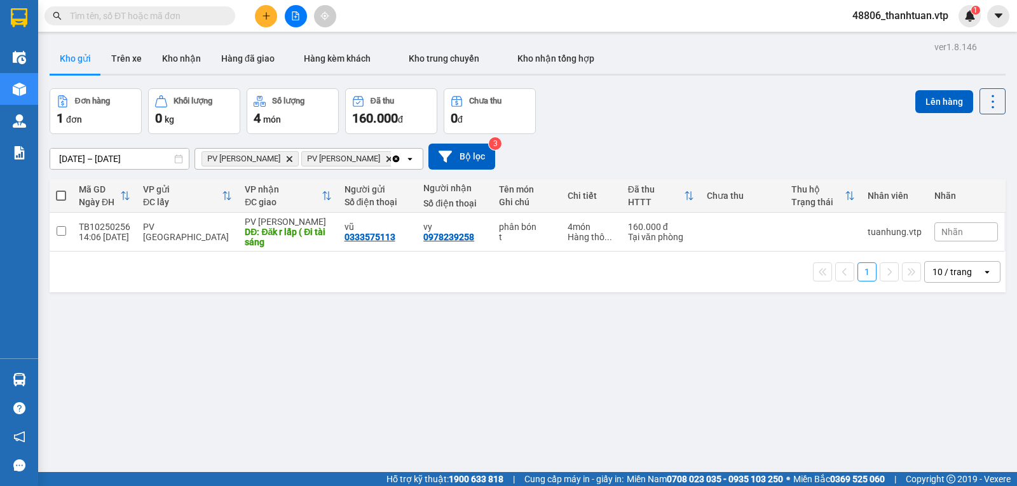
click at [393, 162] on icon "Clear all" at bounding box center [396, 158] width 7 height 7
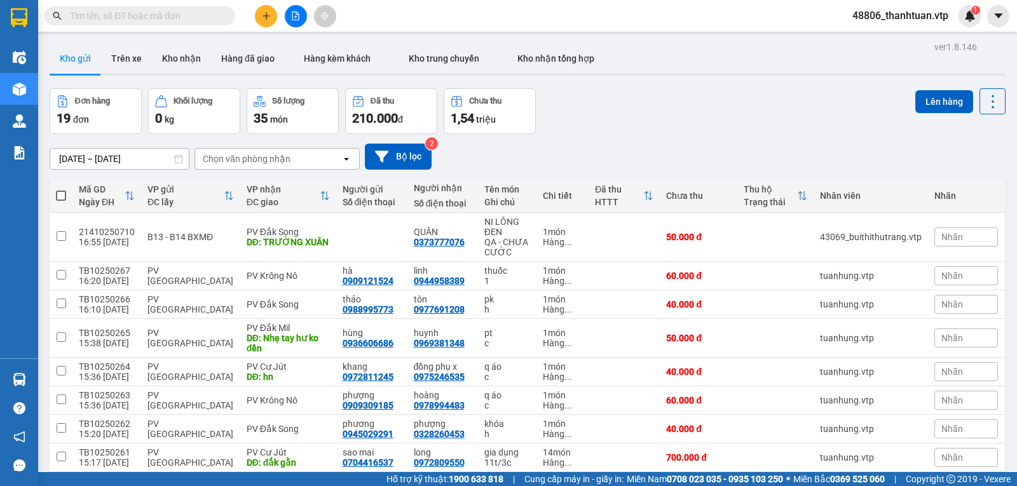
click at [285, 164] on div "Chọn văn phòng nhận" at bounding box center [247, 159] width 88 height 13
click at [238, 189] on span "PV Đắk Mil" at bounding box center [229, 190] width 48 height 13
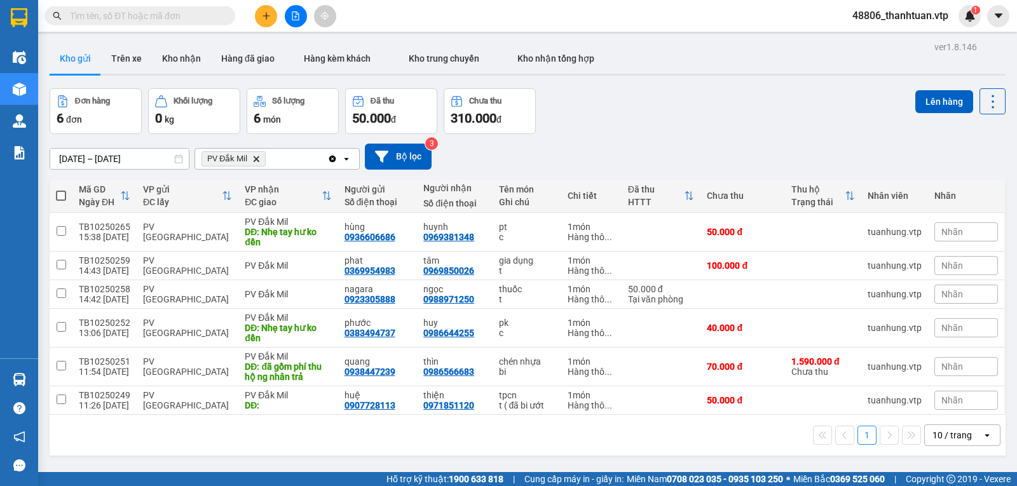
click at [62, 201] on span at bounding box center [61, 196] width 10 height 10
click at [61, 189] on input "checkbox" at bounding box center [61, 189] width 0 height 0
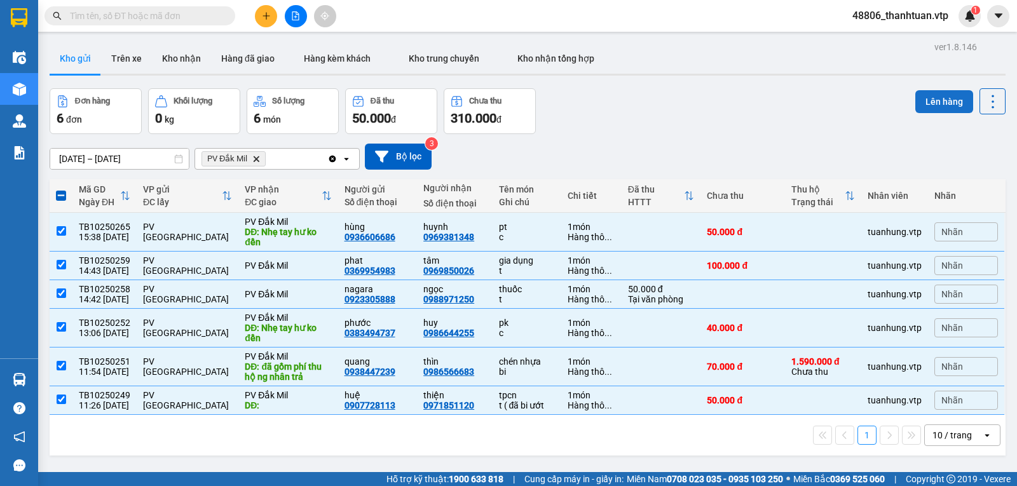
click at [937, 100] on button "Lên hàng" at bounding box center [945, 101] width 58 height 23
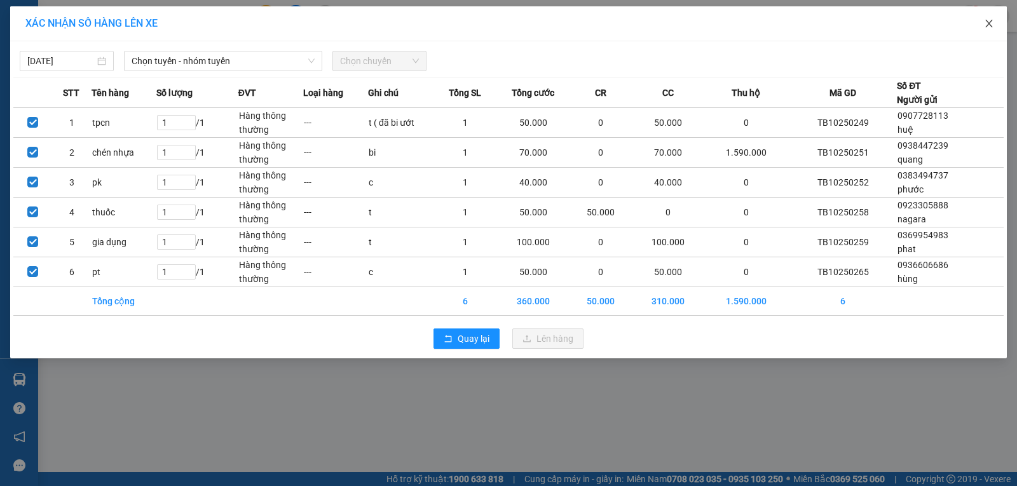
click at [991, 22] on icon "close" at bounding box center [989, 24] width 7 height 8
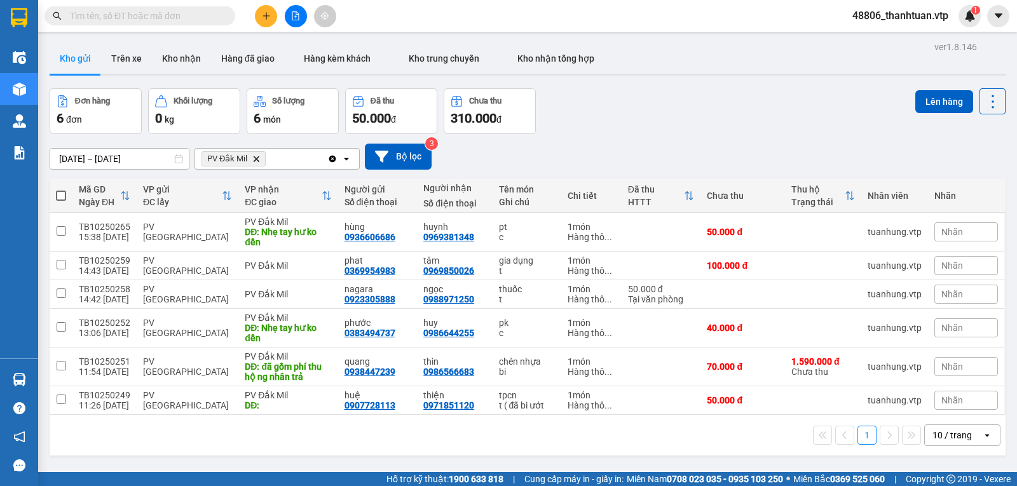
drag, startPoint x: 61, startPoint y: 202, endPoint x: 120, endPoint y: 203, distance: 58.5
click at [61, 201] on span at bounding box center [61, 196] width 10 height 10
click at [61, 189] on input "checkbox" at bounding box center [61, 189] width 0 height 0
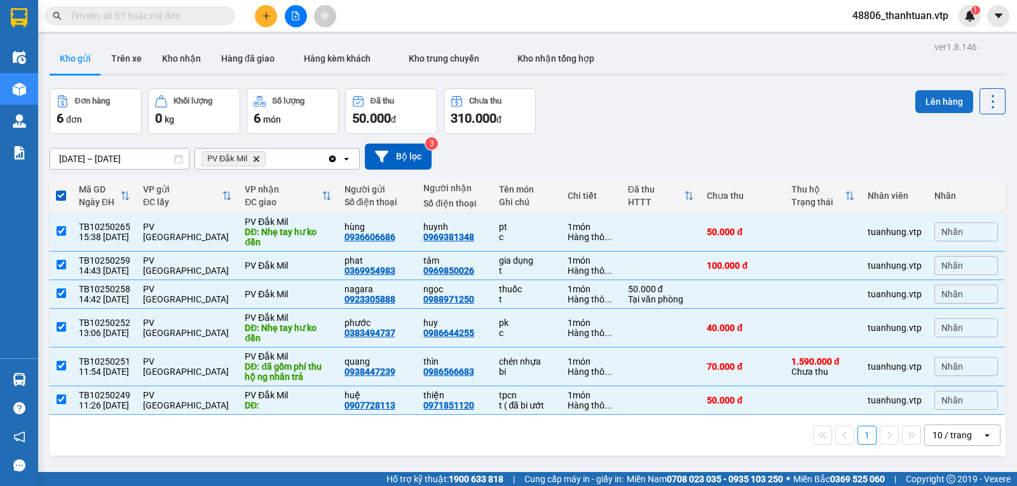
click at [929, 98] on button "Lên hàng" at bounding box center [945, 101] width 58 height 23
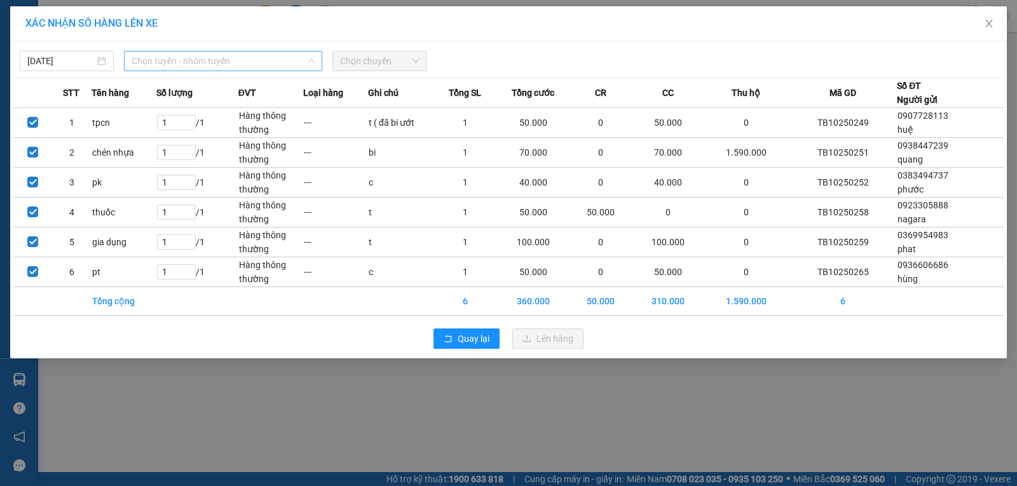
click at [237, 59] on span "Chọn tuyến - nhóm tuyến" at bounding box center [223, 61] width 183 height 19
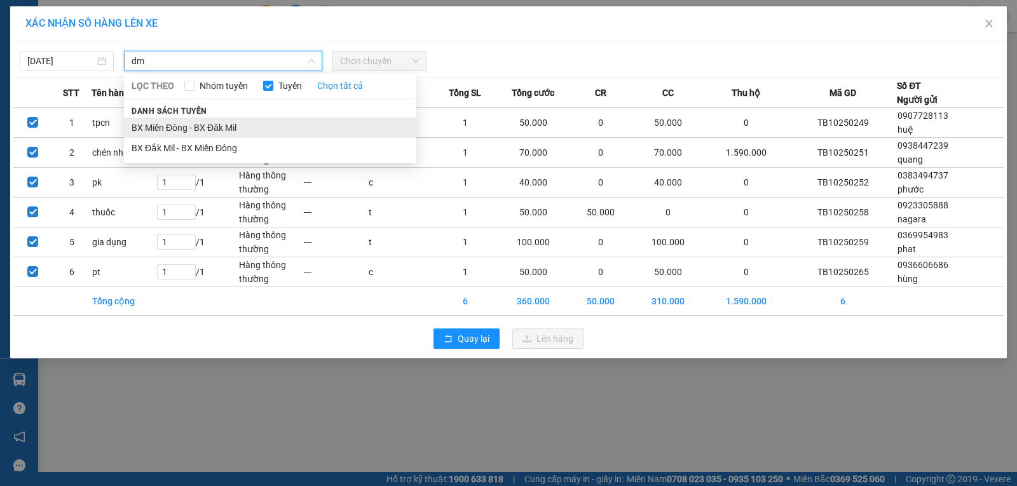
click at [210, 126] on li "BX Miền Đông - BX Đăk Mil" at bounding box center [270, 128] width 293 height 20
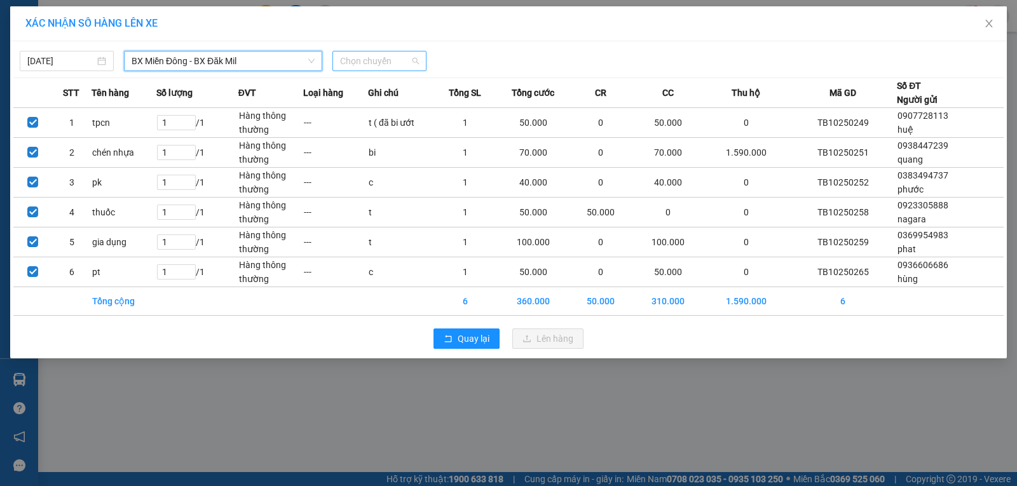
drag, startPoint x: 373, startPoint y: 66, endPoint x: 406, endPoint y: 67, distance: 33.1
click at [372, 65] on span "Chọn chuyến" at bounding box center [379, 61] width 79 height 19
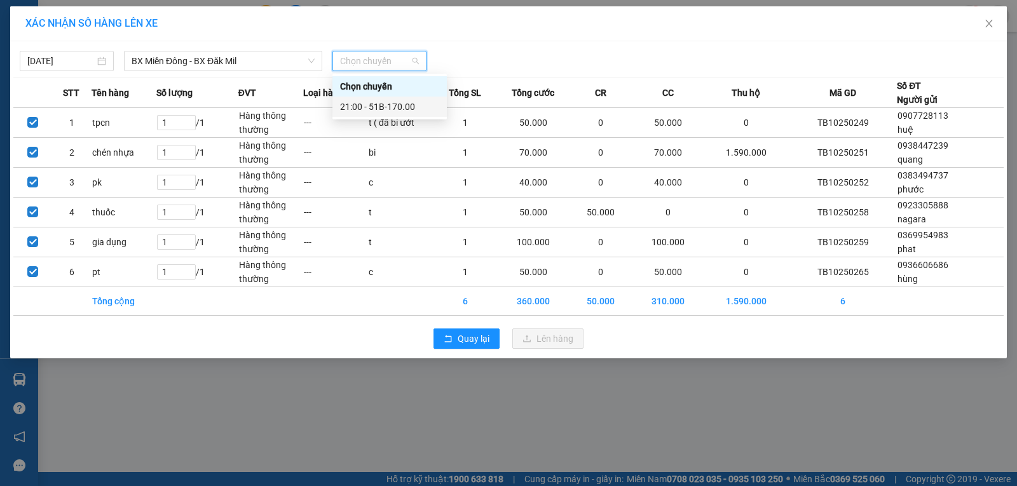
click at [403, 104] on div "21:00 - 51B-170.00" at bounding box center [389, 107] width 99 height 14
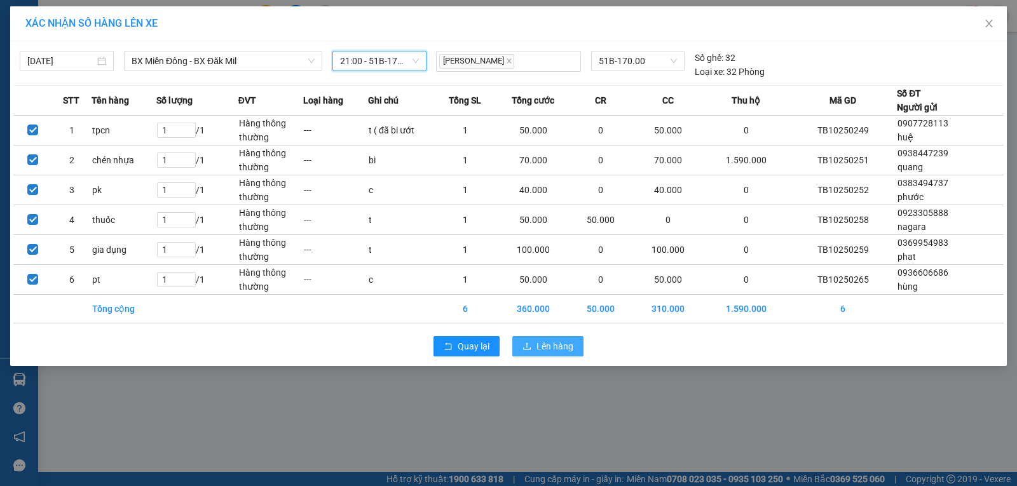
click at [551, 345] on span "Lên hàng" at bounding box center [555, 347] width 37 height 14
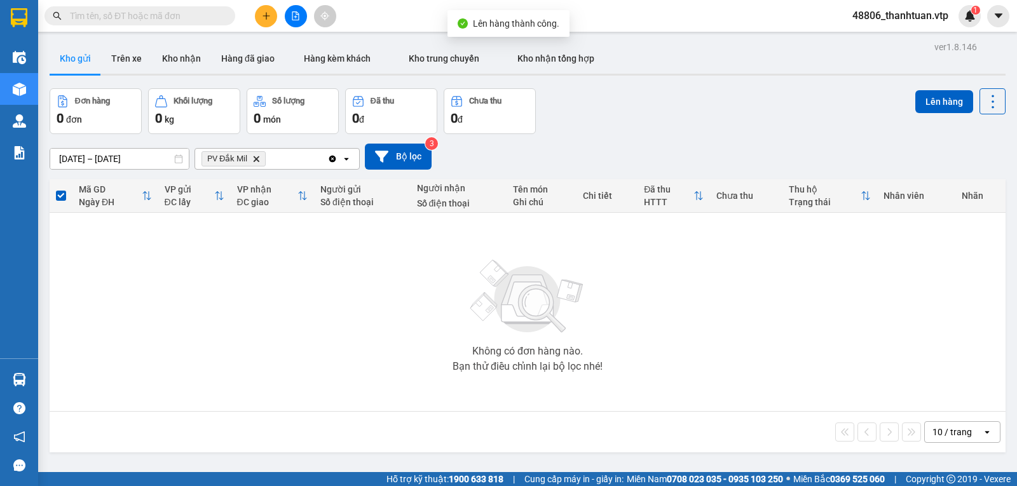
click at [258, 162] on icon "PV Đắk Mil, close by backspace" at bounding box center [257, 159] width 6 height 6
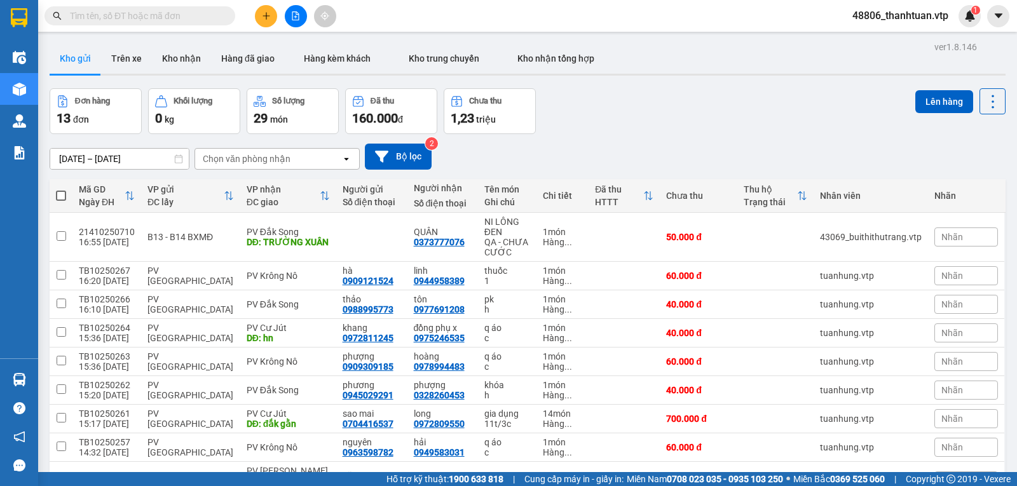
click at [291, 164] on div "Chọn văn phòng nhận" at bounding box center [268, 159] width 146 height 20
click at [288, 193] on div "PV Krông Nô" at bounding box center [277, 190] width 165 height 23
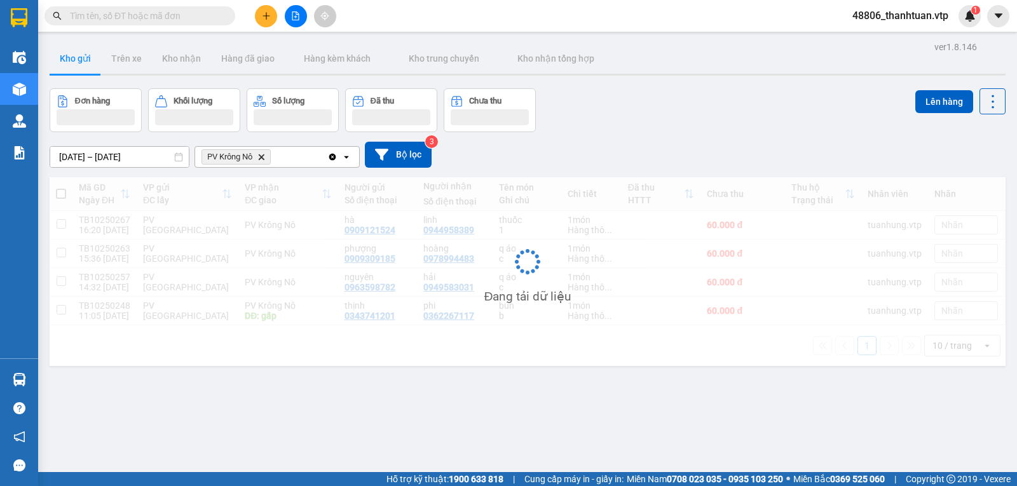
click at [302, 160] on div "PV Krông Nô Delete" at bounding box center [261, 157] width 132 height 20
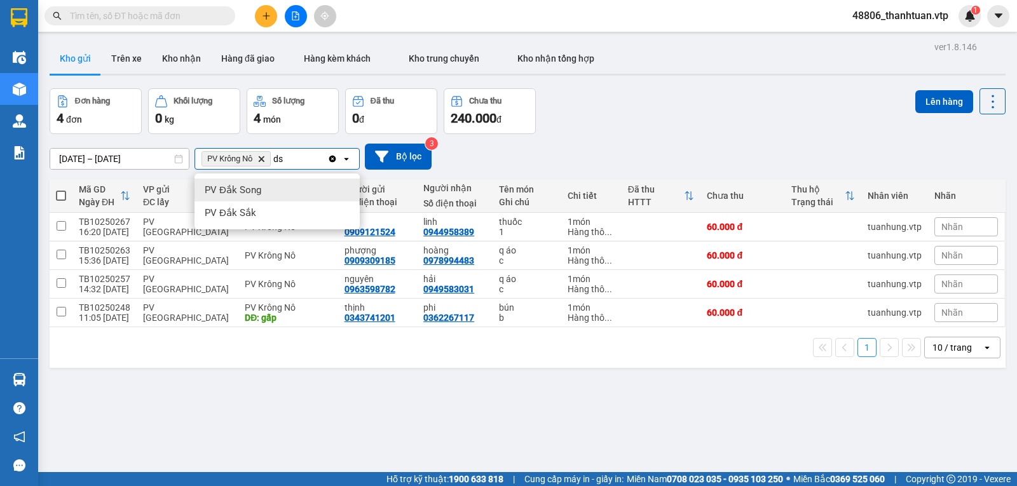
click at [279, 185] on div "PV Đắk Song" at bounding box center [277, 190] width 165 height 23
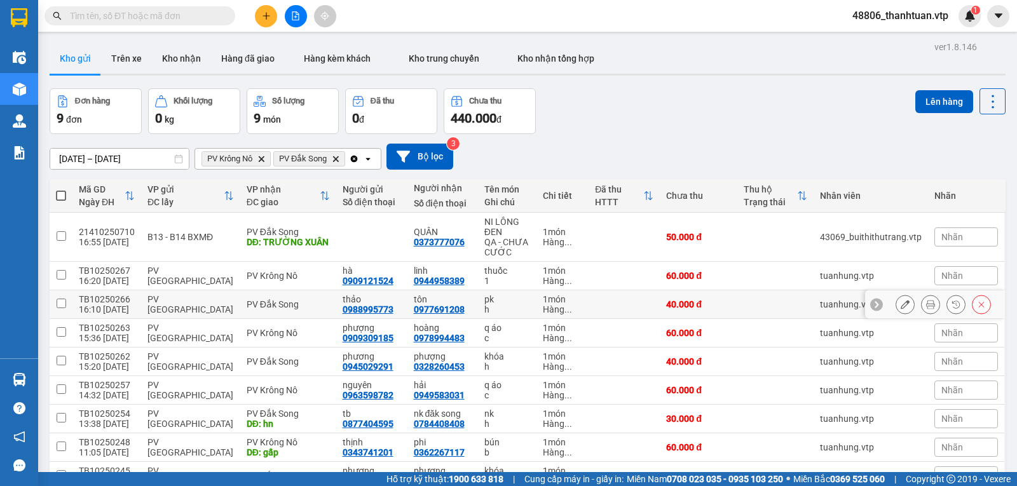
scroll to position [64, 0]
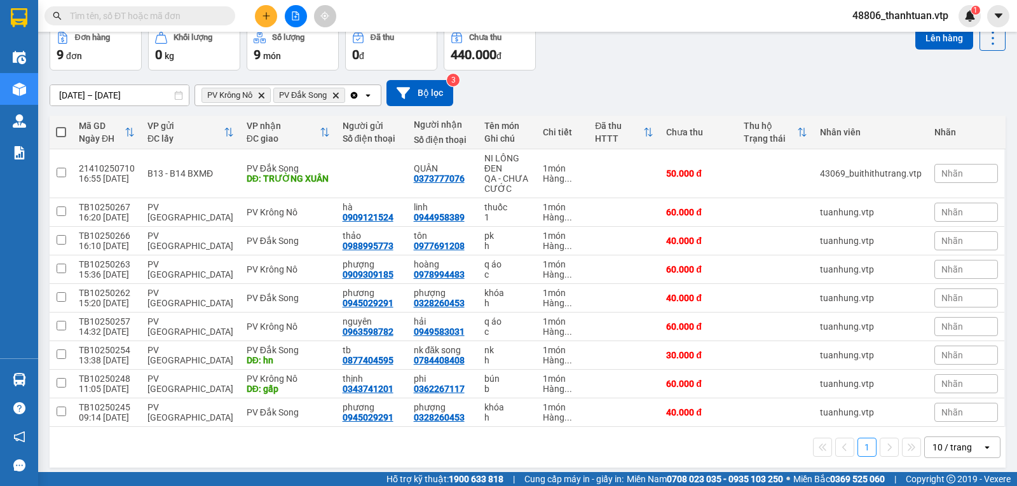
click at [62, 134] on span at bounding box center [61, 132] width 10 height 10
click at [61, 126] on input "checkbox" at bounding box center [61, 126] width 0 height 0
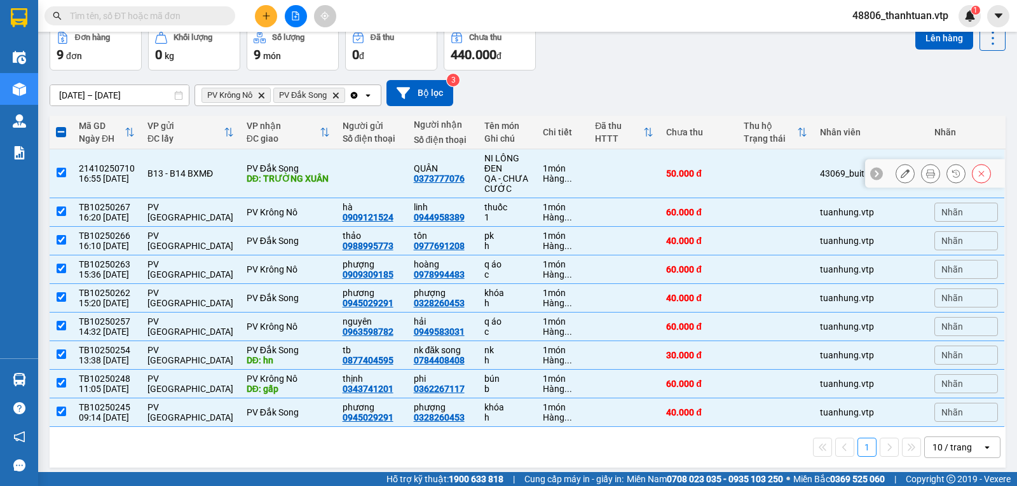
click at [62, 175] on input "checkbox" at bounding box center [62, 173] width 10 height 10
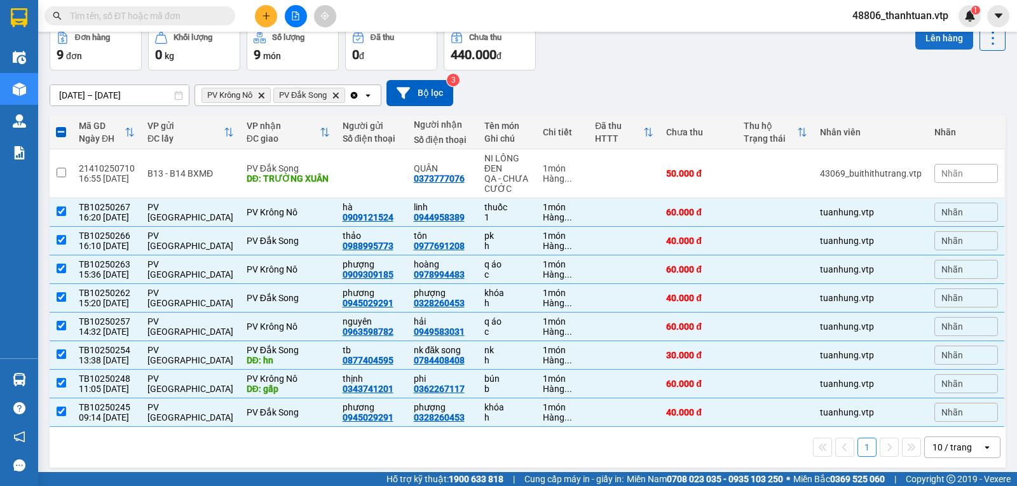
click at [928, 36] on button "Lên hàng" at bounding box center [945, 38] width 58 height 23
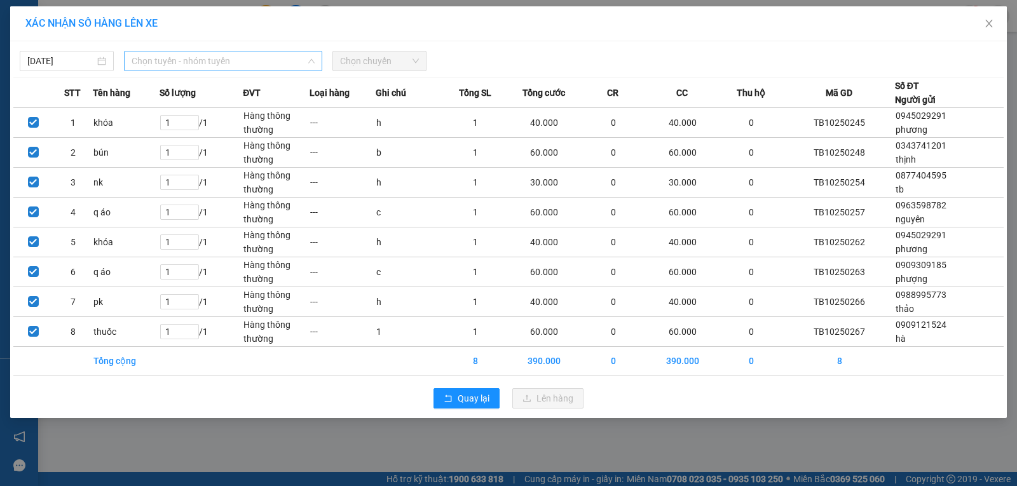
click at [266, 52] on span "Chọn tuyến - nhóm tuyến" at bounding box center [223, 61] width 183 height 19
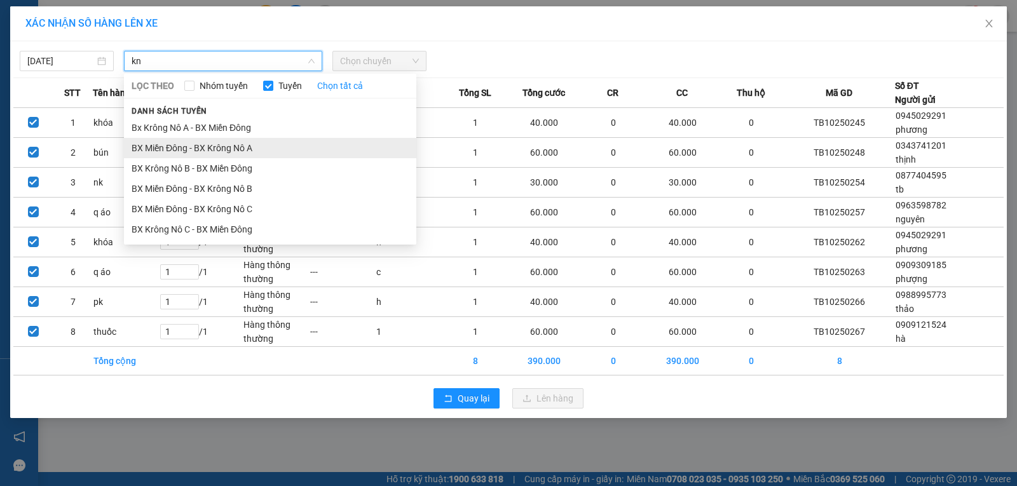
click at [255, 142] on li "BX Miền Đông - BX Krông Nô A" at bounding box center [270, 148] width 293 height 20
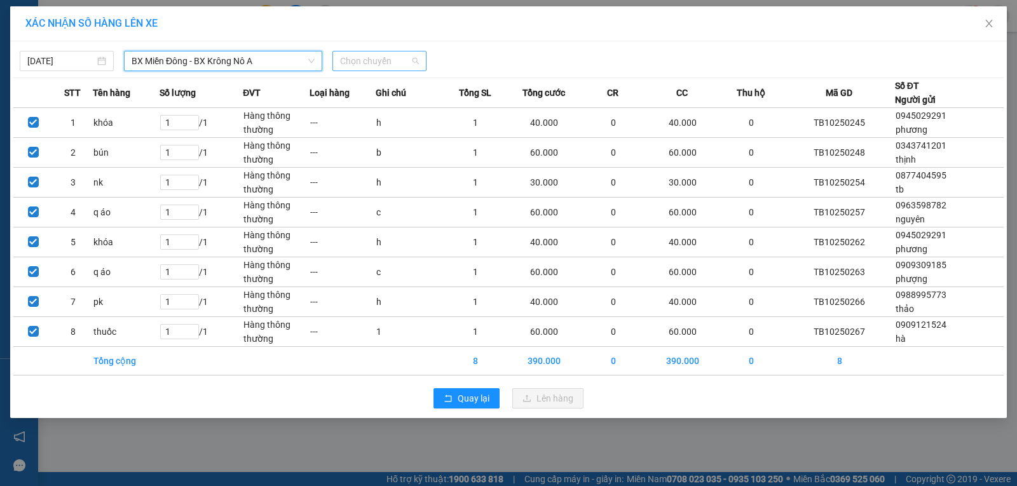
click at [348, 64] on span "Chọn chuyến" at bounding box center [379, 61] width 79 height 19
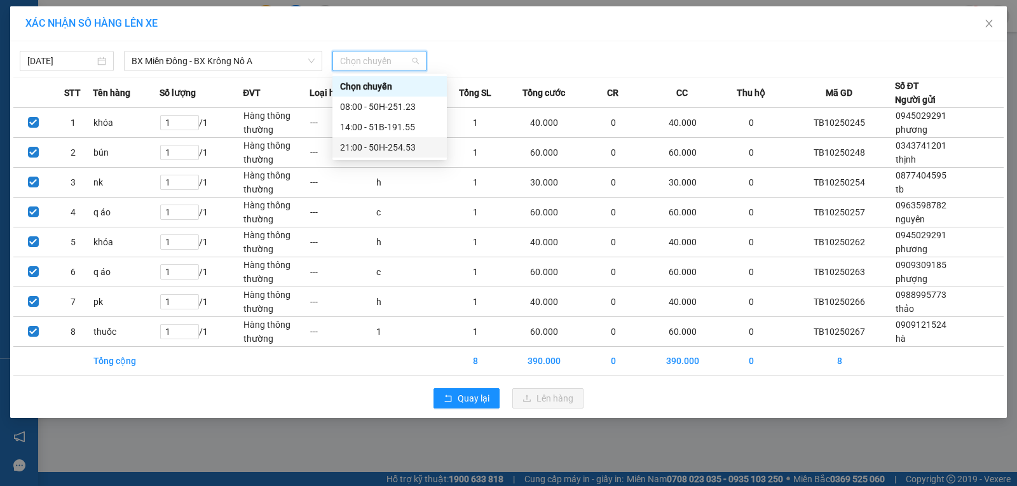
click at [354, 147] on div "21:00 - 50H-254.53" at bounding box center [389, 148] width 99 height 14
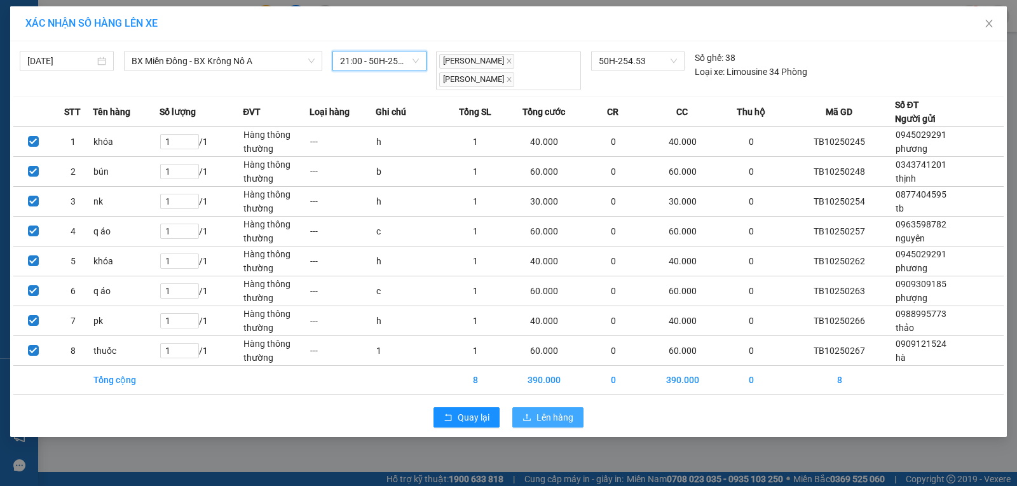
click at [537, 411] on span "Lên hàng" at bounding box center [555, 418] width 37 height 14
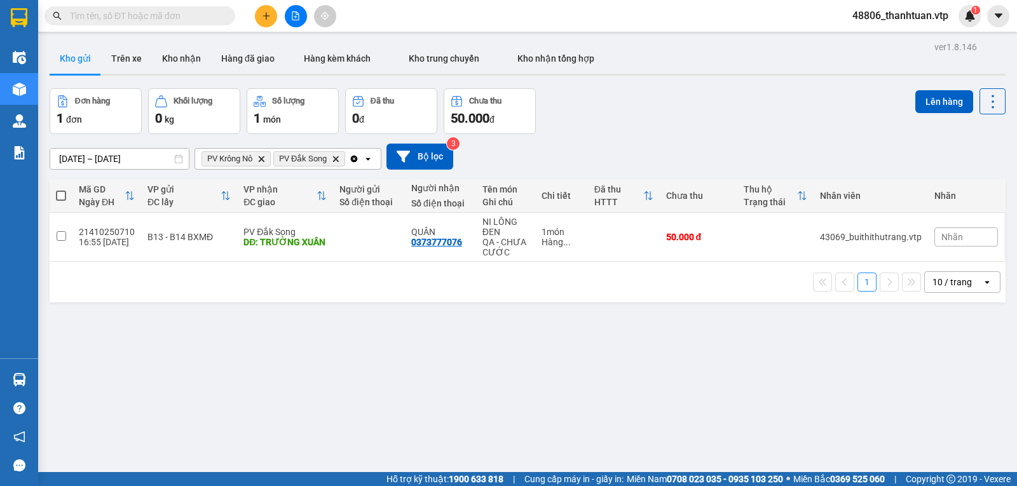
click at [355, 162] on icon "Clear all" at bounding box center [354, 158] width 7 height 7
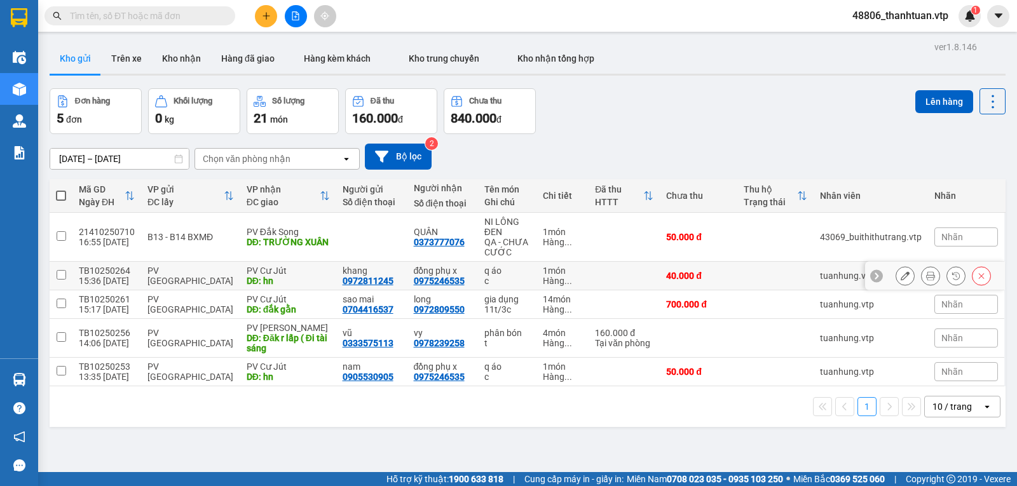
click at [62, 280] on input "checkbox" at bounding box center [62, 275] width 10 height 10
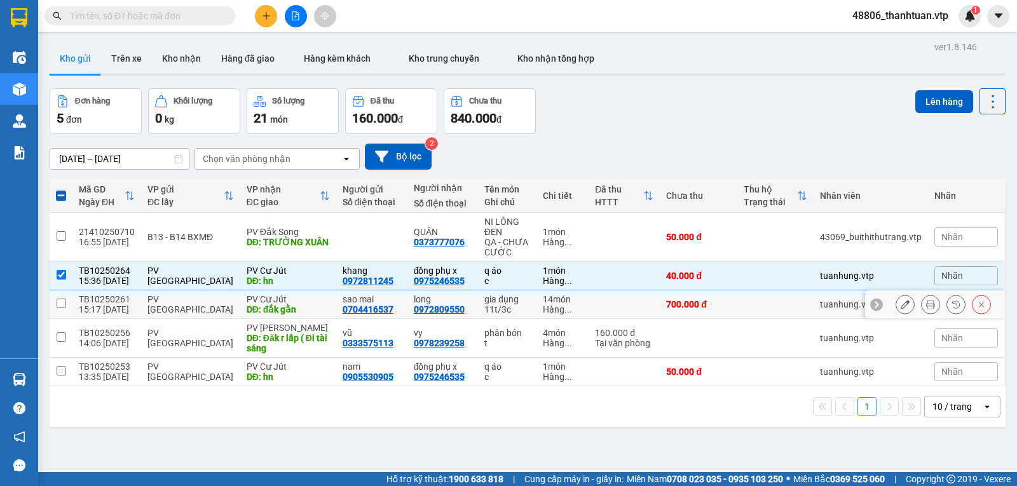
click at [59, 308] on input "checkbox" at bounding box center [62, 304] width 10 height 10
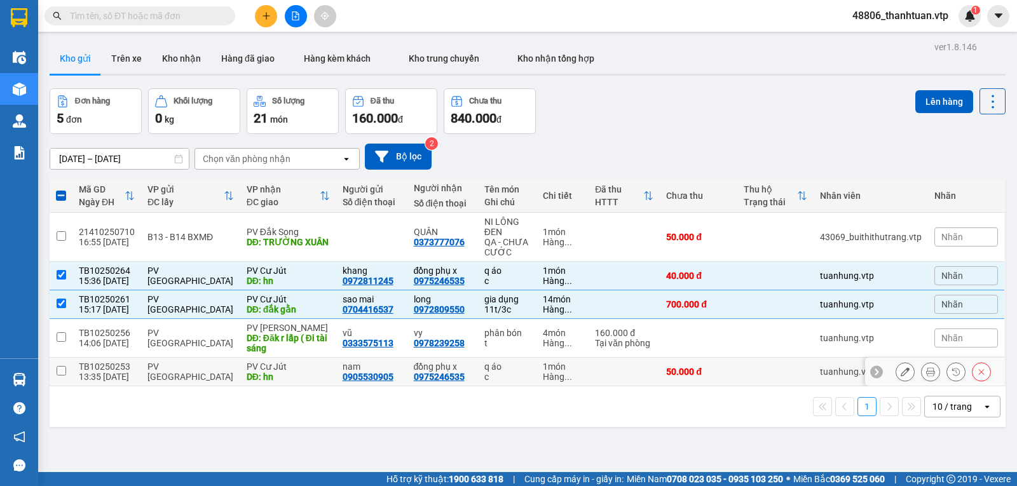
click at [63, 376] on input "checkbox" at bounding box center [62, 371] width 10 height 10
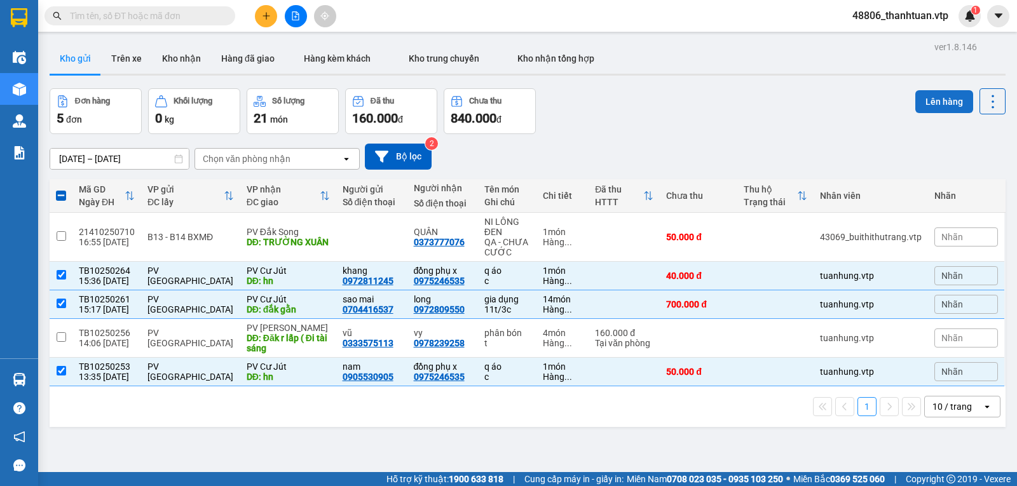
click at [942, 104] on button "Lên hàng" at bounding box center [945, 101] width 58 height 23
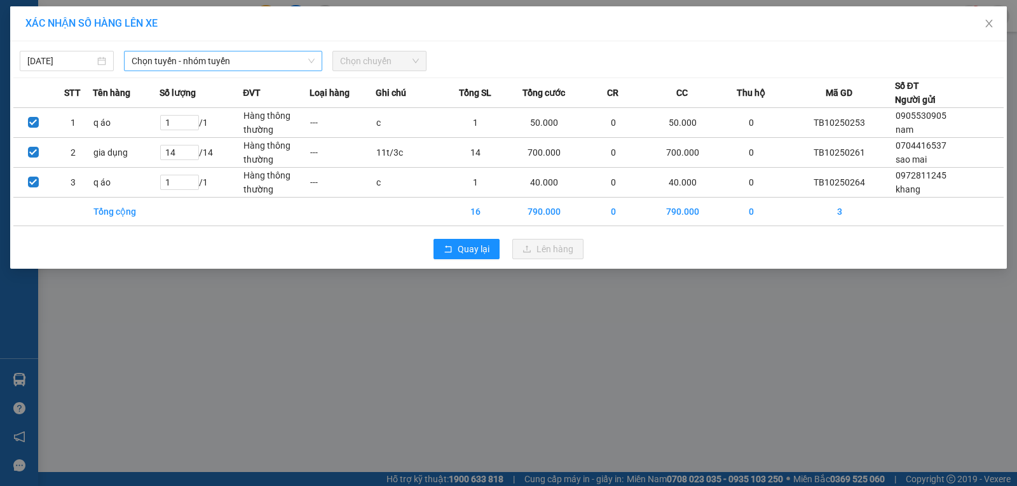
click at [287, 64] on span "Chọn tuyến - nhóm tuyến" at bounding box center [223, 61] width 183 height 19
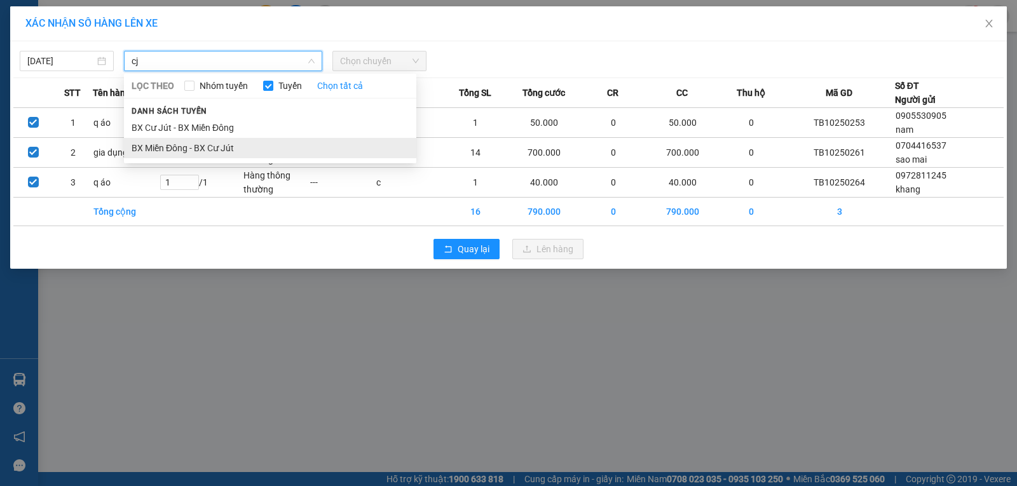
click at [206, 152] on li "BX Miền Đông - BX Cư Jút" at bounding box center [270, 148] width 293 height 20
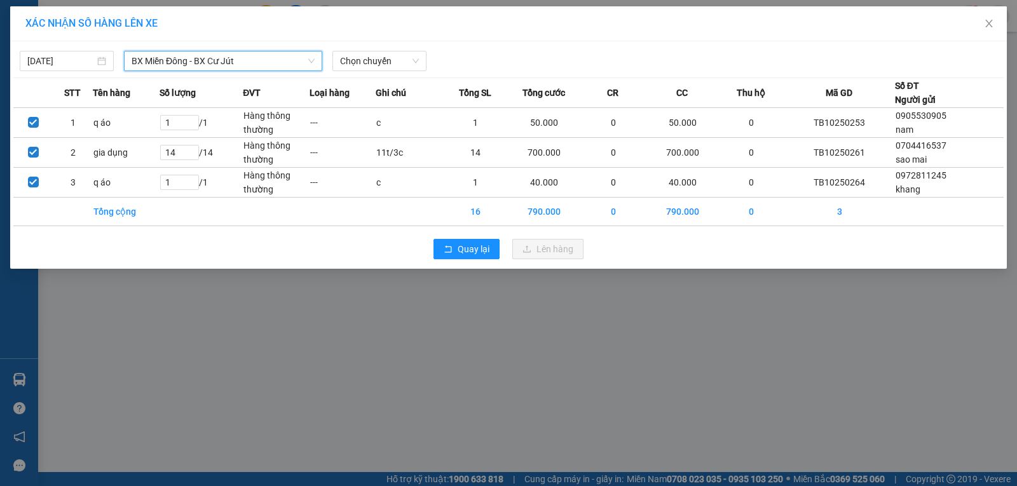
drag, startPoint x: 352, startPoint y: 60, endPoint x: 352, endPoint y: 73, distance: 12.7
click at [352, 62] on span "Chọn chuyến" at bounding box center [379, 61] width 79 height 19
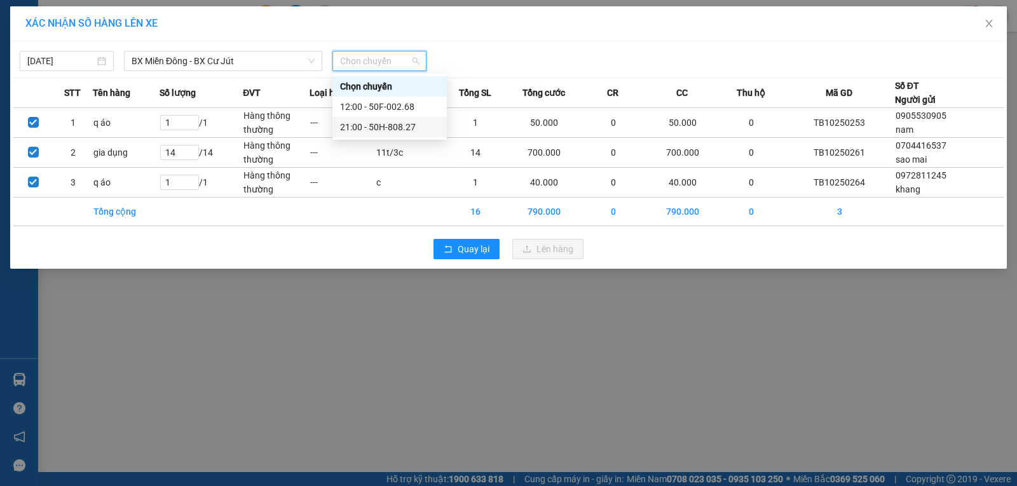
click at [369, 127] on div "21:00 - 50H-808.27" at bounding box center [389, 127] width 99 height 14
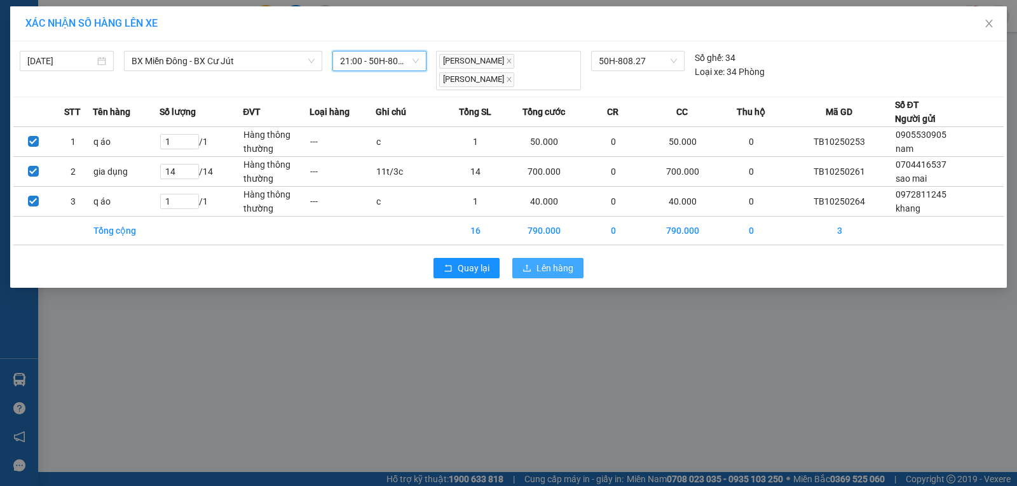
click at [547, 268] on span "Lên hàng" at bounding box center [555, 268] width 37 height 14
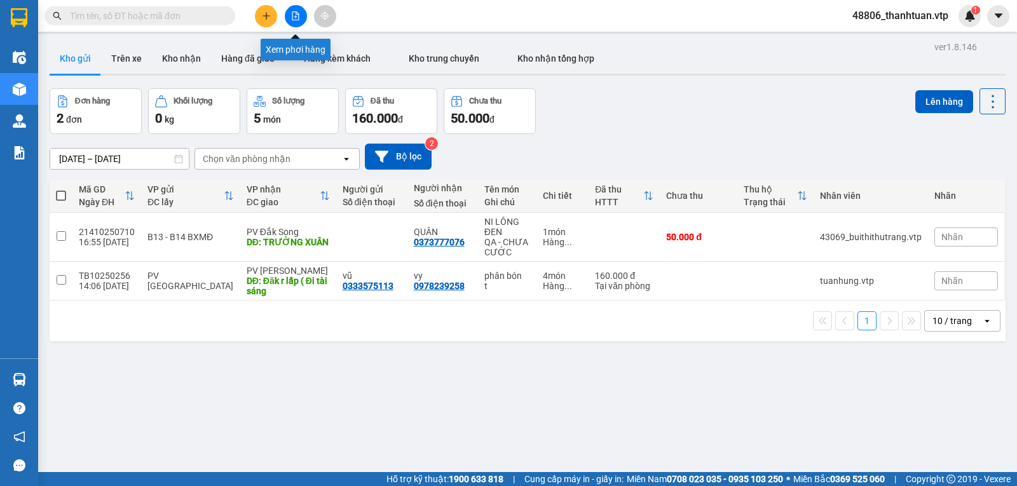
click at [301, 22] on button at bounding box center [296, 16] width 22 height 22
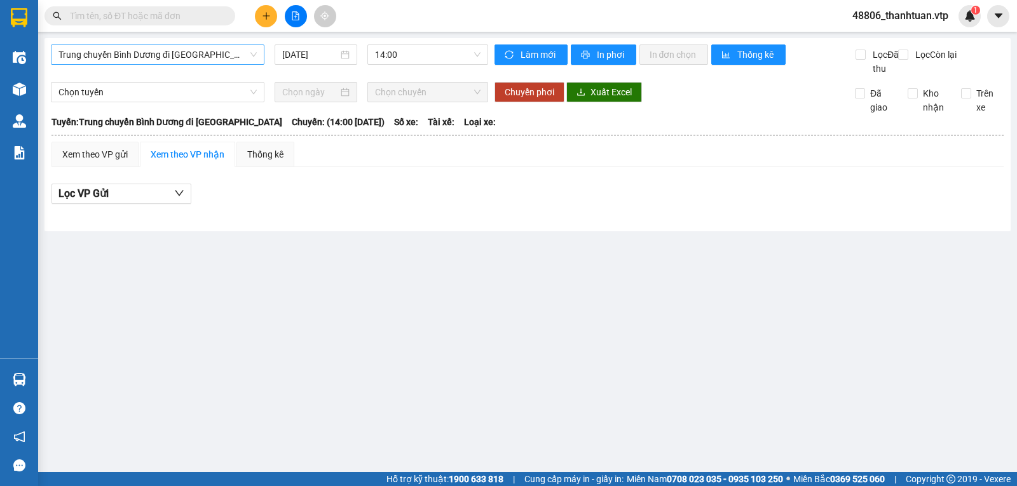
click at [195, 60] on span "Trung chuyển Bình Dương đi [GEOGRAPHIC_DATA]" at bounding box center [158, 54] width 198 height 19
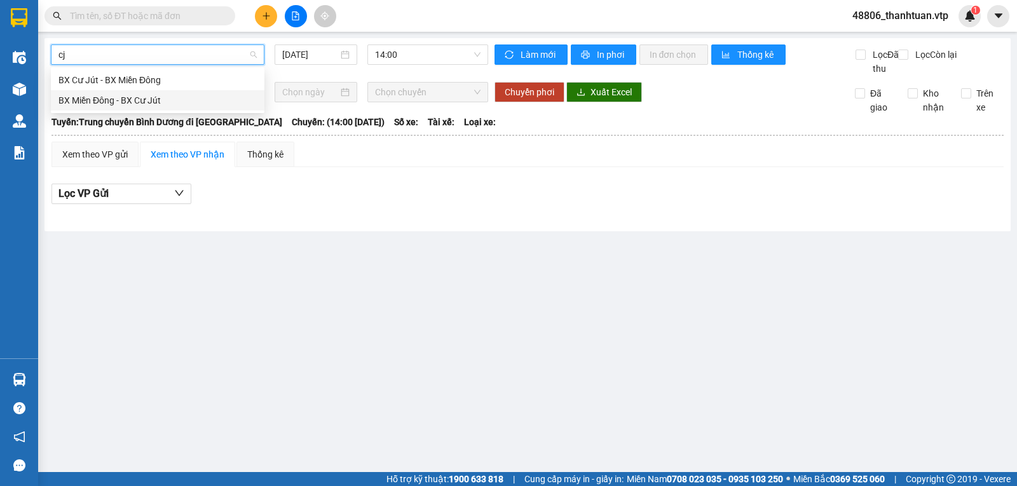
drag, startPoint x: 148, startPoint y: 102, endPoint x: 368, endPoint y: 74, distance: 221.9
click at [149, 102] on div "BX Miền Đông - BX Cư Jút" at bounding box center [158, 100] width 198 height 14
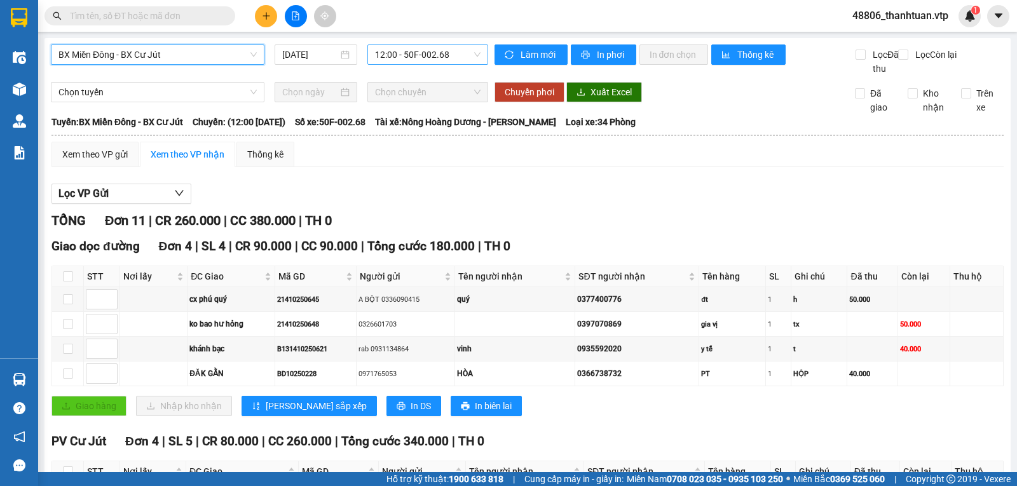
click at [390, 55] on span "12:00 - 50F-002.68" at bounding box center [427, 54] width 105 height 19
click at [400, 121] on div "21:00 - 50H-808.27" at bounding box center [421, 121] width 99 height 14
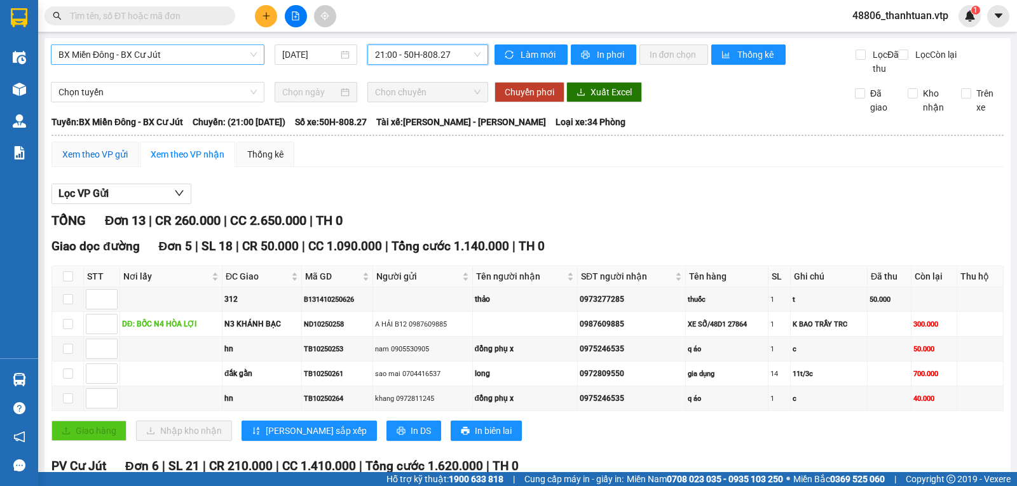
click at [88, 162] on div "Xem theo VP gửi" at bounding box center [94, 155] width 65 height 14
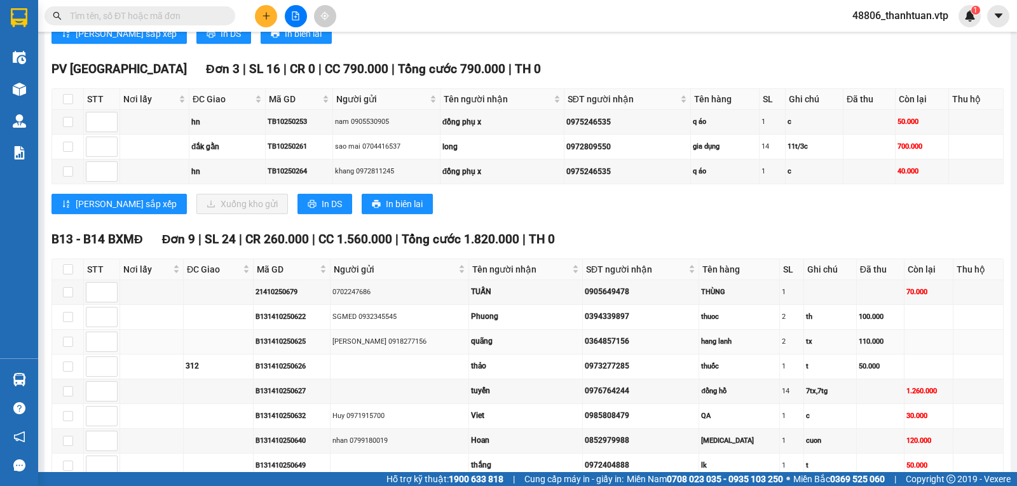
scroll to position [445, 0]
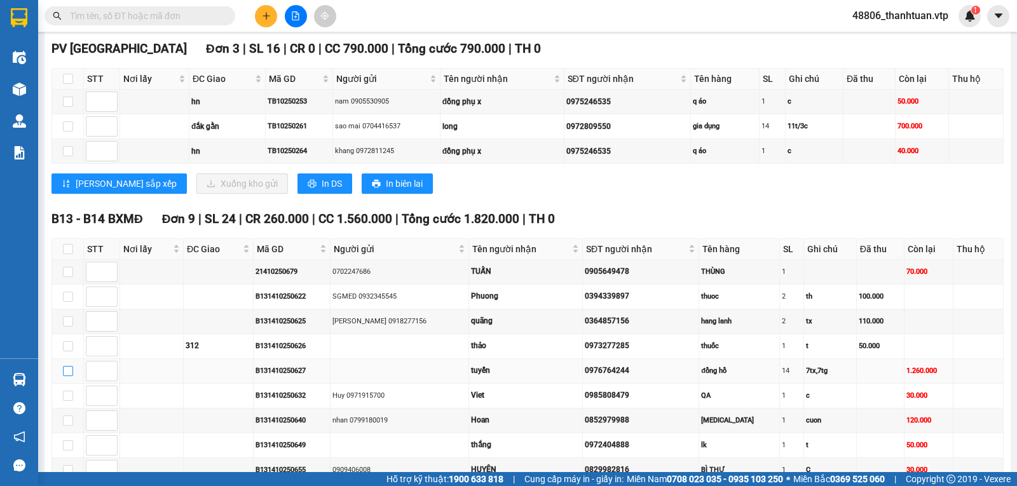
click at [70, 376] on input "checkbox" at bounding box center [68, 371] width 10 height 10
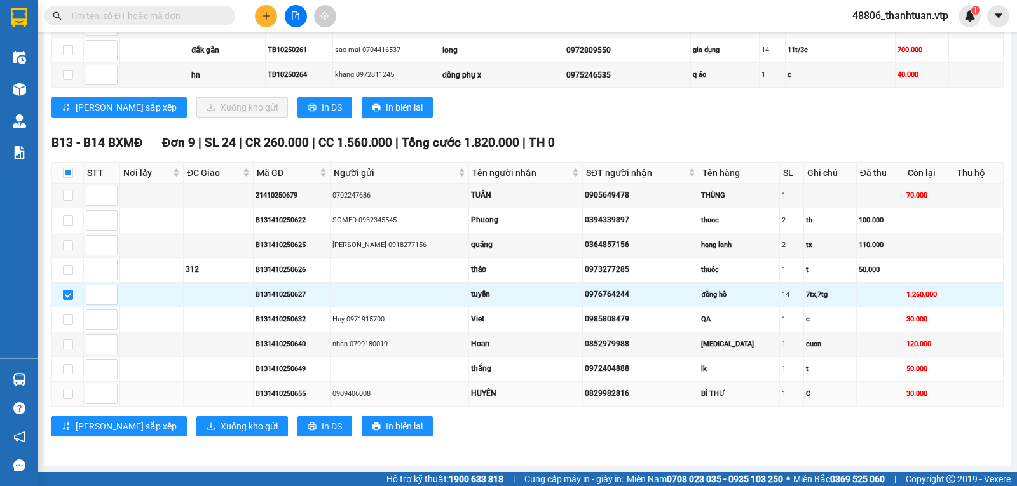
scroll to position [535, 0]
click at [221, 423] on span "Xuống kho gửi" at bounding box center [249, 427] width 57 height 14
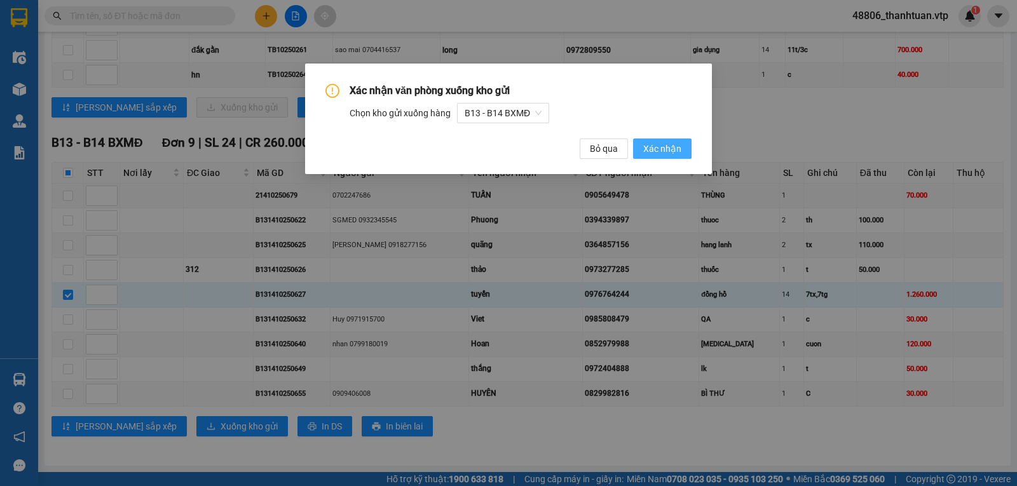
click at [652, 148] on span "Xác nhận" at bounding box center [663, 149] width 38 height 14
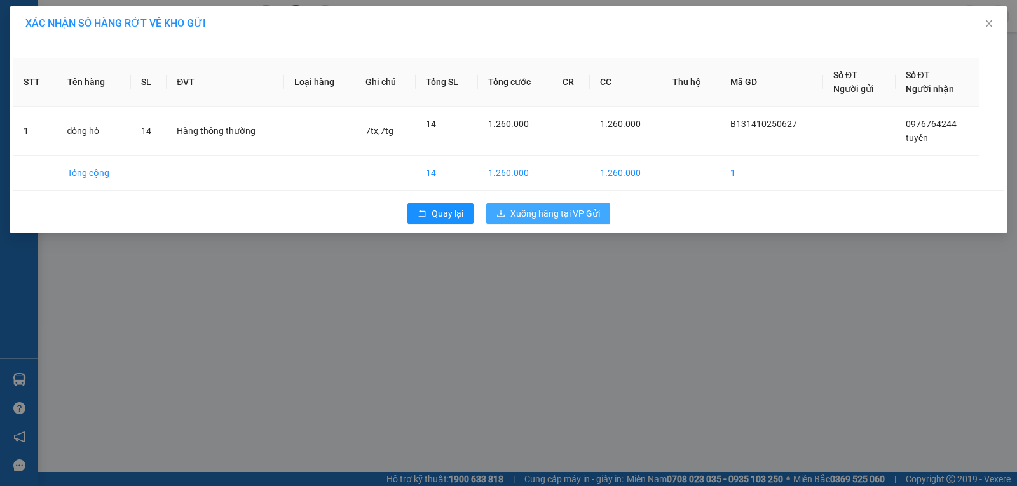
click at [561, 212] on span "Xuống hàng tại VP Gửi" at bounding box center [556, 214] width 90 height 14
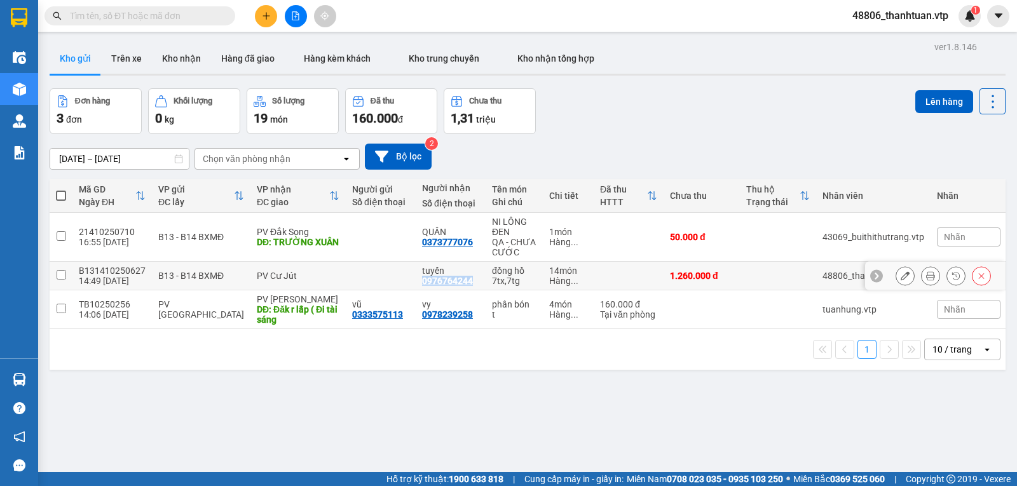
drag, startPoint x: 466, startPoint y: 298, endPoint x: 417, endPoint y: 300, distance: 49.0
click at [422, 286] on div "tuyến 0976764244" at bounding box center [450, 276] width 57 height 20
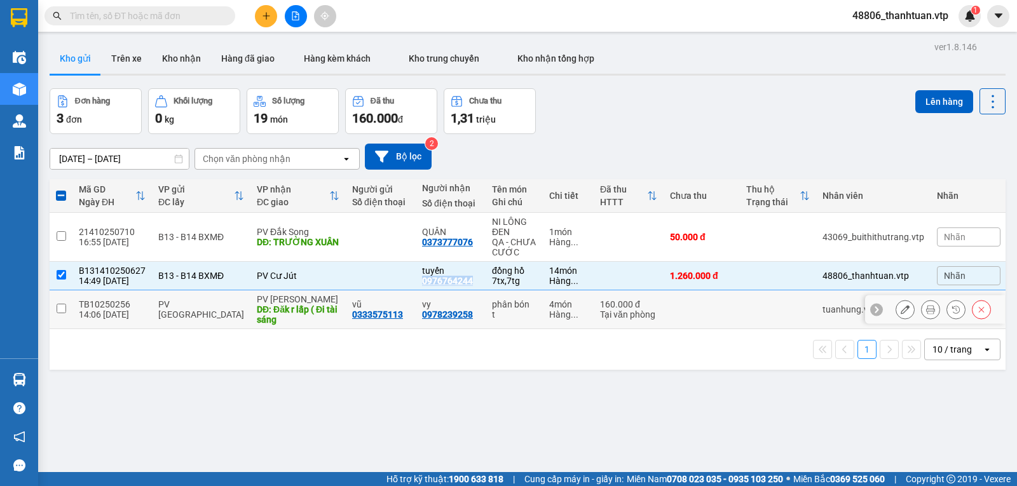
copy div "0976764244"
click at [263, 16] on icon "plus" at bounding box center [266, 15] width 7 height 1
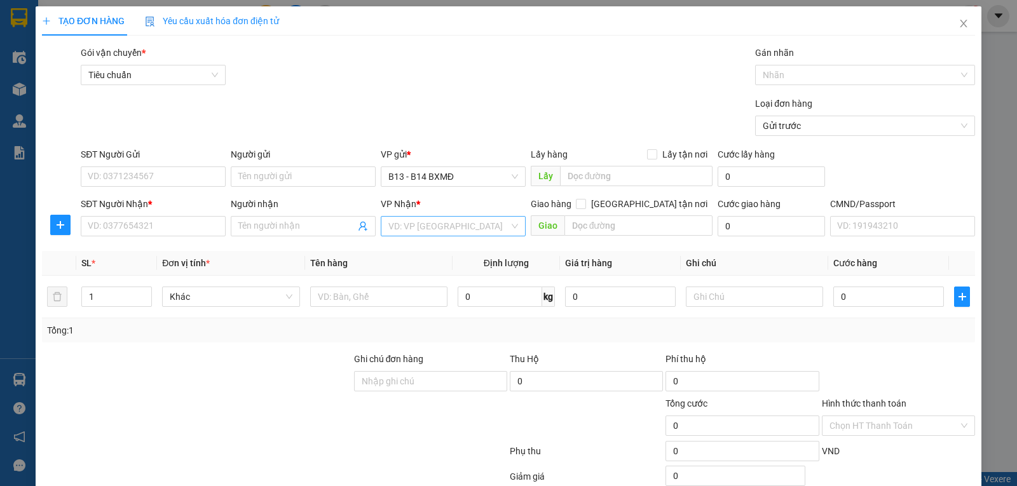
click at [409, 227] on input "search" at bounding box center [449, 226] width 121 height 19
click at [291, 230] on input "Người nhận" at bounding box center [296, 226] width 117 height 14
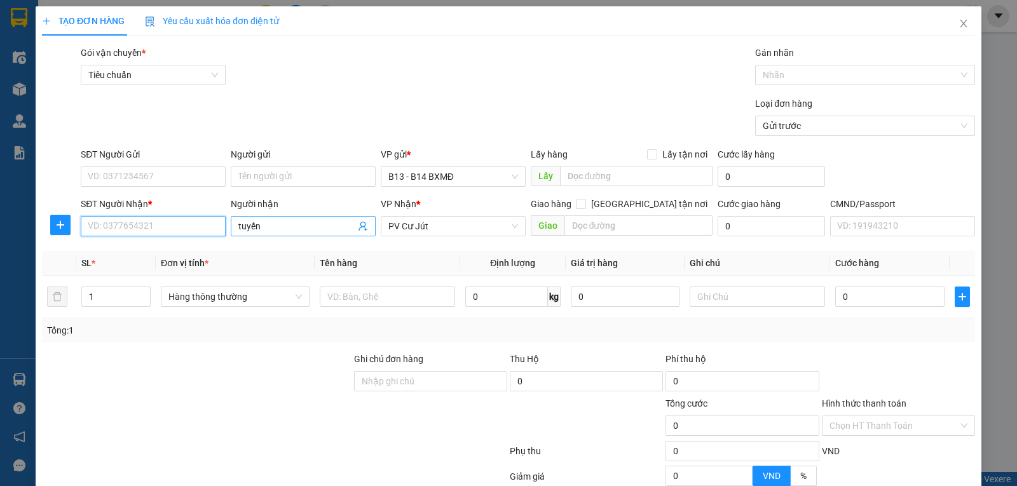
paste input "0976764244"
click at [134, 249] on div "0976764244 - tuyến" at bounding box center [152, 253] width 128 height 14
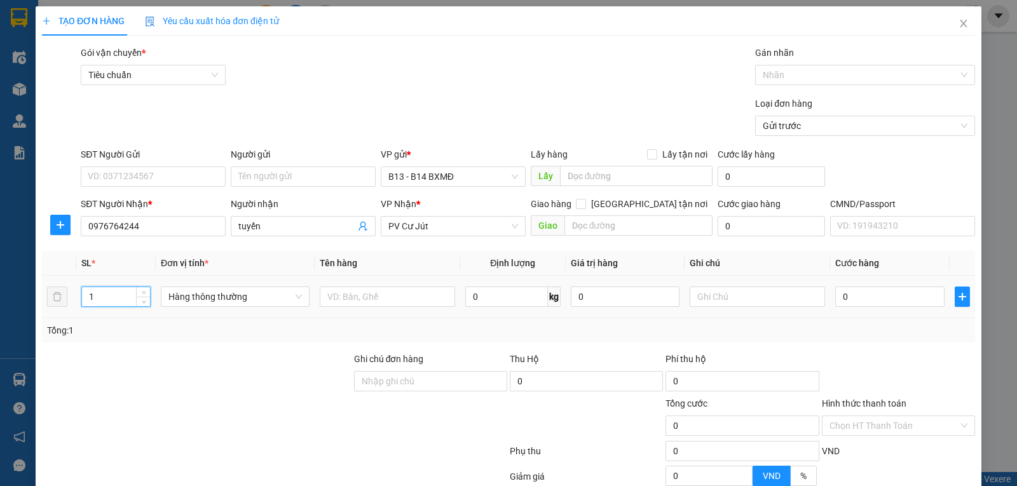
click at [104, 304] on input "1" at bounding box center [116, 296] width 68 height 19
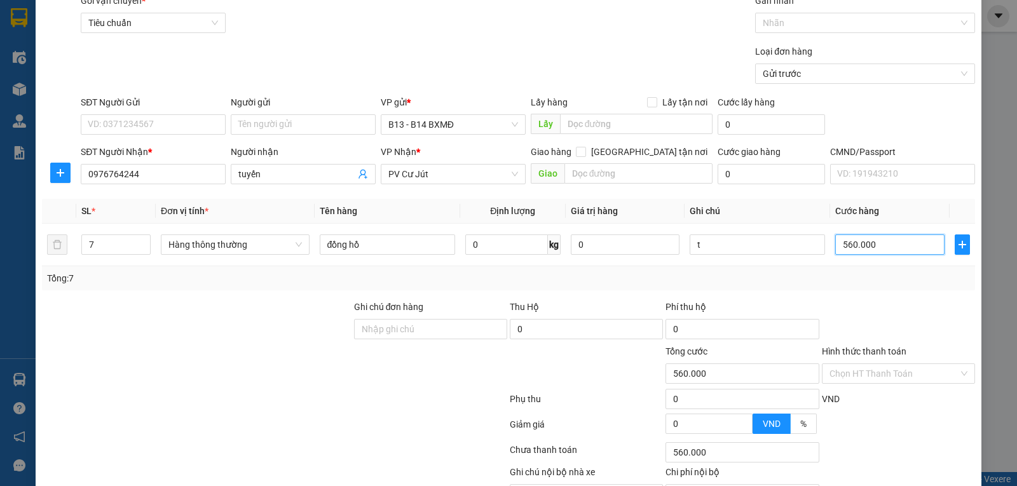
scroll to position [128, 0]
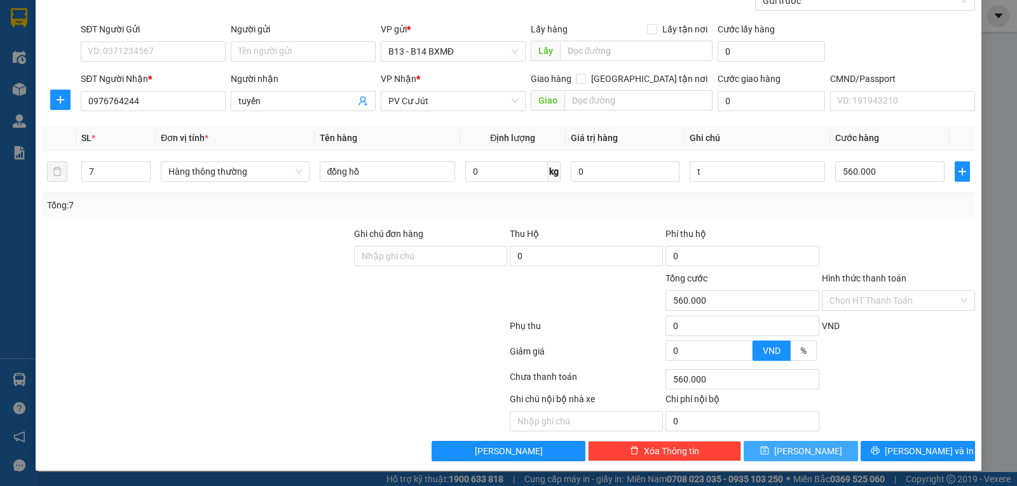
click at [802, 448] on span "[PERSON_NAME]" at bounding box center [808, 451] width 68 height 14
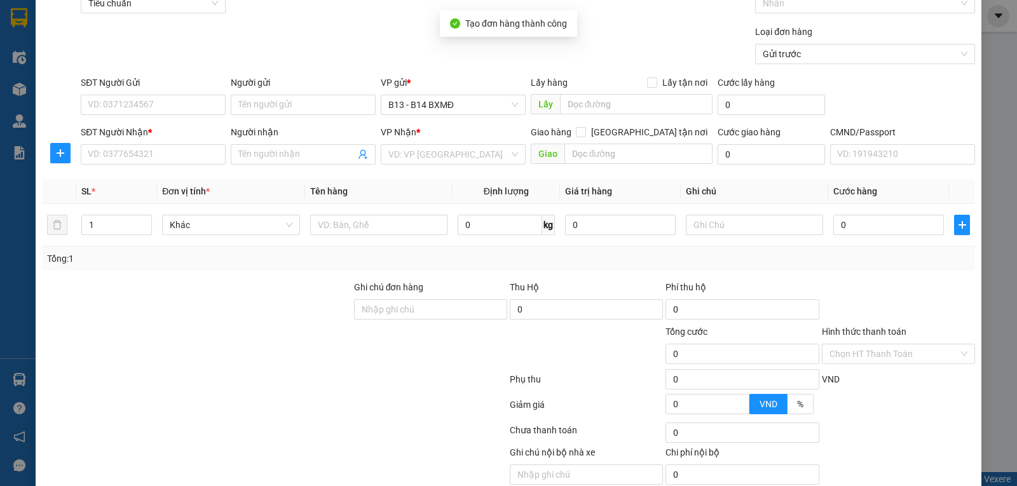
scroll to position [0, 0]
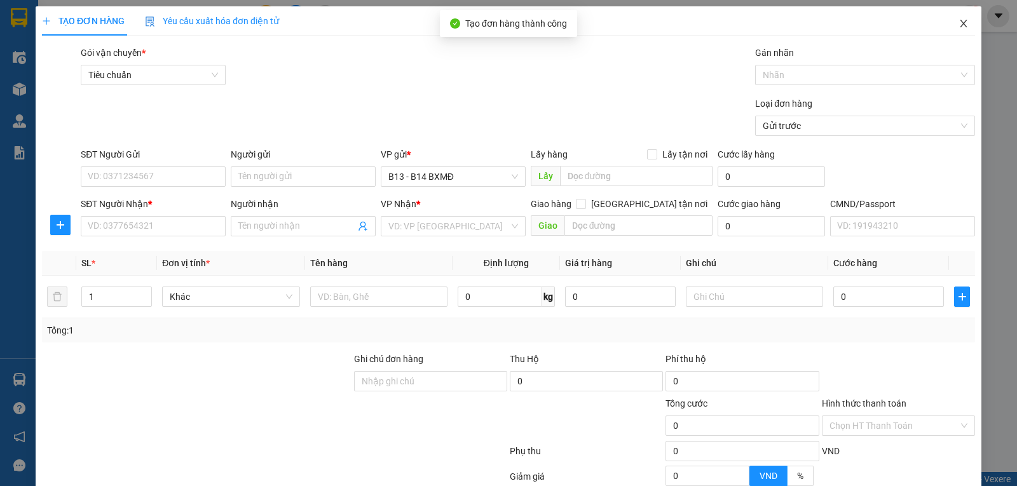
click at [959, 27] on icon "close" at bounding box center [964, 23] width 10 height 10
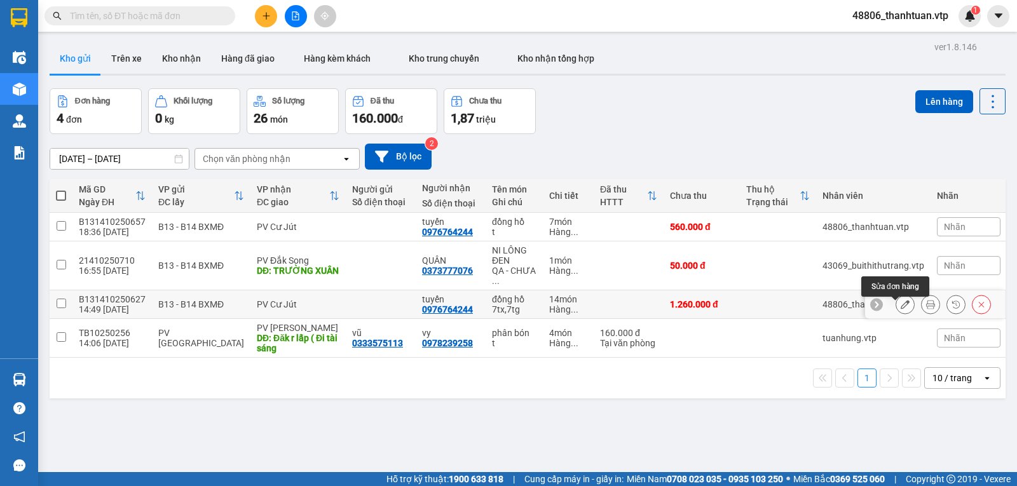
click at [901, 308] on icon at bounding box center [905, 304] width 9 height 9
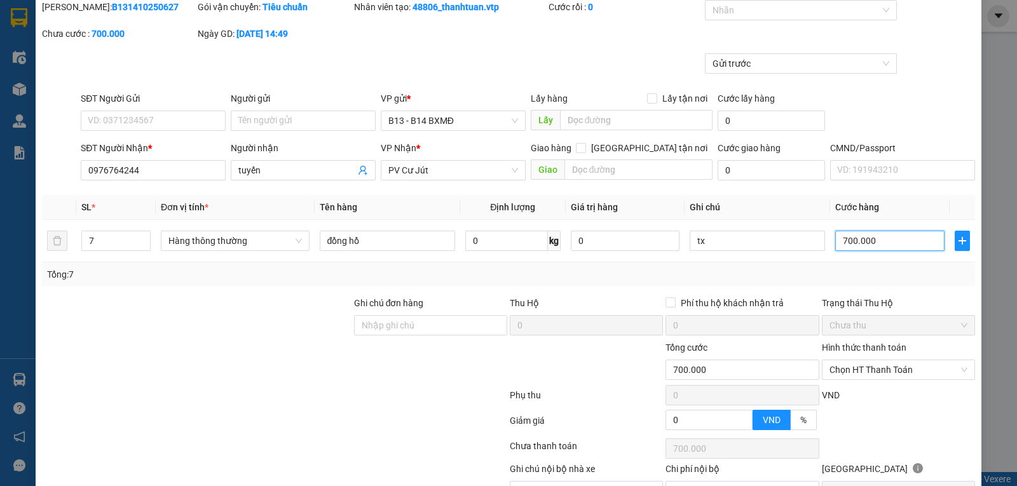
scroll to position [120, 0]
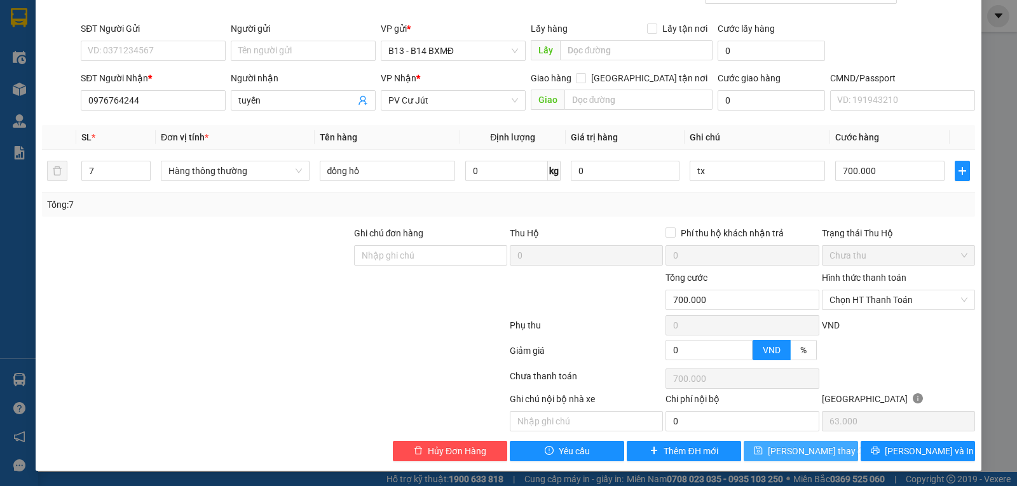
click at [794, 451] on span "[PERSON_NAME] thay đổi" at bounding box center [819, 451] width 102 height 14
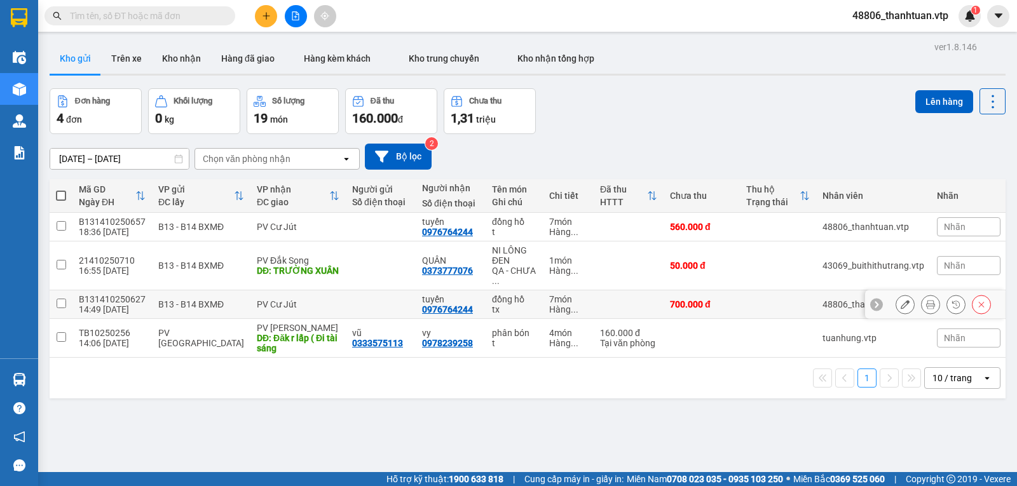
click at [60, 308] on input "checkbox" at bounding box center [62, 304] width 10 height 10
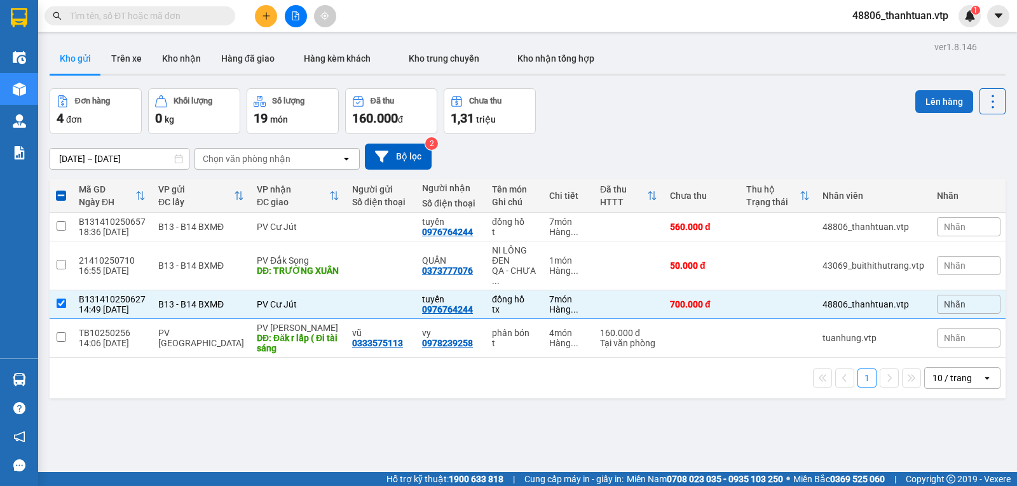
click at [937, 100] on button "Lên hàng" at bounding box center [945, 101] width 58 height 23
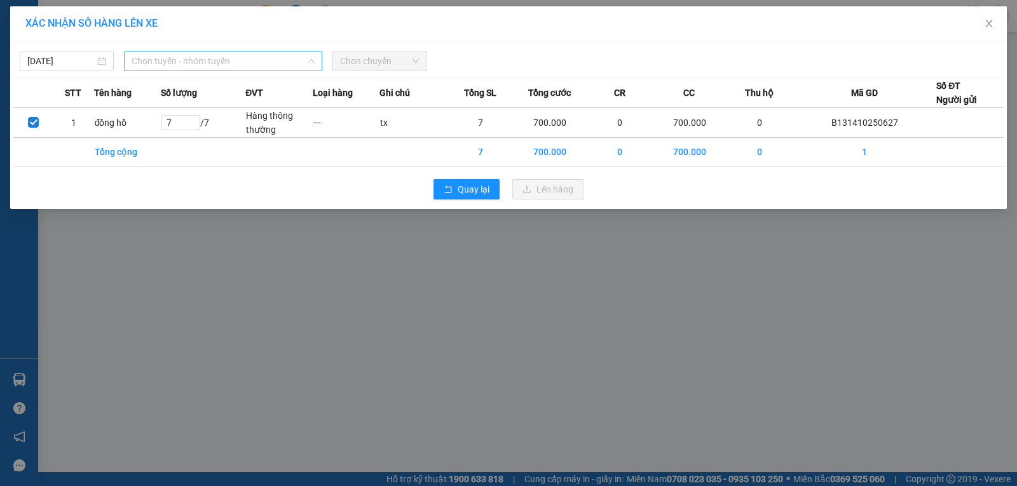
click at [272, 62] on span "Chọn tuyến - nhóm tuyến" at bounding box center [223, 61] width 183 height 19
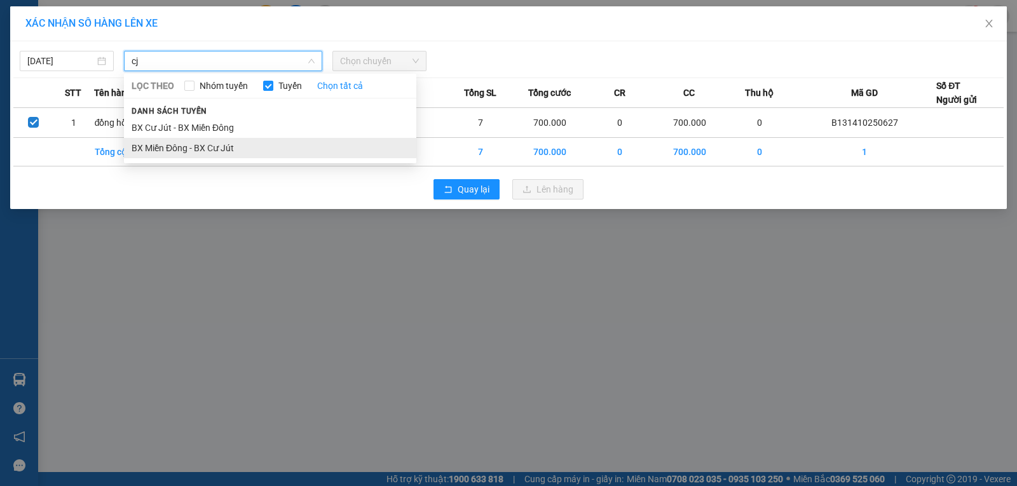
click at [208, 148] on li "BX Miền Đông - BX Cư Jút" at bounding box center [270, 148] width 293 height 20
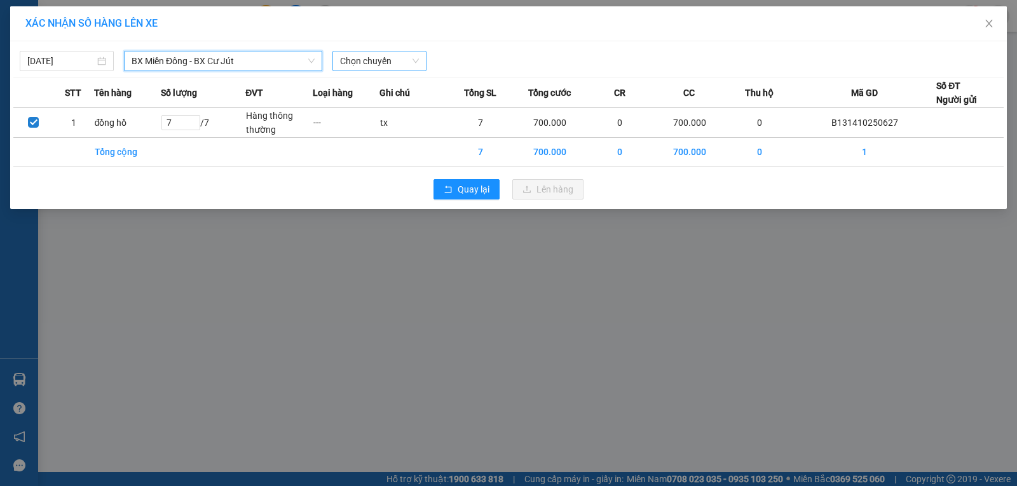
click at [378, 59] on span "Chọn chuyến" at bounding box center [379, 61] width 79 height 19
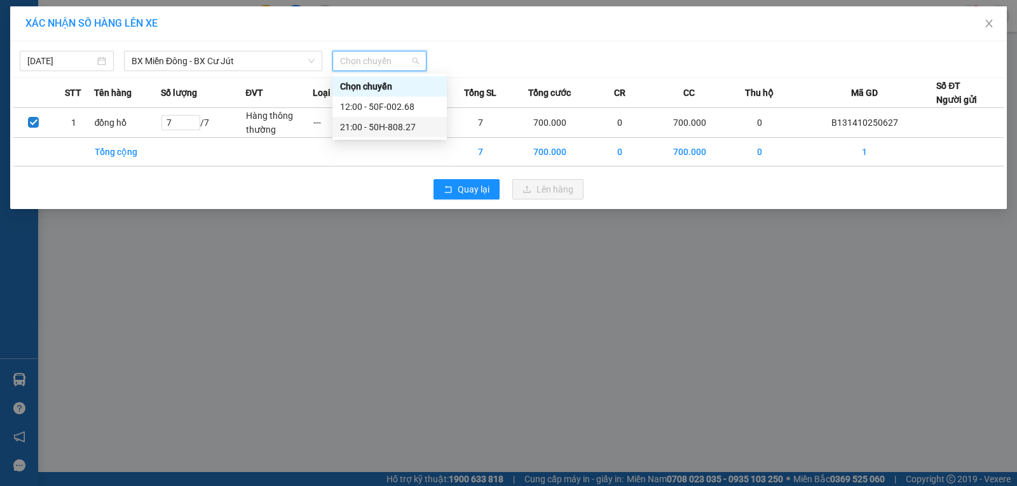
click at [355, 129] on div "21:00 - 50H-808.27" at bounding box center [389, 127] width 99 height 14
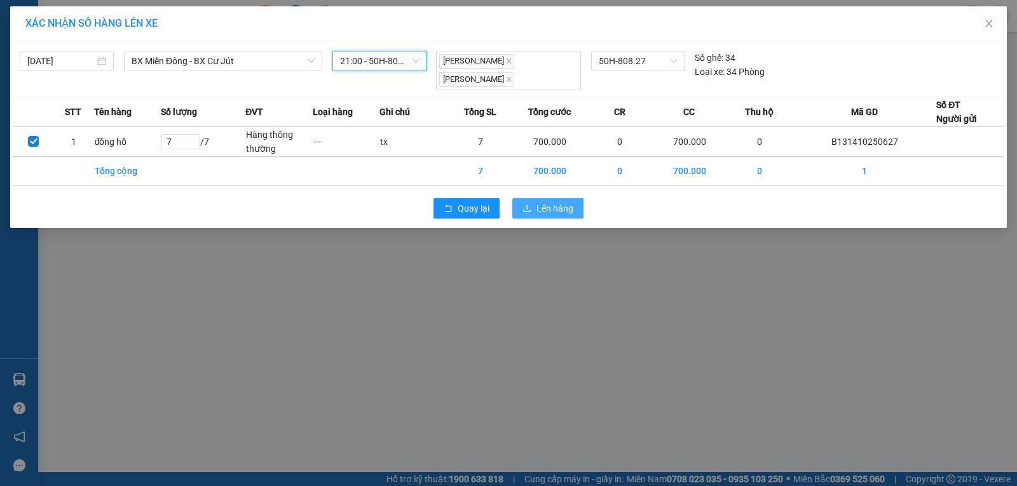
click at [546, 207] on span "Lên hàng" at bounding box center [555, 209] width 37 height 14
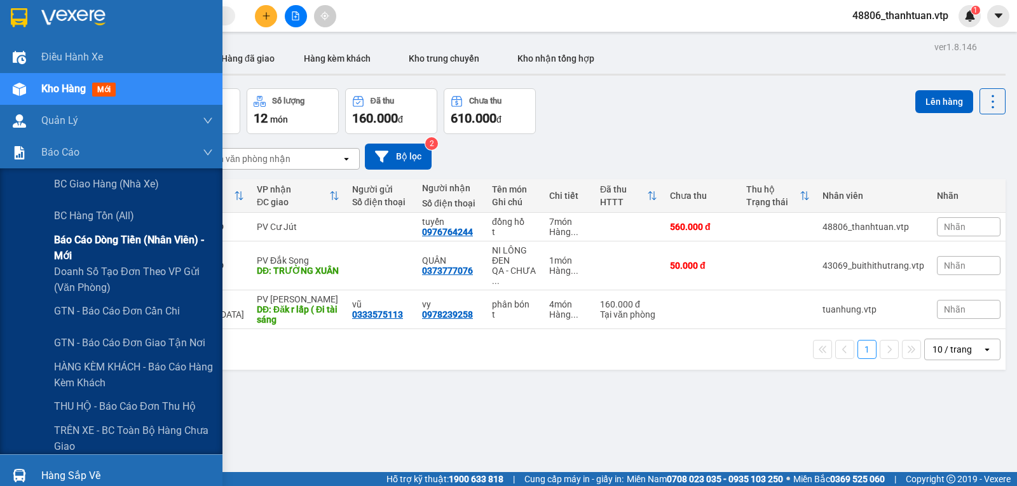
click at [91, 249] on span "Báo cáo dòng tiền (nhân viên) - mới" at bounding box center [133, 248] width 159 height 32
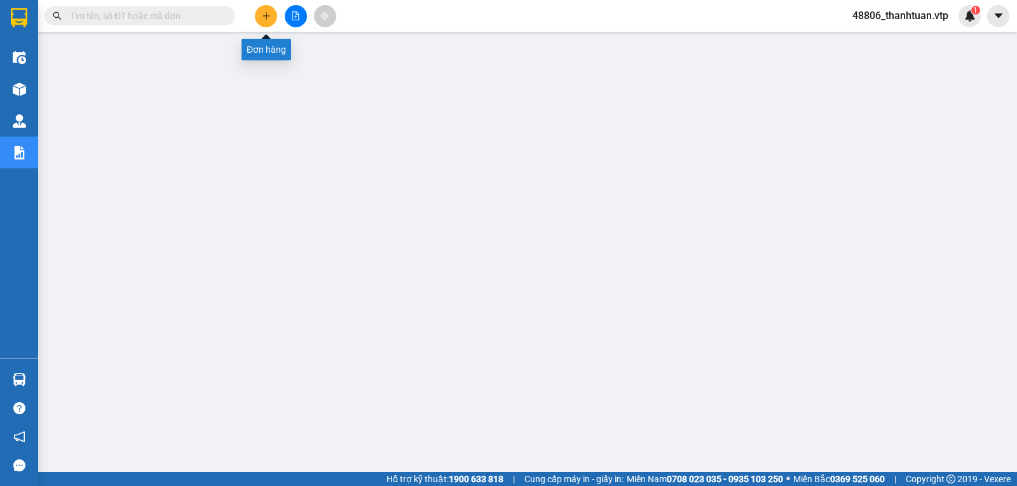
click at [270, 18] on icon "plus" at bounding box center [266, 15] width 9 height 9
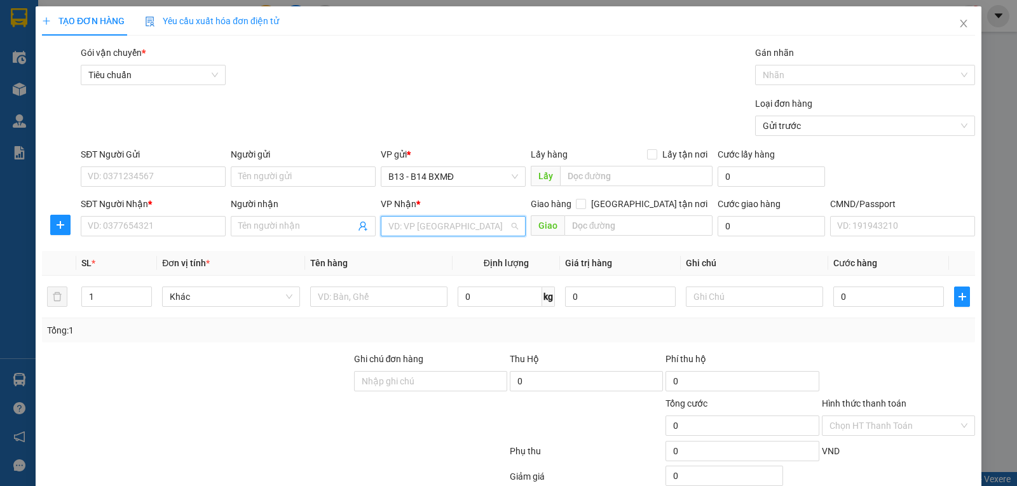
click at [430, 226] on input "search" at bounding box center [449, 226] width 121 height 19
click at [398, 251] on div "PV Đắk Mil" at bounding box center [449, 253] width 128 height 14
click at [125, 218] on input "SĐT Người Nhận *" at bounding box center [153, 226] width 145 height 20
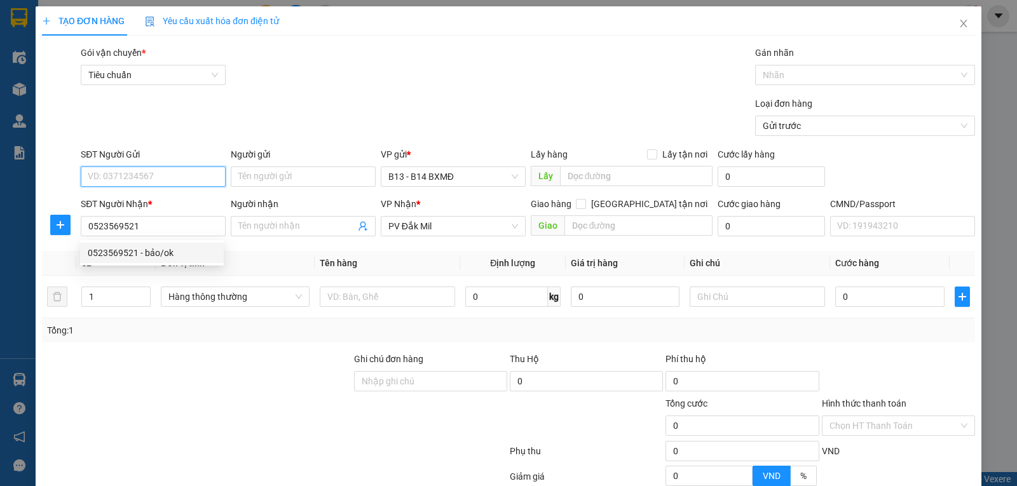
click at [188, 179] on input "SĐT Người Gửi" at bounding box center [153, 177] width 145 height 20
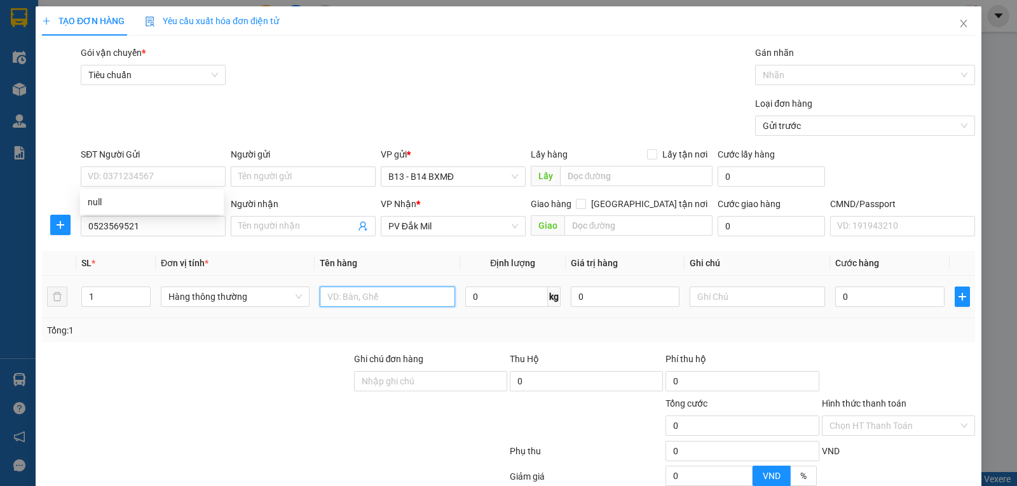
click at [339, 299] on input "text" at bounding box center [387, 297] width 135 height 20
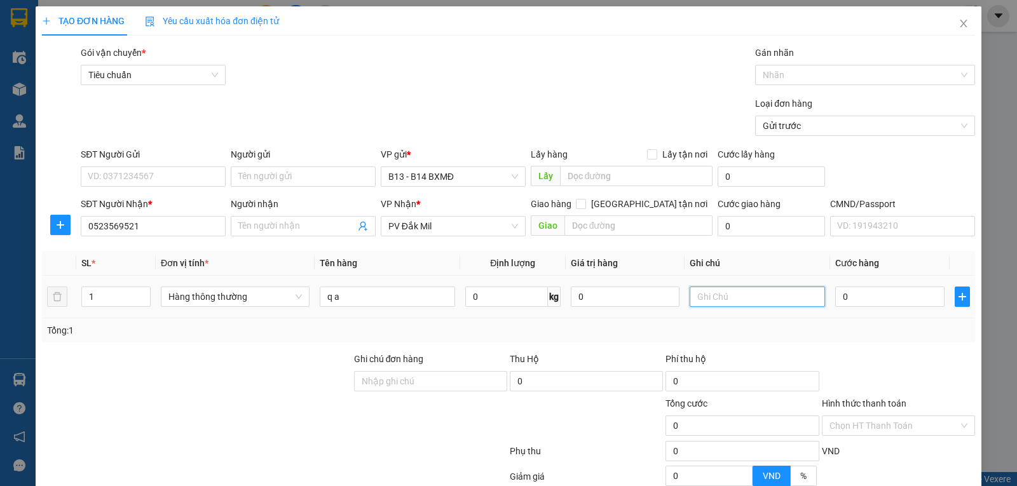
click at [741, 299] on input "text" at bounding box center [757, 297] width 135 height 20
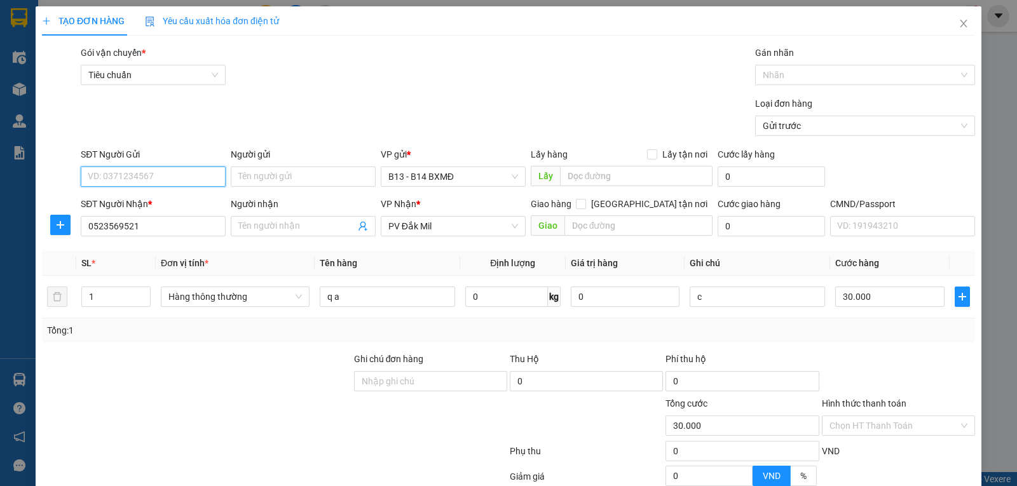
click at [127, 179] on input "SĐT Người Gửi" at bounding box center [153, 177] width 145 height 20
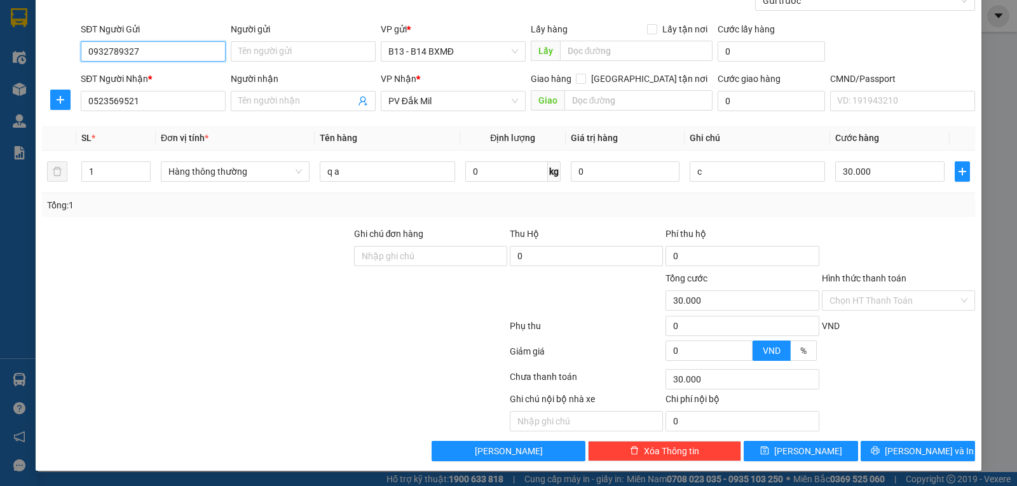
scroll to position [128, 0]
click at [880, 453] on icon "printer" at bounding box center [875, 450] width 9 height 9
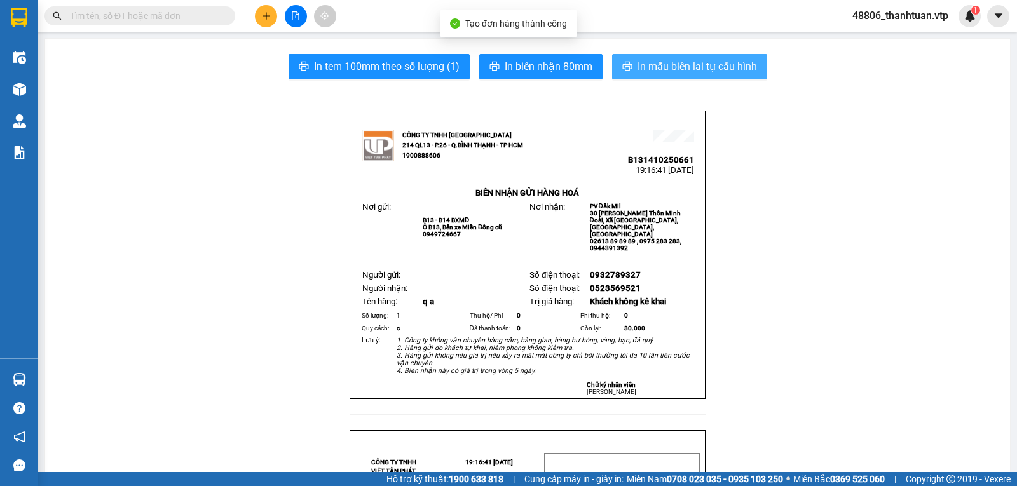
click at [692, 63] on span "In mẫu biên lai tự cấu hình" at bounding box center [698, 67] width 120 height 16
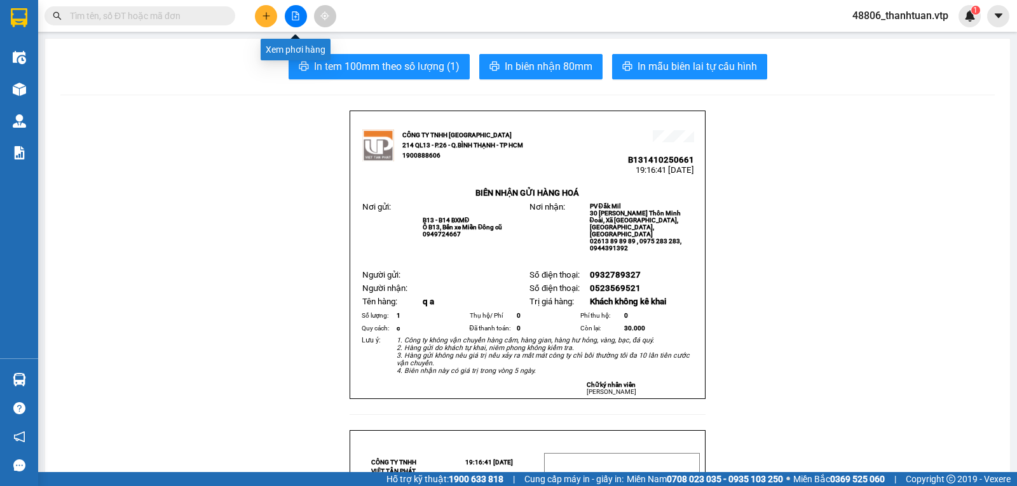
click at [296, 13] on icon "file-add" at bounding box center [296, 15] width 7 height 9
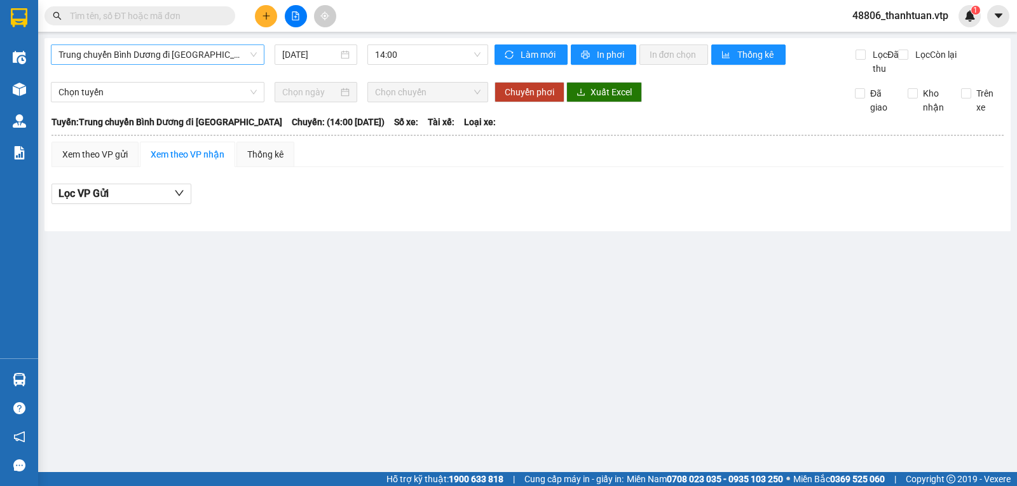
click at [241, 61] on span "Trung chuyển Bình Dương đi [GEOGRAPHIC_DATA]" at bounding box center [158, 54] width 198 height 19
click at [195, 64] on span "Trung chuyển Bình Dương đi [GEOGRAPHIC_DATA]" at bounding box center [158, 54] width 198 height 19
click at [128, 17] on input "text" at bounding box center [145, 16] width 150 height 14
